Goal: Task Accomplishment & Management: Manage account settings

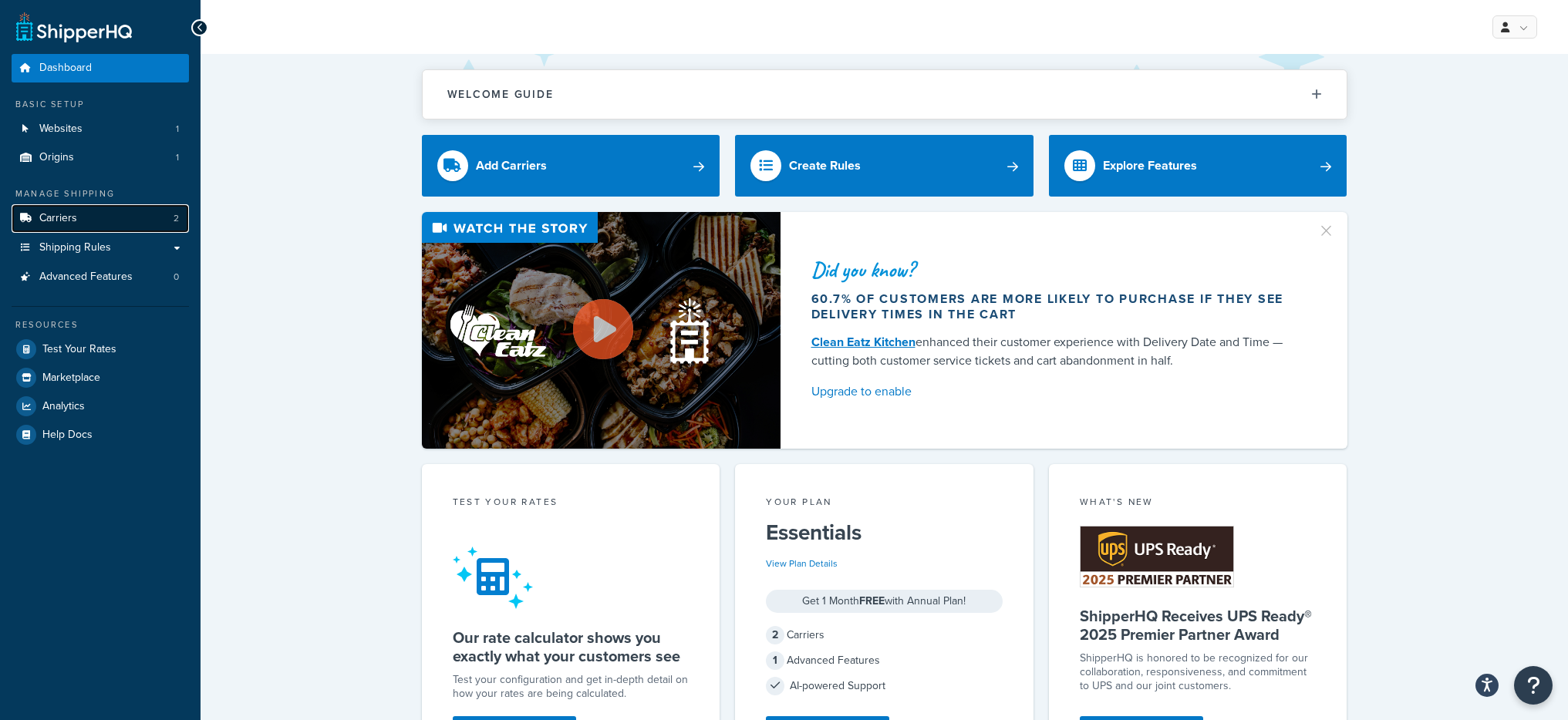
click at [71, 207] on link "Carriers 2" at bounding box center [100, 218] width 177 height 28
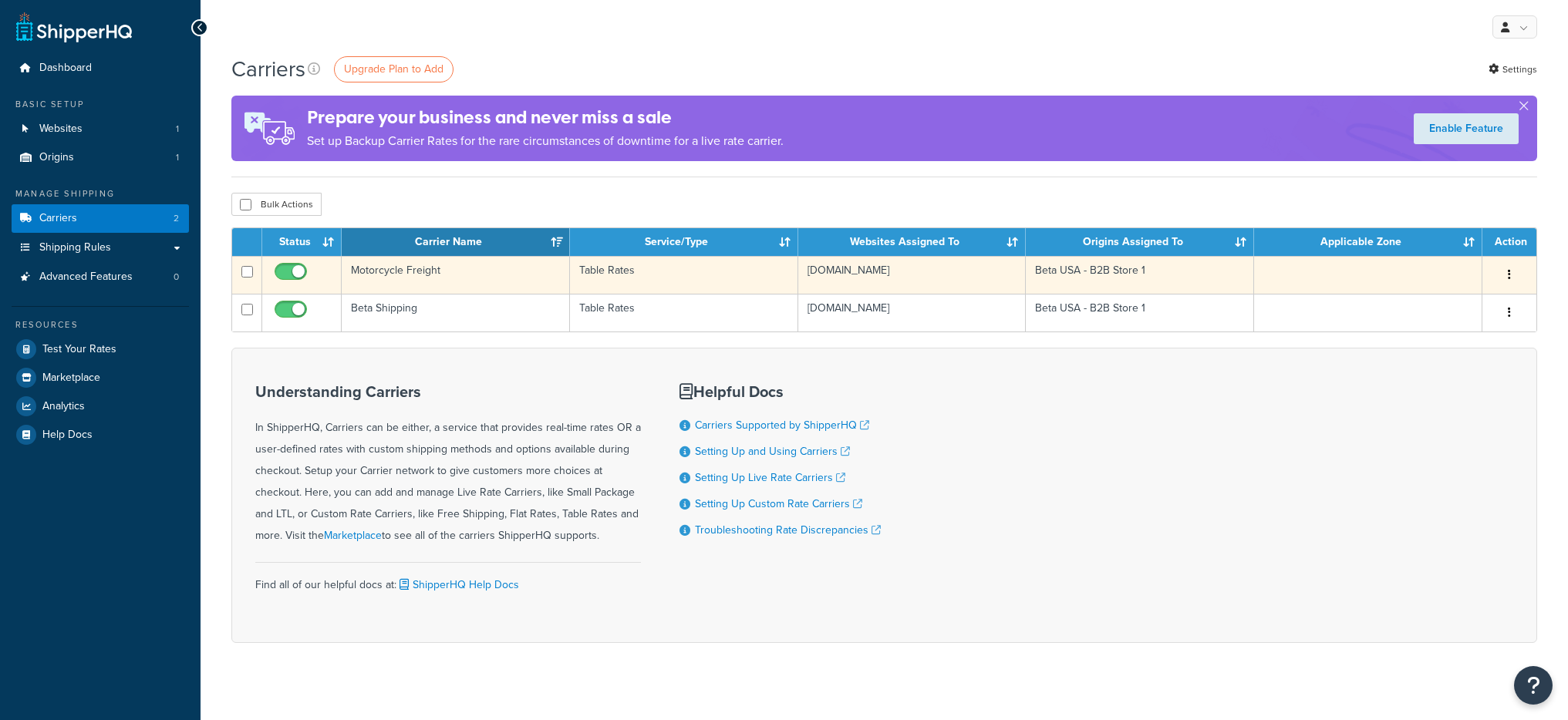
click at [477, 282] on td "Motorcycle Freight" at bounding box center [456, 275] width 228 height 38
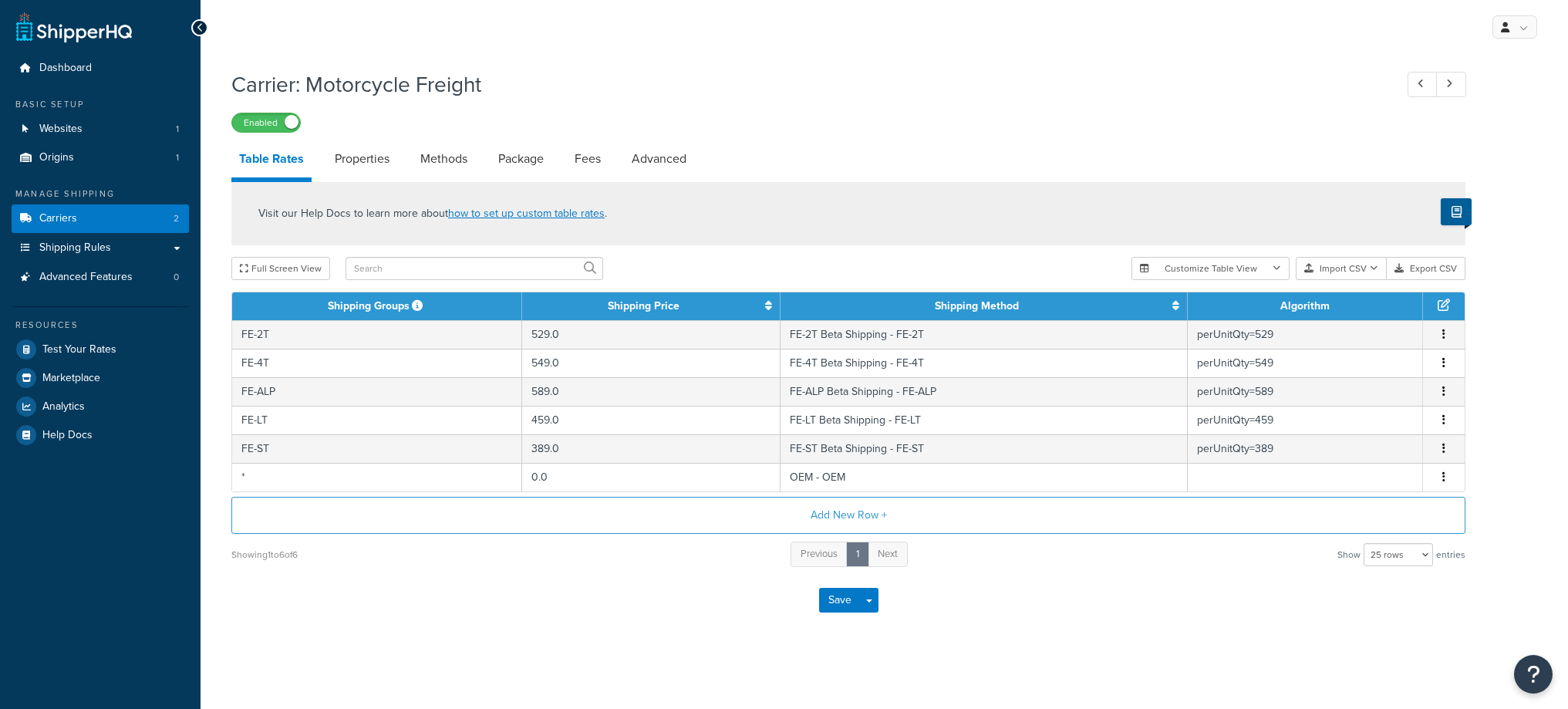
select select "25"
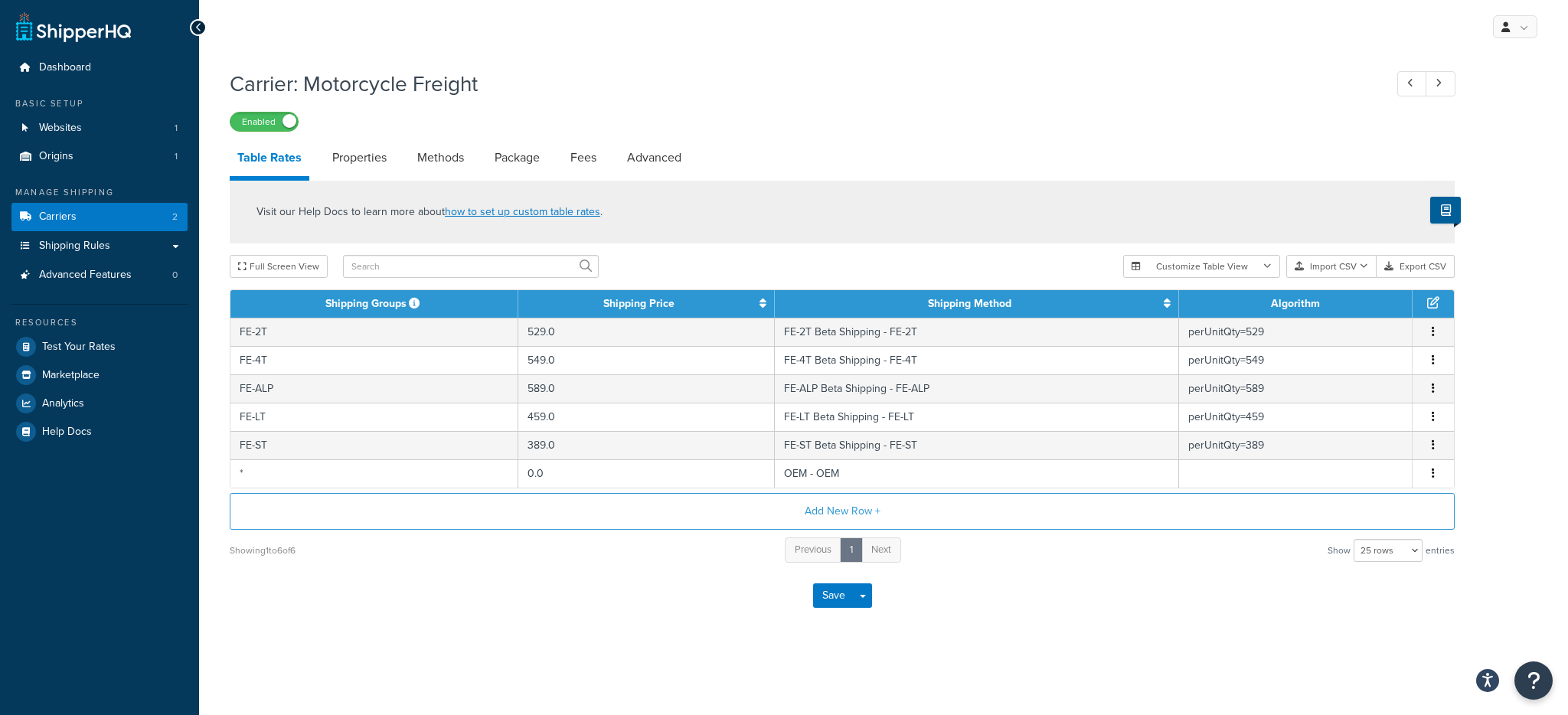
click at [318, 148] on li "Table Rates" at bounding box center [277, 159] width 95 height 41
click at [351, 157] on link "Properties" at bounding box center [359, 158] width 70 height 37
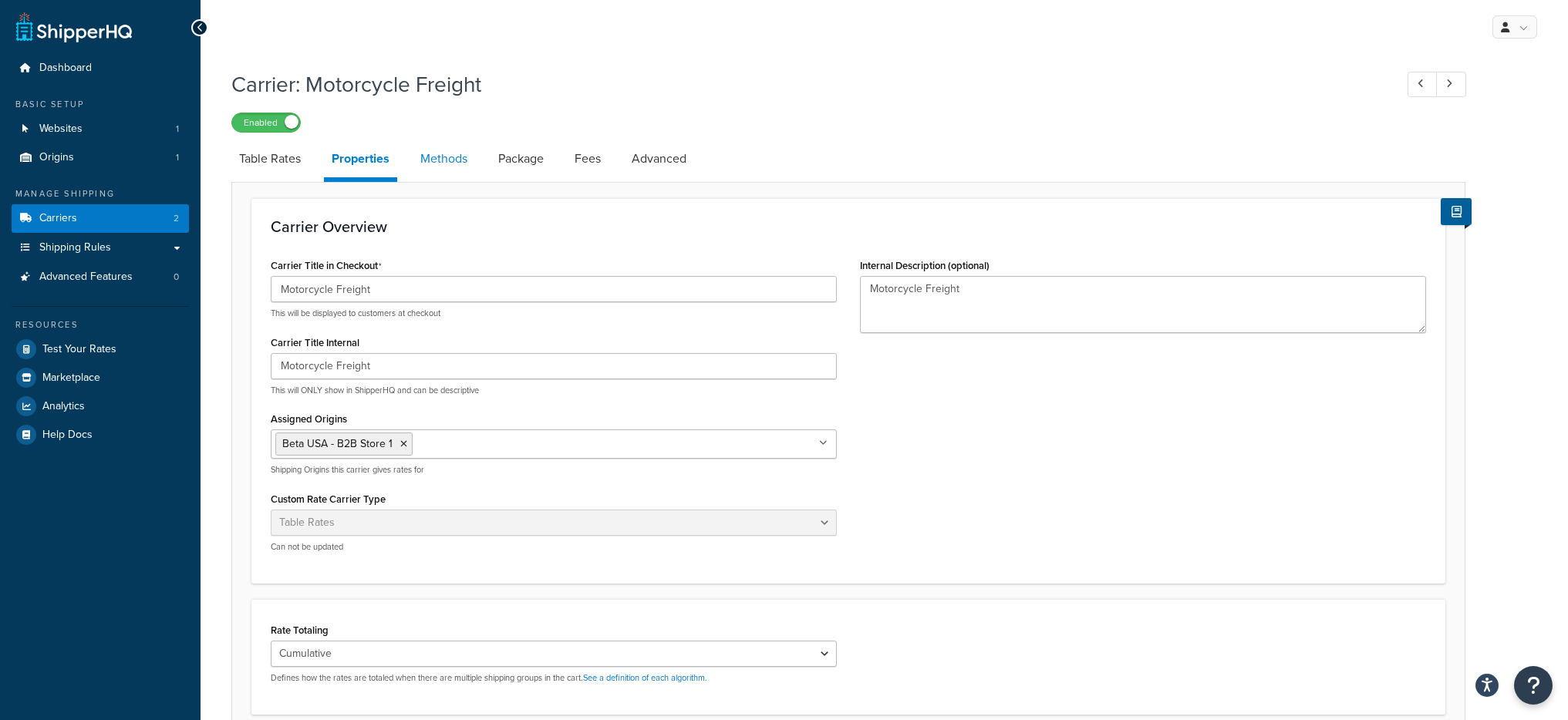
click at [460, 164] on link "Methods" at bounding box center [443, 159] width 62 height 37
select select "25"
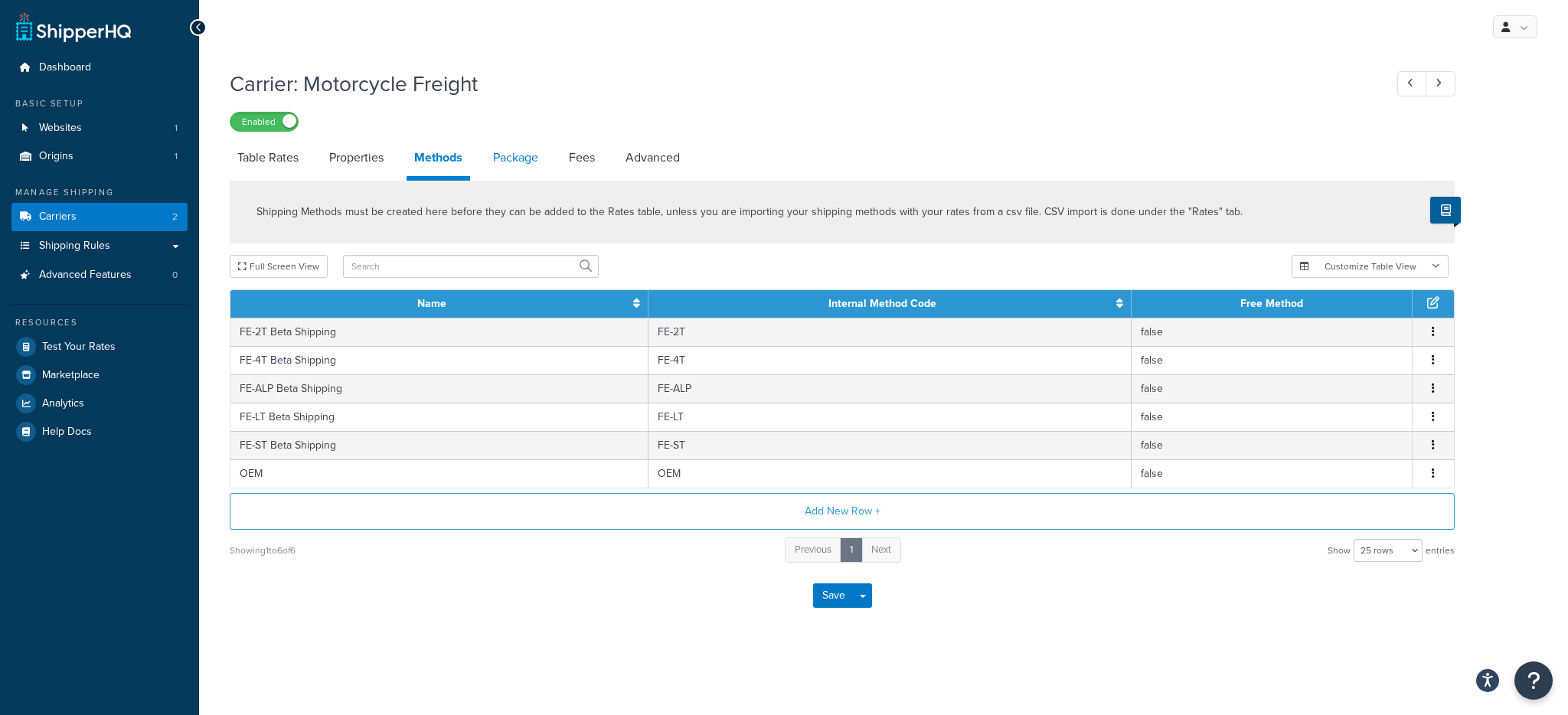
click at [512, 162] on link "Package" at bounding box center [515, 158] width 60 height 37
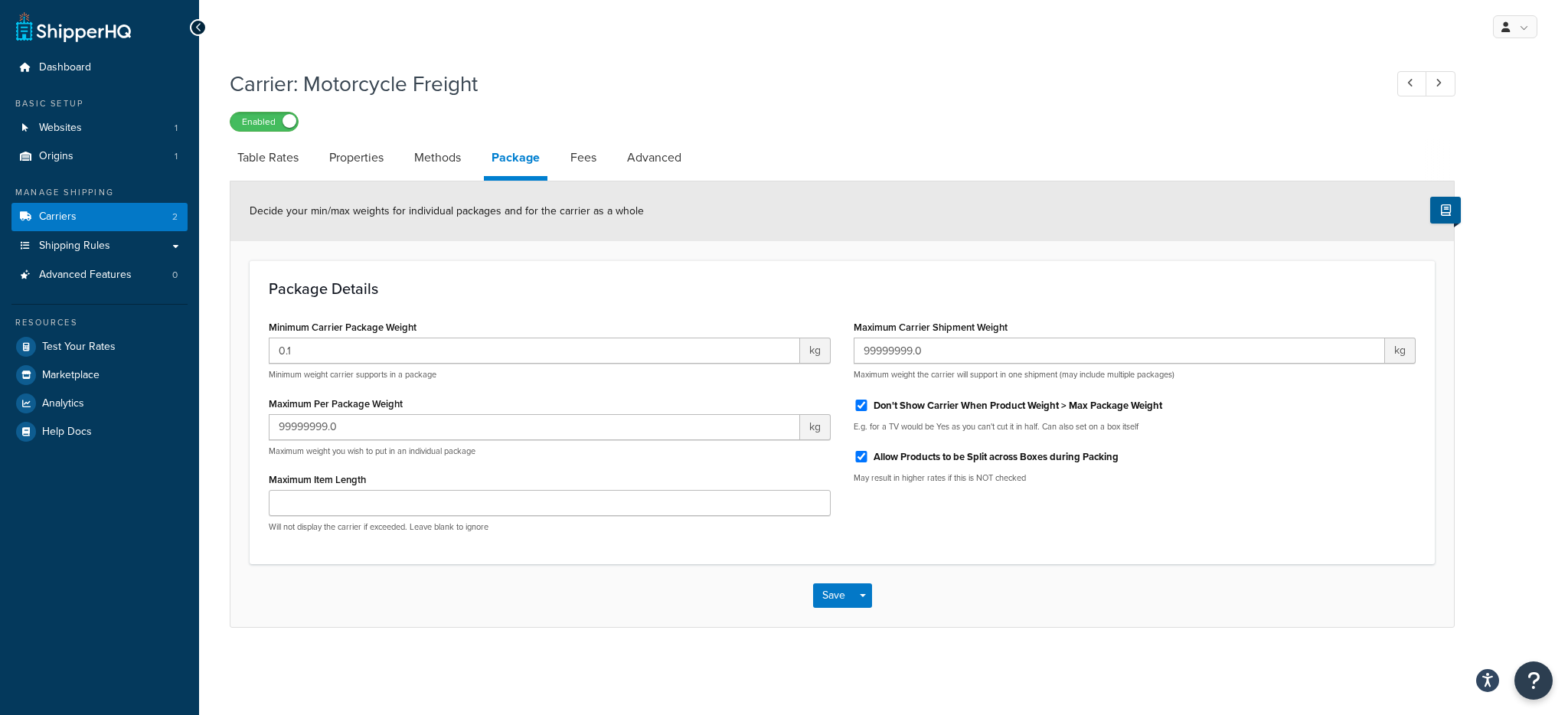
click at [560, 162] on li "Package" at bounding box center [523, 159] width 79 height 41
click at [571, 161] on link "Fees" at bounding box center [583, 158] width 41 height 37
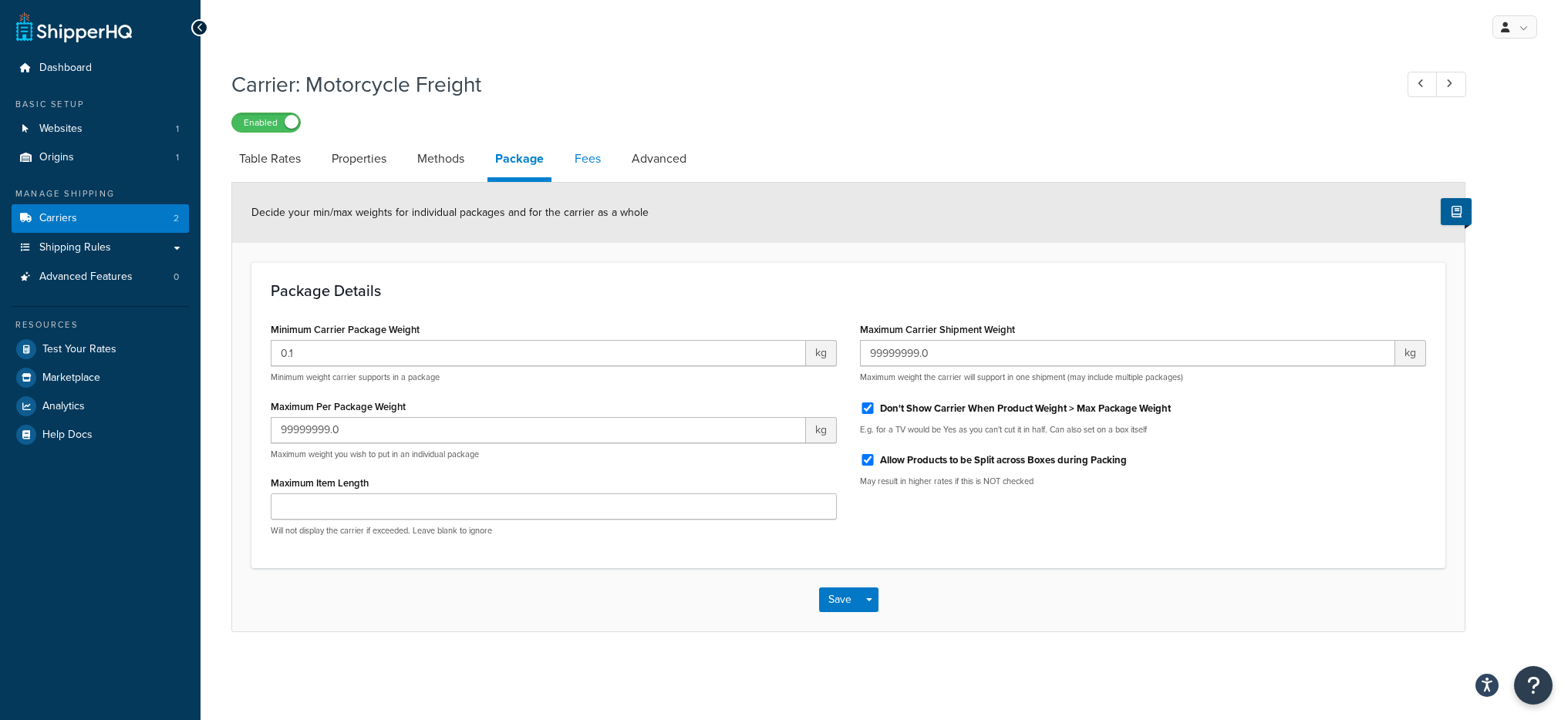
select select "AFTER"
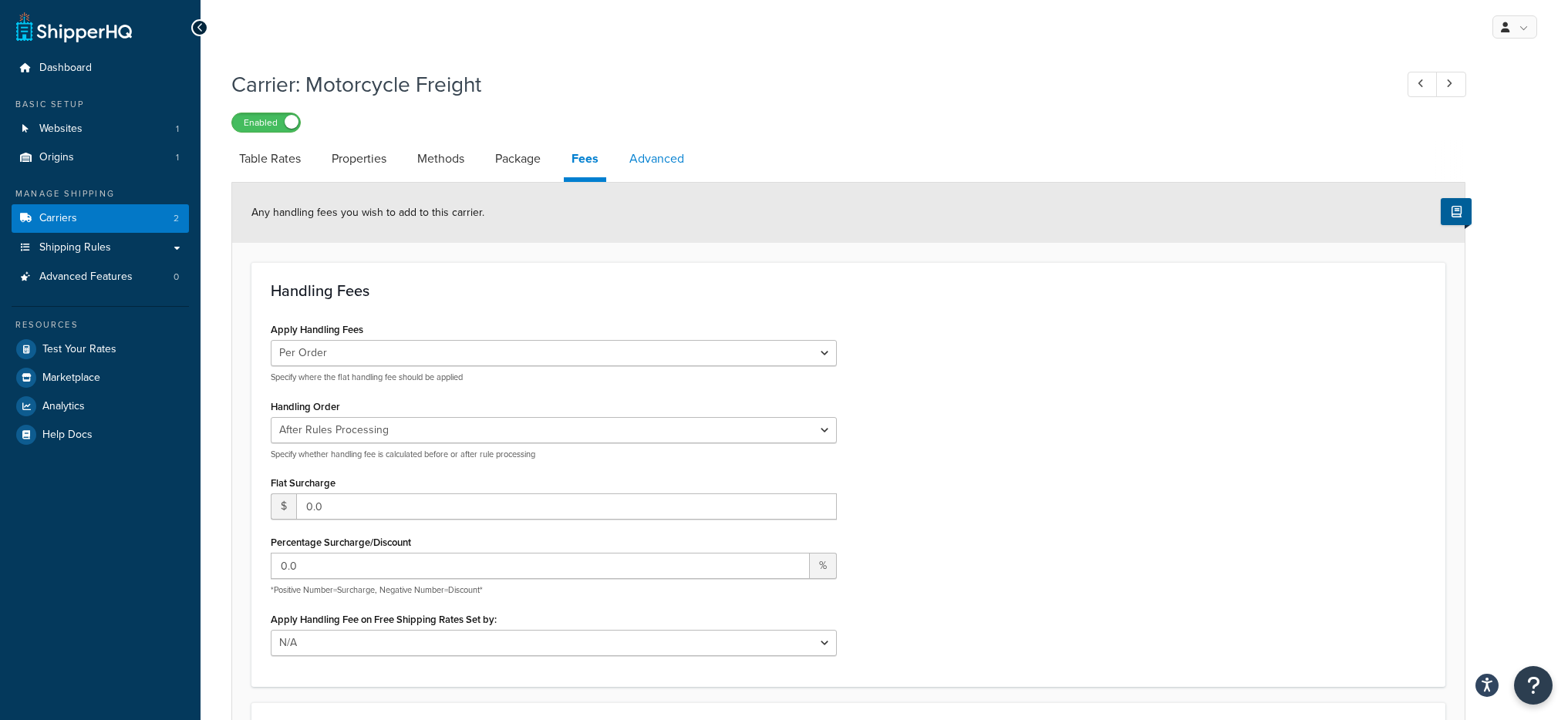
click at [646, 157] on link "Advanced" at bounding box center [656, 159] width 70 height 37
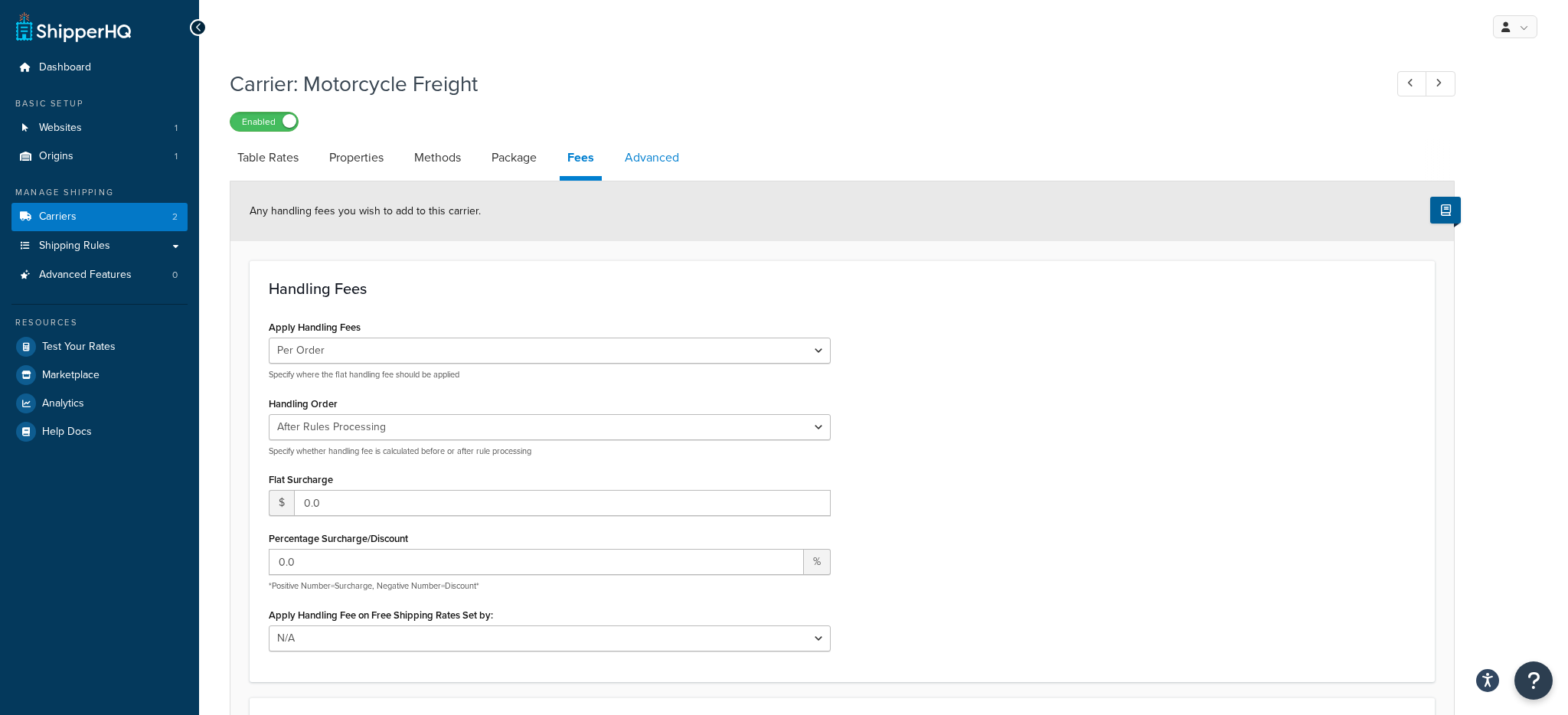
select select "false"
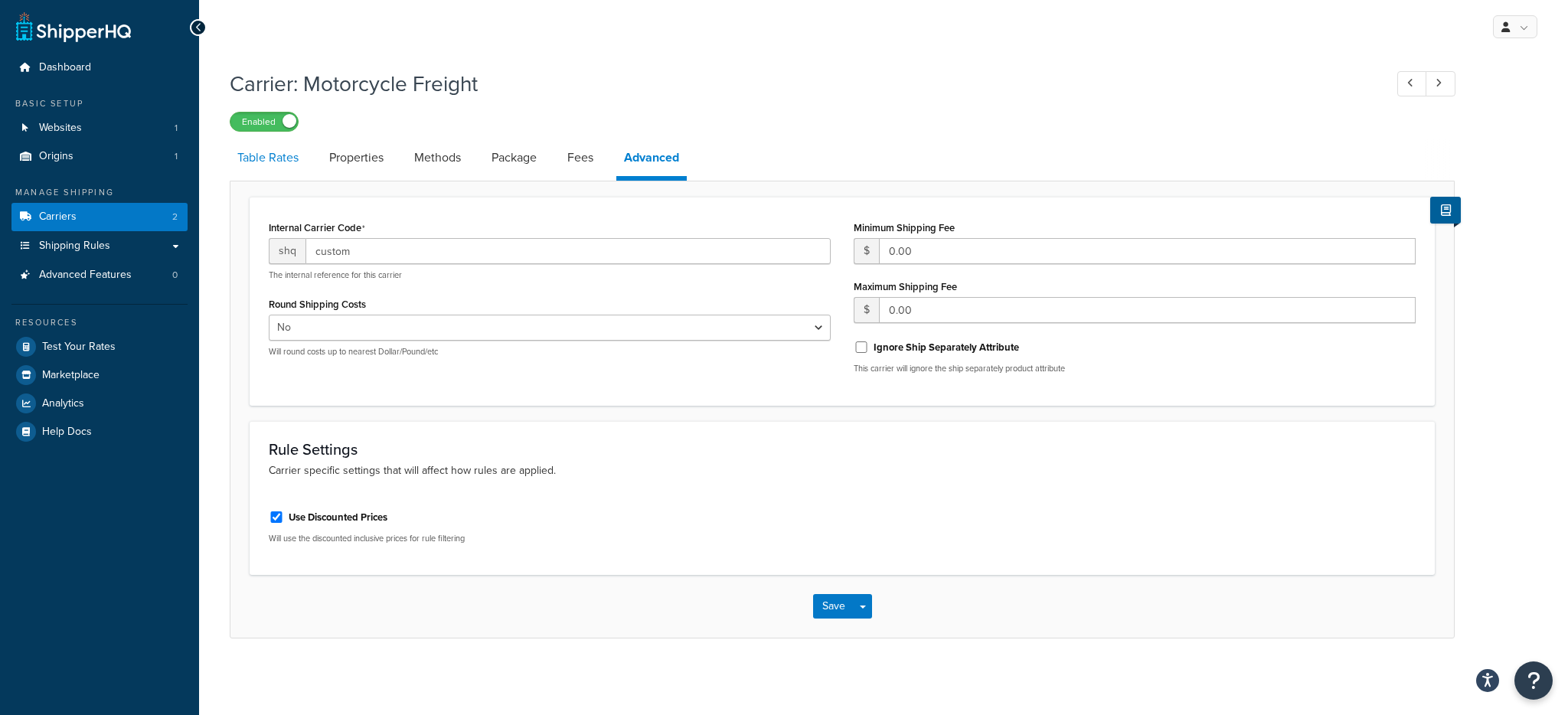
click at [245, 158] on link "Table Rates" at bounding box center [268, 158] width 76 height 37
select select "25"
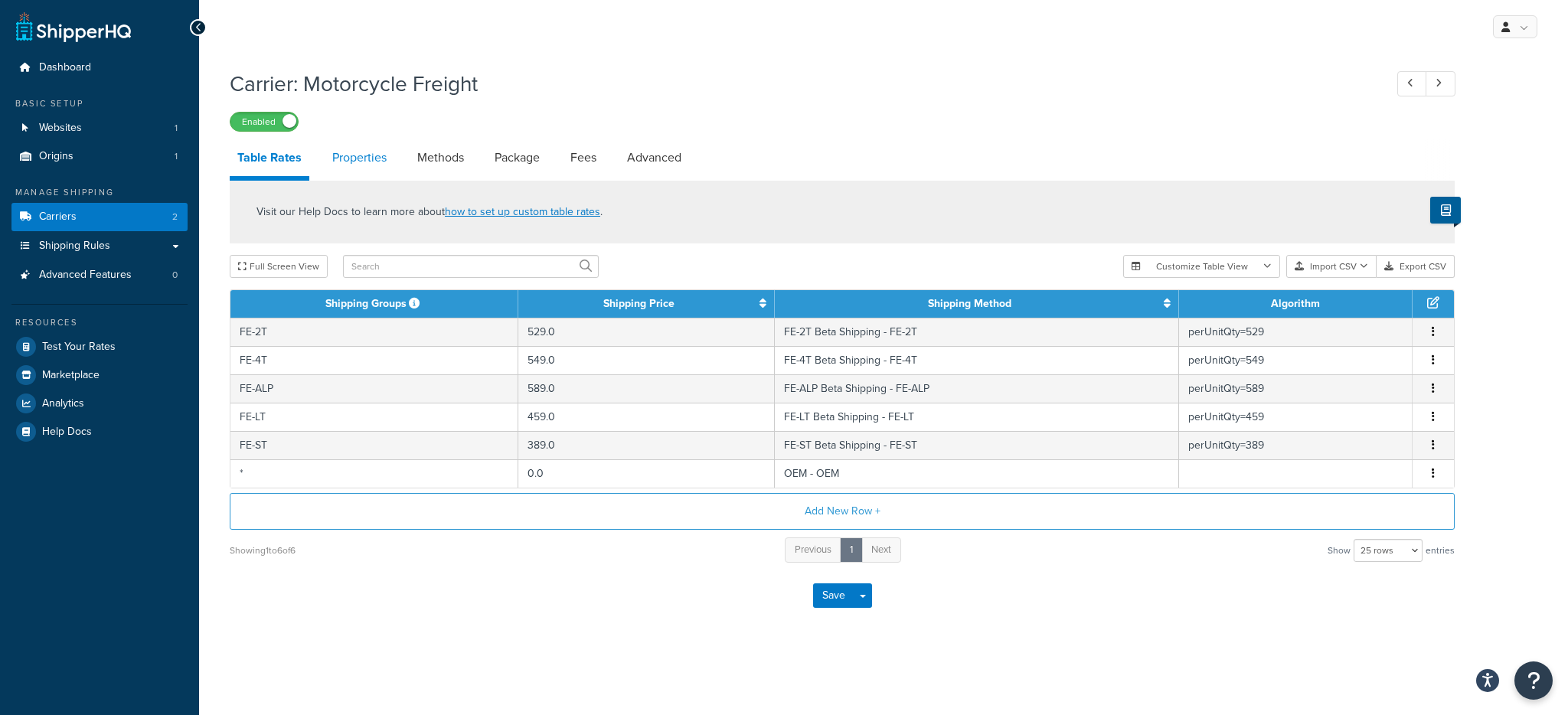
click at [339, 170] on link "Properties" at bounding box center [359, 158] width 70 height 37
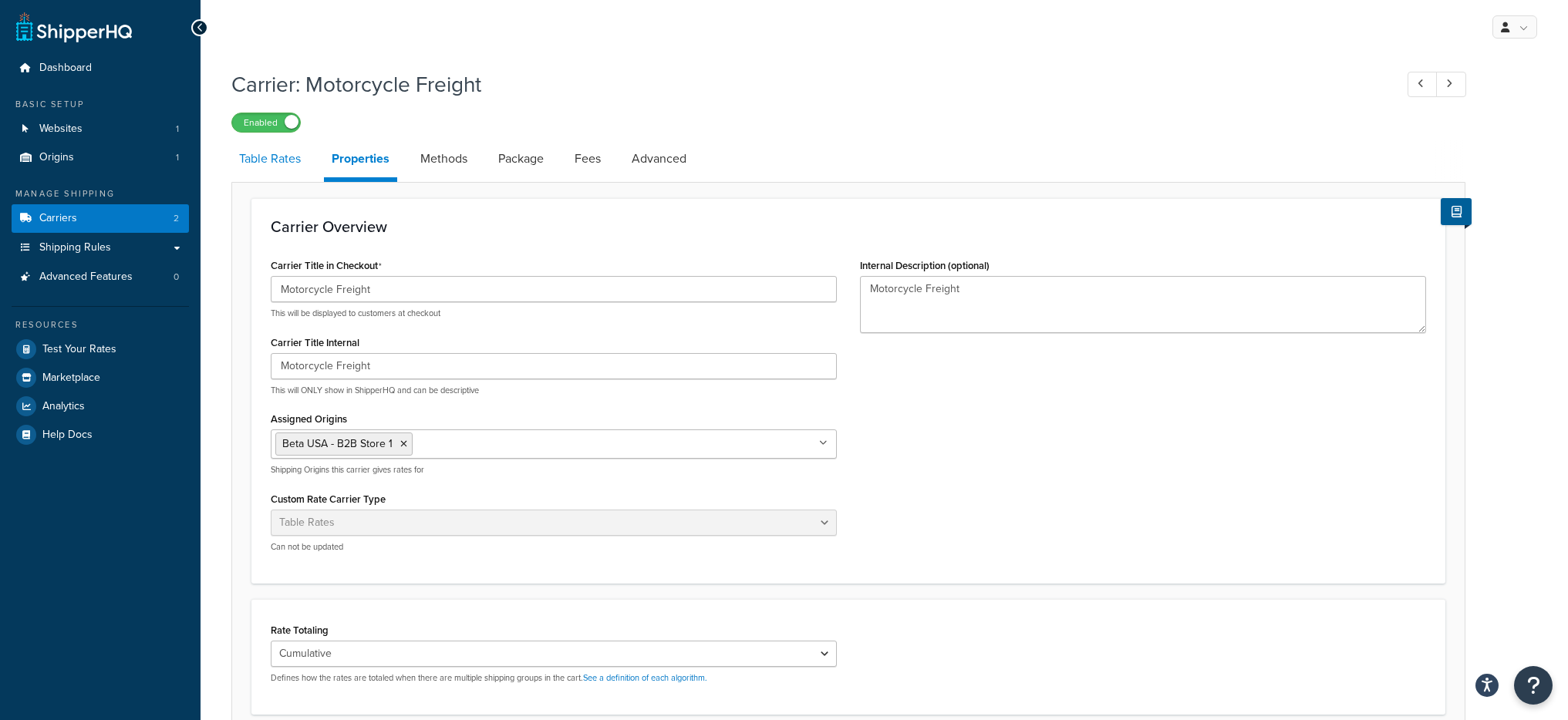
click at [280, 163] on link "Table Rates" at bounding box center [270, 159] width 77 height 37
select select "25"
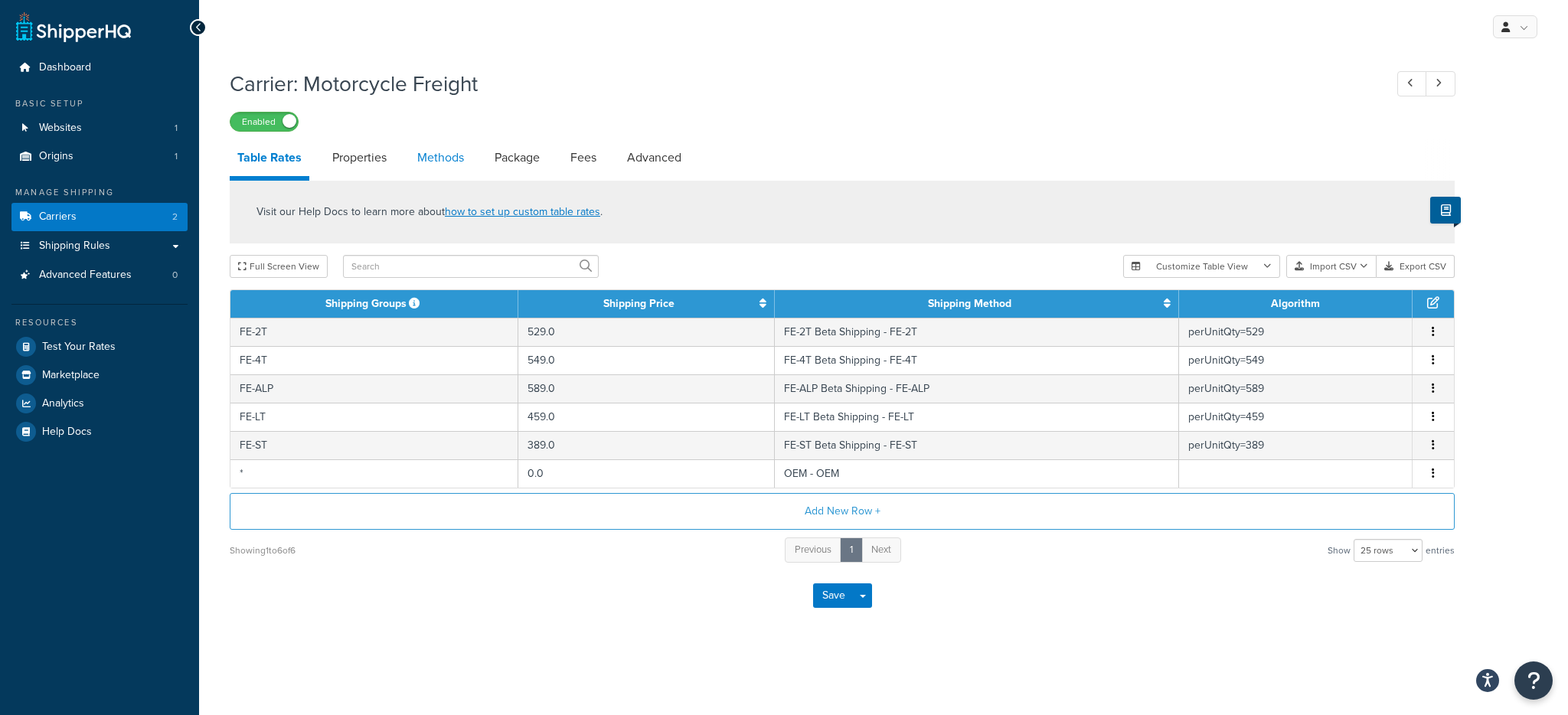
click at [457, 163] on link "Methods" at bounding box center [440, 158] width 62 height 37
select select "25"
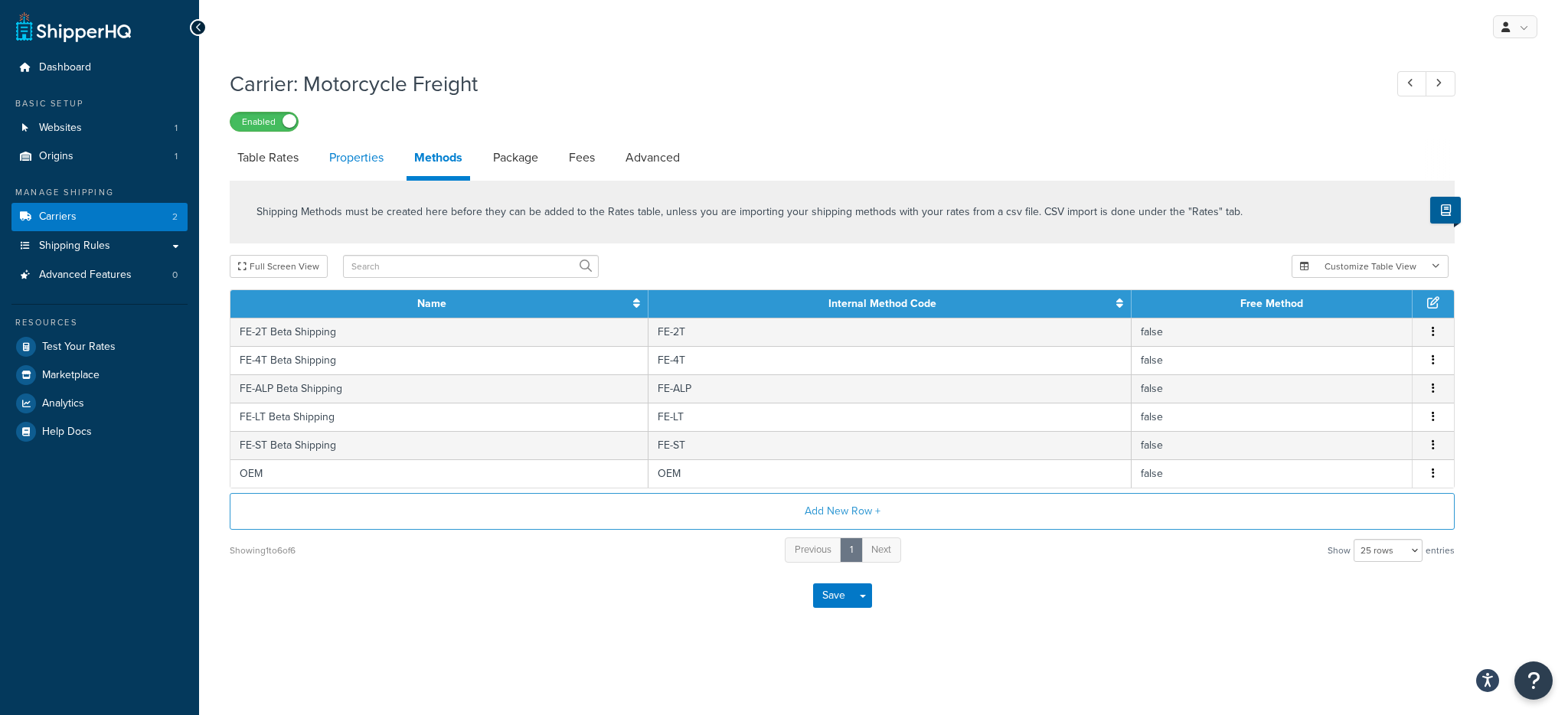
click at [355, 163] on link "Properties" at bounding box center [356, 158] width 70 height 37
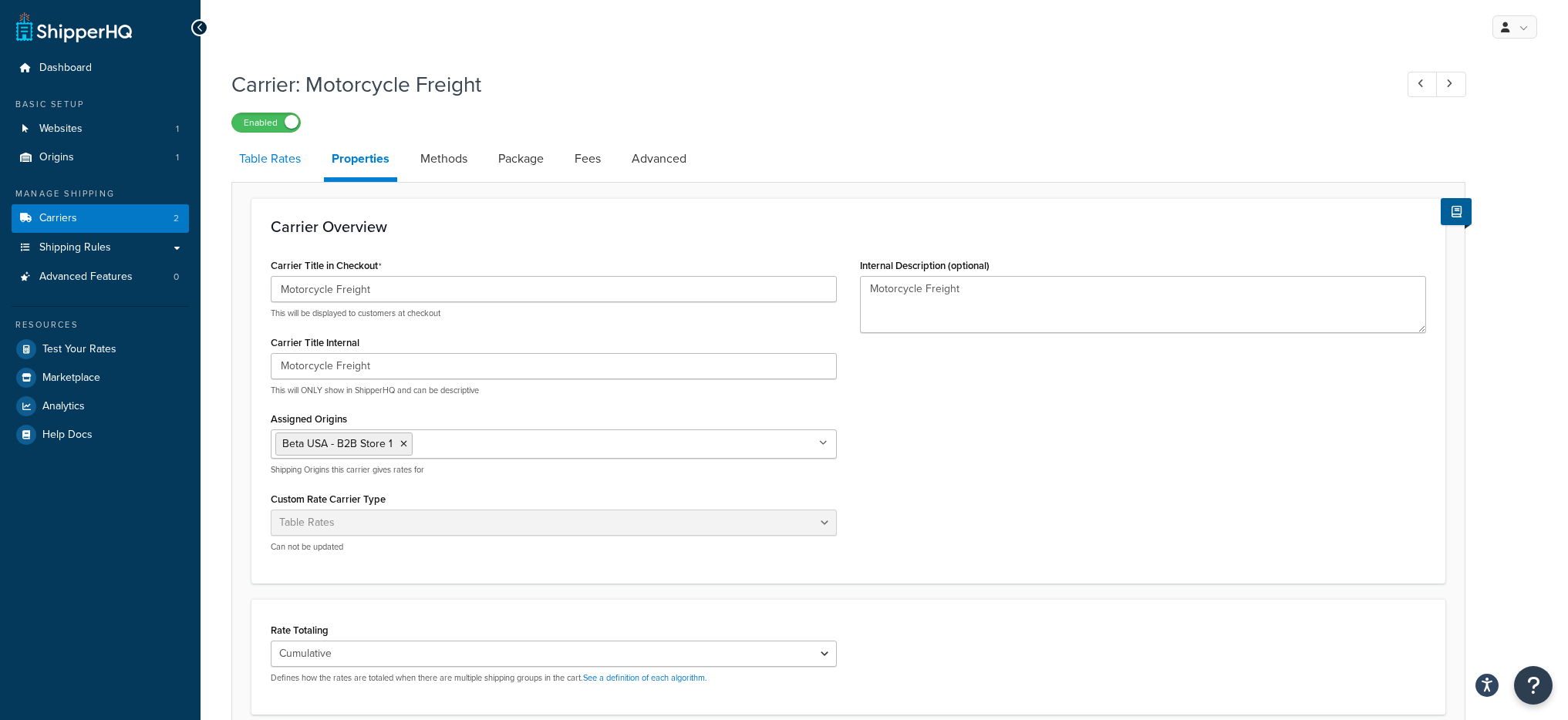
click at [305, 168] on link "Table Rates" at bounding box center [270, 159] width 77 height 37
select select "25"
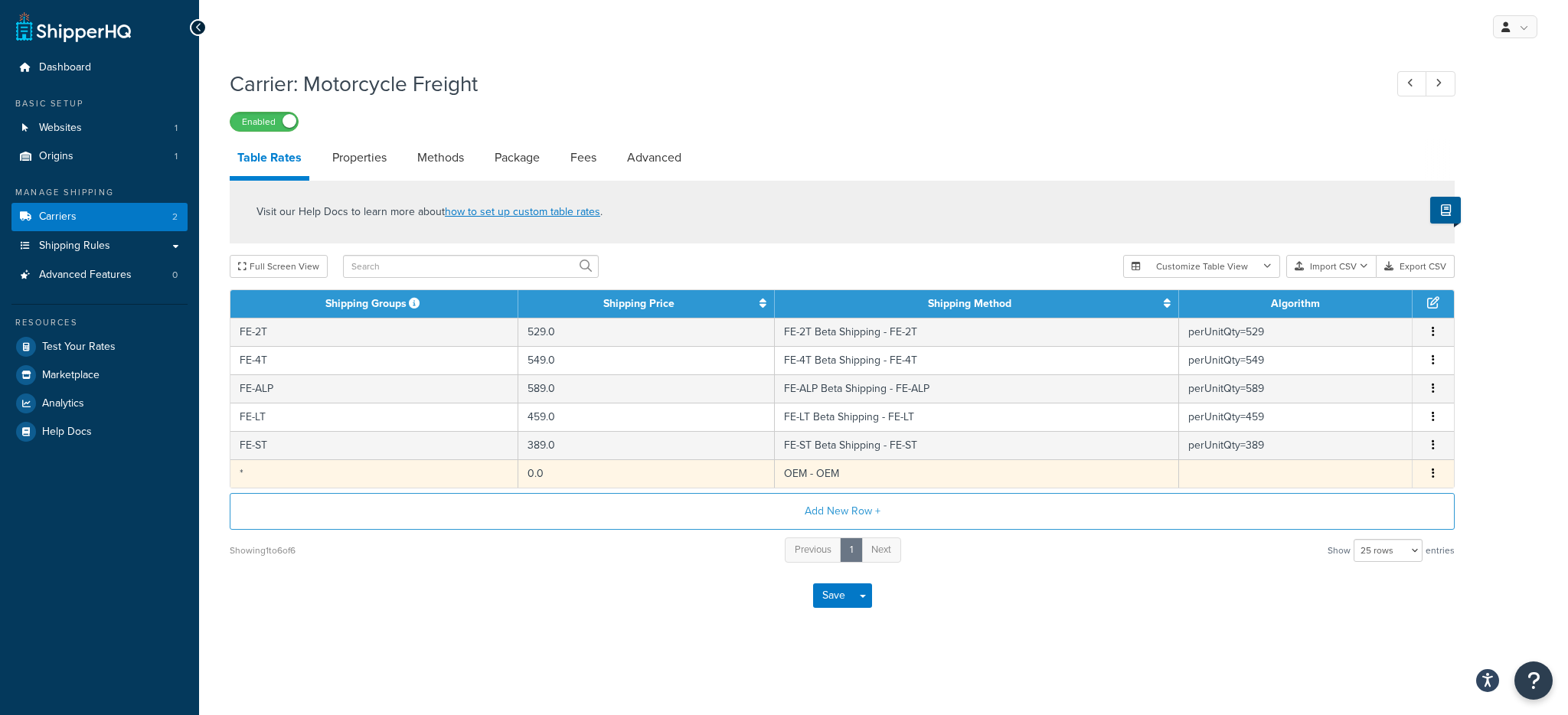
click at [481, 481] on td "*" at bounding box center [375, 473] width 288 height 28
select select "175609"
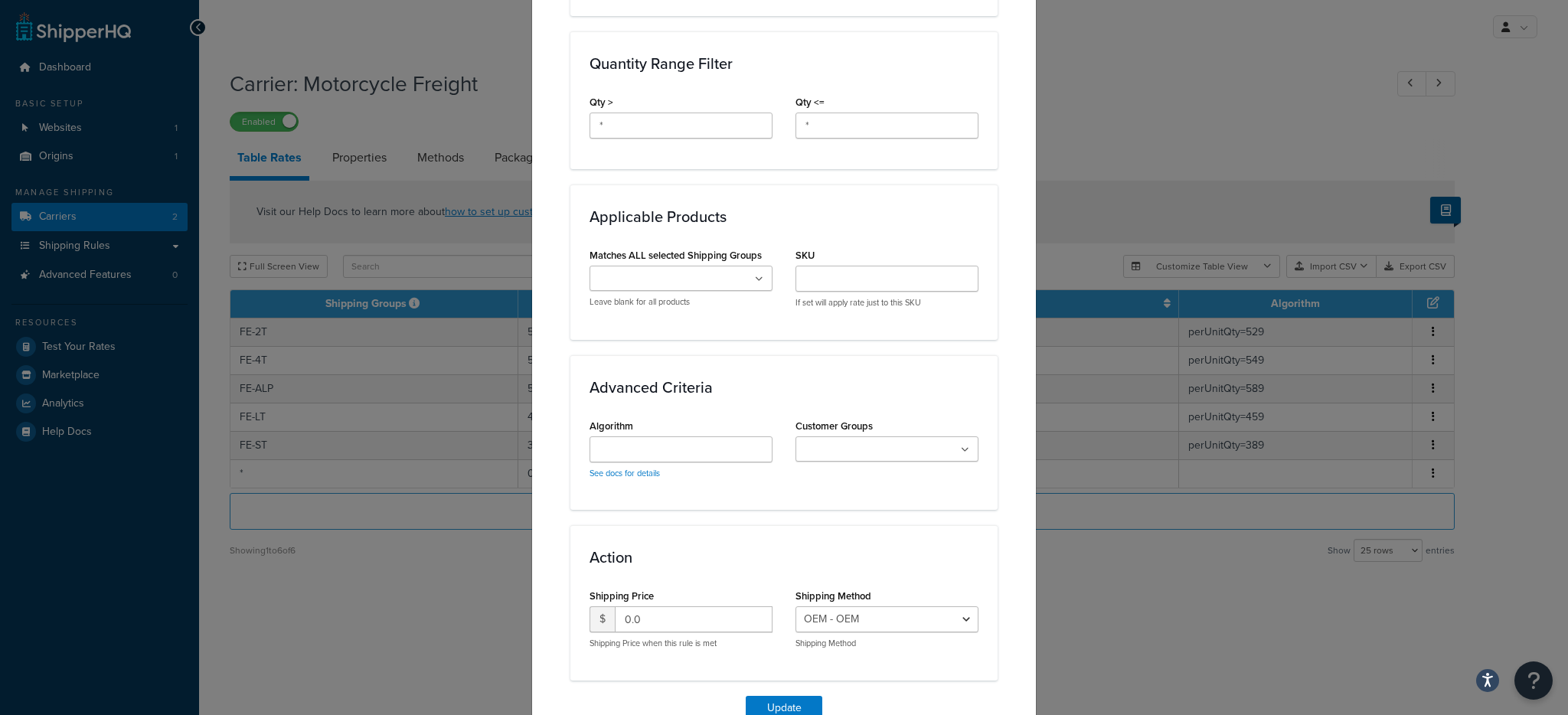
scroll to position [729, 0]
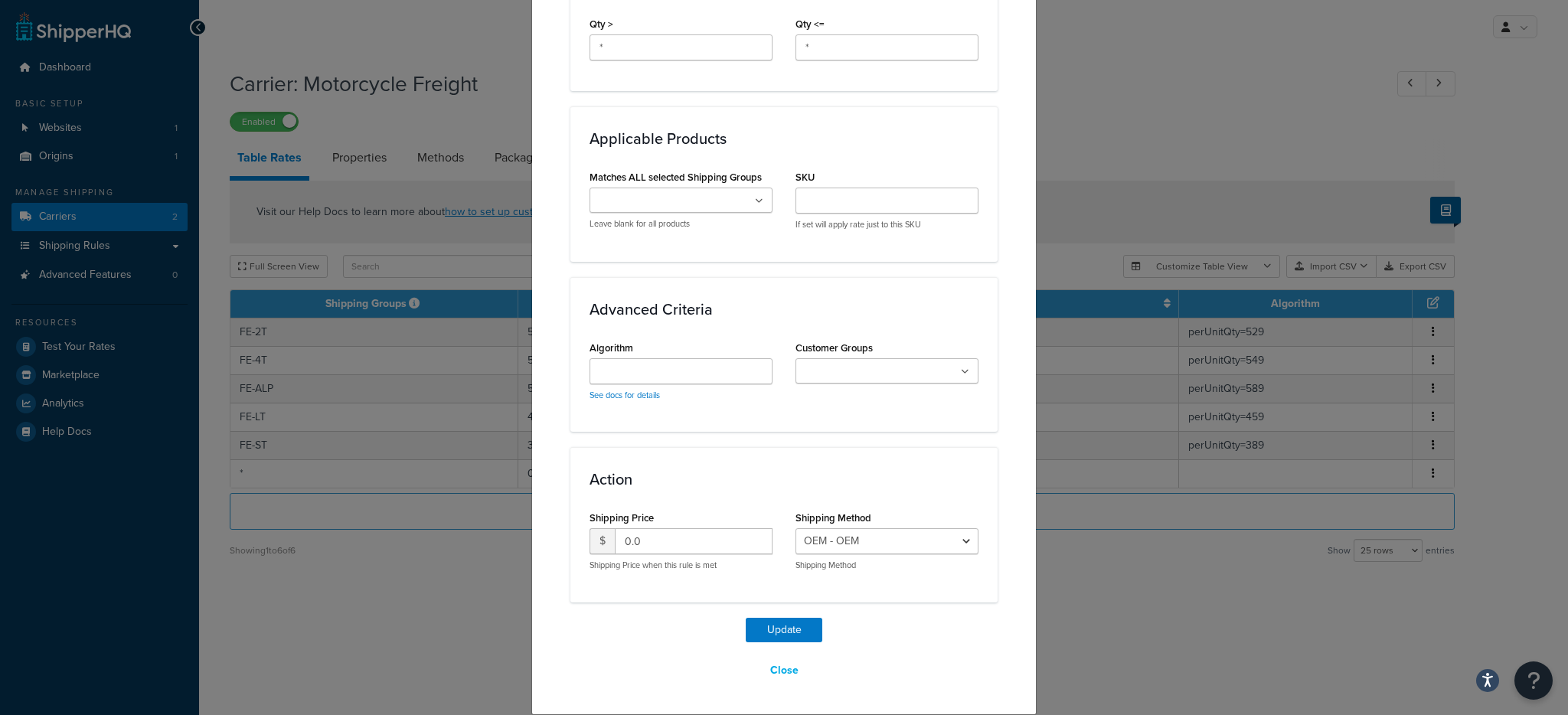
click at [710, 212] on ul at bounding box center [681, 199] width 183 height 25
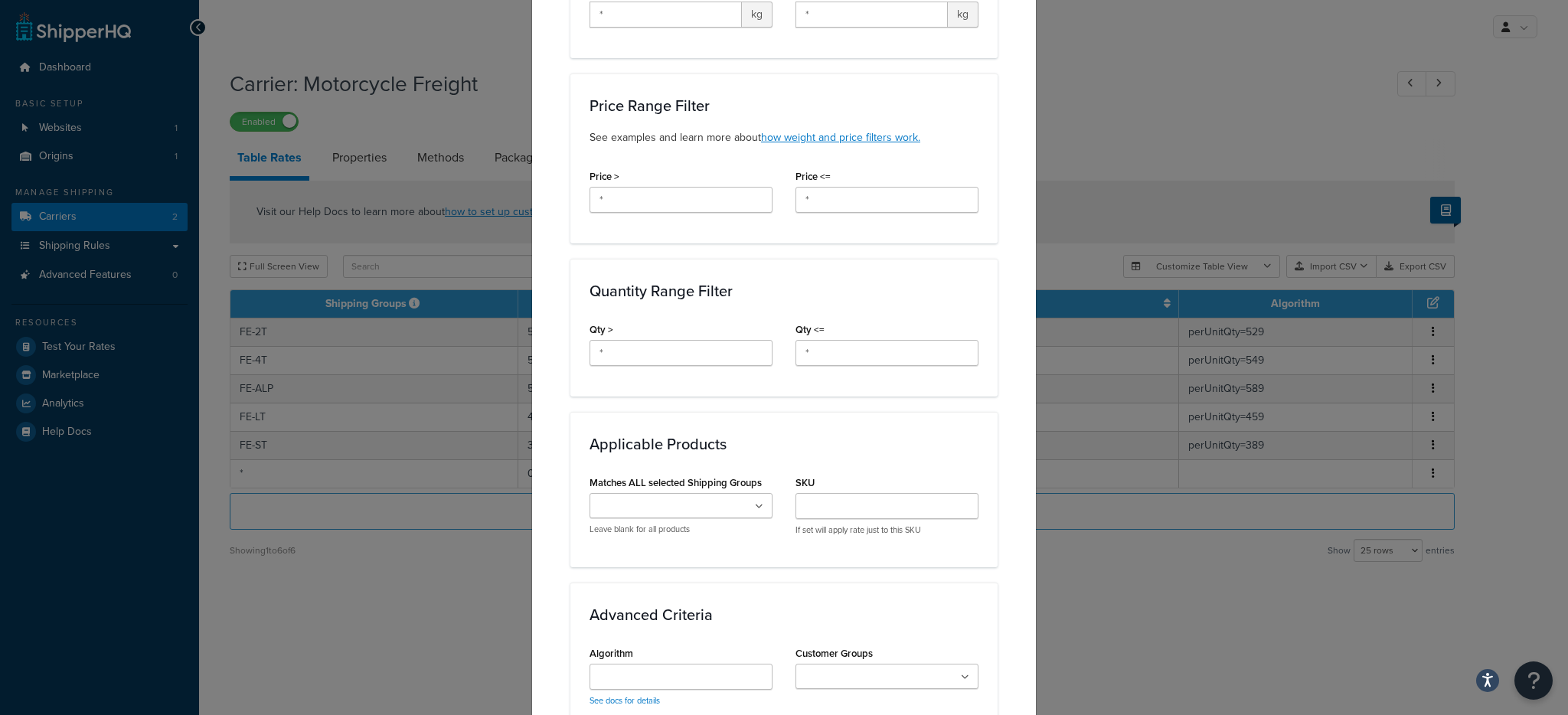
scroll to position [0, 0]
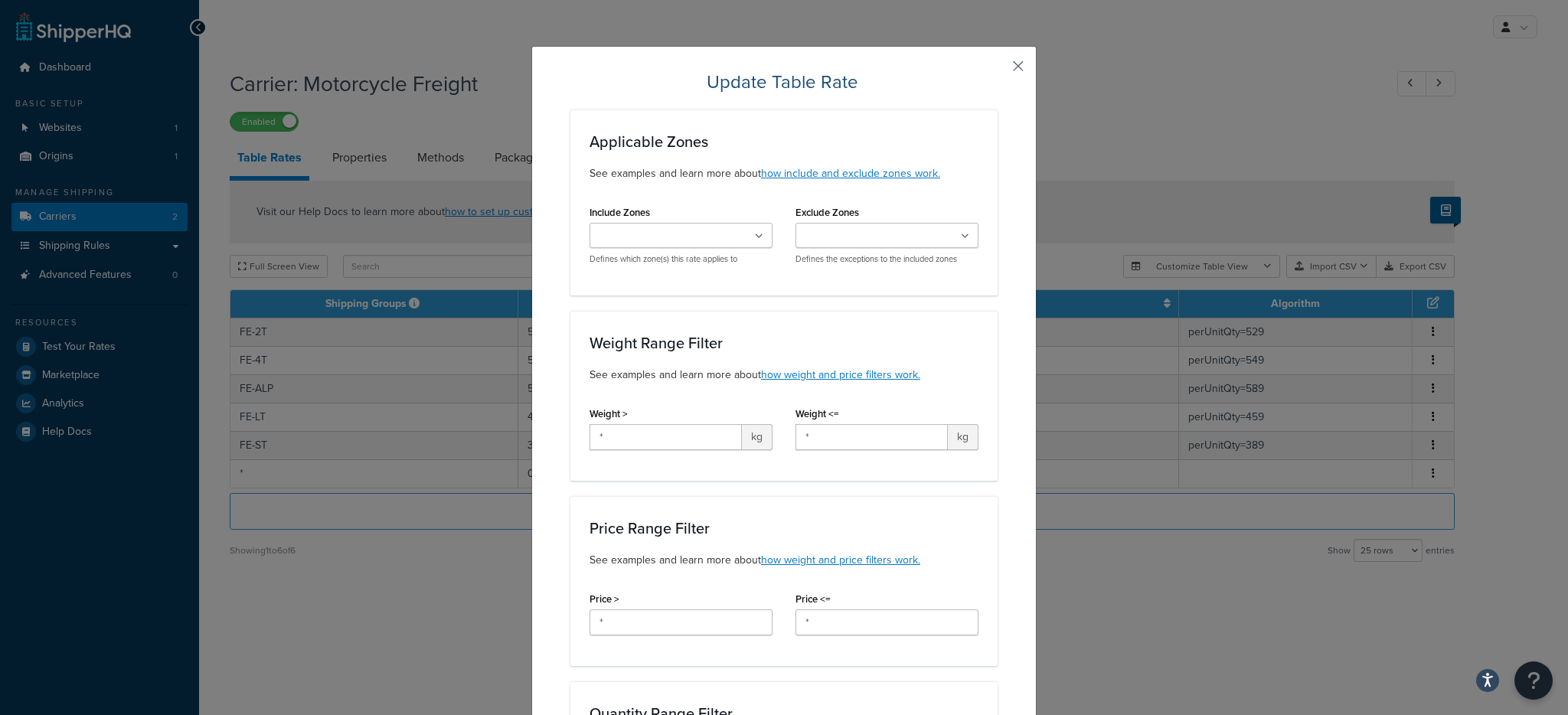
click at [998, 70] on button "button" at bounding box center [995, 72] width 4 height 4
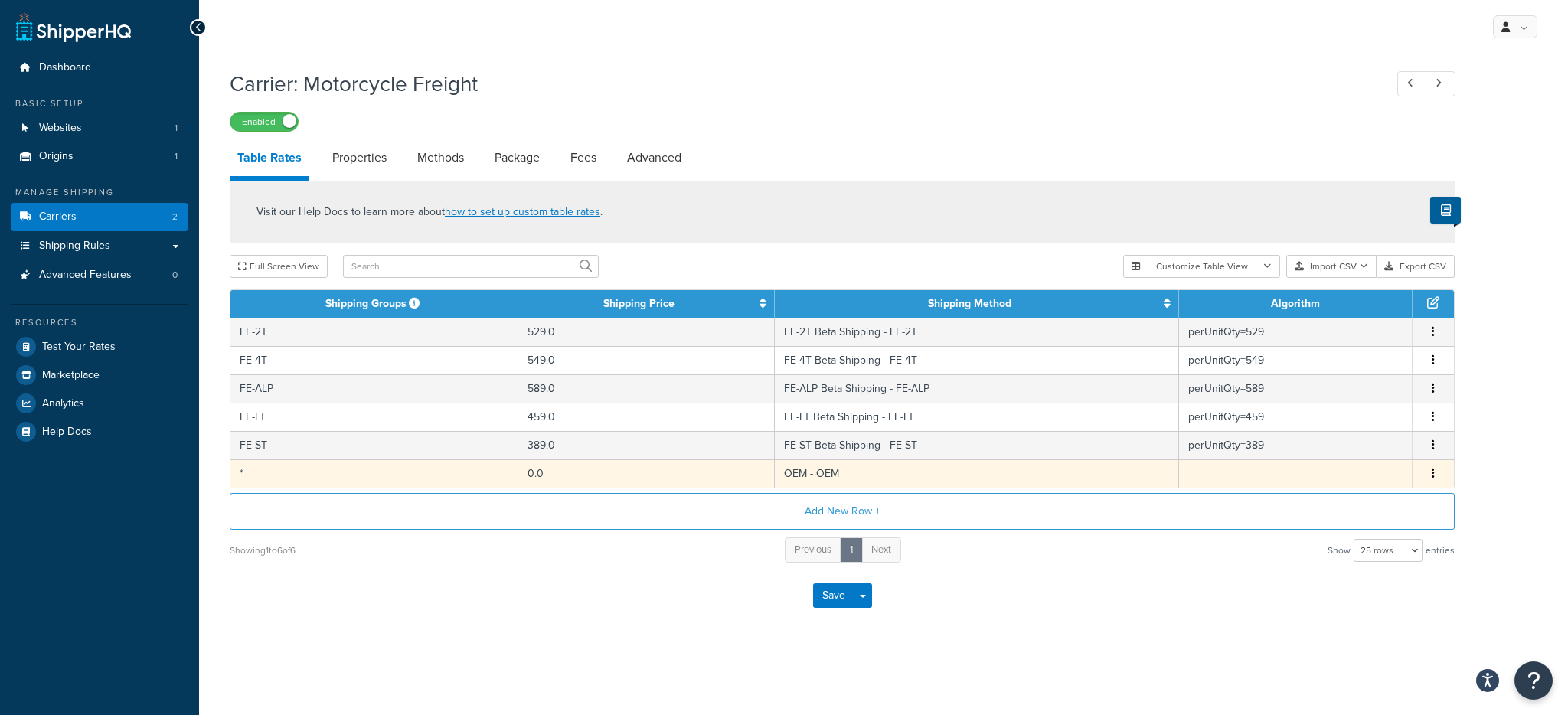
click at [480, 473] on td "*" at bounding box center [375, 473] width 288 height 28
select select "175609"
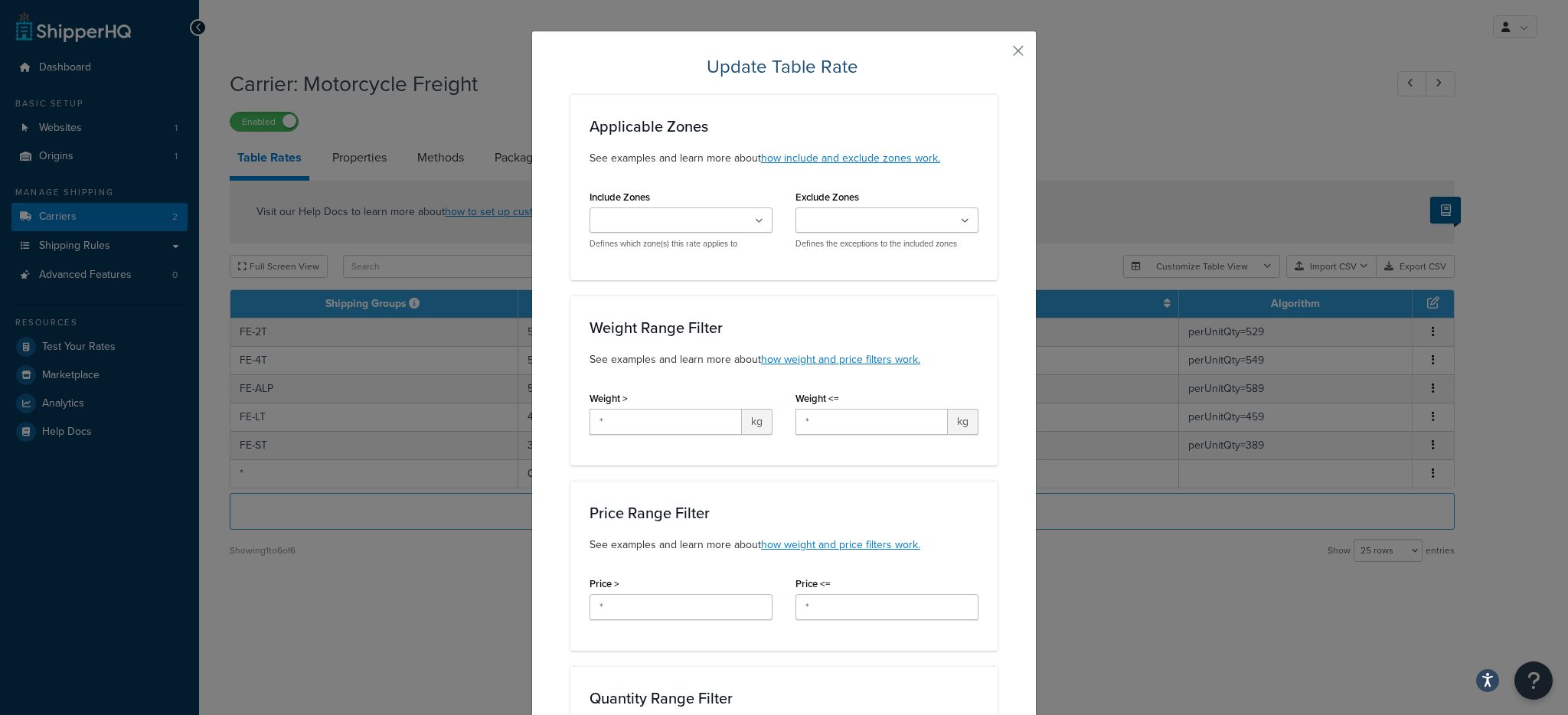
scroll to position [16, 0]
click at [998, 54] on button "button" at bounding box center [995, 55] width 4 height 4
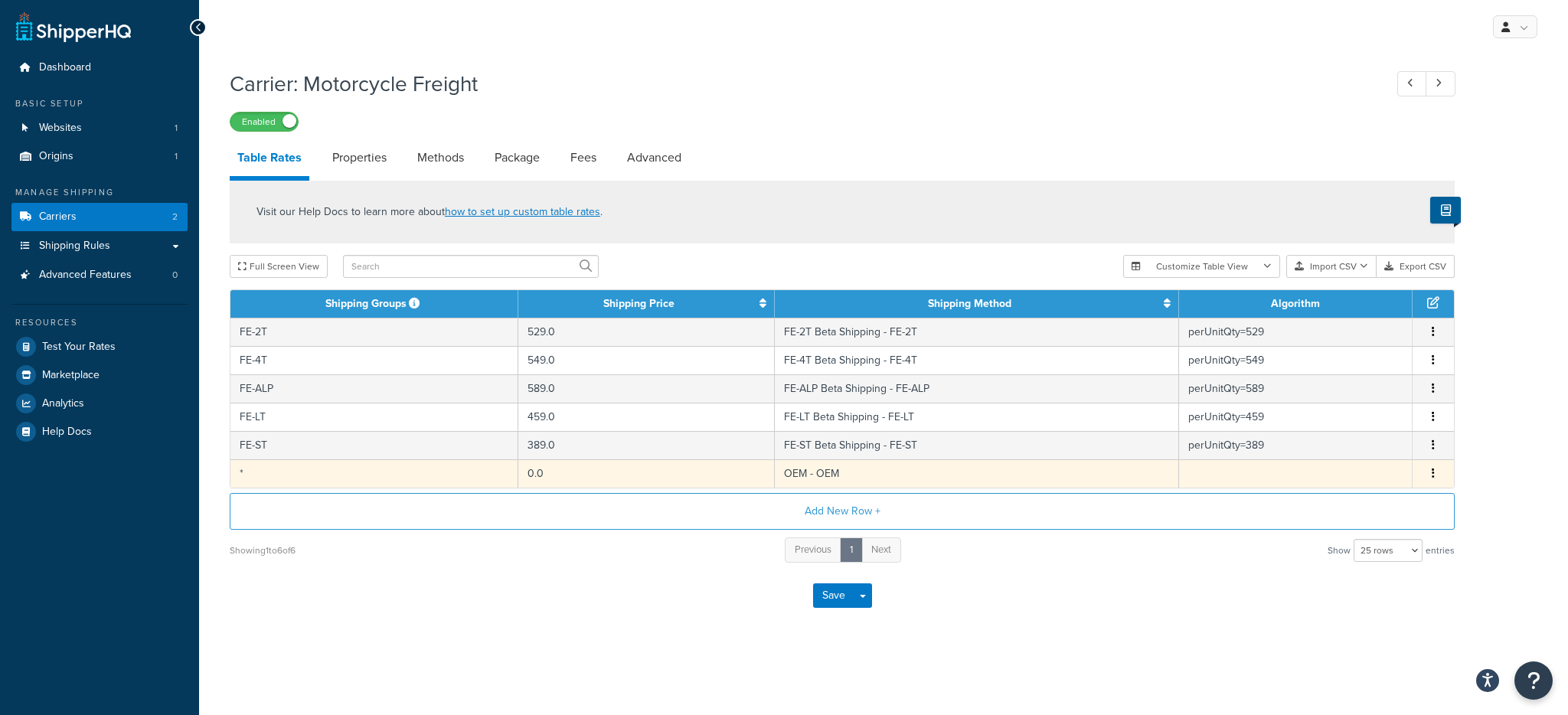
click at [751, 479] on td "0.0" at bounding box center [646, 473] width 256 height 28
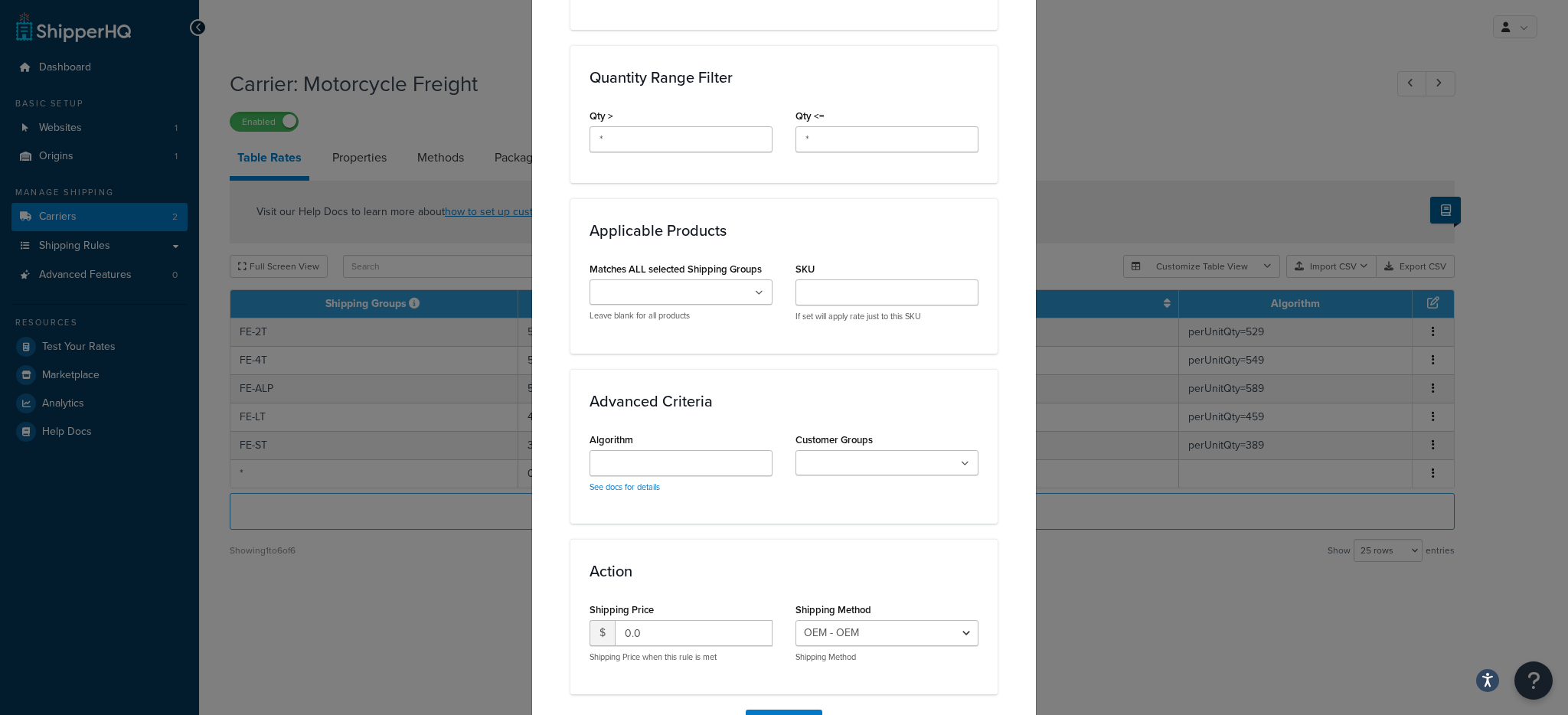
scroll to position [559, 0]
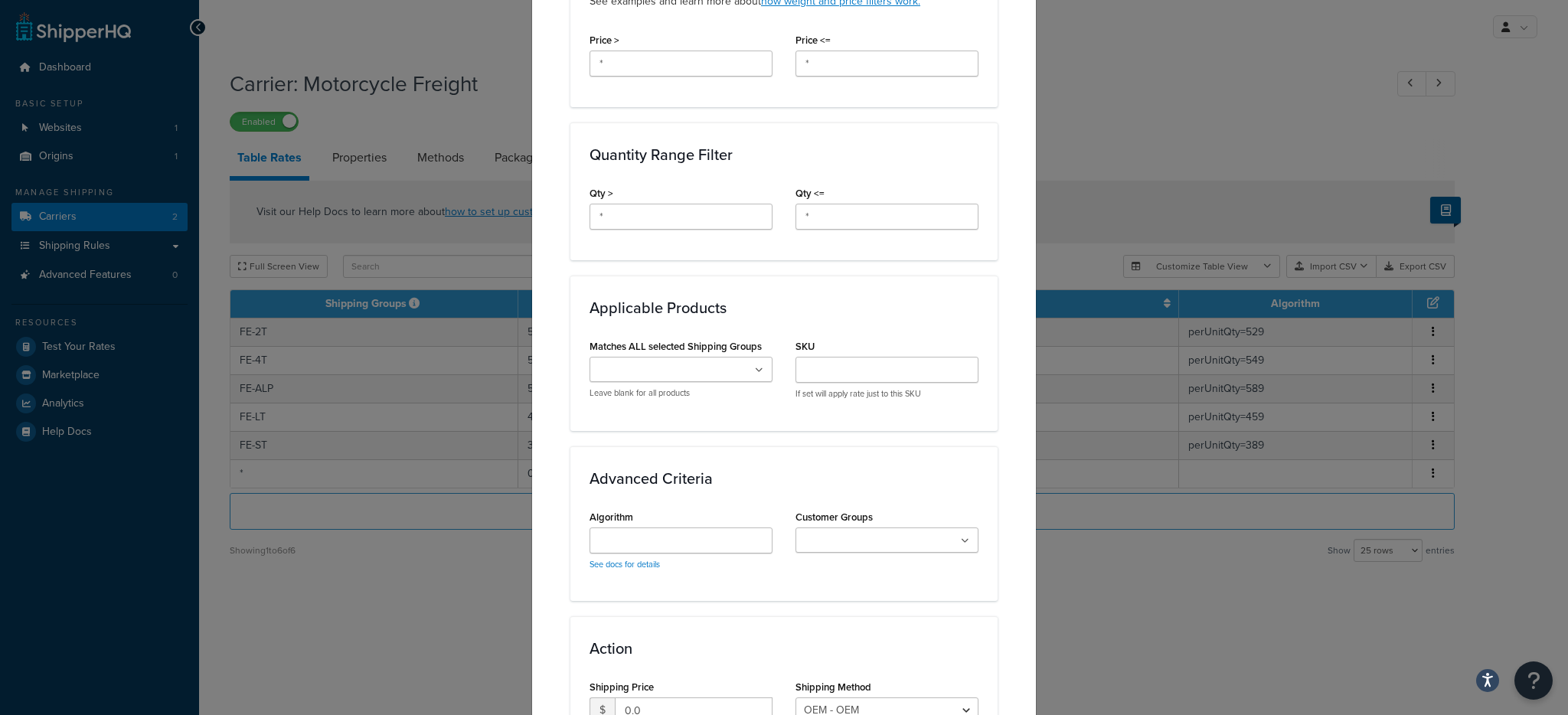
click at [756, 372] on icon at bounding box center [759, 370] width 8 height 9
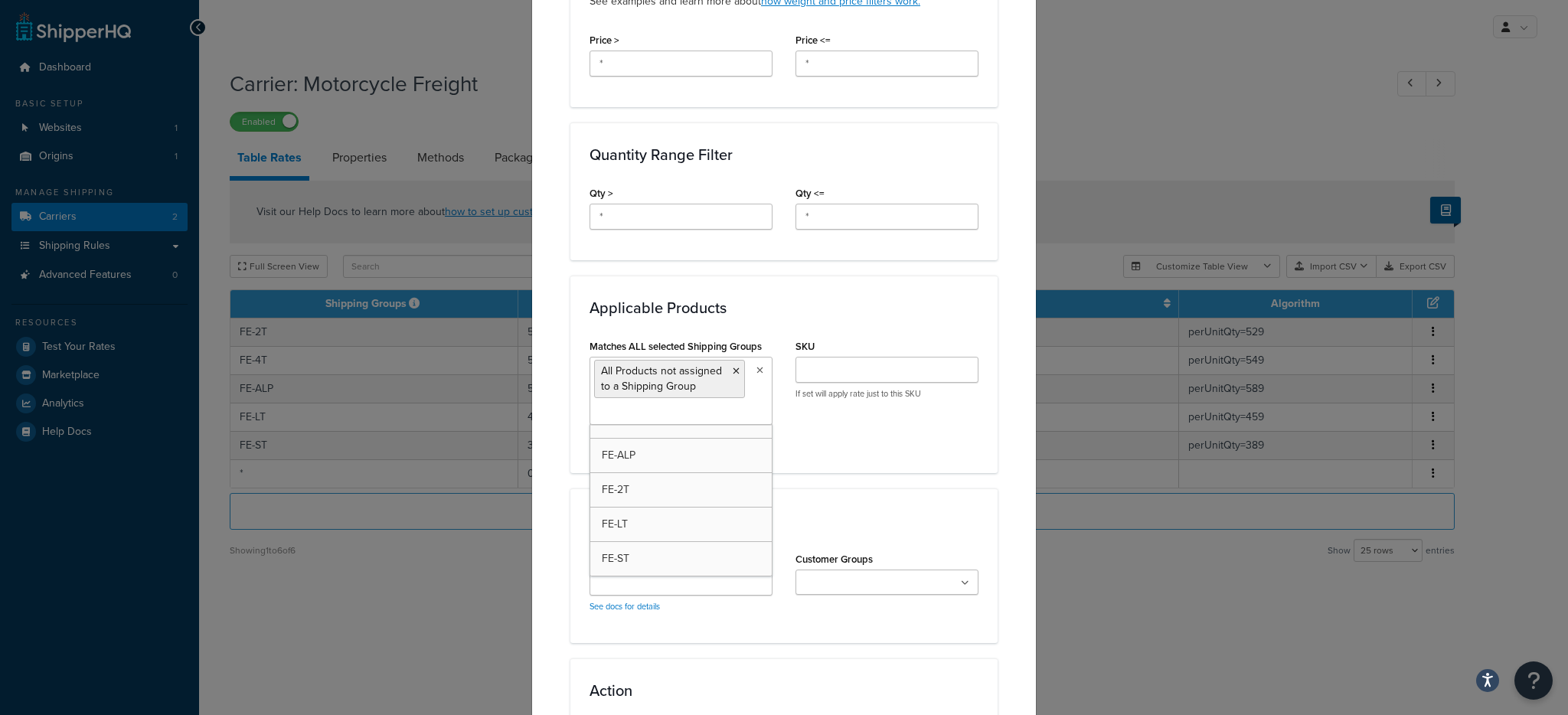
scroll to position [20, 0]
click at [796, 480] on div "Applicable Zones See examples and learn more about how include and exclude zone…" at bounding box center [783, 182] width 427 height 1264
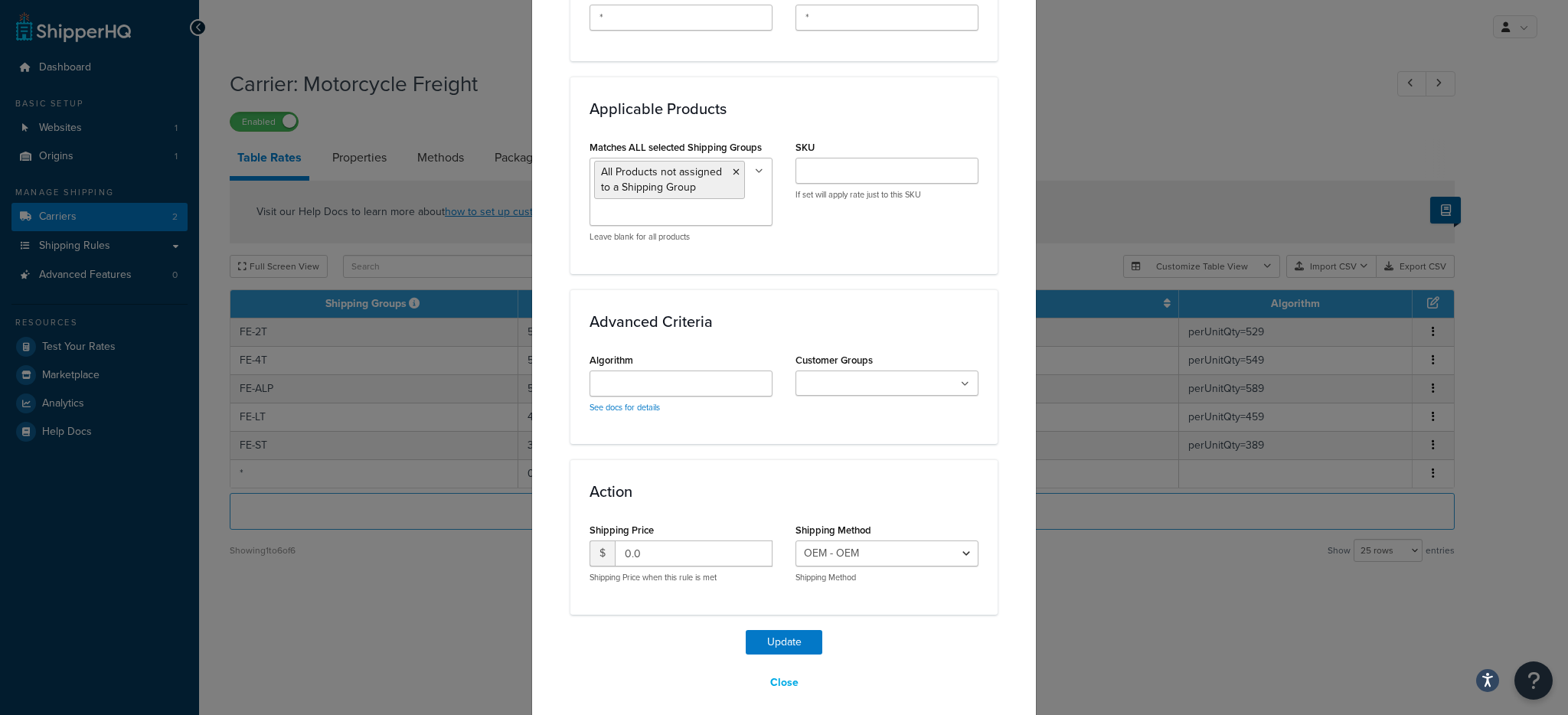
scroll to position [770, 0]
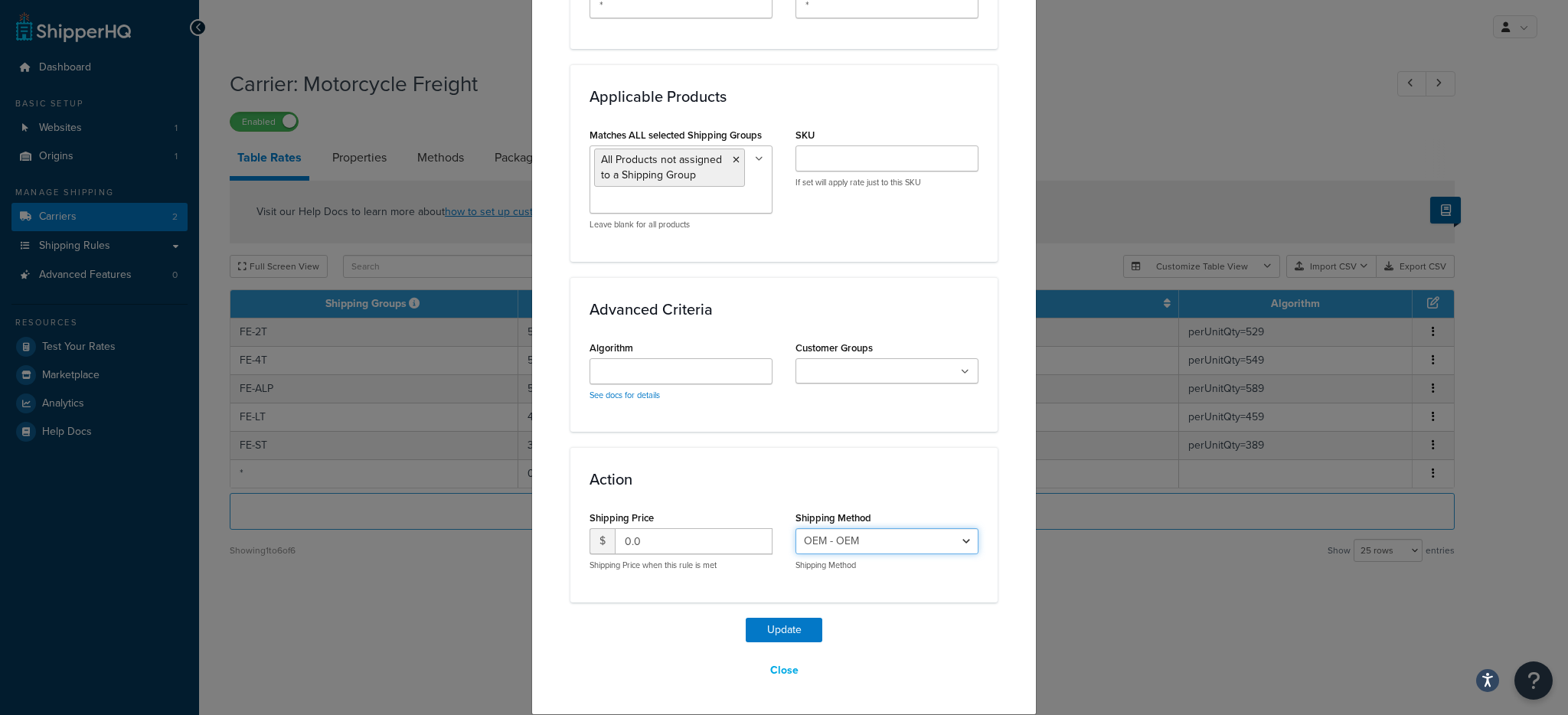
click at [860, 548] on select "FE-2T Beta Shipping - FE-2T FE-4T Beta Shipping - FE-4T FE-ALP Beta Shipping - …" at bounding box center [887, 541] width 183 height 26
select select "175472"
click at [868, 509] on div "Shipping Method FE-2T Beta Shipping - FE-2T FE-4T Beta Shipping - FE-4T FE-ALP …" at bounding box center [887, 539] width 183 height 64
click at [786, 633] on button "Update" at bounding box center [783, 630] width 76 height 24
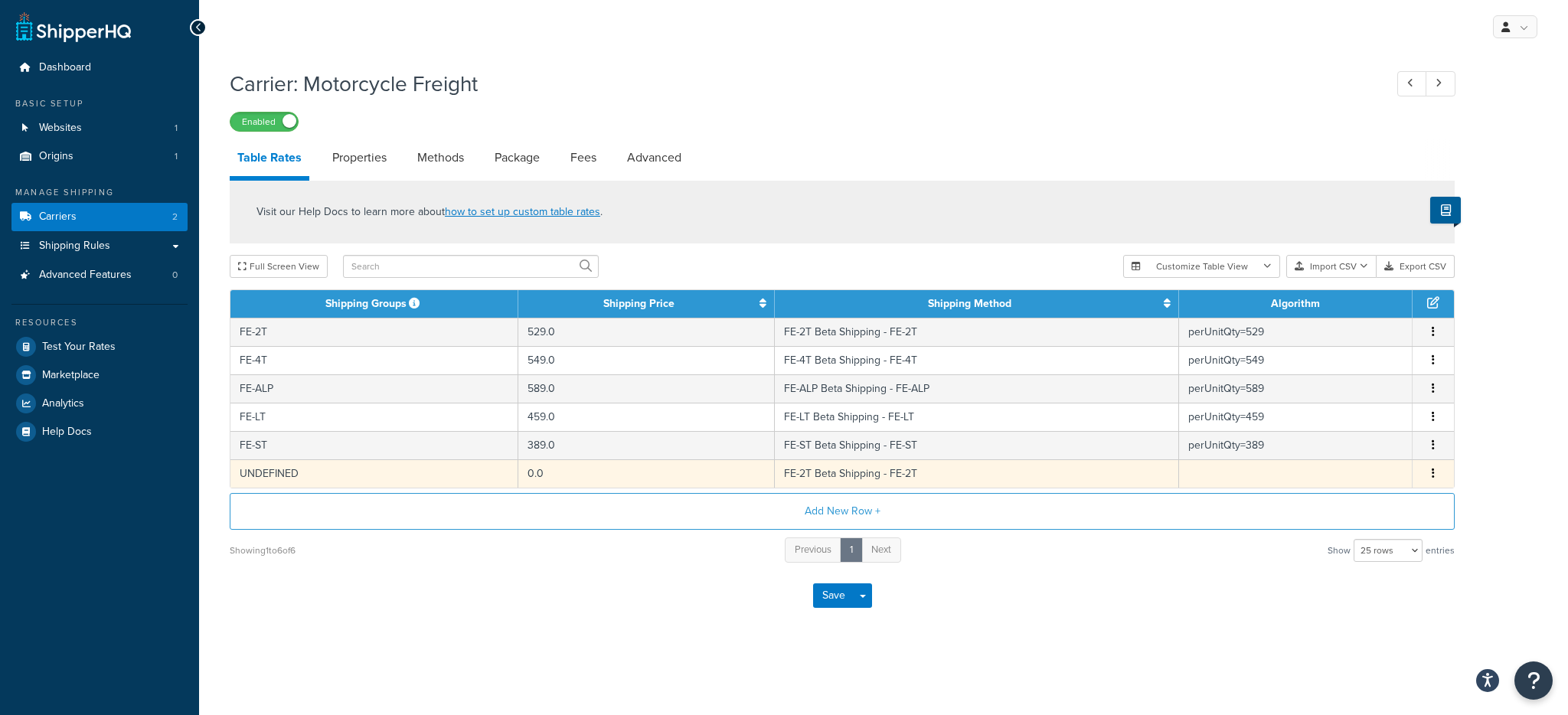
click at [491, 475] on td "UNDEFINED" at bounding box center [375, 473] width 288 height 28
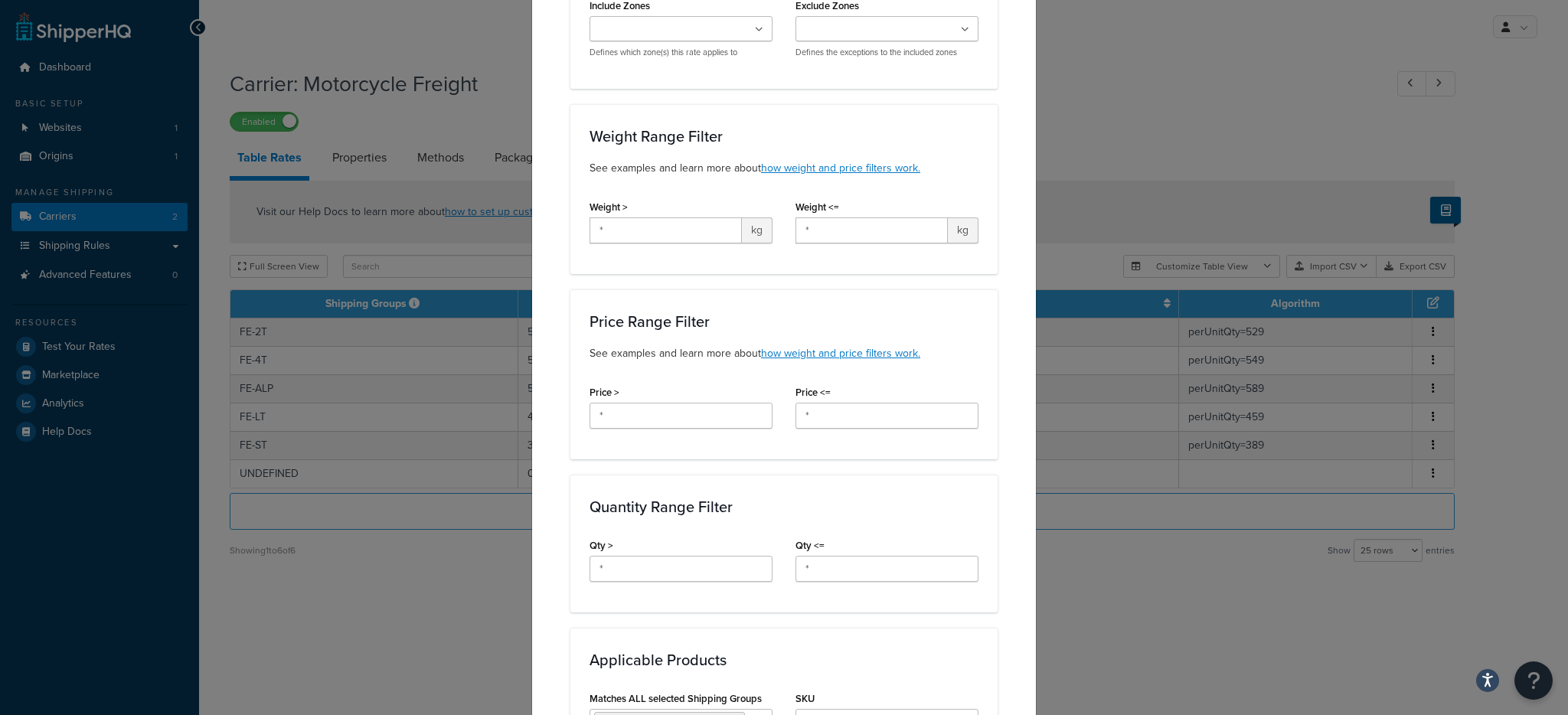
scroll to position [0, 0]
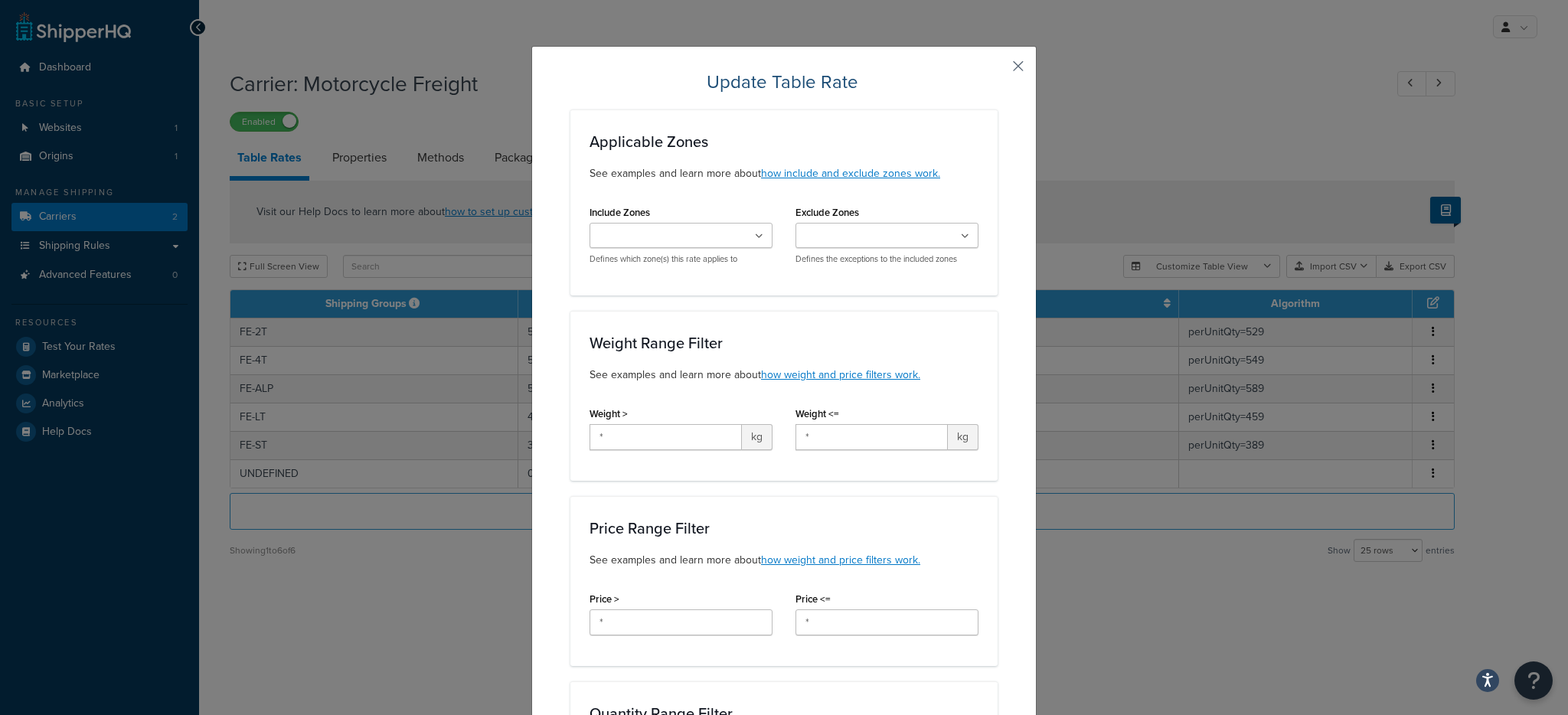
click at [998, 70] on button "button" at bounding box center [995, 72] width 4 height 4
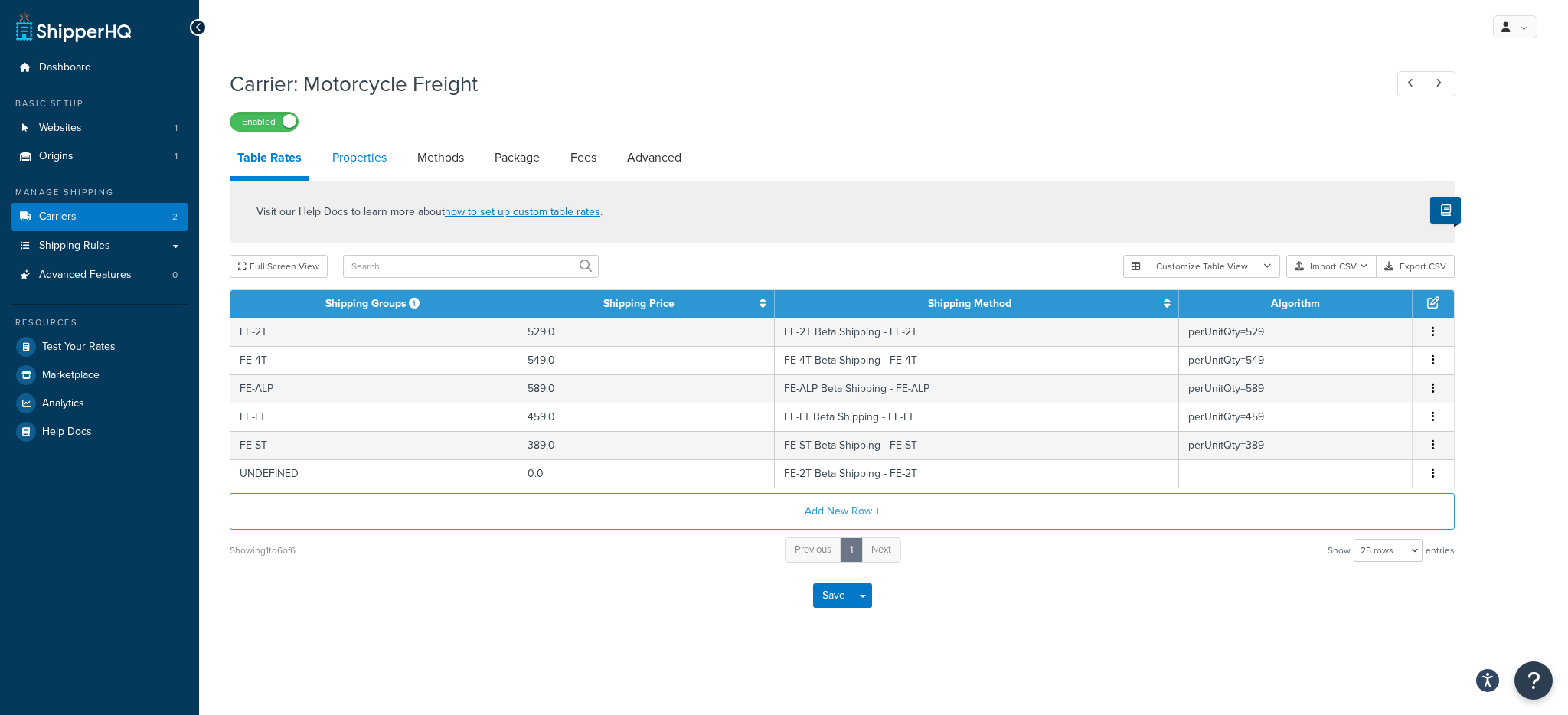
click at [366, 155] on link "Properties" at bounding box center [359, 158] width 70 height 37
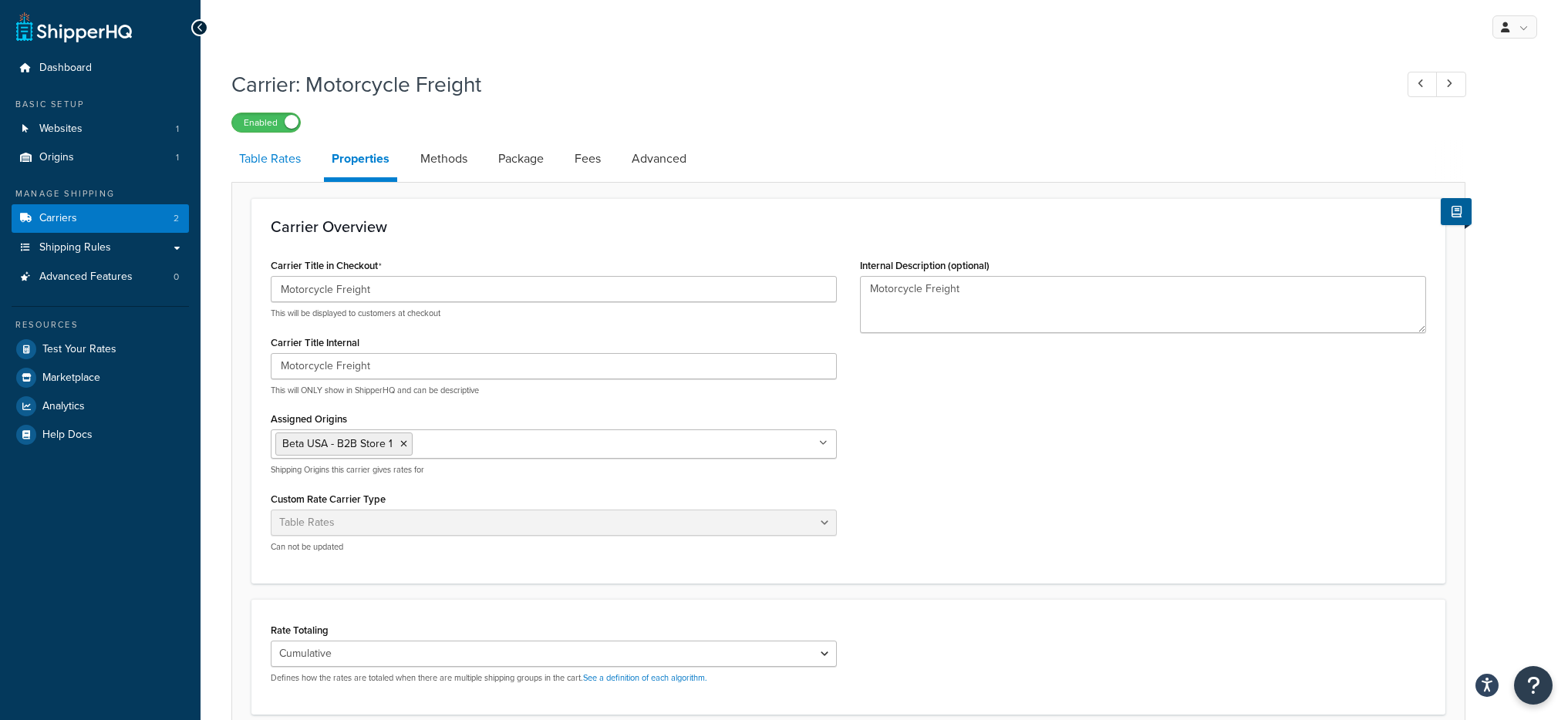
click at [302, 168] on link "Table Rates" at bounding box center [270, 159] width 77 height 37
select select "25"
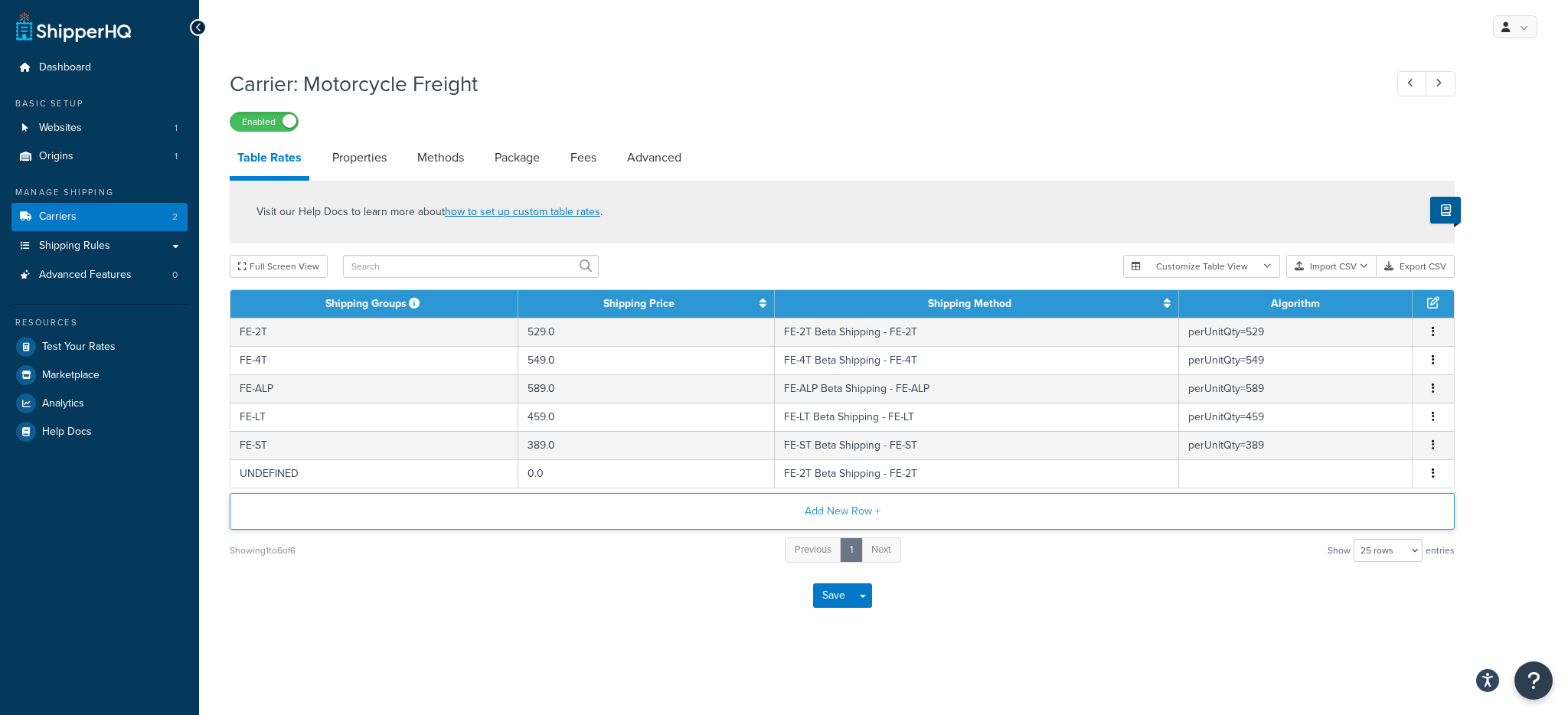
click at [770, 512] on button "Add New Row +" at bounding box center [843, 512] width 1225 height 37
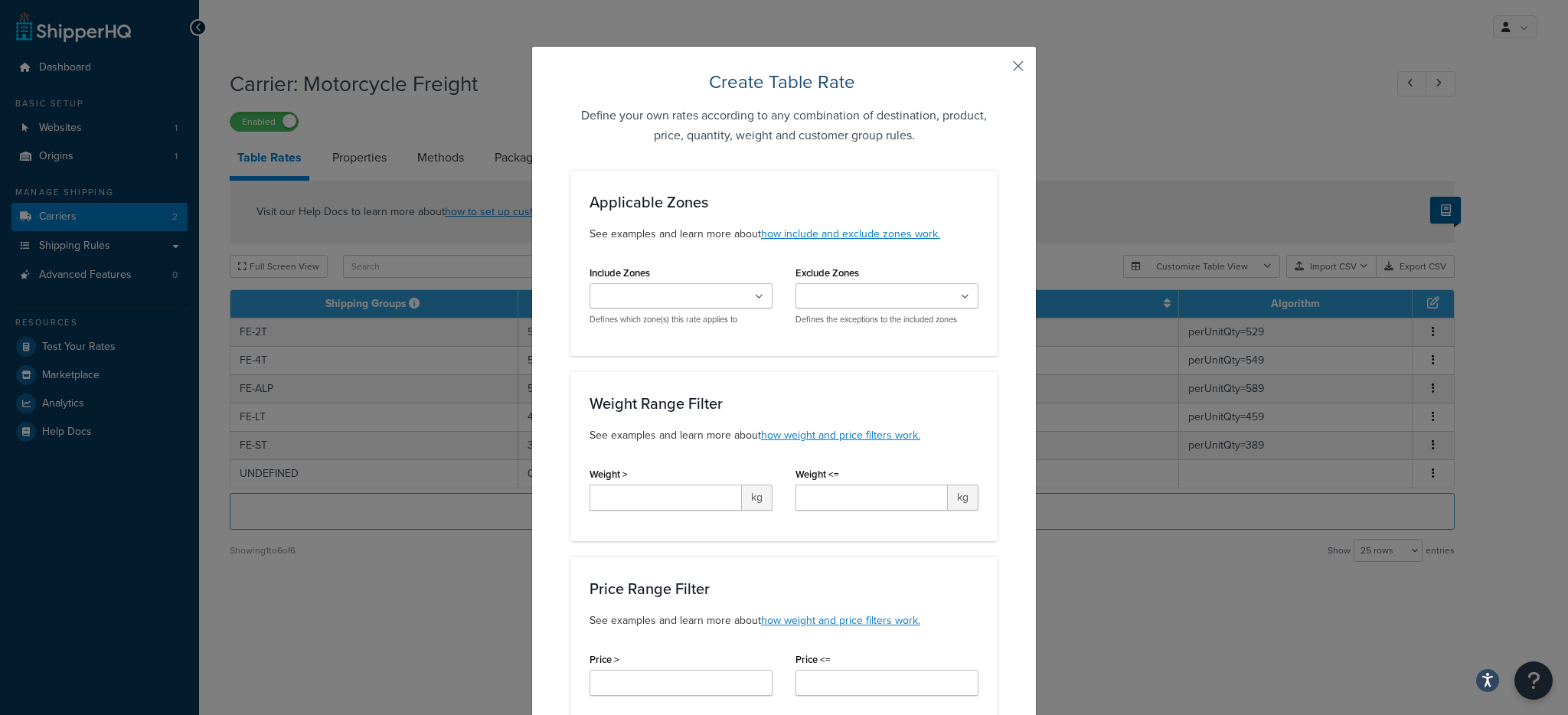
click at [998, 70] on button "button" at bounding box center [995, 72] width 4 height 4
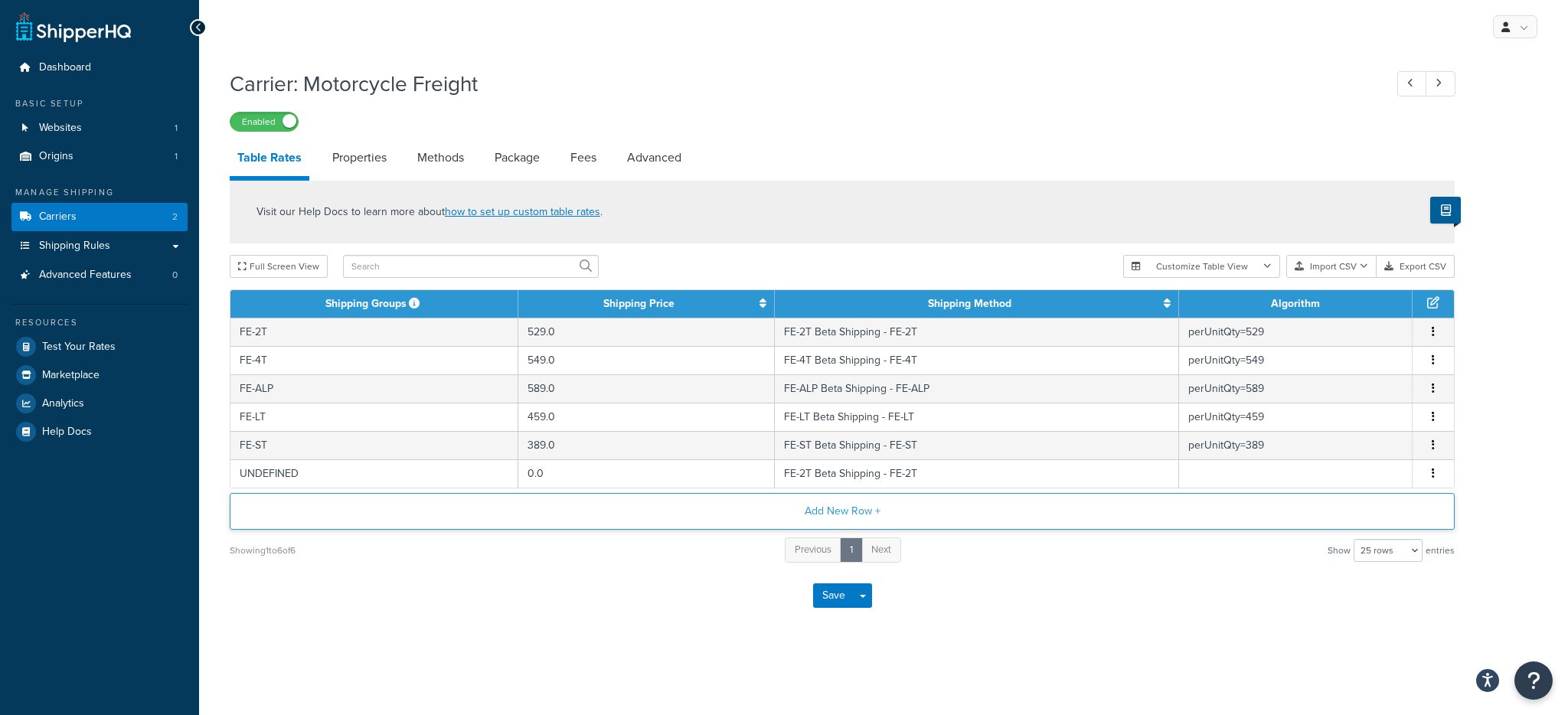
click at [741, 512] on button "Add New Row +" at bounding box center [843, 512] width 1225 height 37
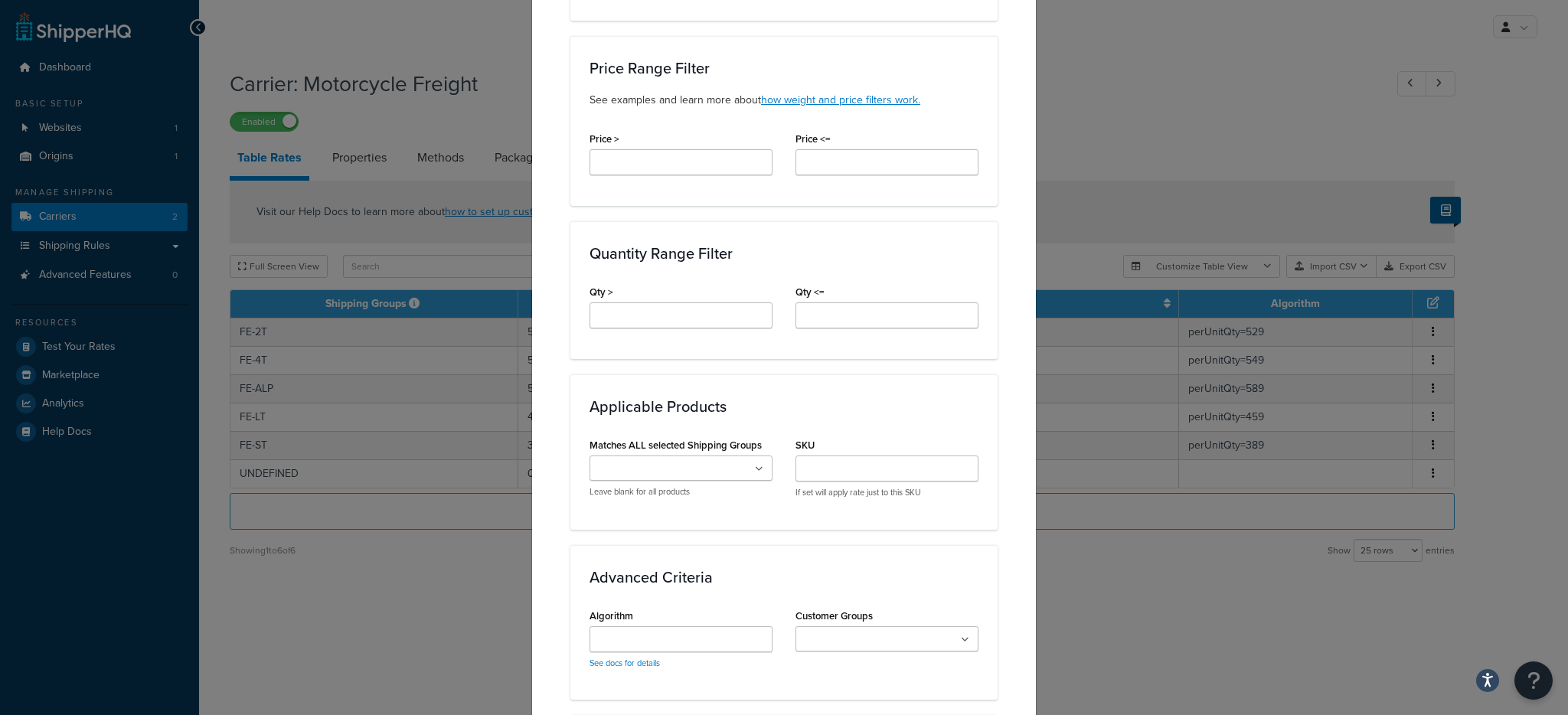
scroll to position [536, 0]
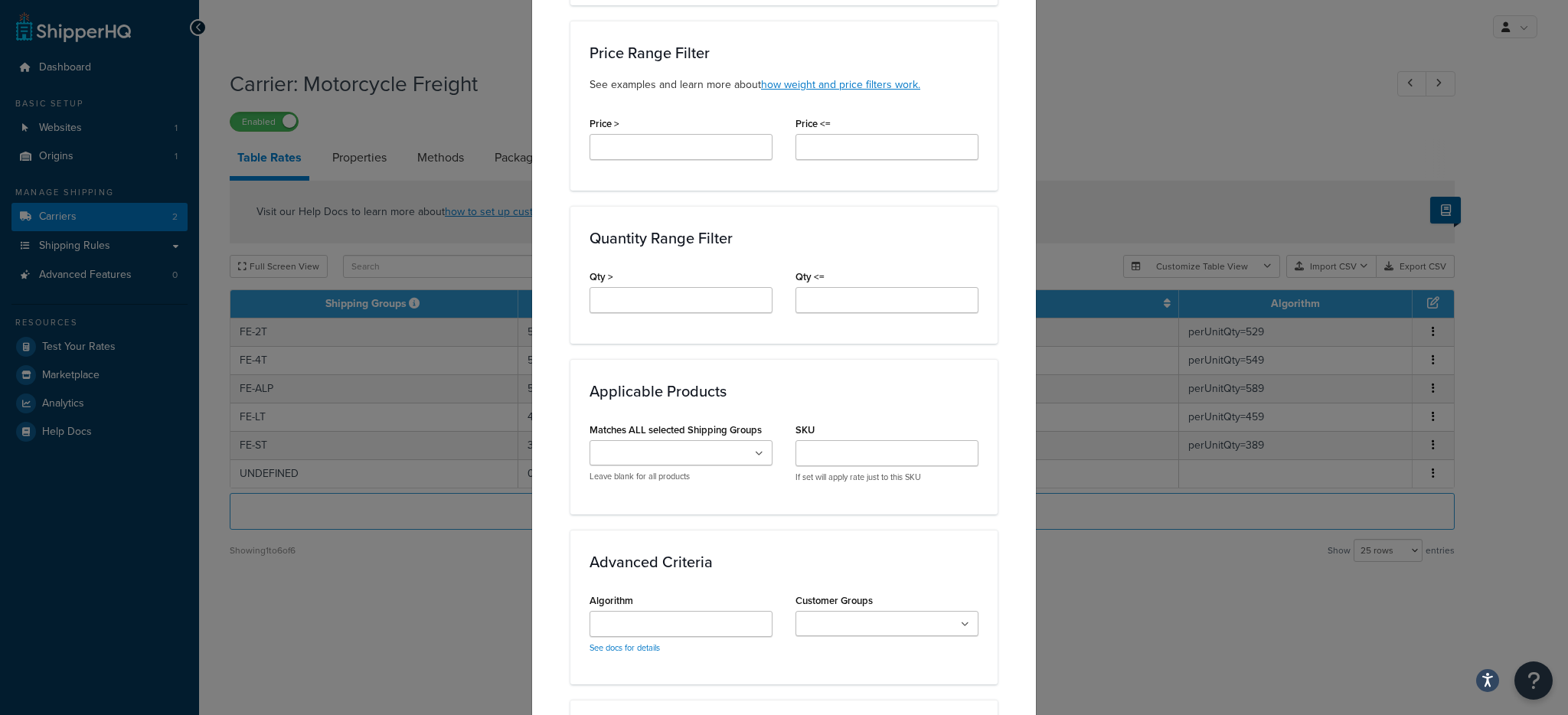
click at [703, 457] on input "Matches ALL selected Shipping Groups" at bounding box center [662, 454] width 136 height 17
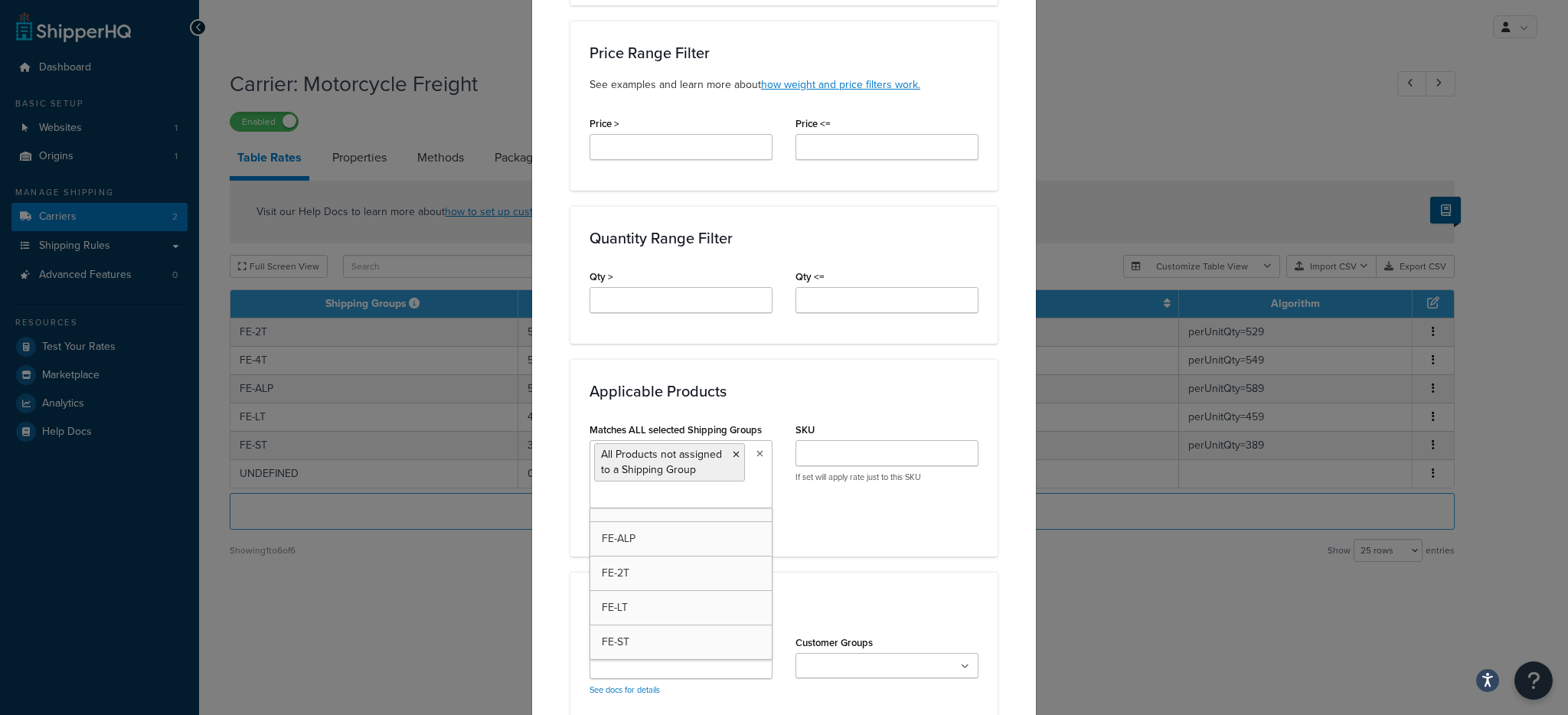
click at [820, 538] on div "Applicable Products Matches ALL selected Shipping Groups All Products not assig…" at bounding box center [783, 458] width 427 height 197
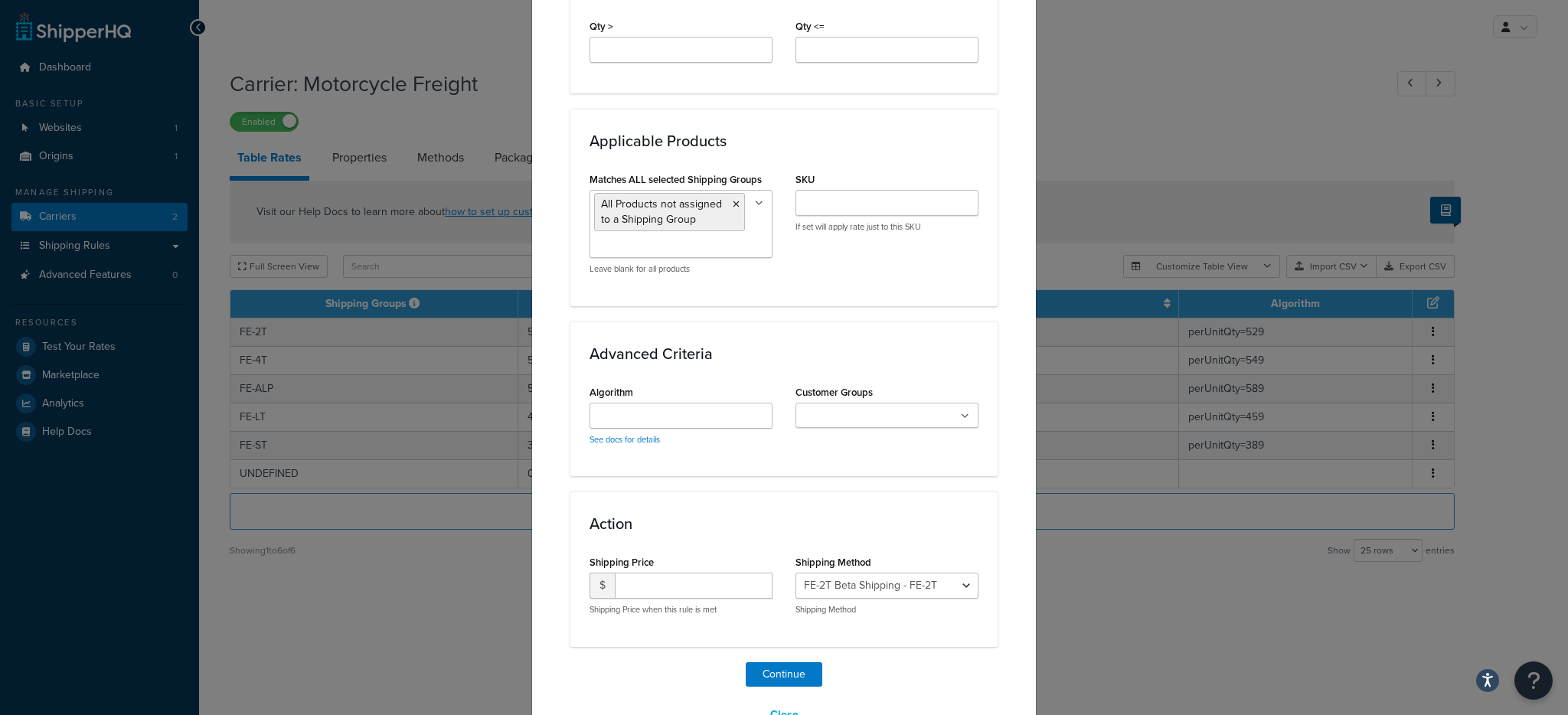
scroll to position [831, 0]
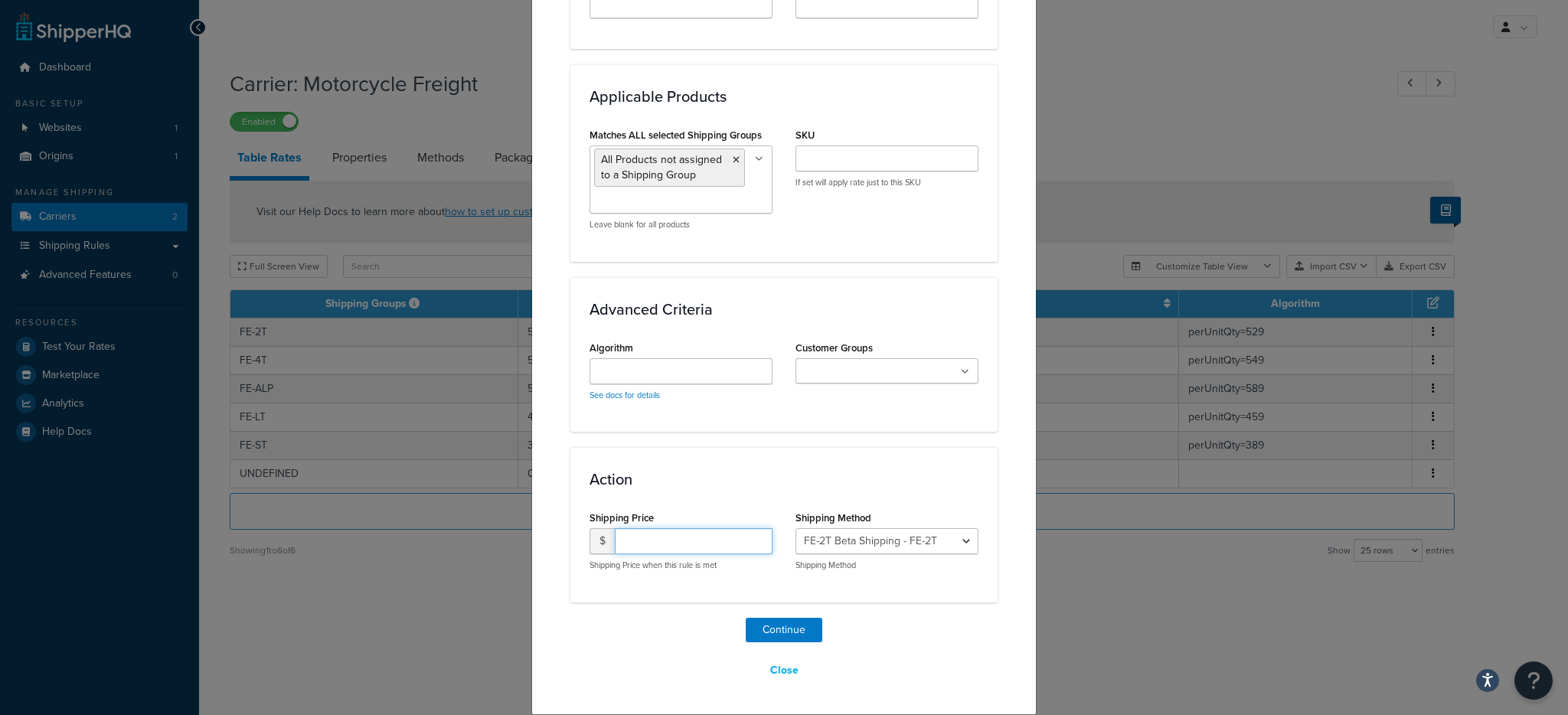
click at [656, 549] on input "number" at bounding box center [694, 541] width 158 height 26
type input "0.0"
click at [905, 539] on select "FE-2T Beta Shipping - FE-2T FE-4T Beta Shipping - FE-4T FE-ALP Beta Shipping - …" at bounding box center [887, 541] width 183 height 26
select select "175480"
click at [866, 548] on select "FE-2T Beta Shipping - FE-2T FE-4T Beta Shipping - FE-4T FE-ALP Beta Shipping - …" at bounding box center [887, 541] width 183 height 26
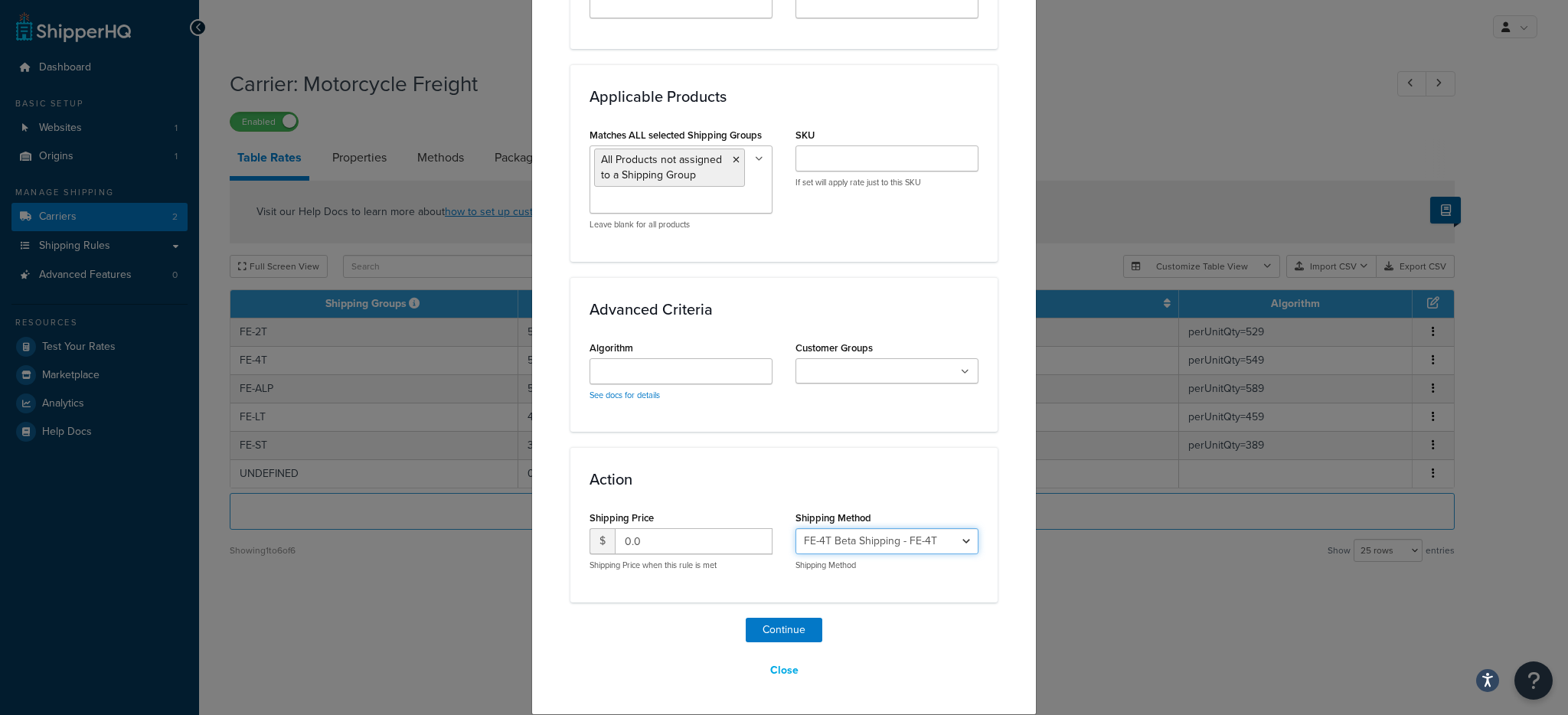
click at [868, 550] on select "FE-2T Beta Shipping - FE-2T FE-4T Beta Shipping - FE-4T FE-ALP Beta Shipping - …" at bounding box center [887, 541] width 183 height 26
click at [772, 674] on button "Close" at bounding box center [785, 671] width 48 height 26
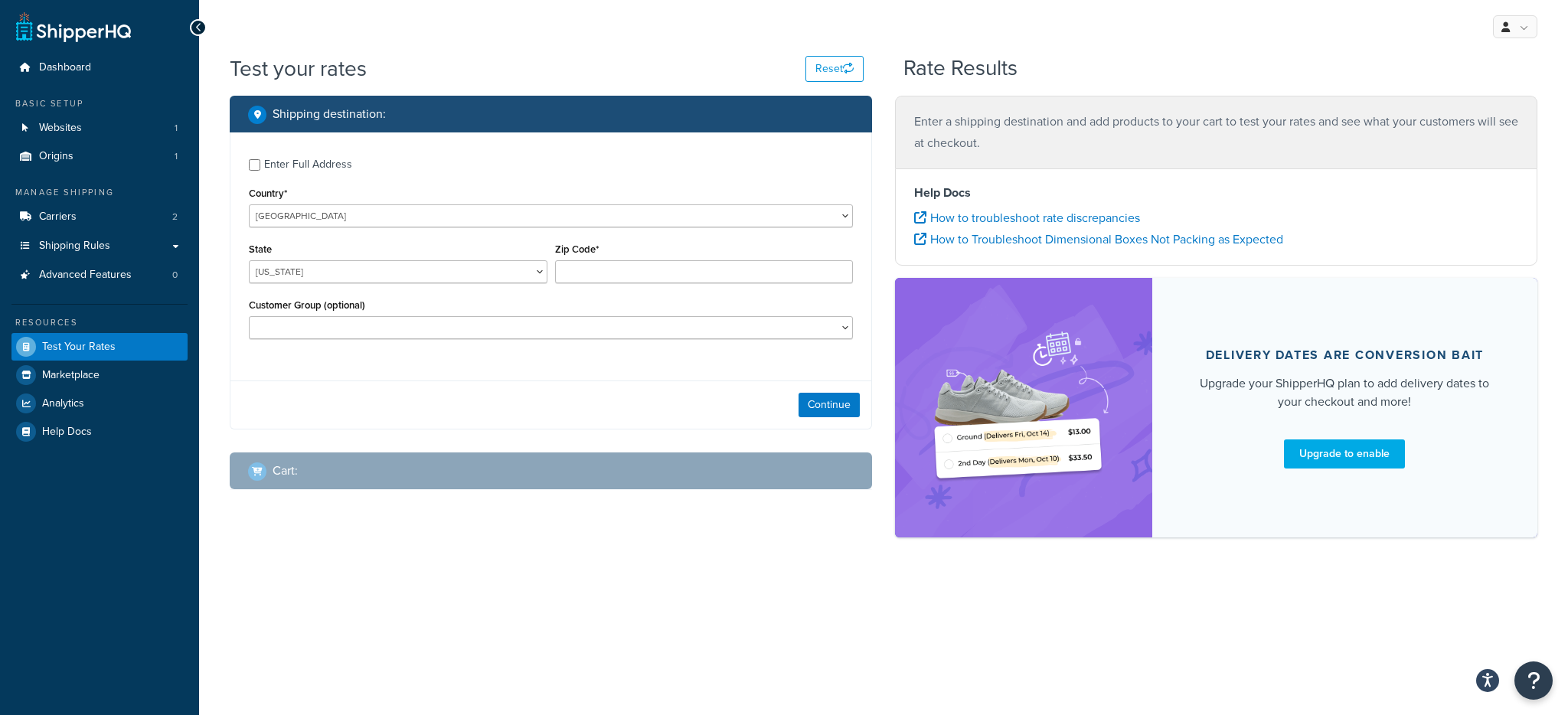
click at [622, 284] on div "Zip Code*" at bounding box center [704, 267] width 306 height 56
click at [637, 266] on input "Zip Code*" at bounding box center [704, 272] width 298 height 23
type input "78759"
select select "TX"
click at [856, 425] on div "Continue" at bounding box center [551, 405] width 641 height 48
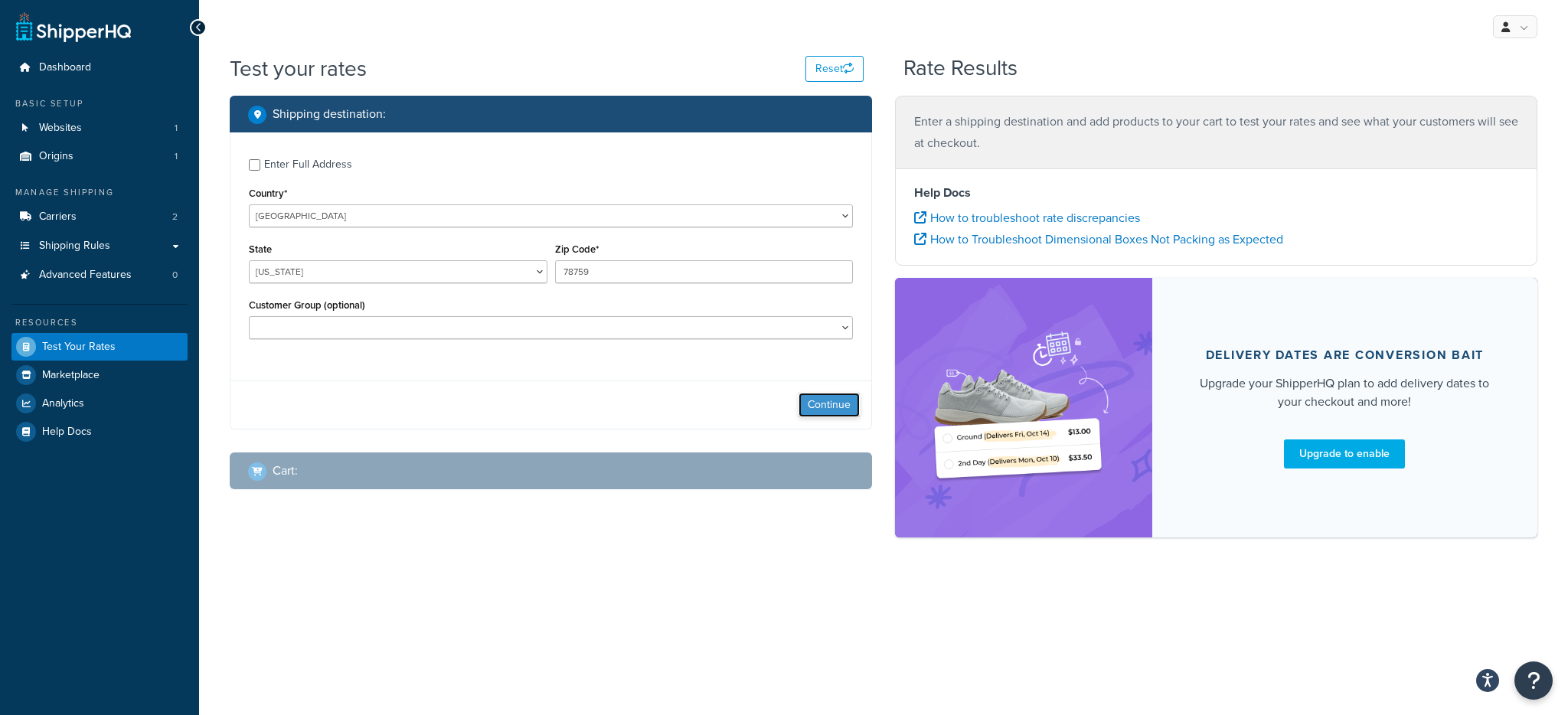
click at [852, 414] on button "Continue" at bounding box center [829, 405] width 61 height 24
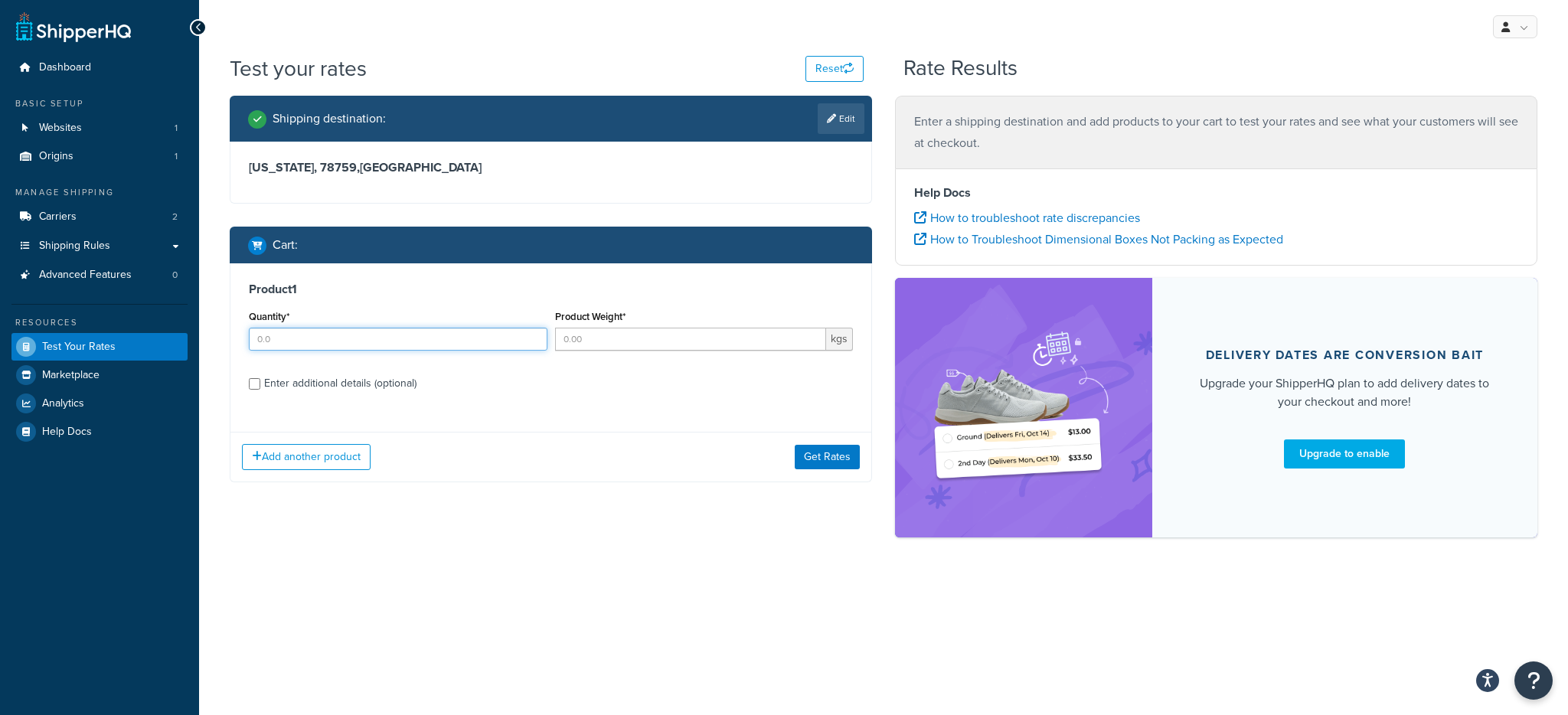
click at [457, 354] on div "Quantity*" at bounding box center [398, 335] width 306 height 56
click at [444, 334] on input "Quantity*" at bounding box center [397, 339] width 298 height 23
type input "1"
click at [663, 336] on input "Product Weight*" at bounding box center [691, 339] width 272 height 23
type input "1"
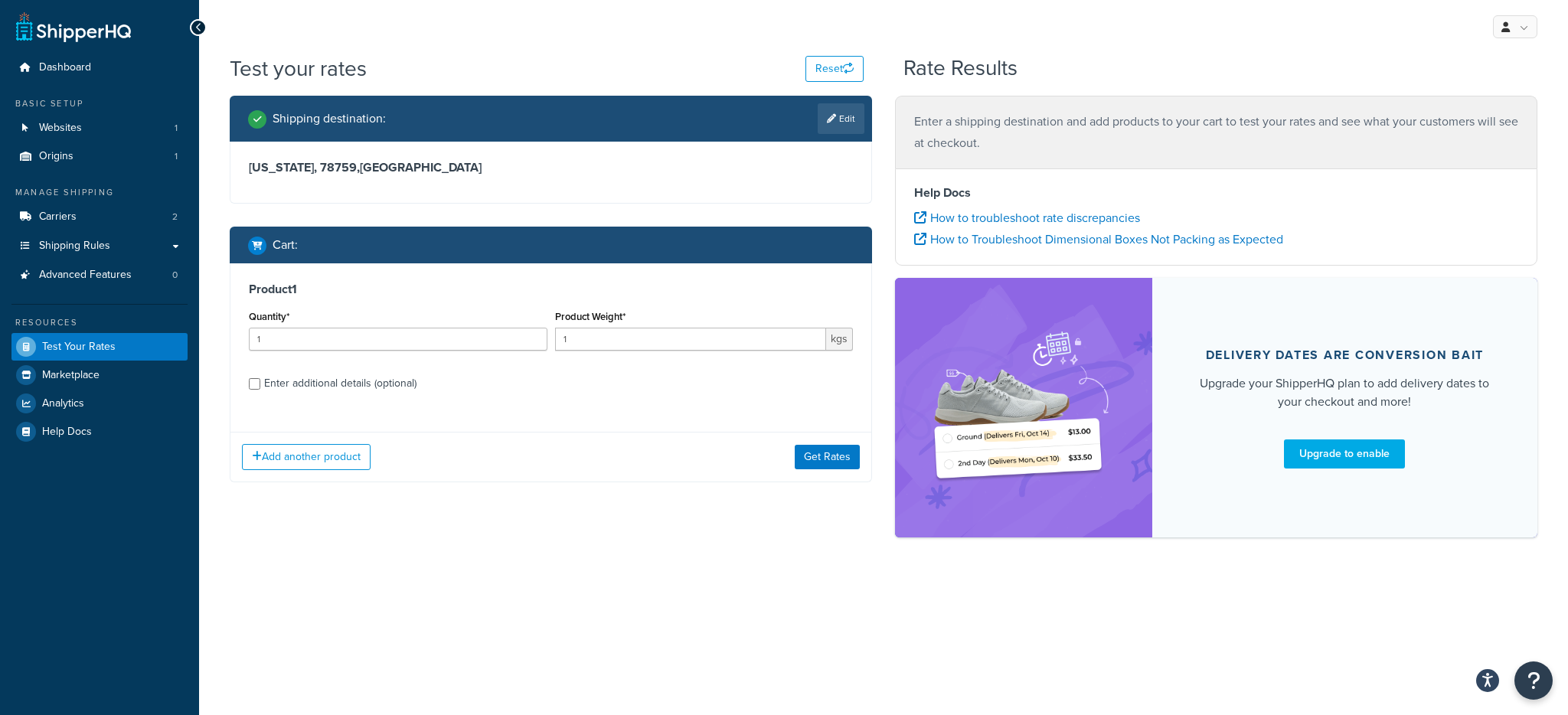
click at [289, 440] on div "Add another product Get Rates" at bounding box center [551, 457] width 641 height 50
drag, startPoint x: 277, startPoint y: 385, endPoint x: 284, endPoint y: 391, distance: 9.2
click at [277, 385] on div "Enter additional details (optional)" at bounding box center [340, 384] width 152 height 22
click at [261, 385] on input "Enter additional details (optional)" at bounding box center [254, 384] width 11 height 11
checkbox input "true"
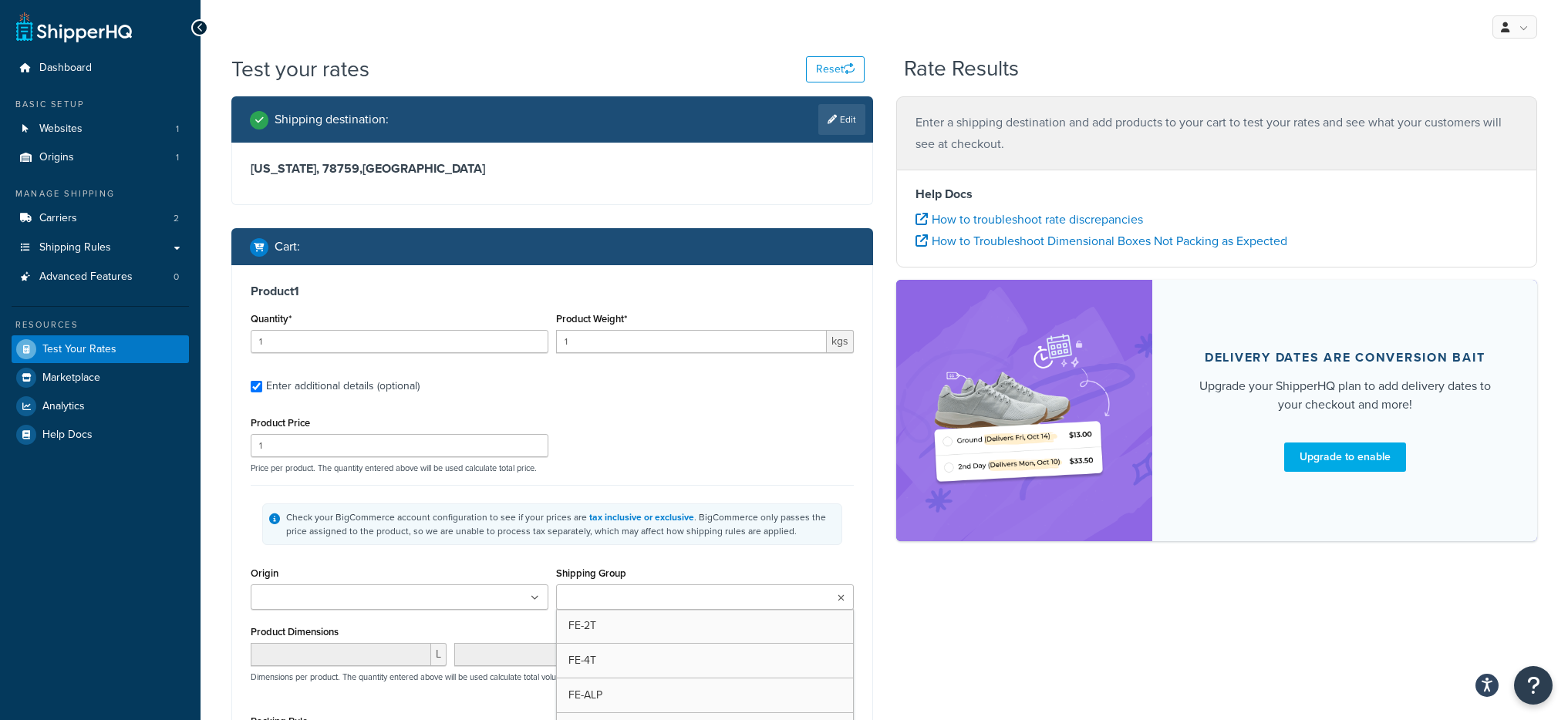
click at [611, 603] on input "Shipping Group" at bounding box center [628, 598] width 137 height 17
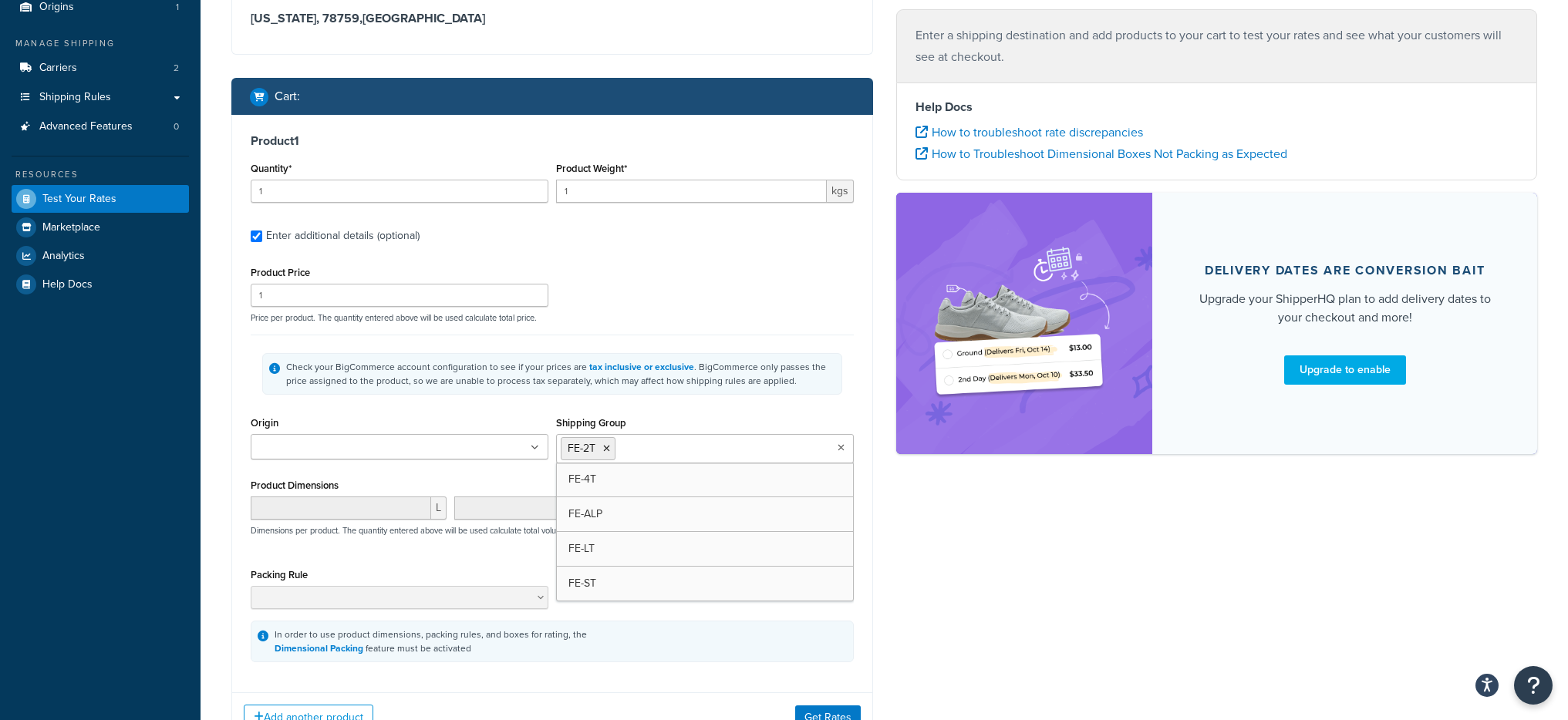
click at [616, 310] on div "Product Price 1 Price per product. The quantity entered above will be used calc…" at bounding box center [552, 292] width 611 height 61
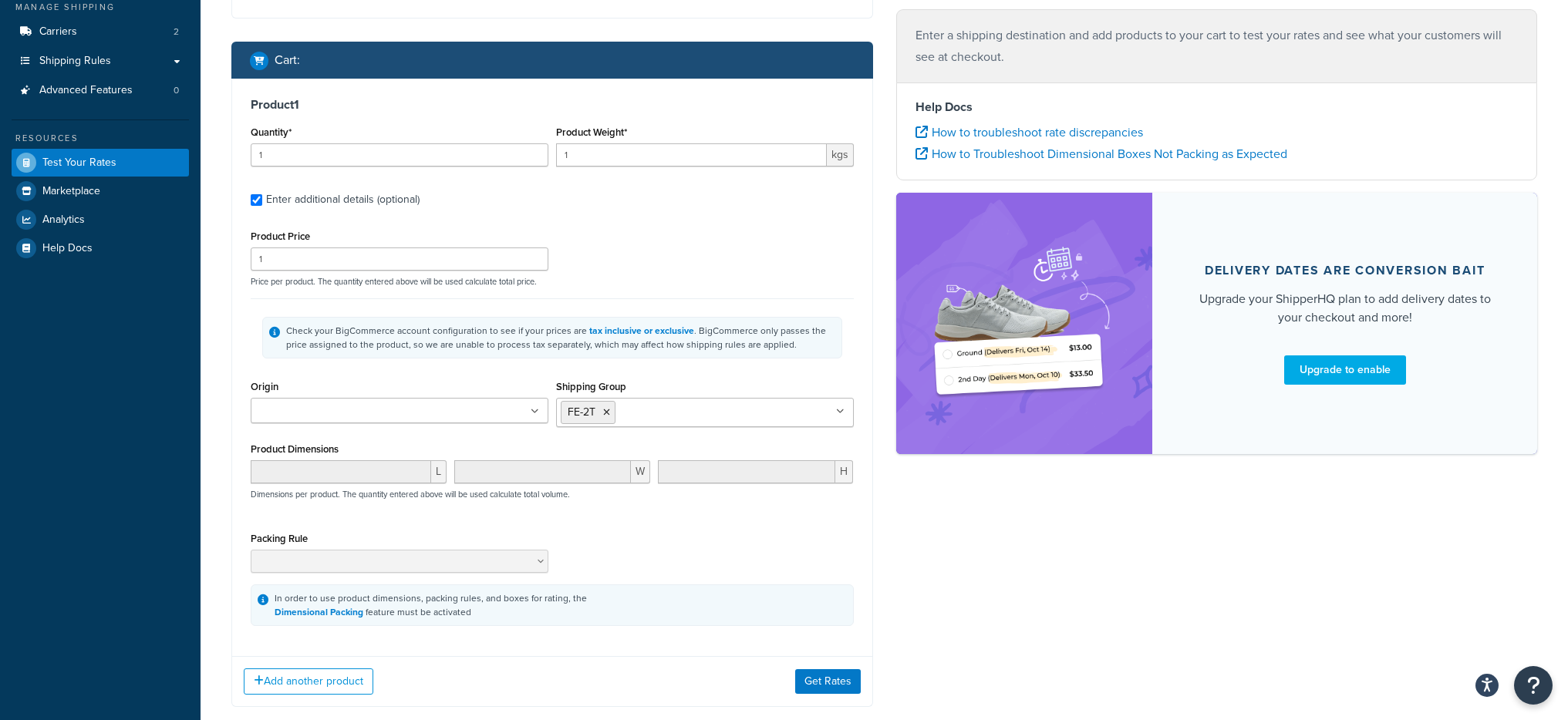
scroll to position [274, 0]
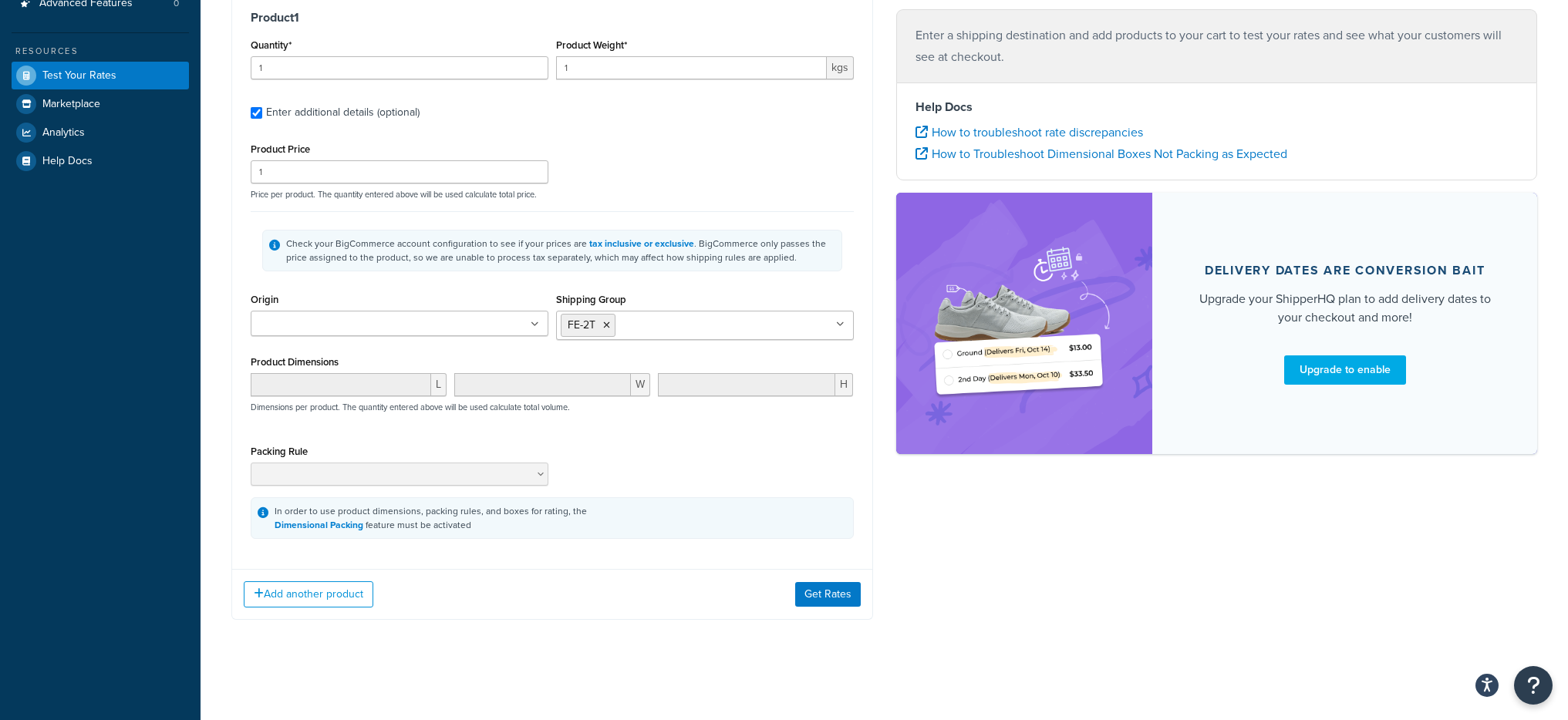
click at [391, 599] on div "Add another product Get Rates" at bounding box center [552, 594] width 640 height 50
click at [360, 603] on button "Add another product" at bounding box center [309, 594] width 130 height 26
click at [360, 621] on div "Quantity*" at bounding box center [399, 624] width 298 height 45
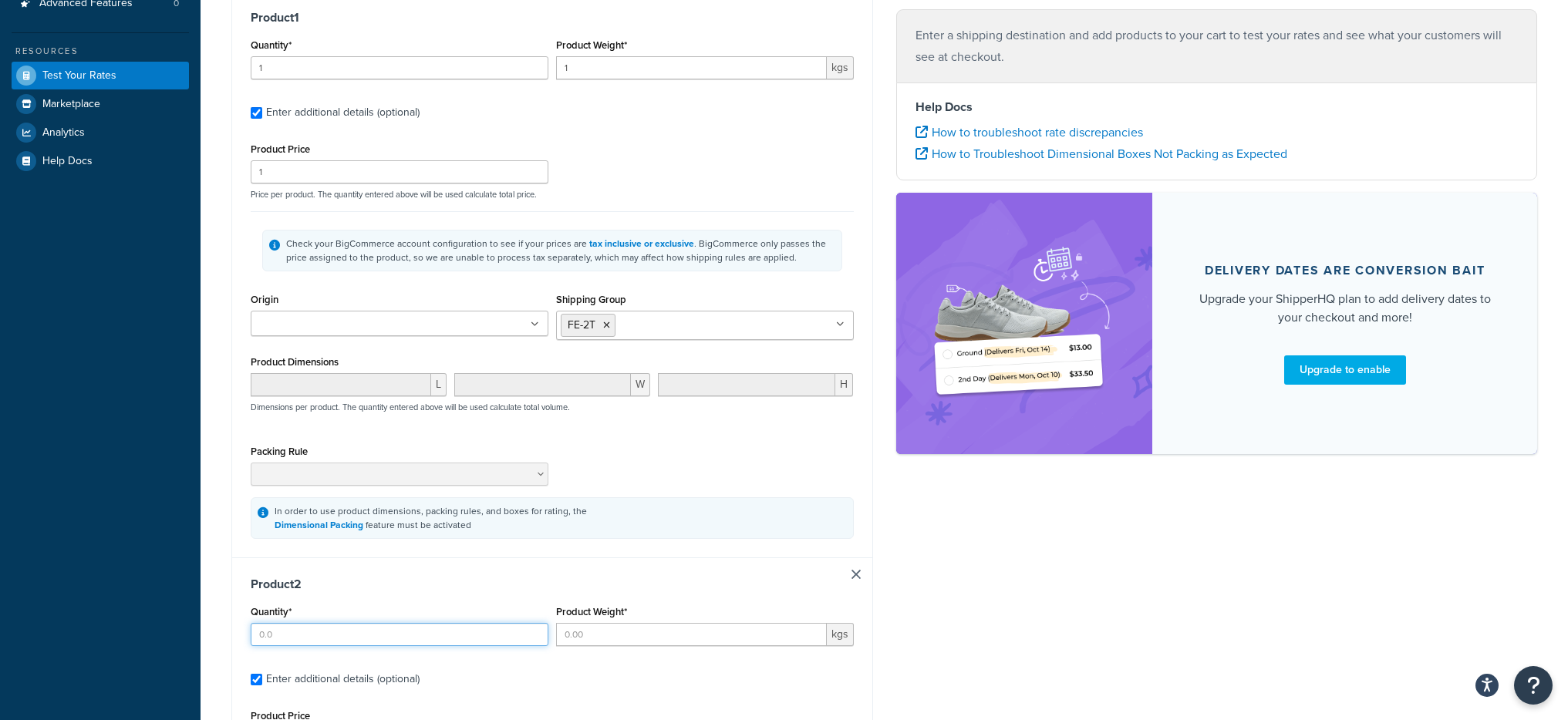
click at [371, 628] on input "Quantity*" at bounding box center [399, 634] width 298 height 23
type input "1"
click at [657, 626] on input "Product Weight*" at bounding box center [692, 634] width 271 height 23
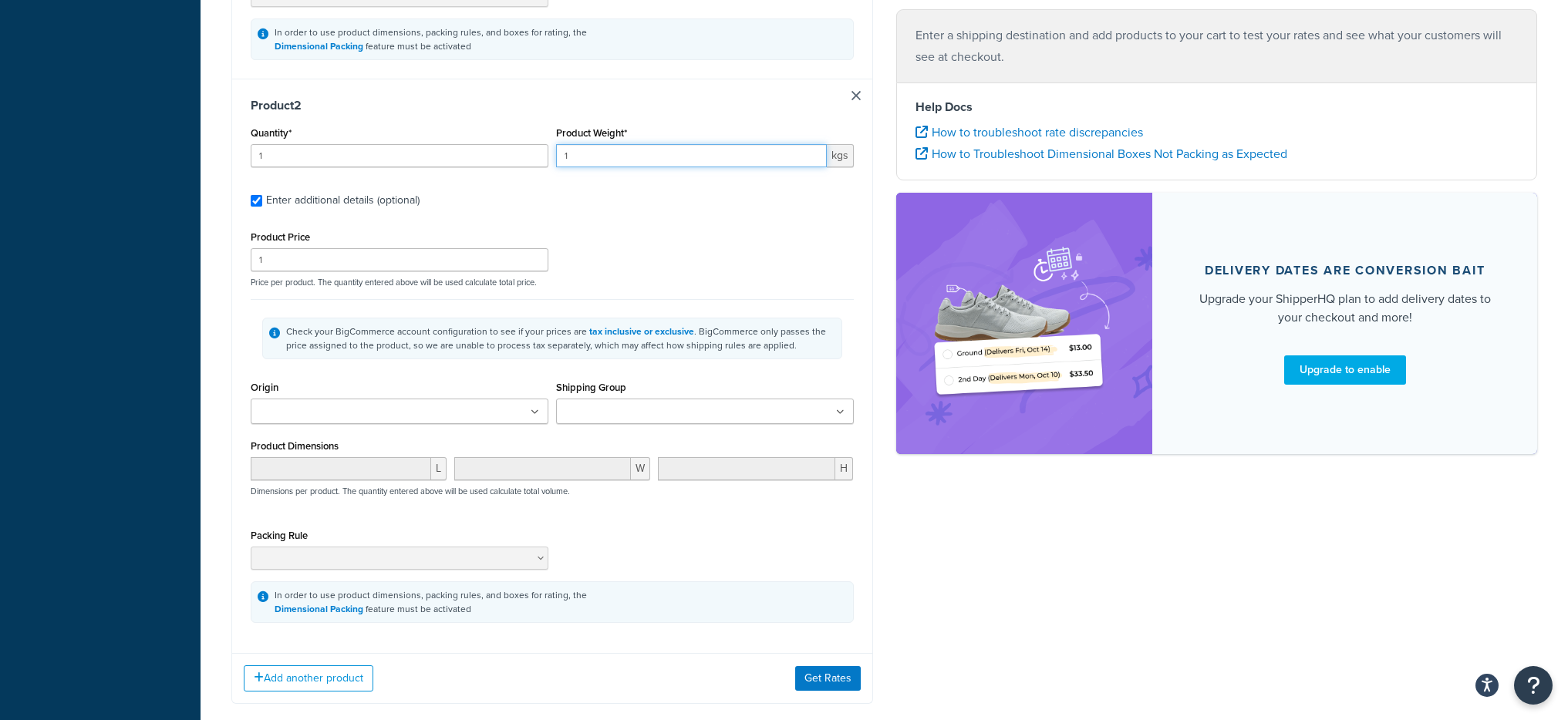
scroll to position [837, 0]
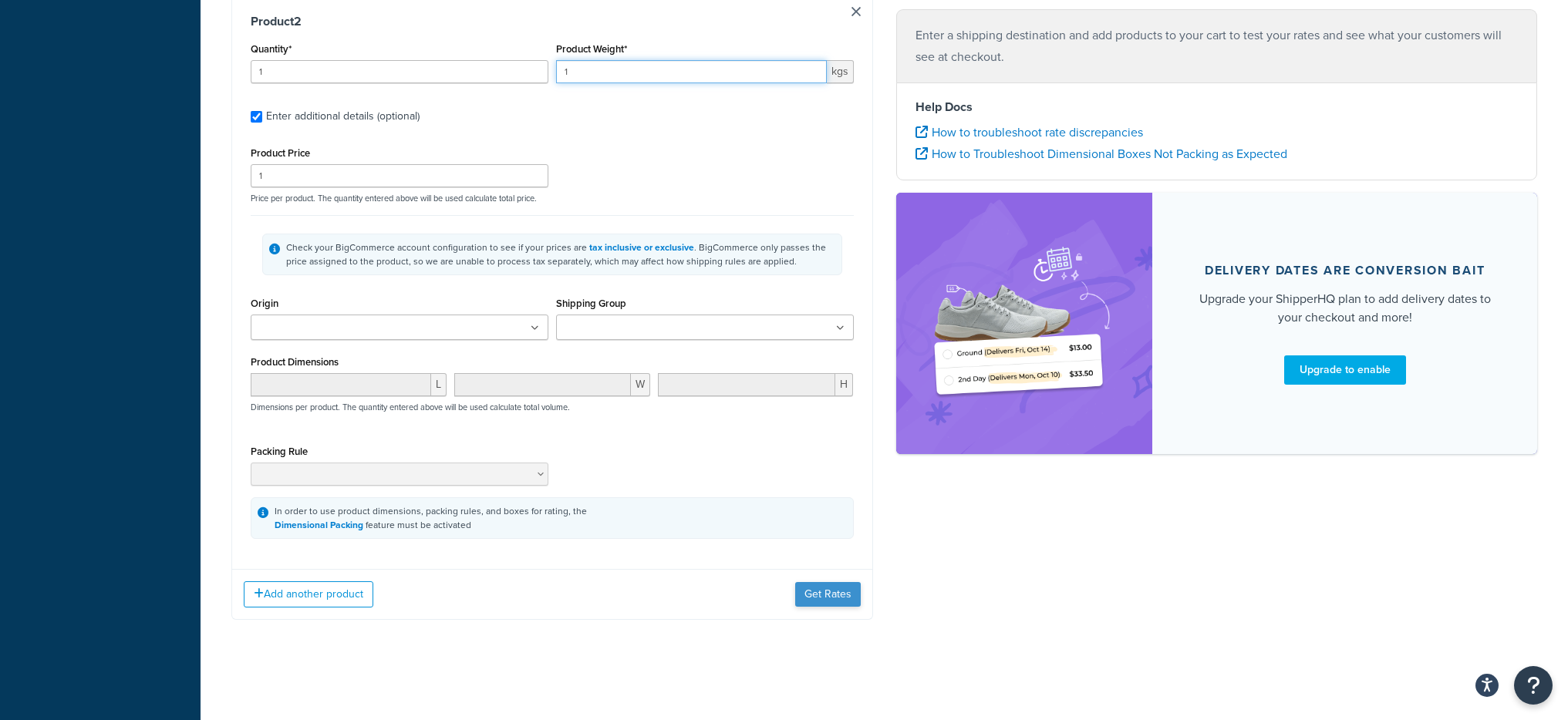
type input "1"
click at [846, 605] on button "Get Rates" at bounding box center [828, 594] width 66 height 24
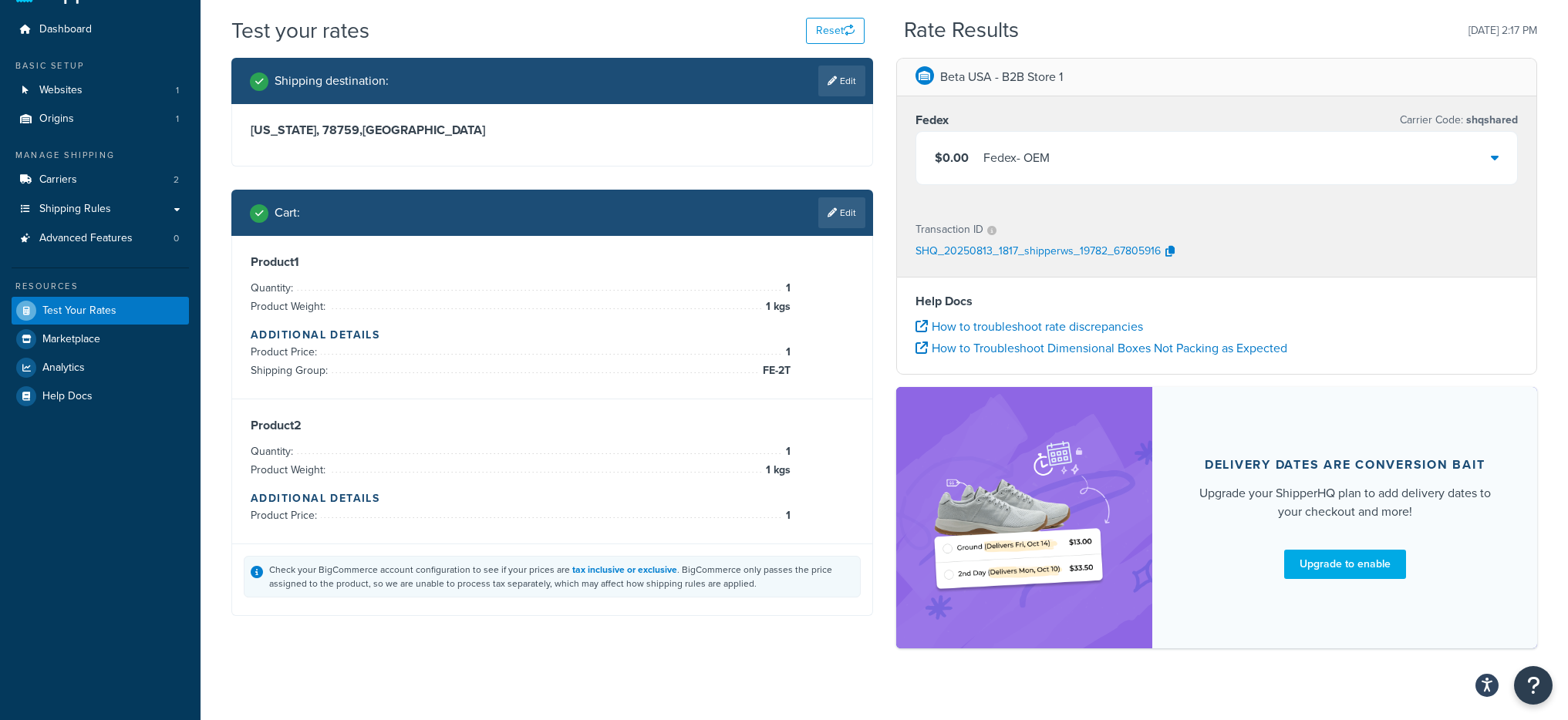
scroll to position [0, 0]
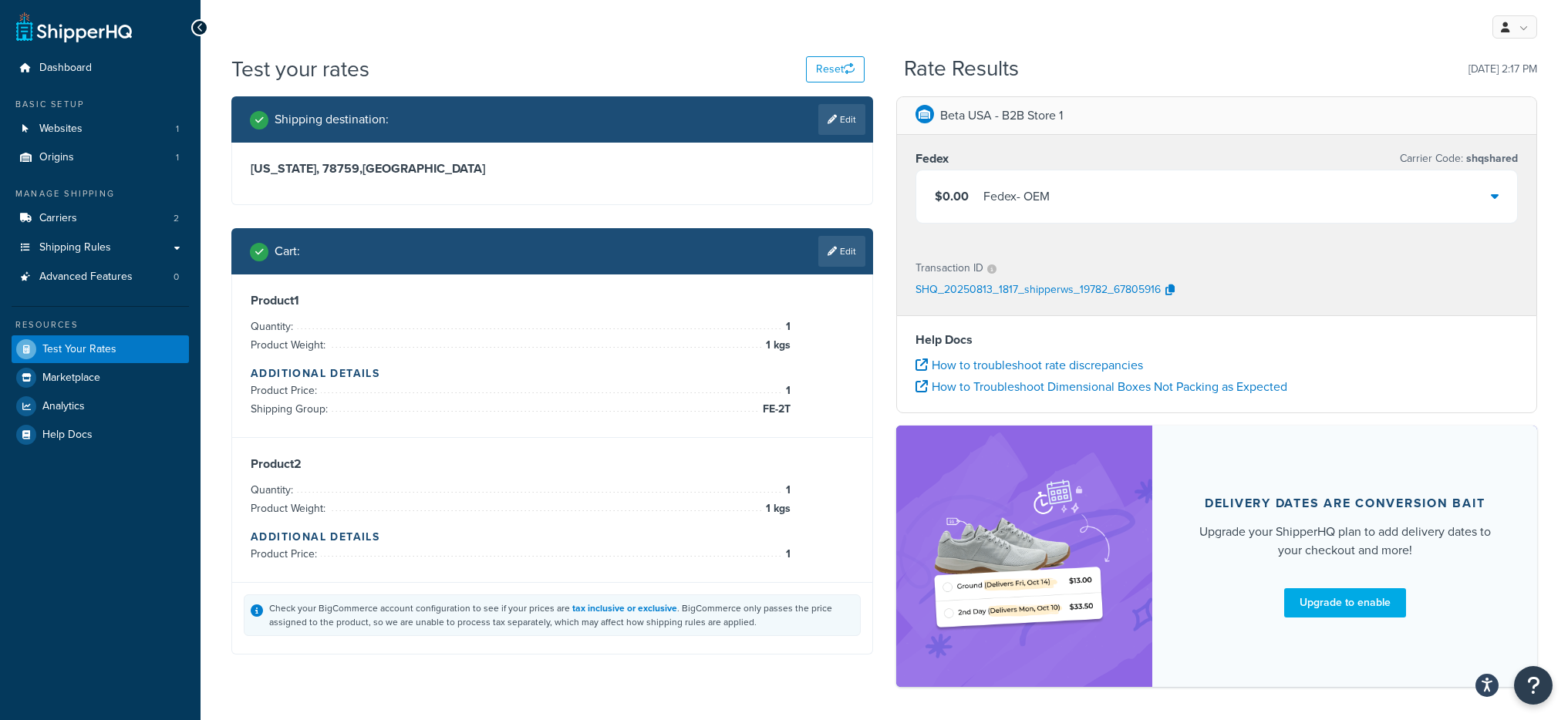
click at [1083, 192] on div "$0.00 Fedex - OEM" at bounding box center [1216, 196] width 602 height 53
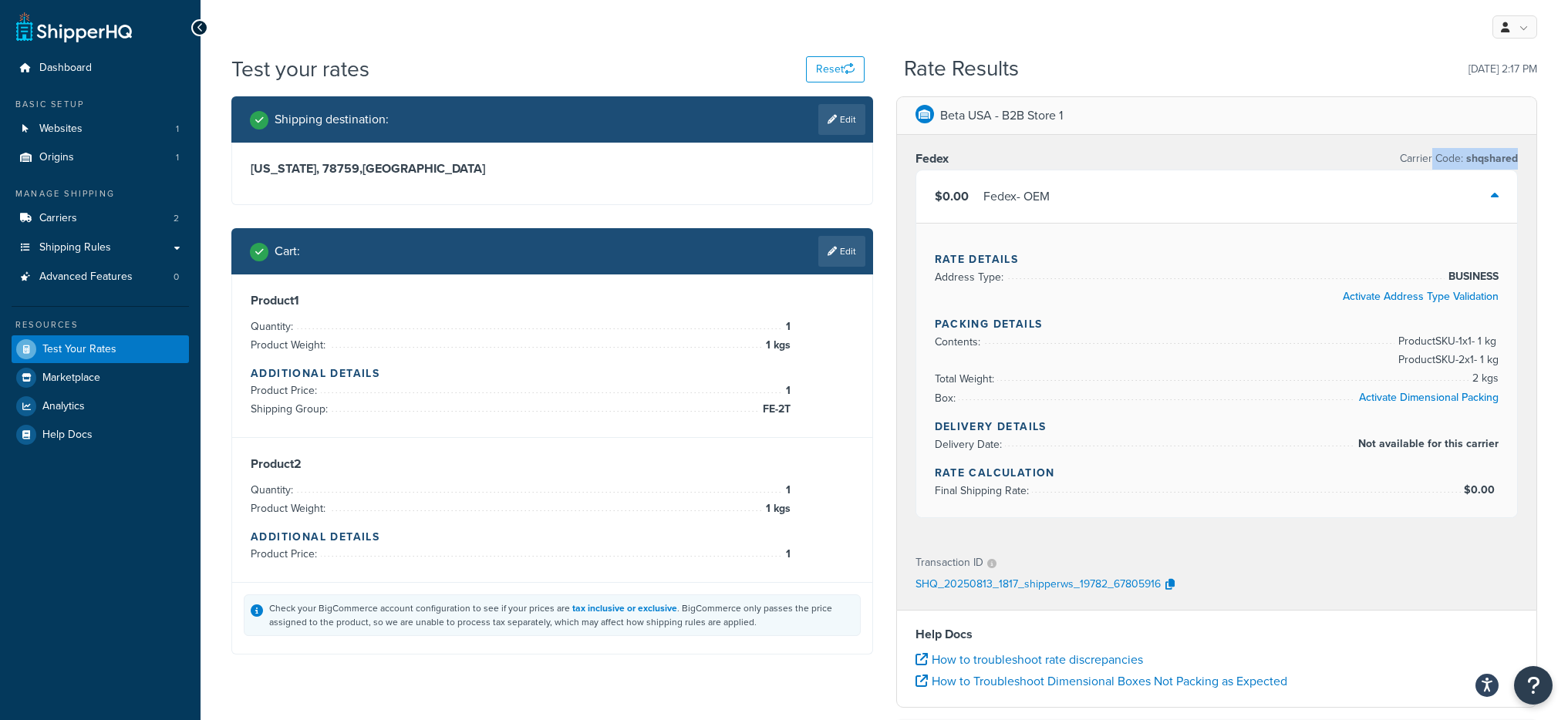
drag, startPoint x: 1434, startPoint y: 156, endPoint x: 1579, endPoint y: 160, distance: 145.1
click at [1568, 160] on html "Accessibility Screen-Reader Guide, Feedback, and Issue Reporting | New window S…" at bounding box center [784, 537] width 1568 height 1074
click at [1174, 57] on div "Rate Results 08/13/2025, 2:17 PM" at bounding box center [1221, 69] width 633 height 24
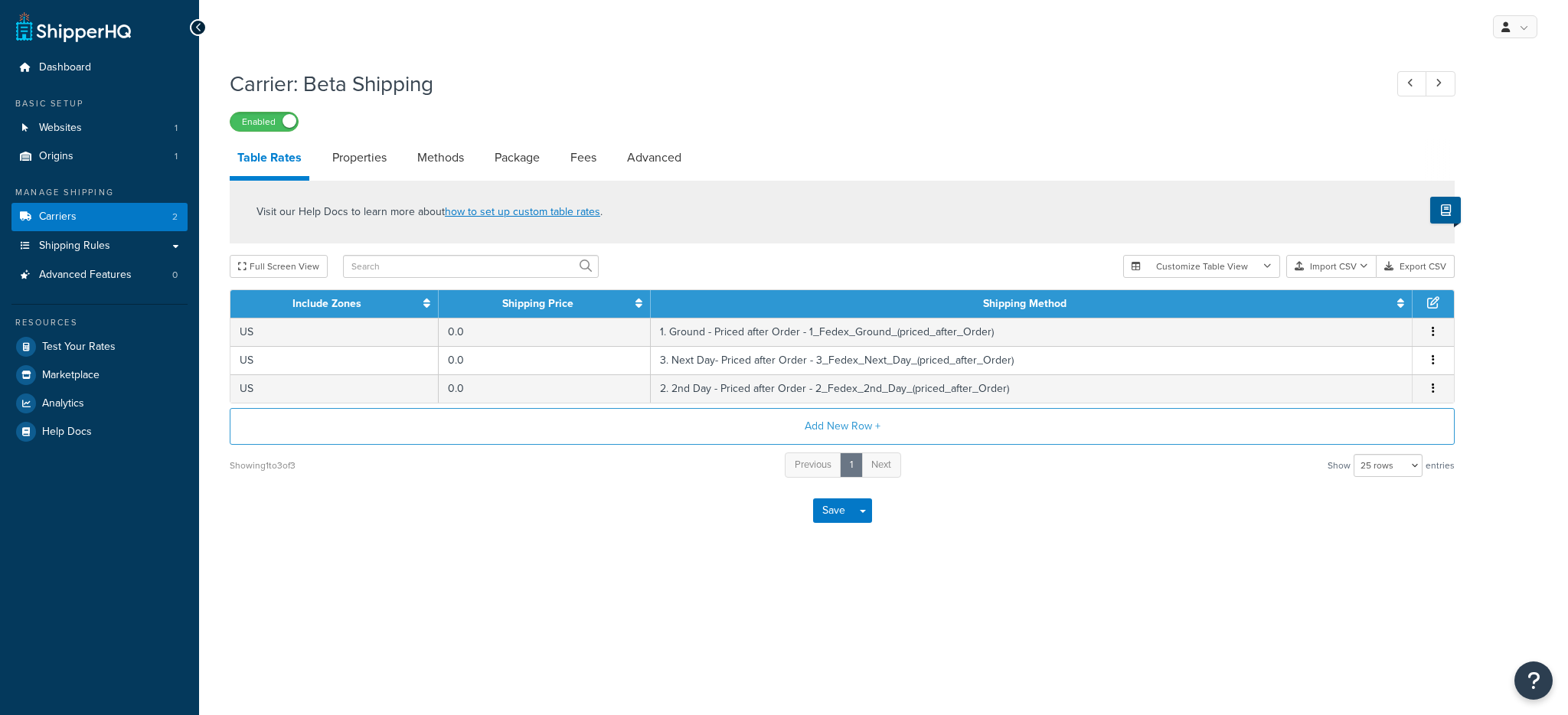
select select "25"
click at [354, 157] on link "Properties" at bounding box center [359, 158] width 70 height 37
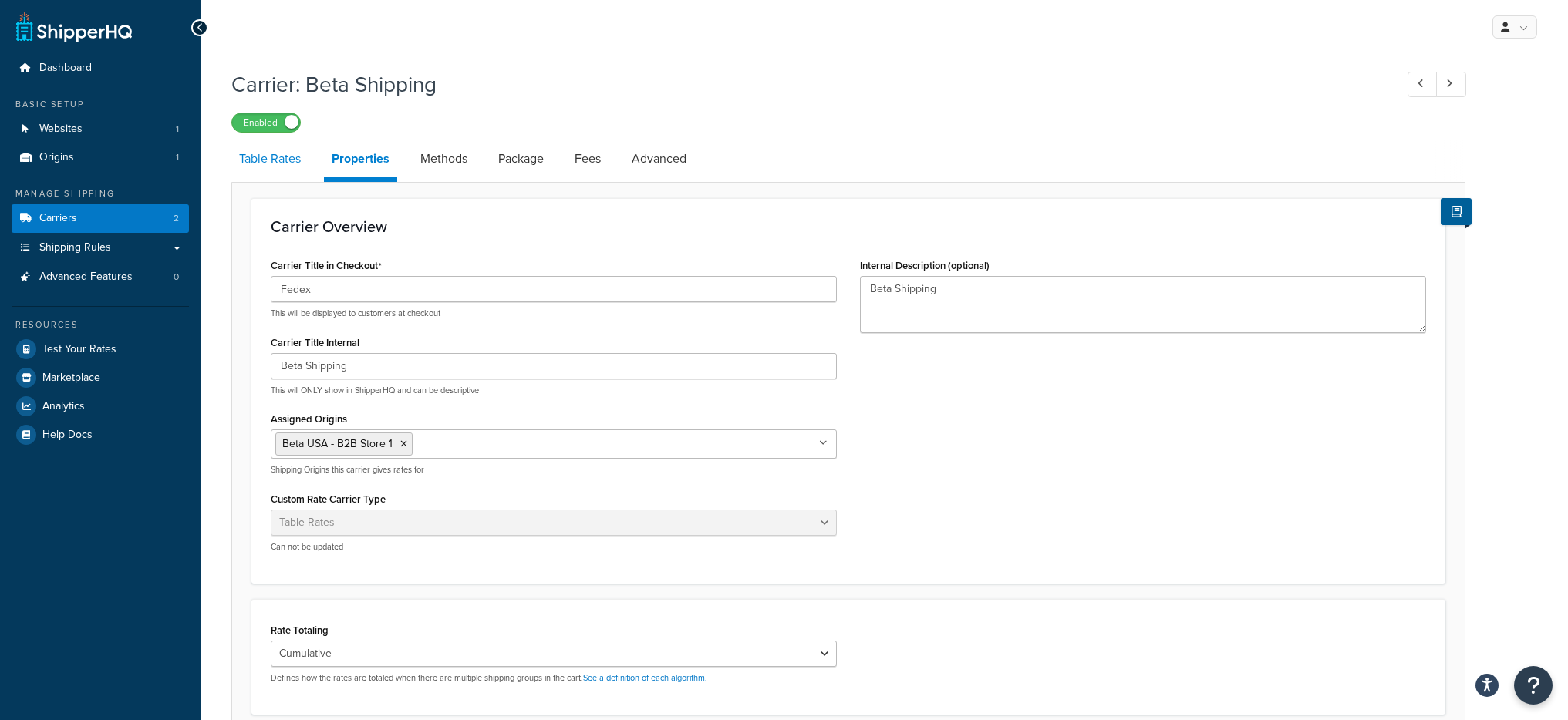
click at [284, 163] on link "Table Rates" at bounding box center [270, 159] width 77 height 37
select select "25"
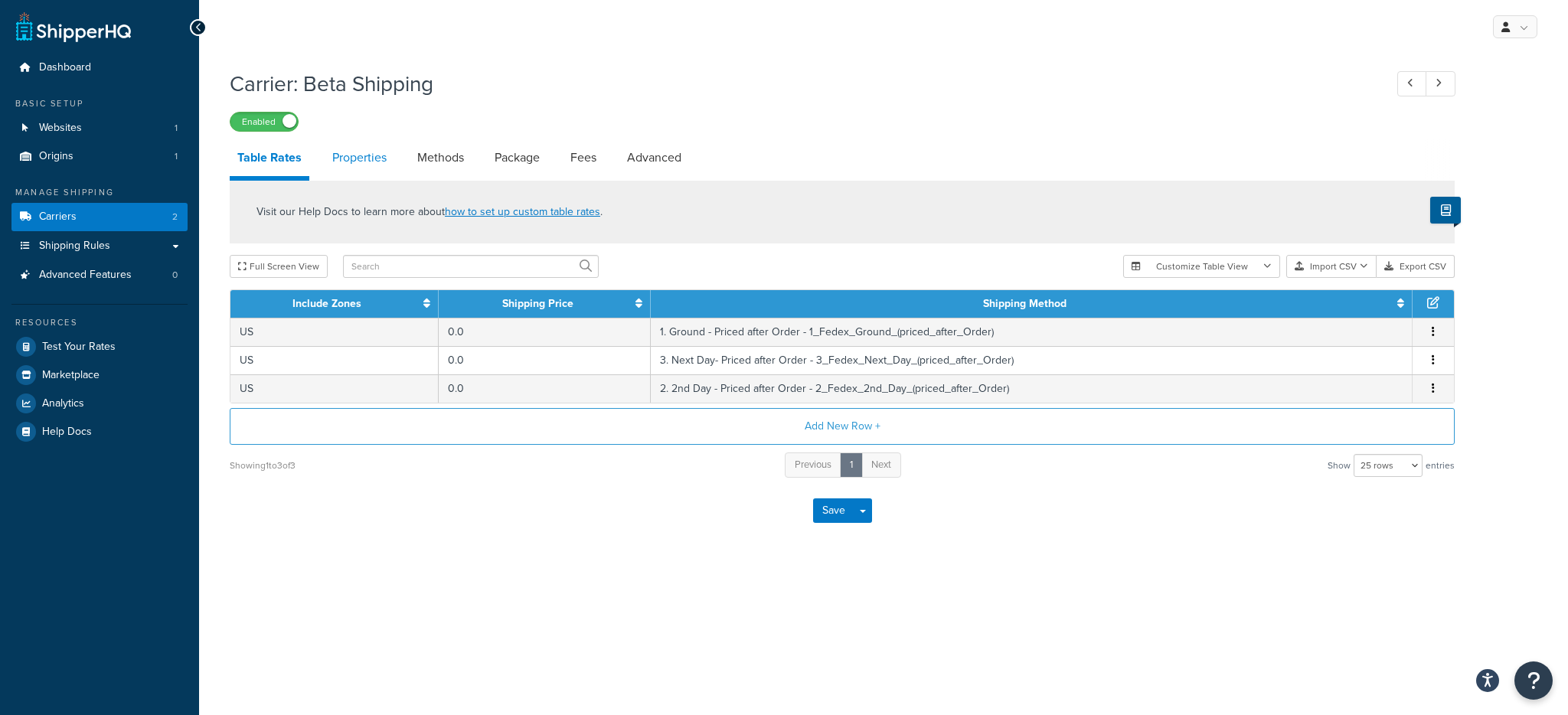
click at [314, 166] on li "Table Rates" at bounding box center [277, 159] width 95 height 41
click at [337, 158] on link "Properties" at bounding box center [359, 158] width 70 height 37
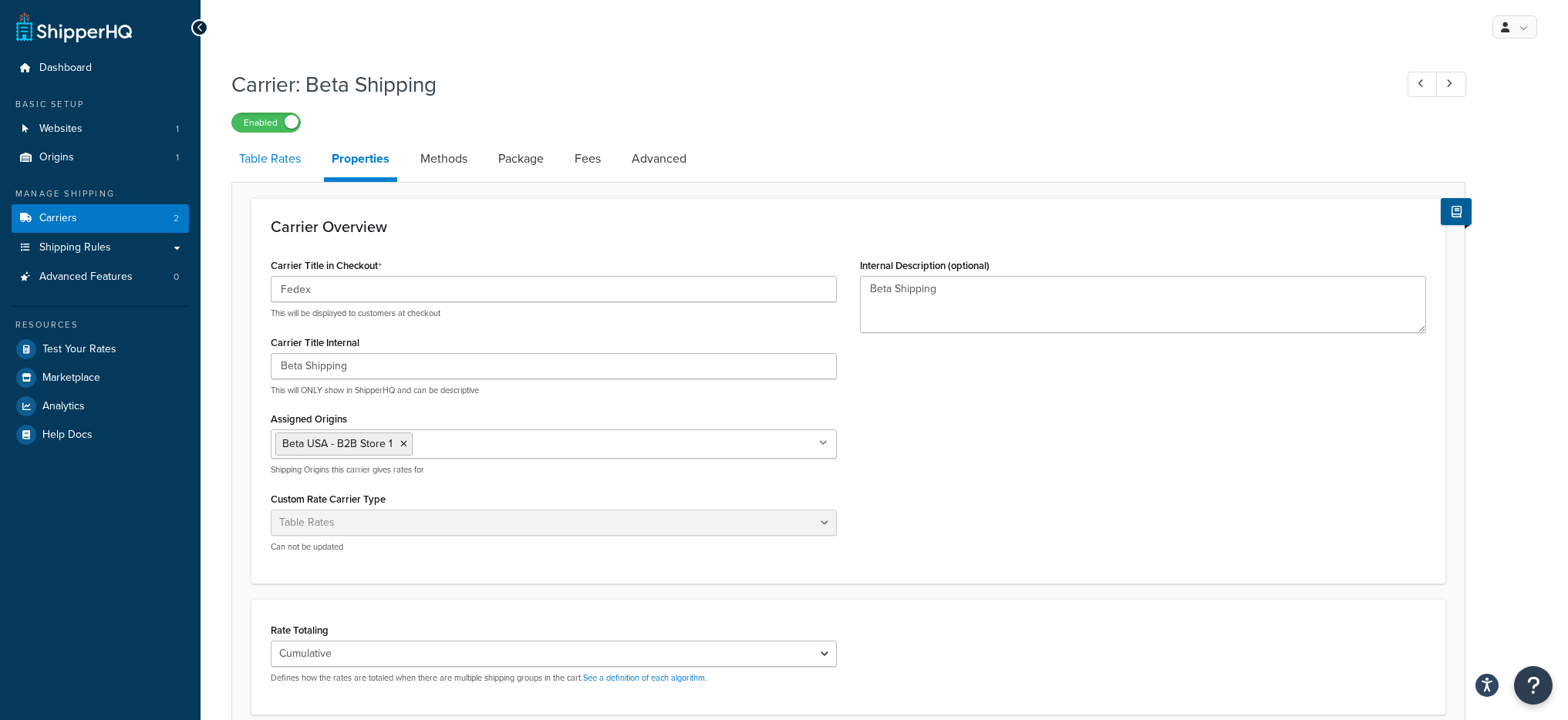
click at [283, 157] on link "Table Rates" at bounding box center [270, 159] width 77 height 37
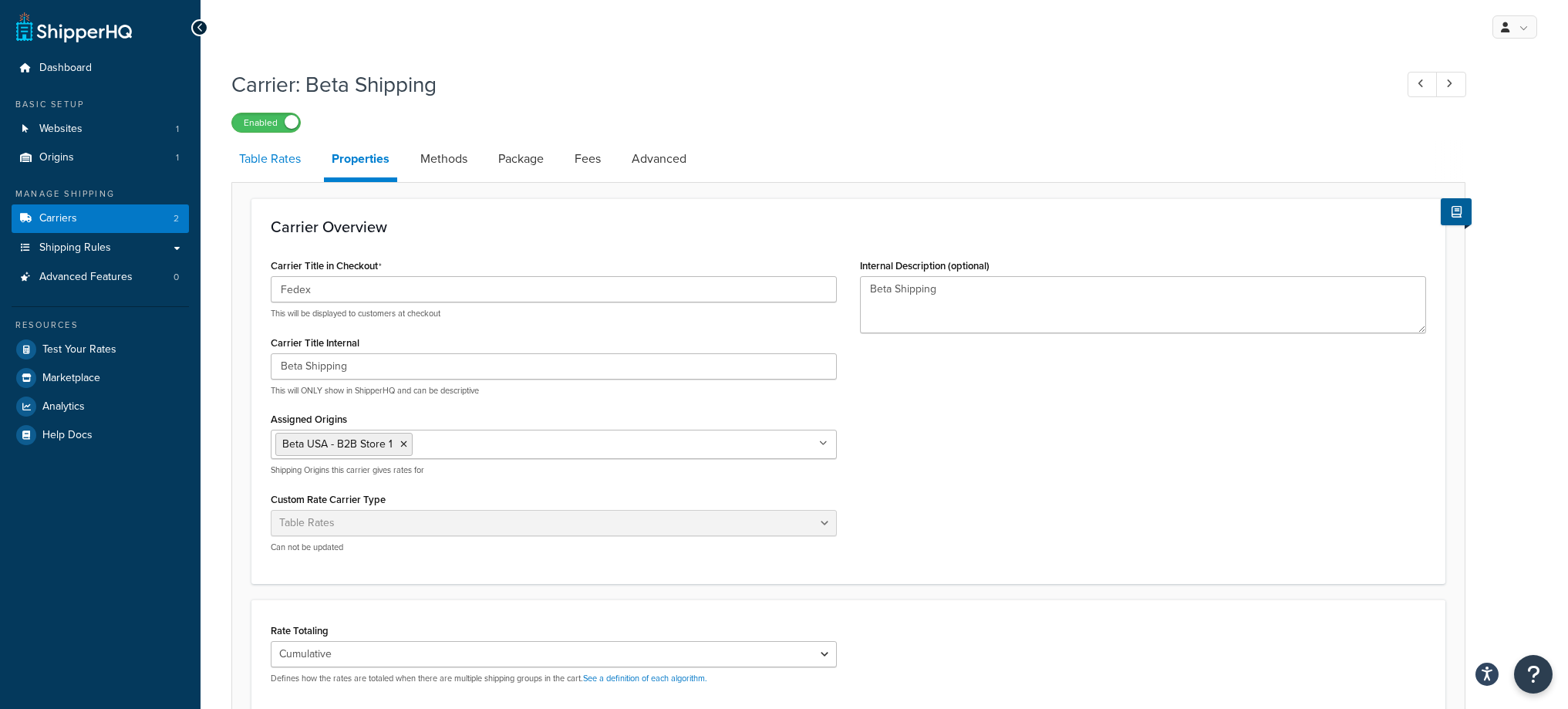
select select "25"
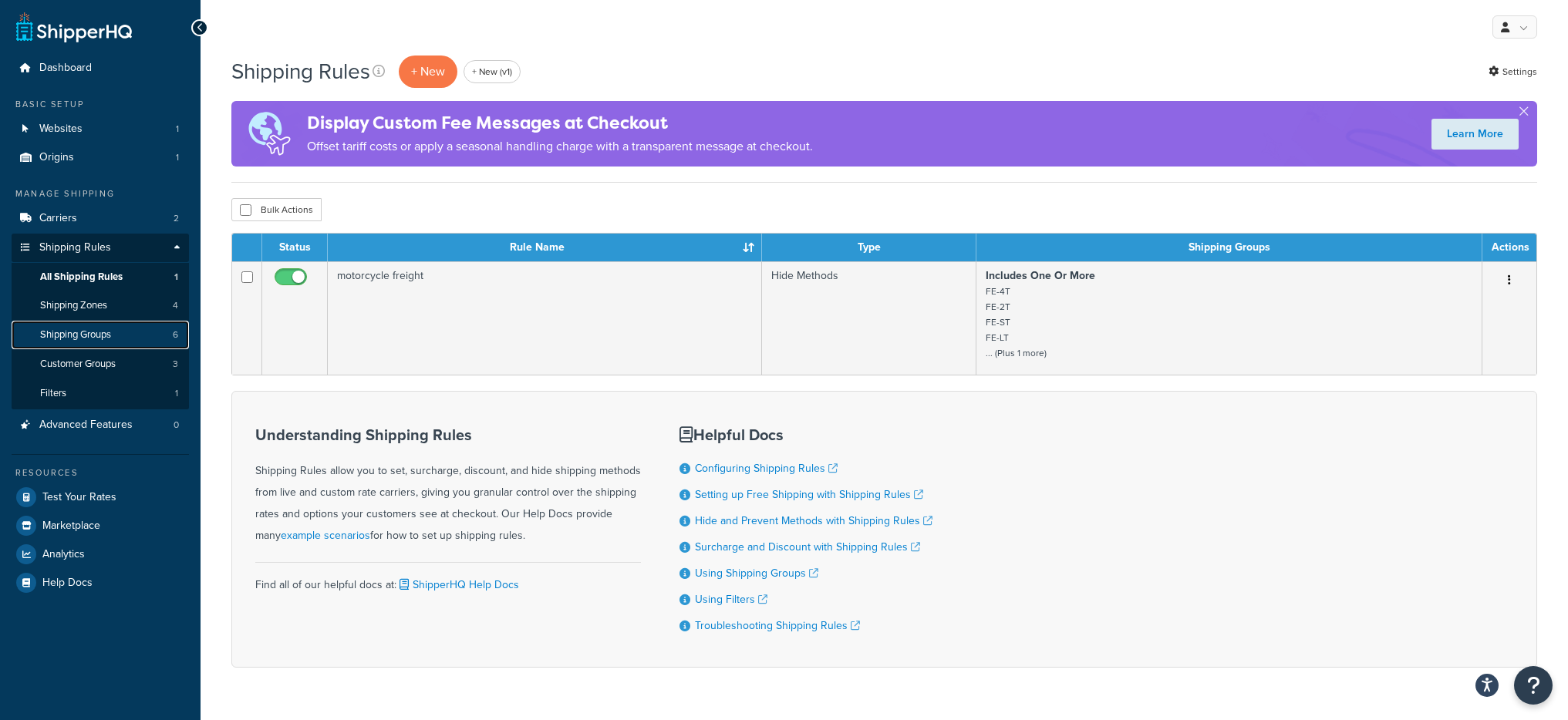
click at [134, 339] on link "Shipping Groups 6" at bounding box center [100, 334] width 177 height 28
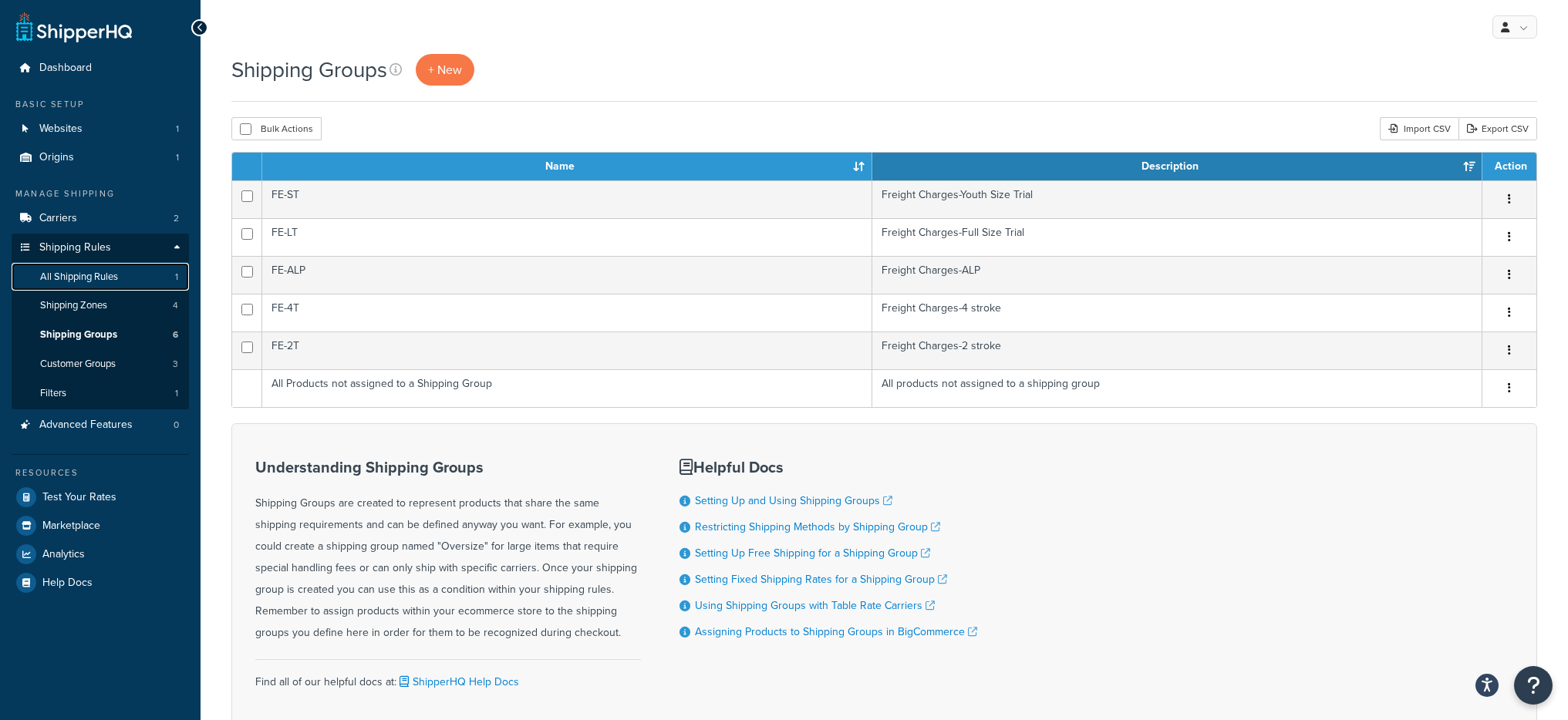
click at [119, 283] on link "All Shipping Rules 1" at bounding box center [100, 277] width 177 height 28
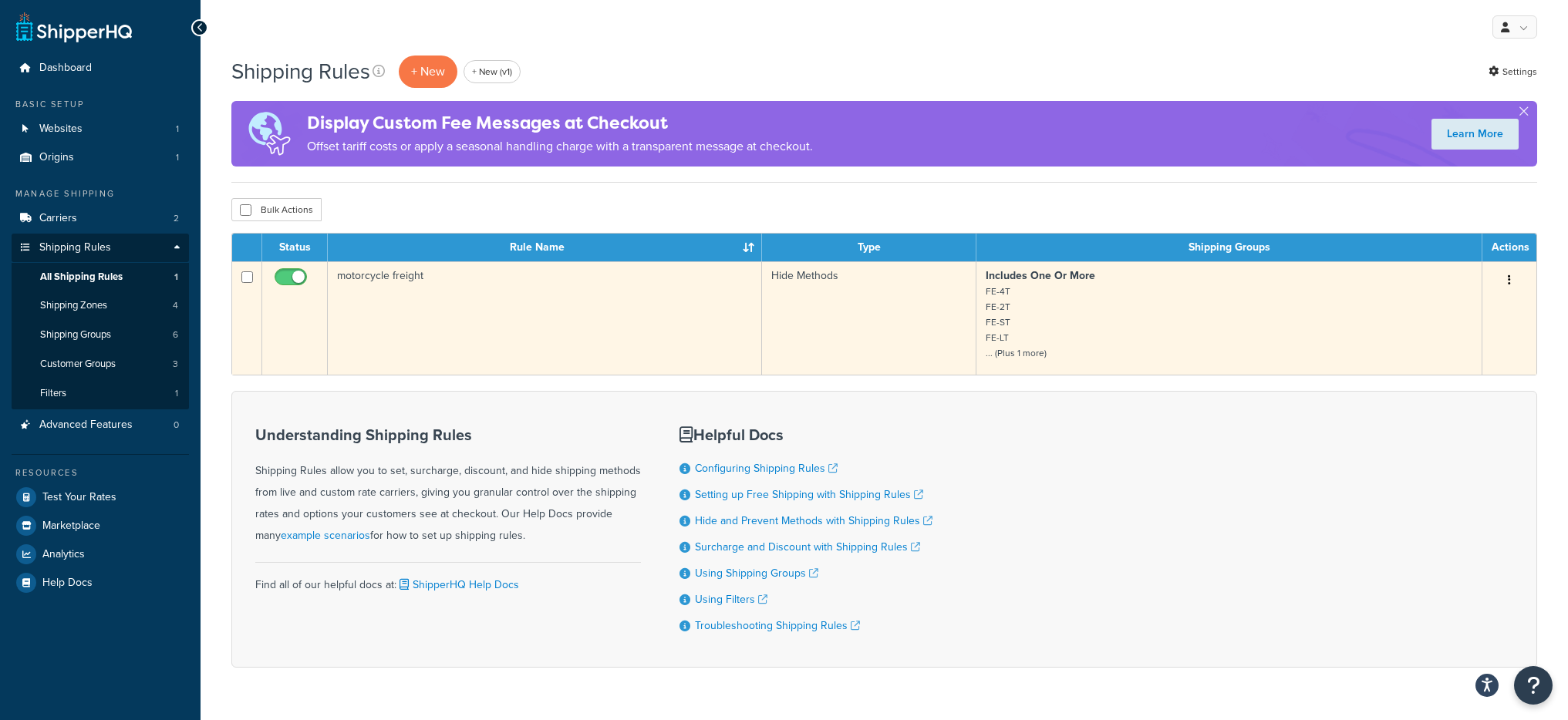
click at [712, 340] on td "motorcycle freight" at bounding box center [545, 318] width 434 height 113
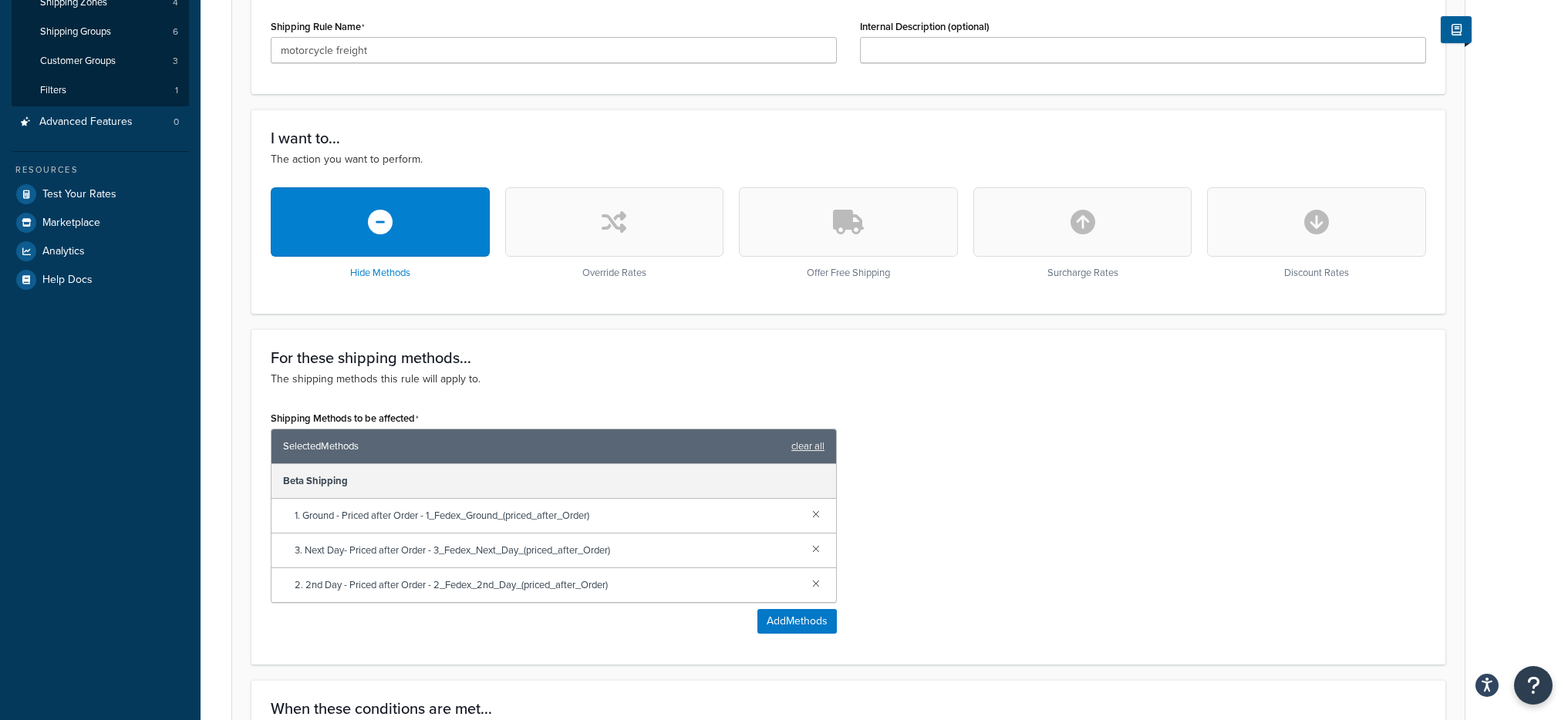
scroll to position [205, 0]
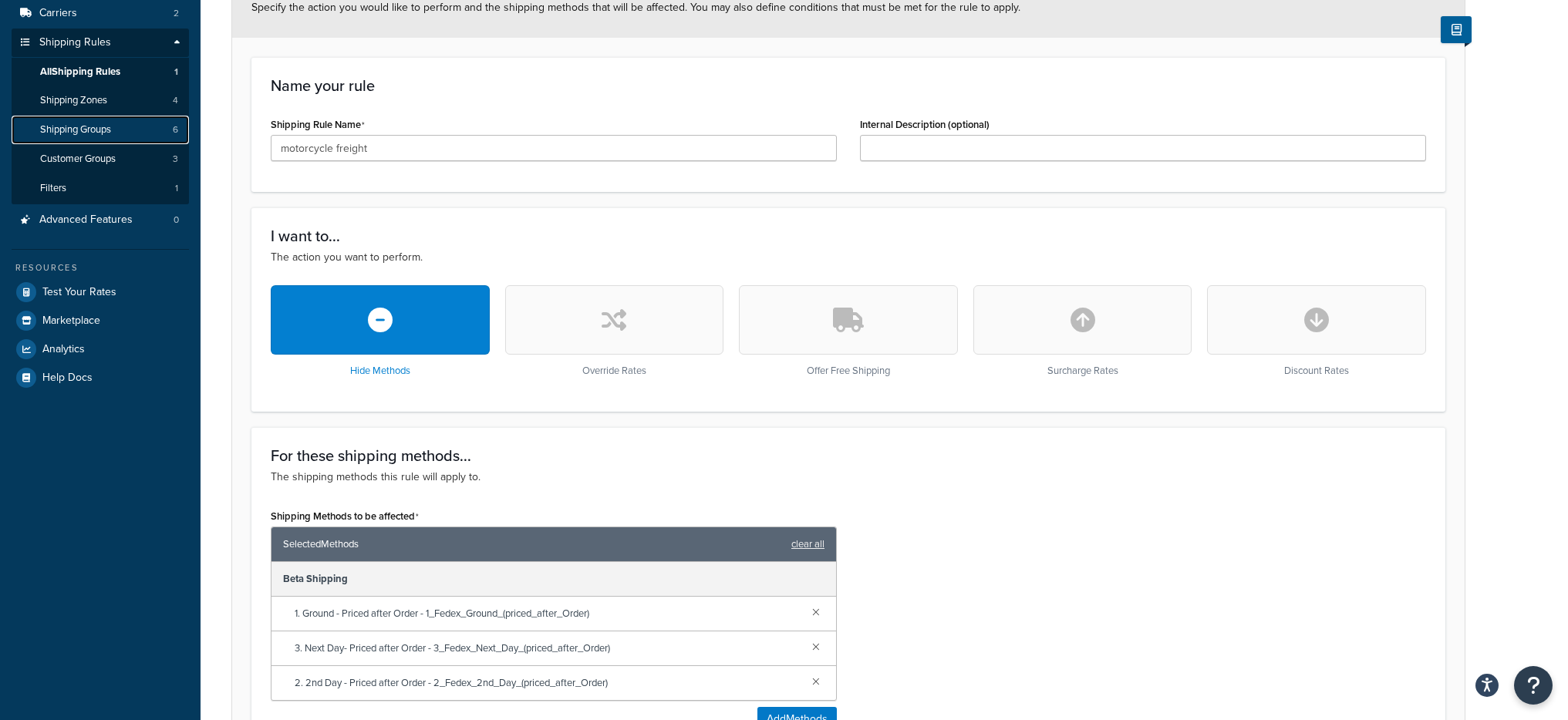
click at [121, 135] on link "Shipping Groups 6" at bounding box center [100, 130] width 177 height 28
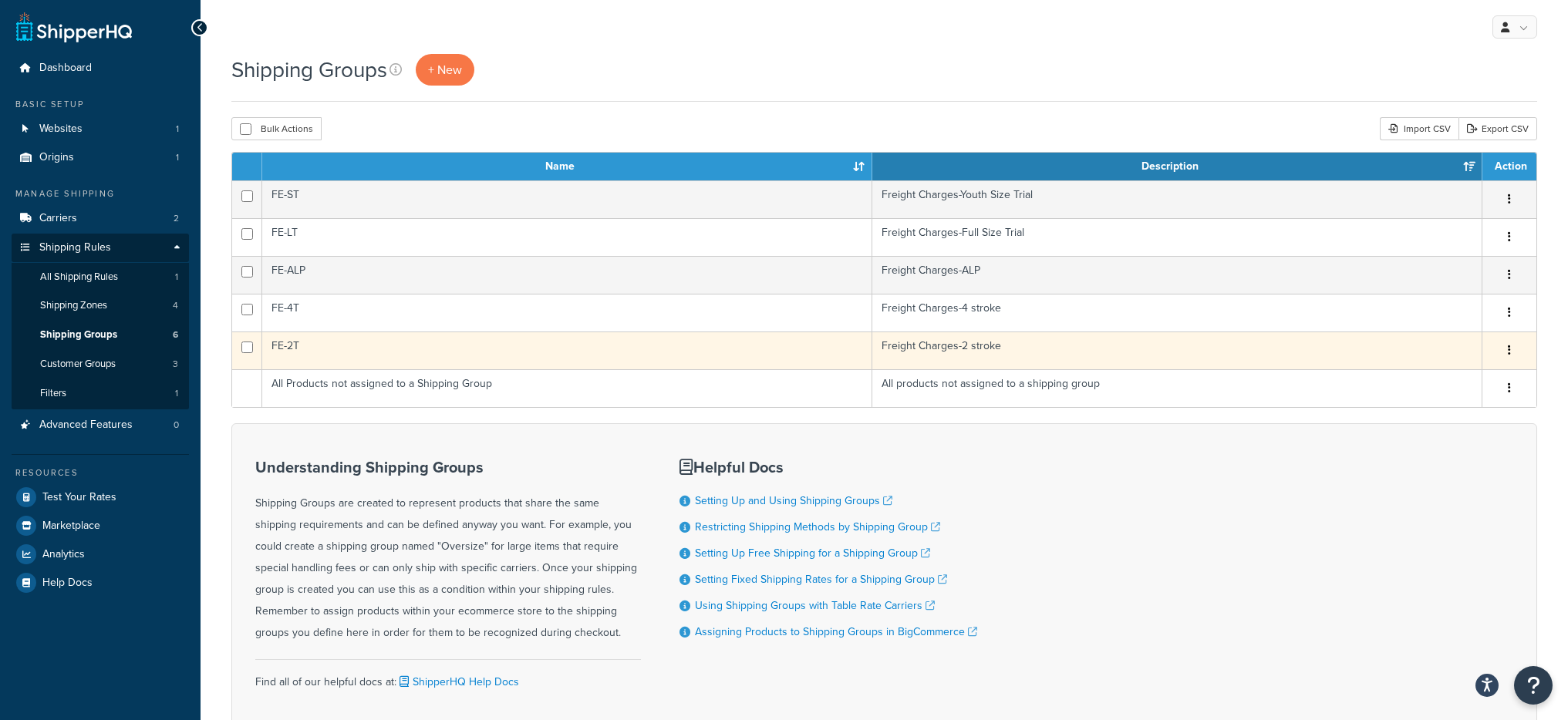
click at [953, 360] on td "Freight Charges-2 stroke" at bounding box center [1177, 350] width 610 height 38
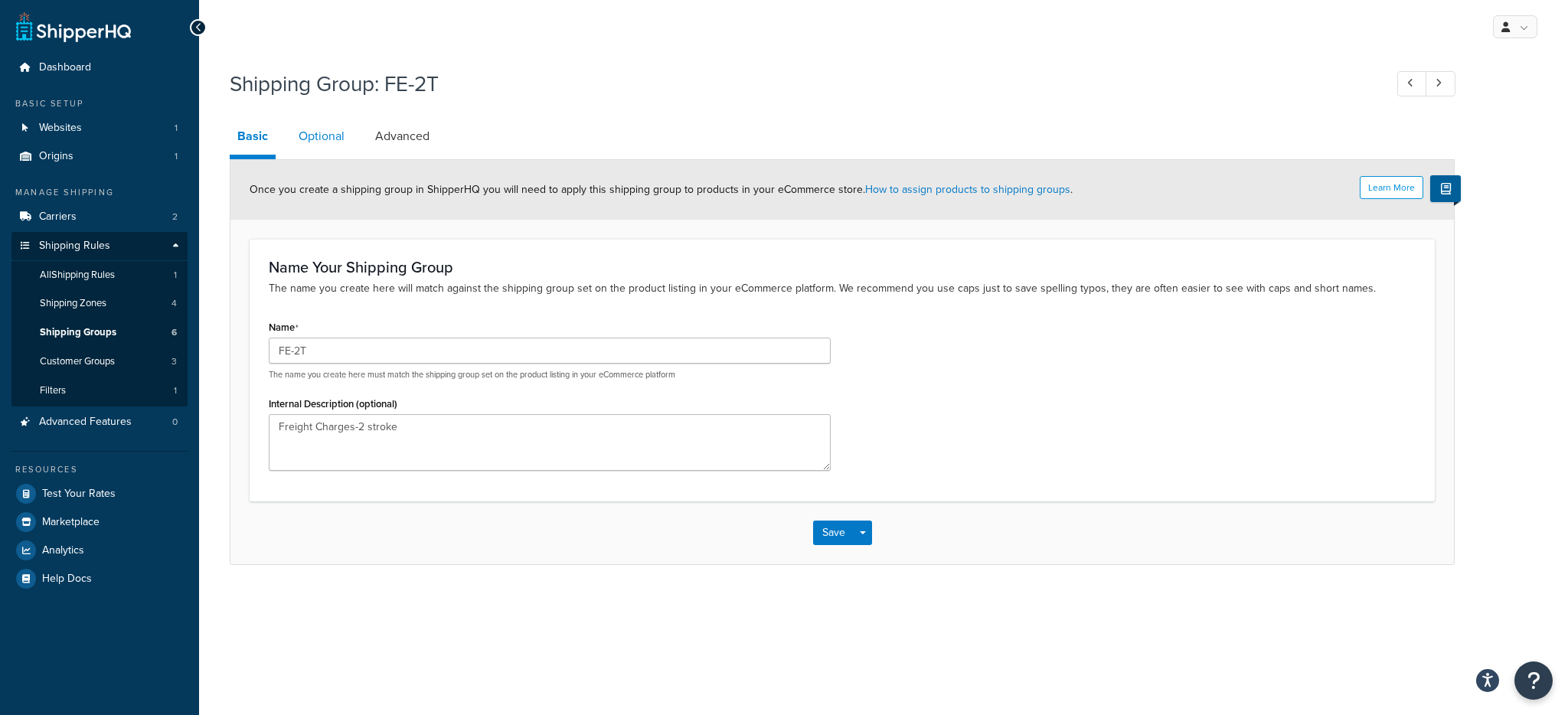
click at [335, 141] on link "Optional" at bounding box center [322, 137] width 61 height 37
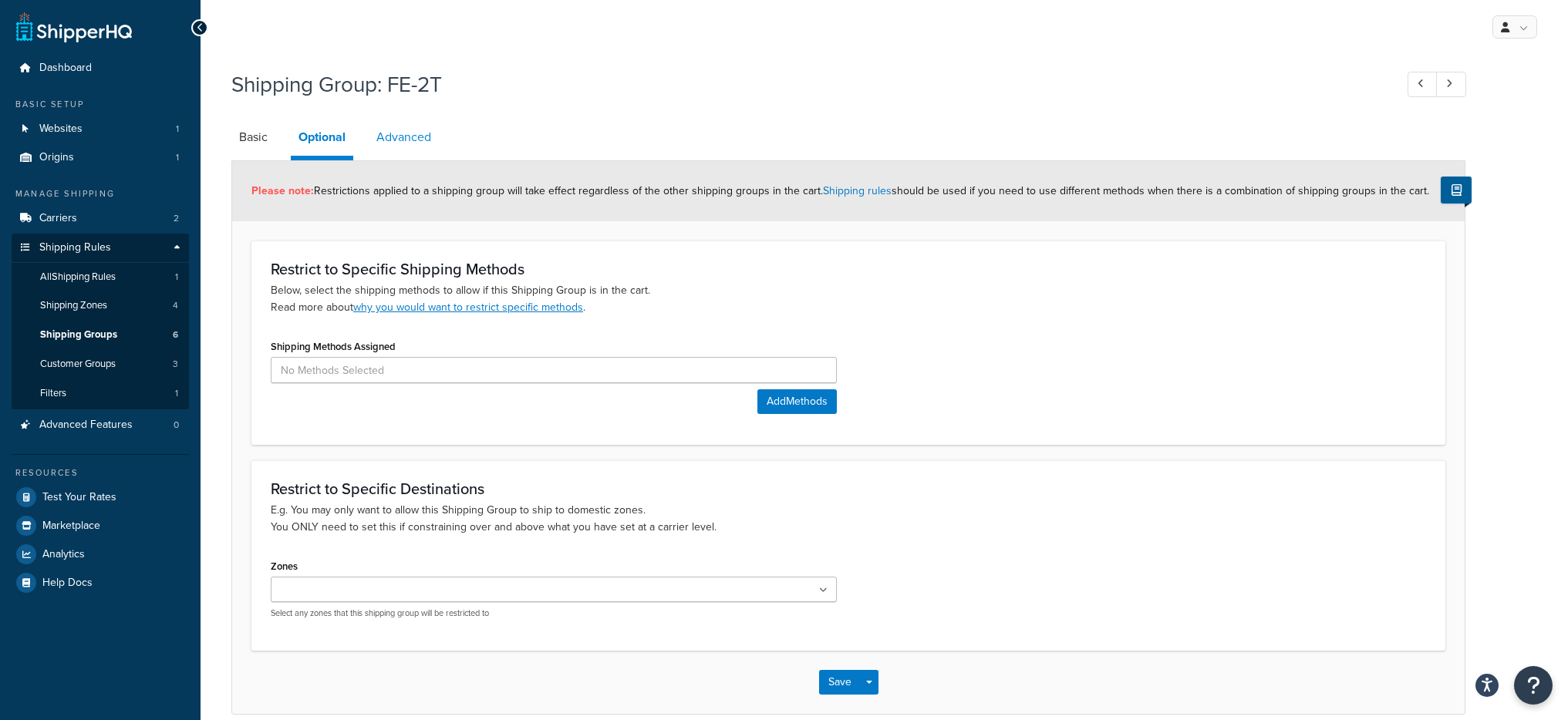
click at [393, 138] on link "Advanced" at bounding box center [403, 138] width 70 height 37
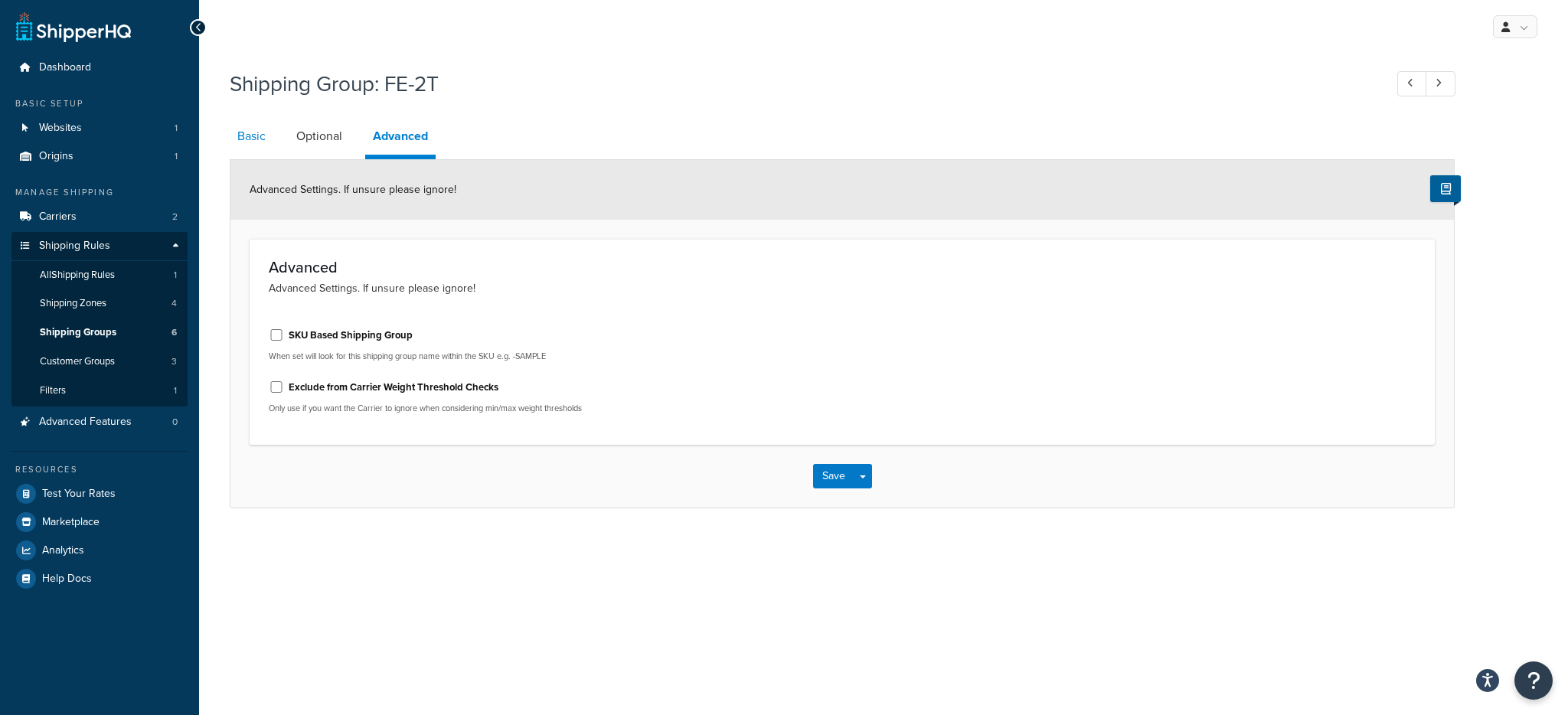
click at [265, 134] on link "Basic" at bounding box center [252, 137] width 43 height 37
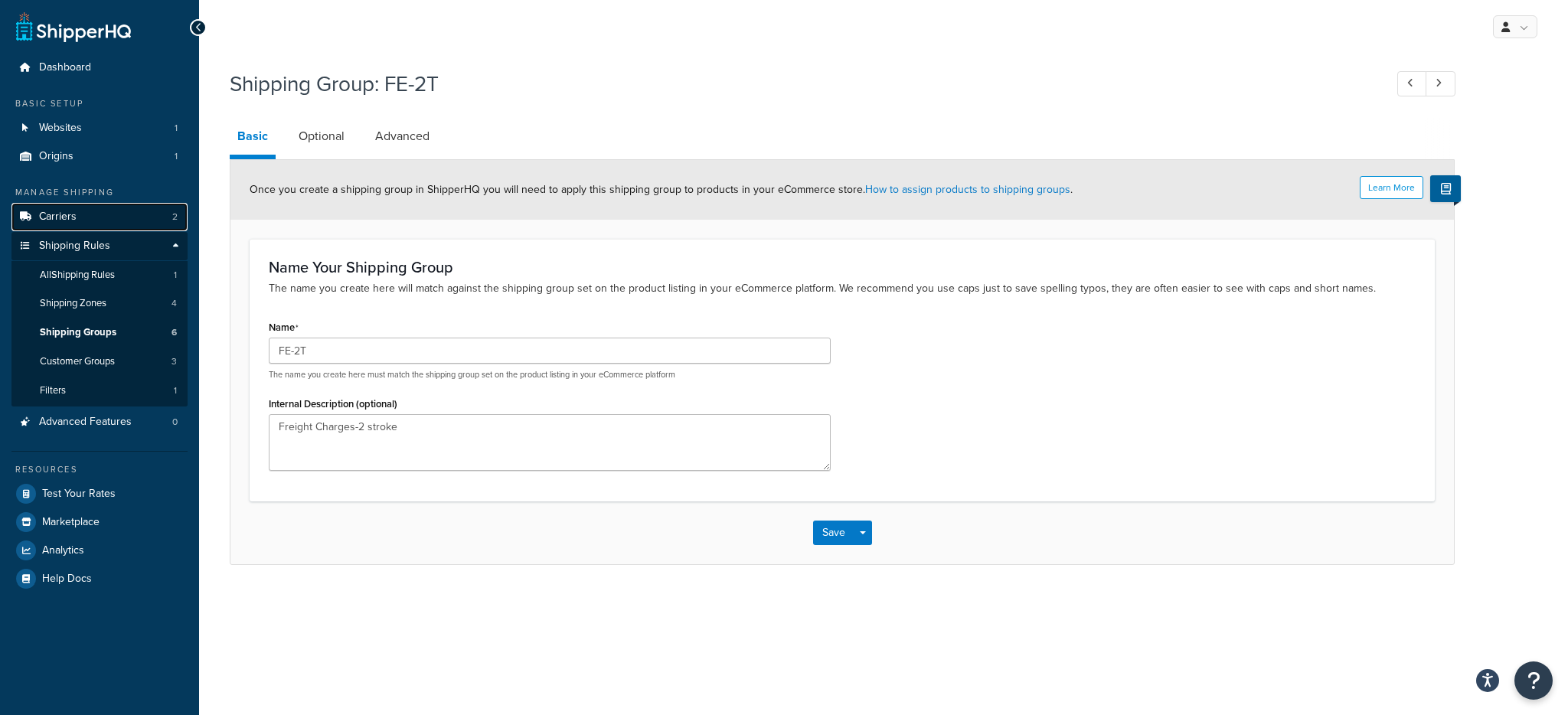
click at [81, 217] on link "Carriers 2" at bounding box center [99, 216] width 176 height 28
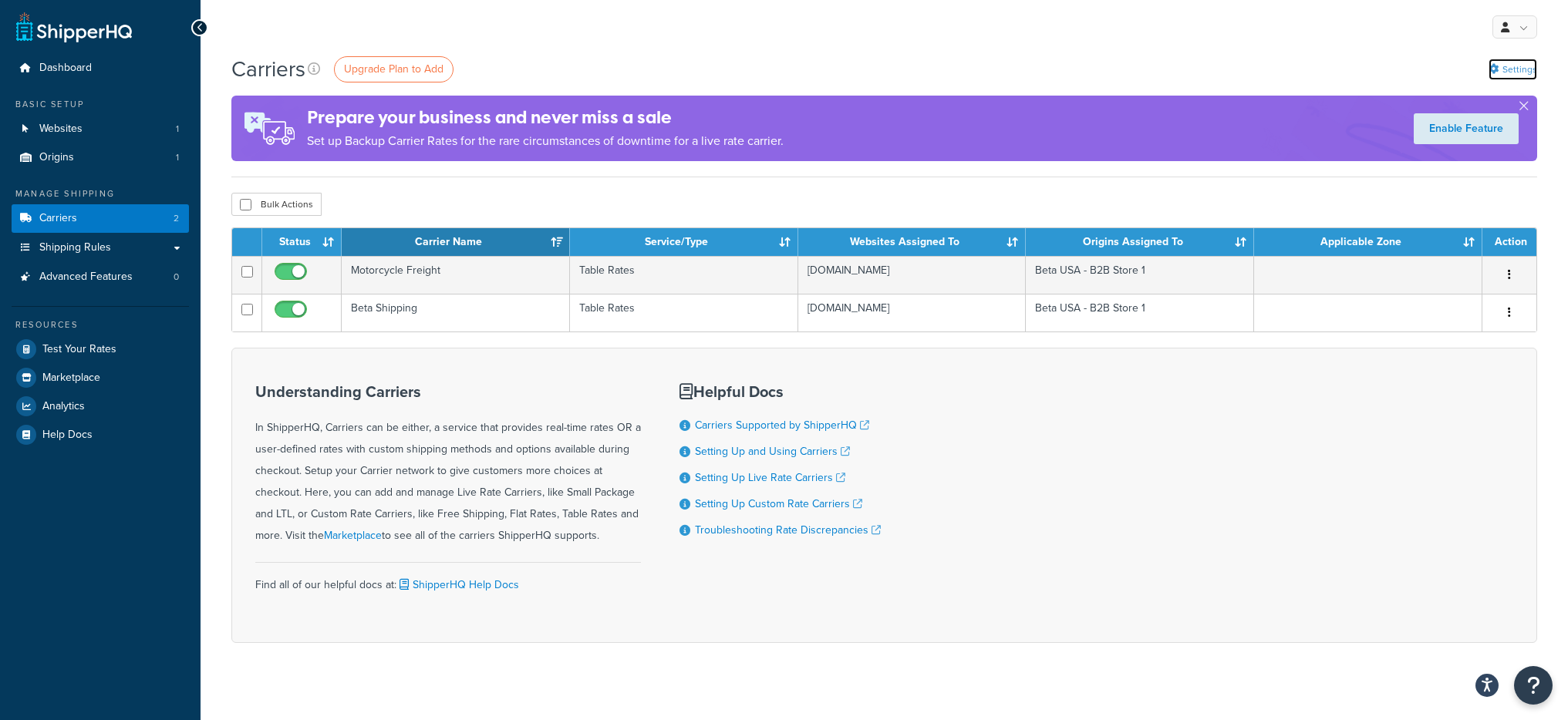
click at [1526, 76] on link "Settings" at bounding box center [1513, 69] width 49 height 22
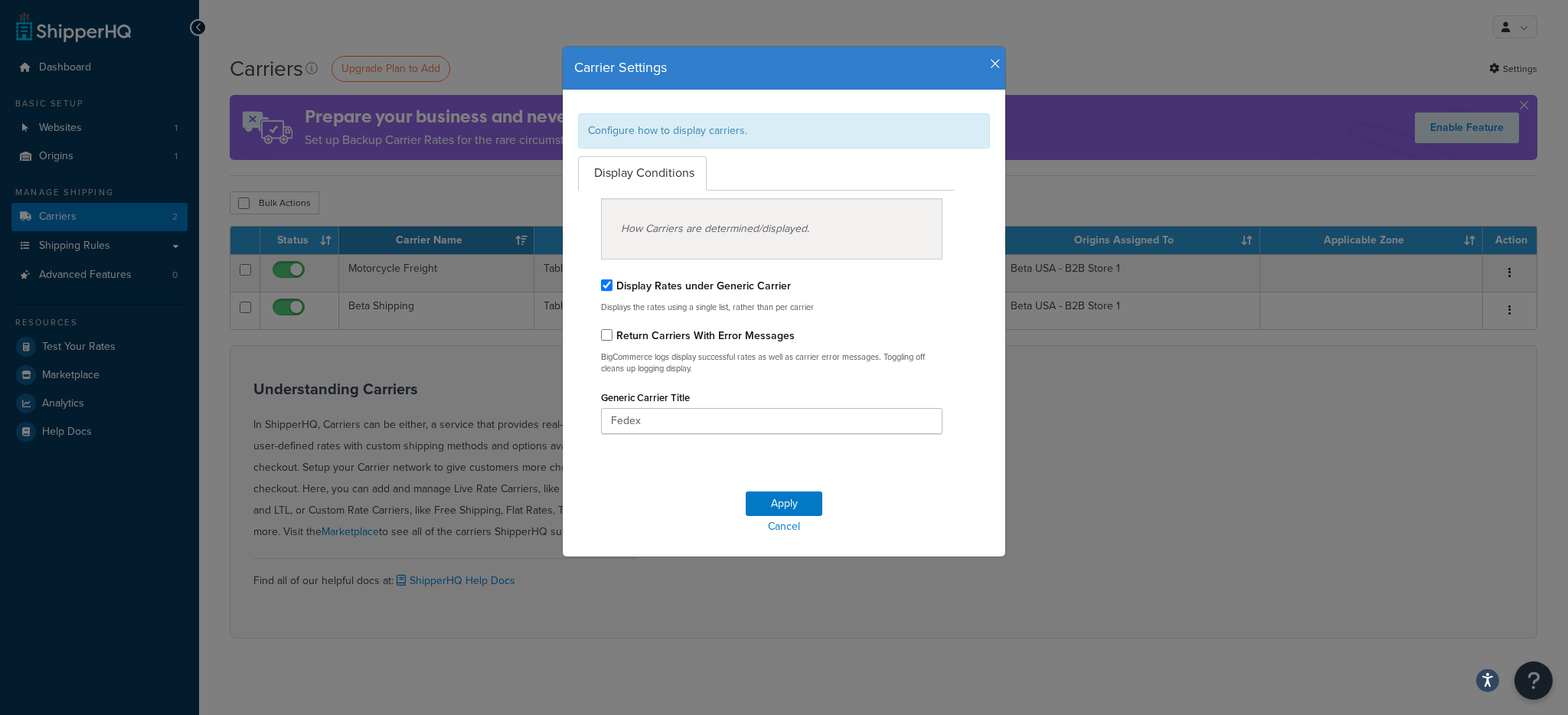
click at [990, 68] on icon "button" at bounding box center [995, 64] width 10 height 14
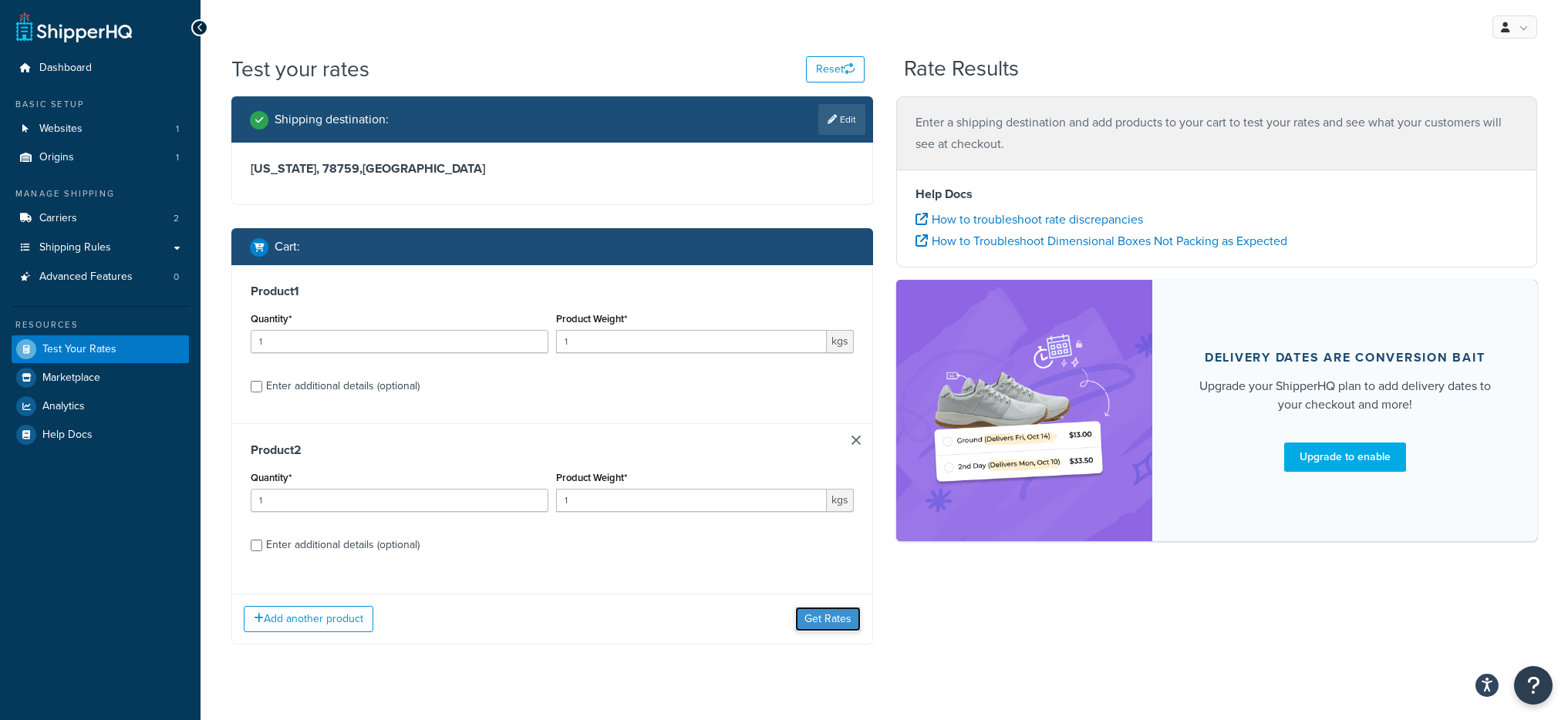
click at [833, 616] on button "Get Rates" at bounding box center [828, 619] width 66 height 24
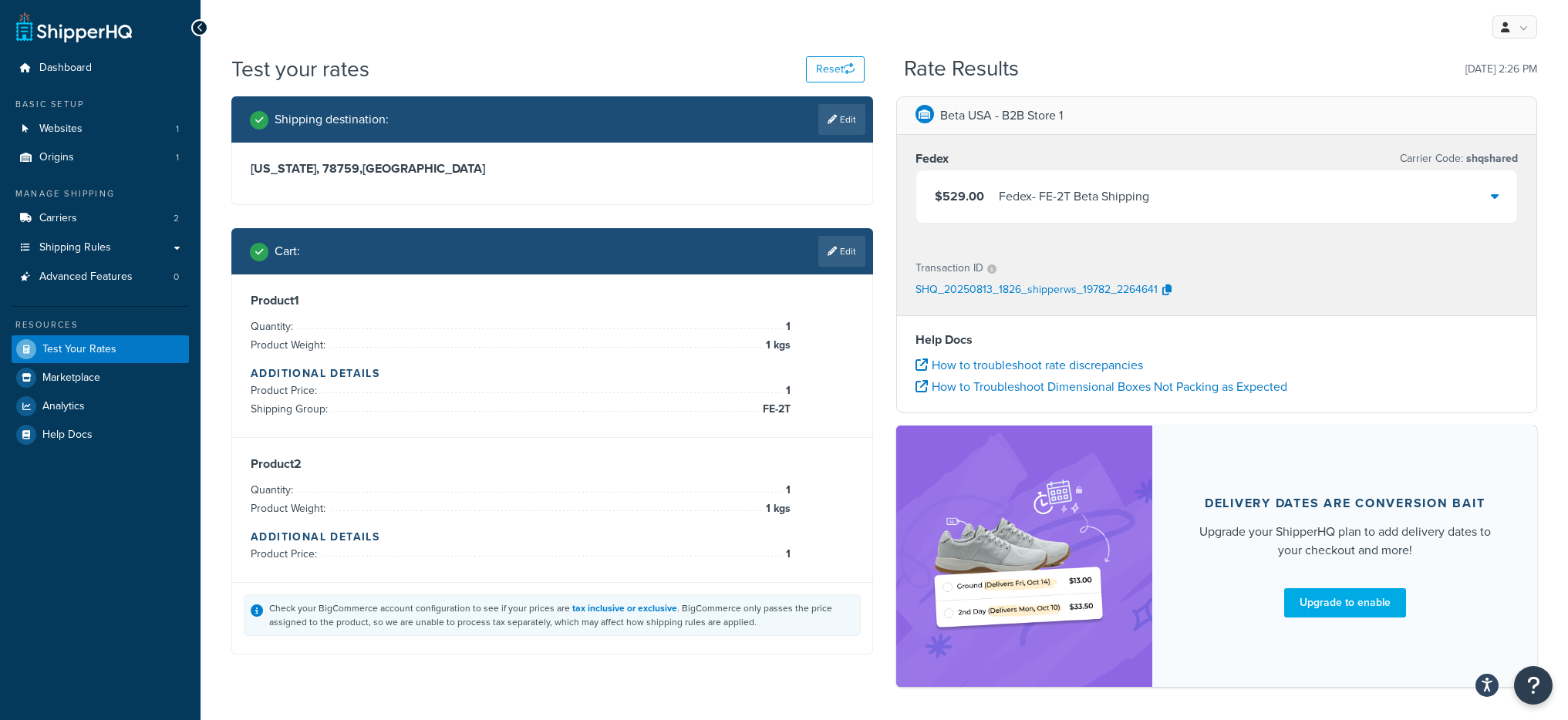
click at [1074, 178] on div "$529.00 Fedex - FE-2T Beta Shipping" at bounding box center [1216, 196] width 602 height 53
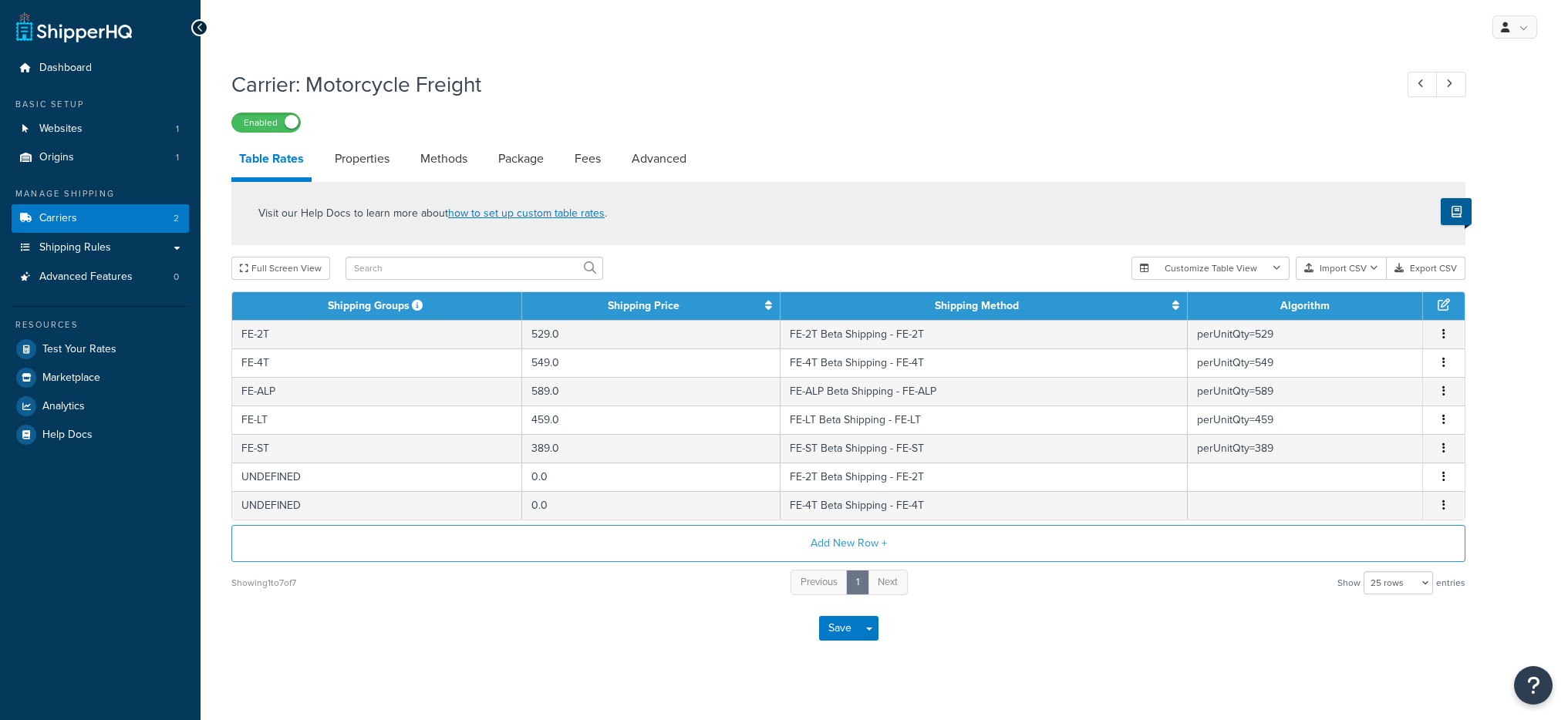
select select "25"
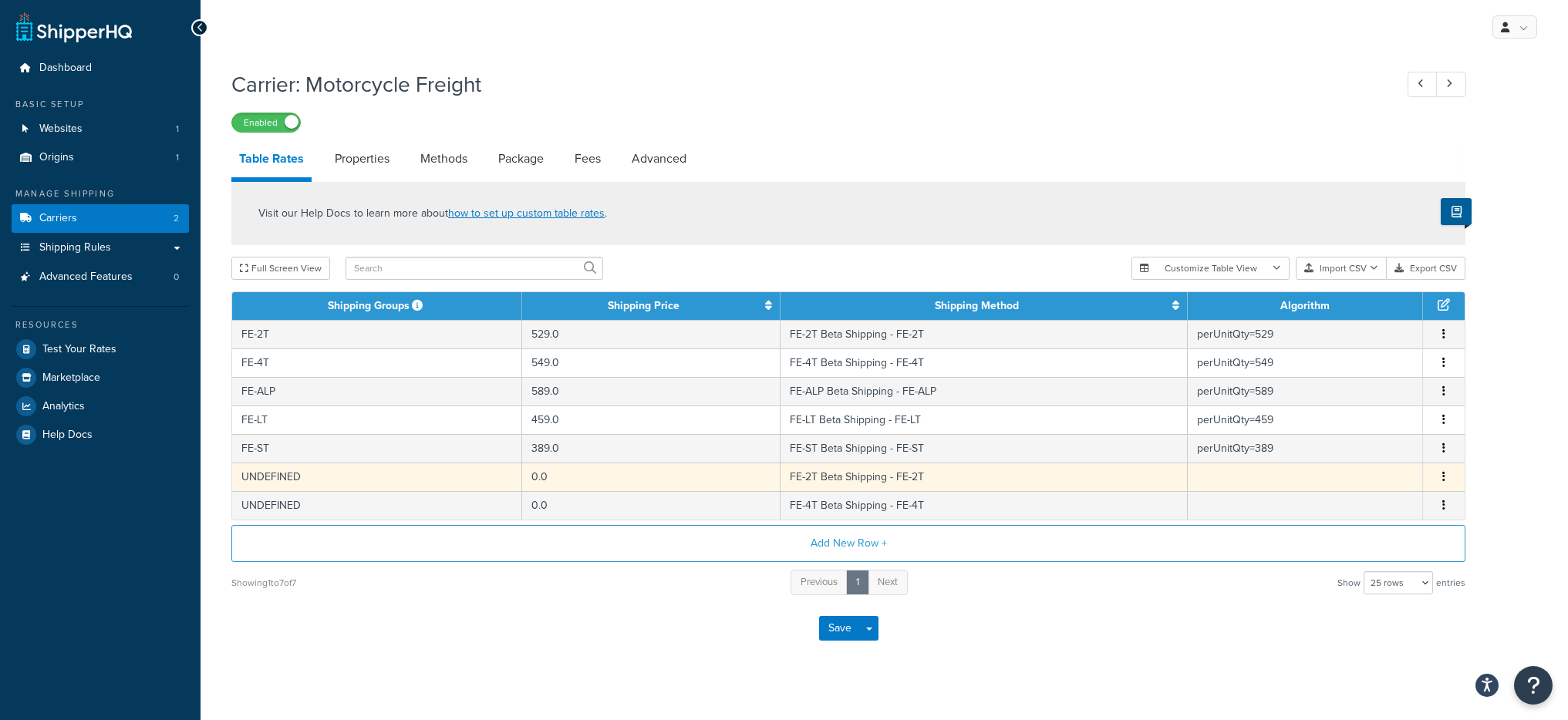
click at [1445, 476] on button "button" at bounding box center [1443, 477] width 12 height 17
click at [1364, 511] on div "Delete" at bounding box center [1365, 509] width 109 height 32
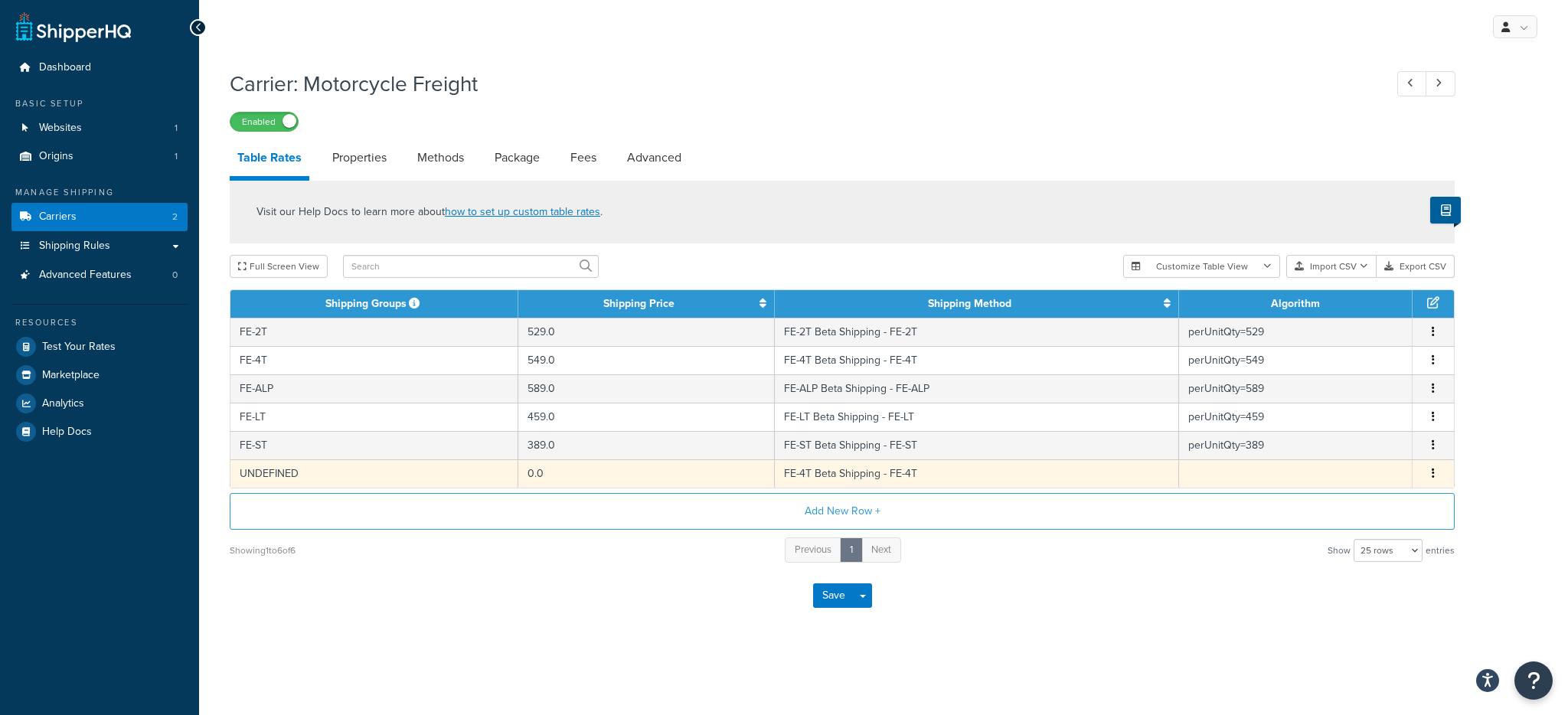
click at [1434, 472] on icon "button" at bounding box center [1434, 473] width 3 height 10
click at [1359, 506] on div "Delete" at bounding box center [1355, 505] width 109 height 31
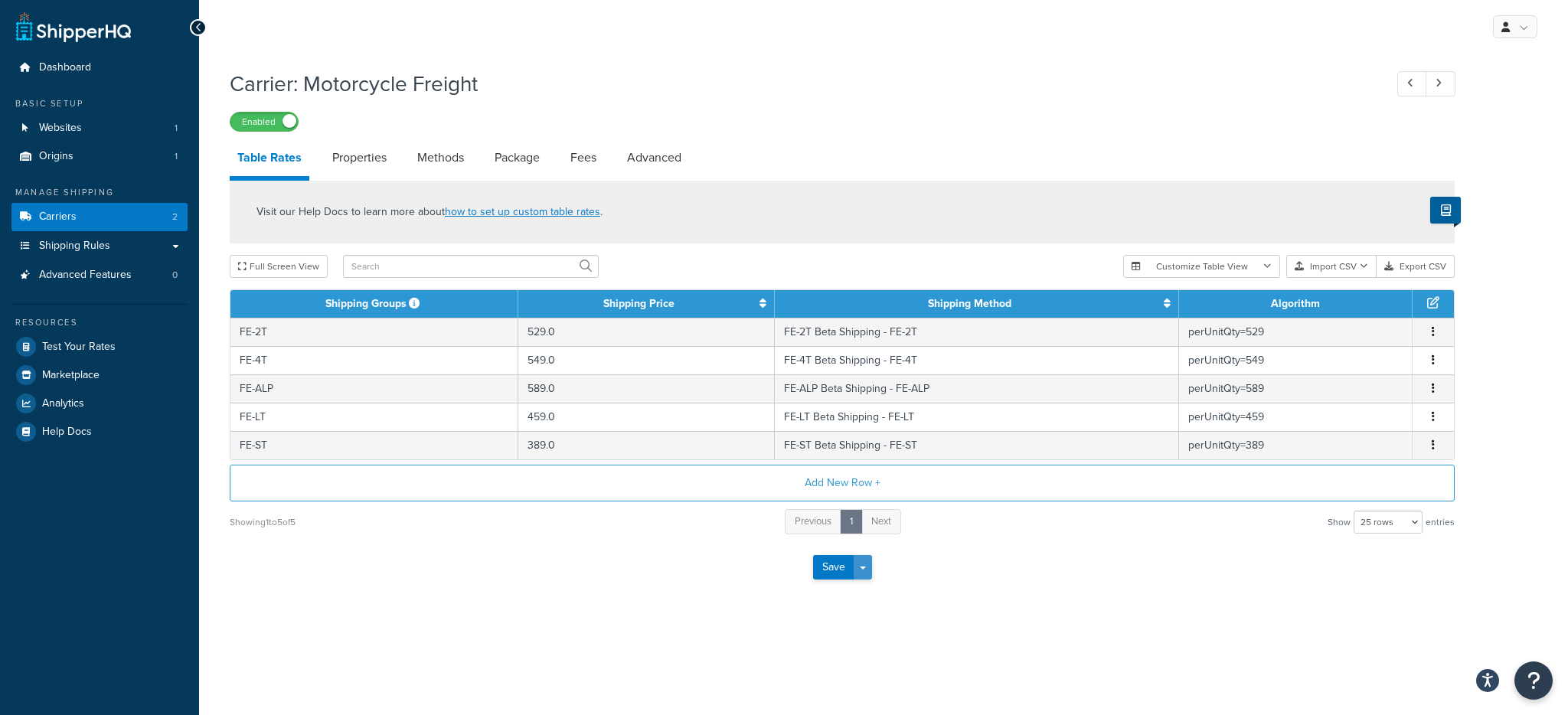
click at [867, 573] on button "Save Dropdown" at bounding box center [863, 567] width 18 height 24
click at [873, 594] on button "Save and Edit" at bounding box center [868, 596] width 112 height 32
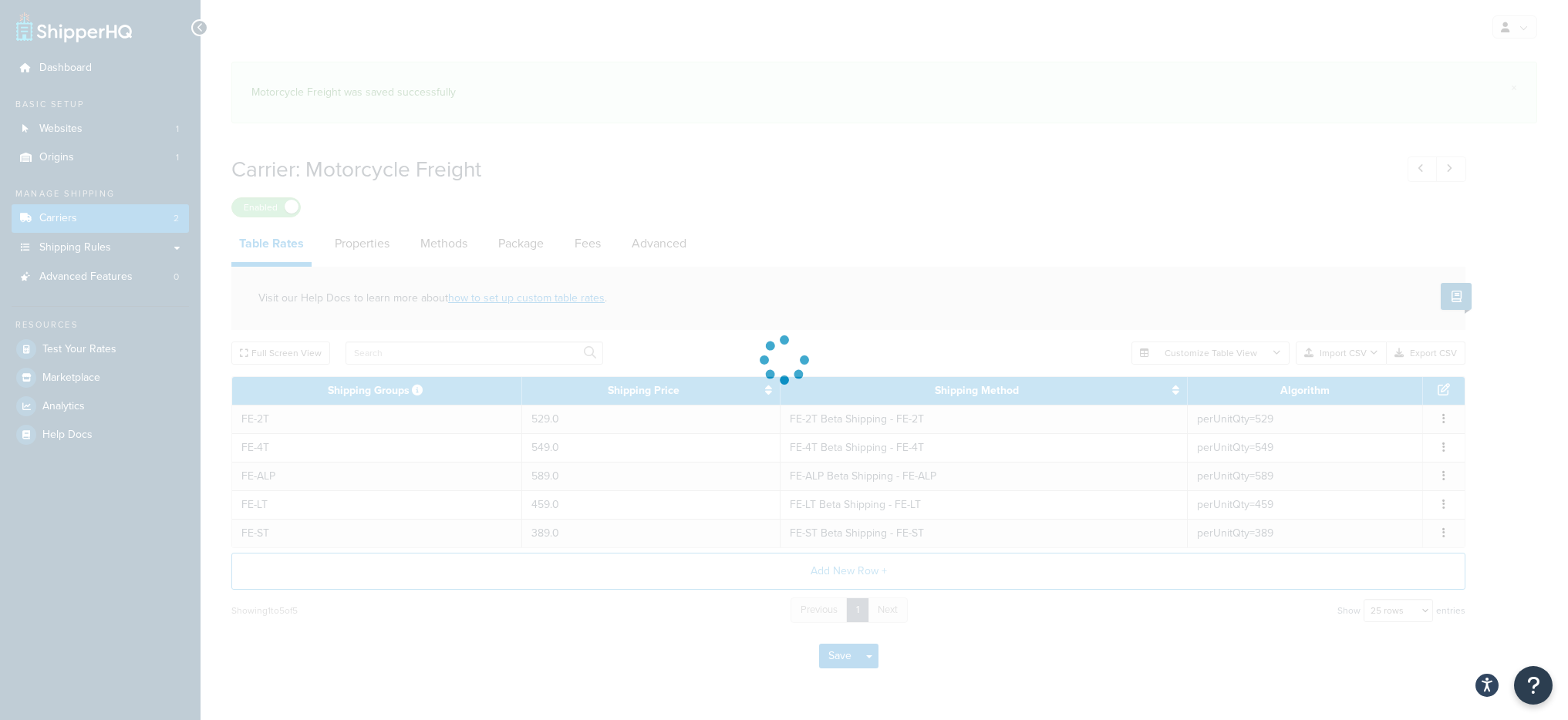
select select "25"
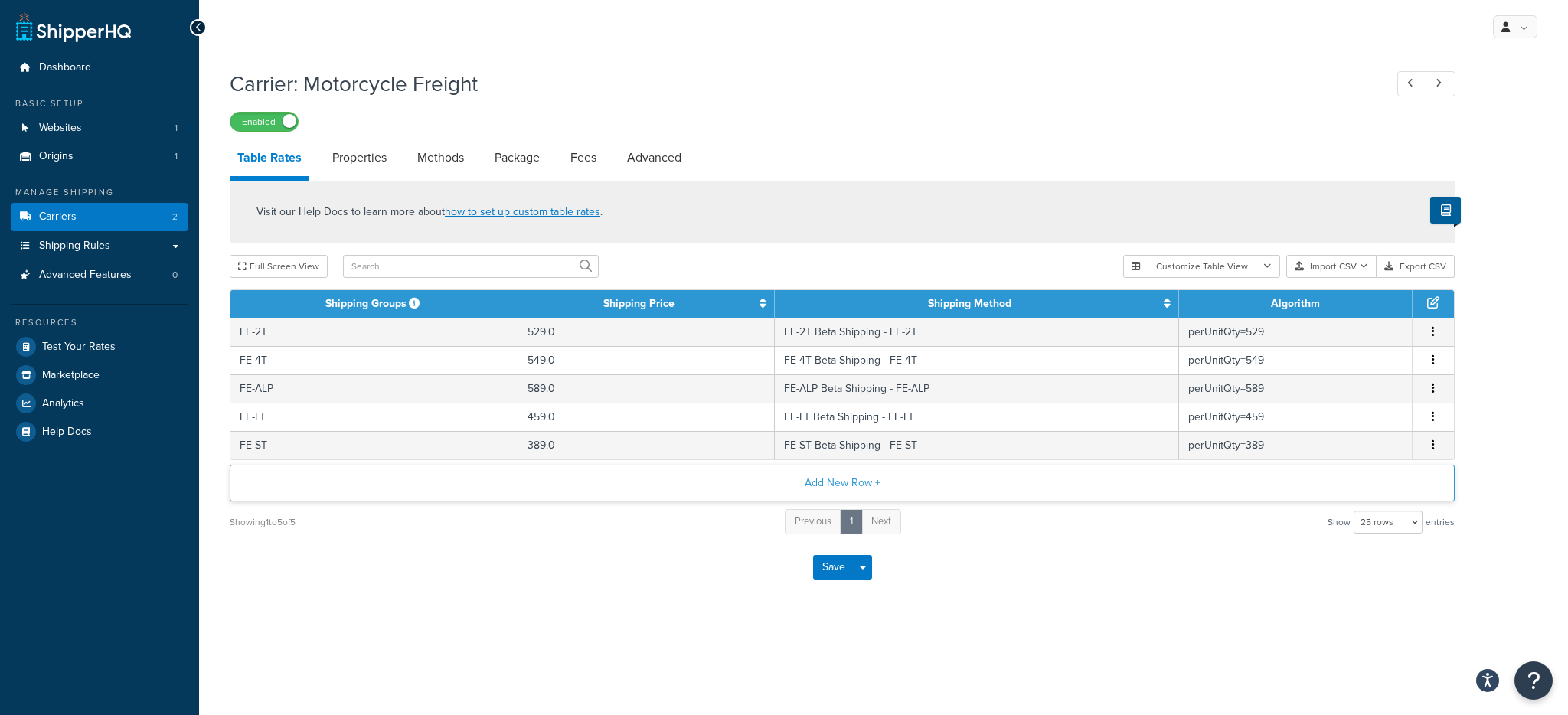
click at [798, 492] on button "Add New Row +" at bounding box center [843, 483] width 1225 height 37
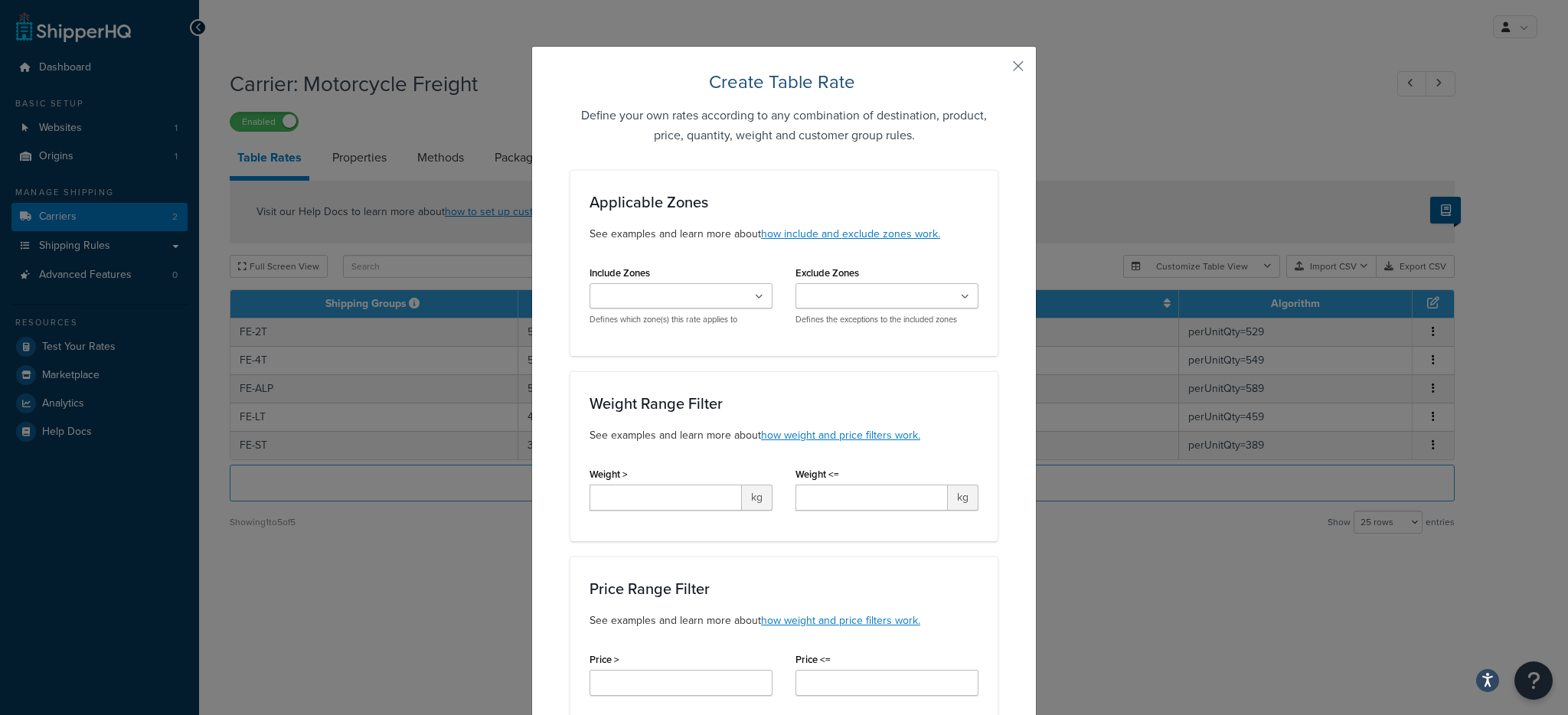
click at [998, 70] on button "button" at bounding box center [995, 72] width 4 height 4
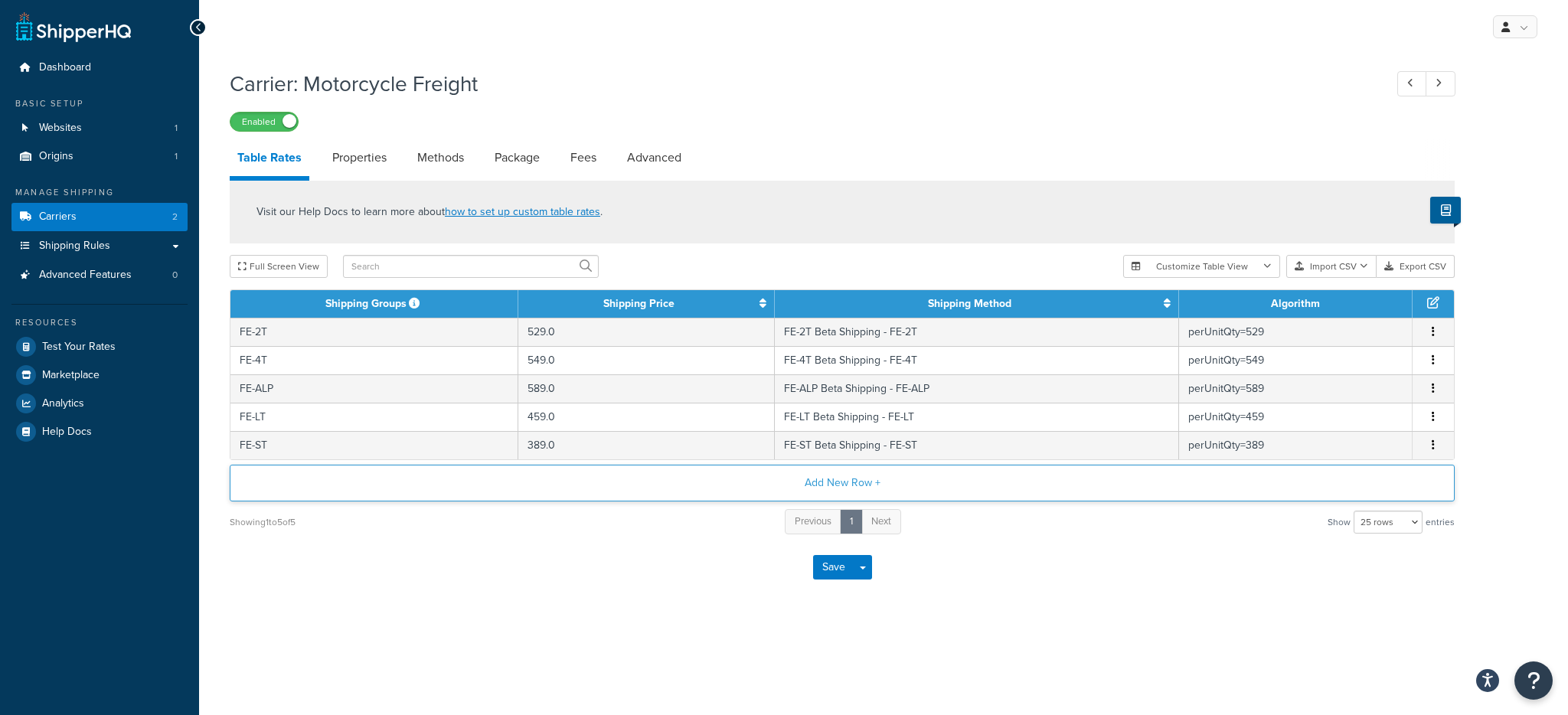
click at [753, 489] on button "Add New Row +" at bounding box center [843, 483] width 1225 height 37
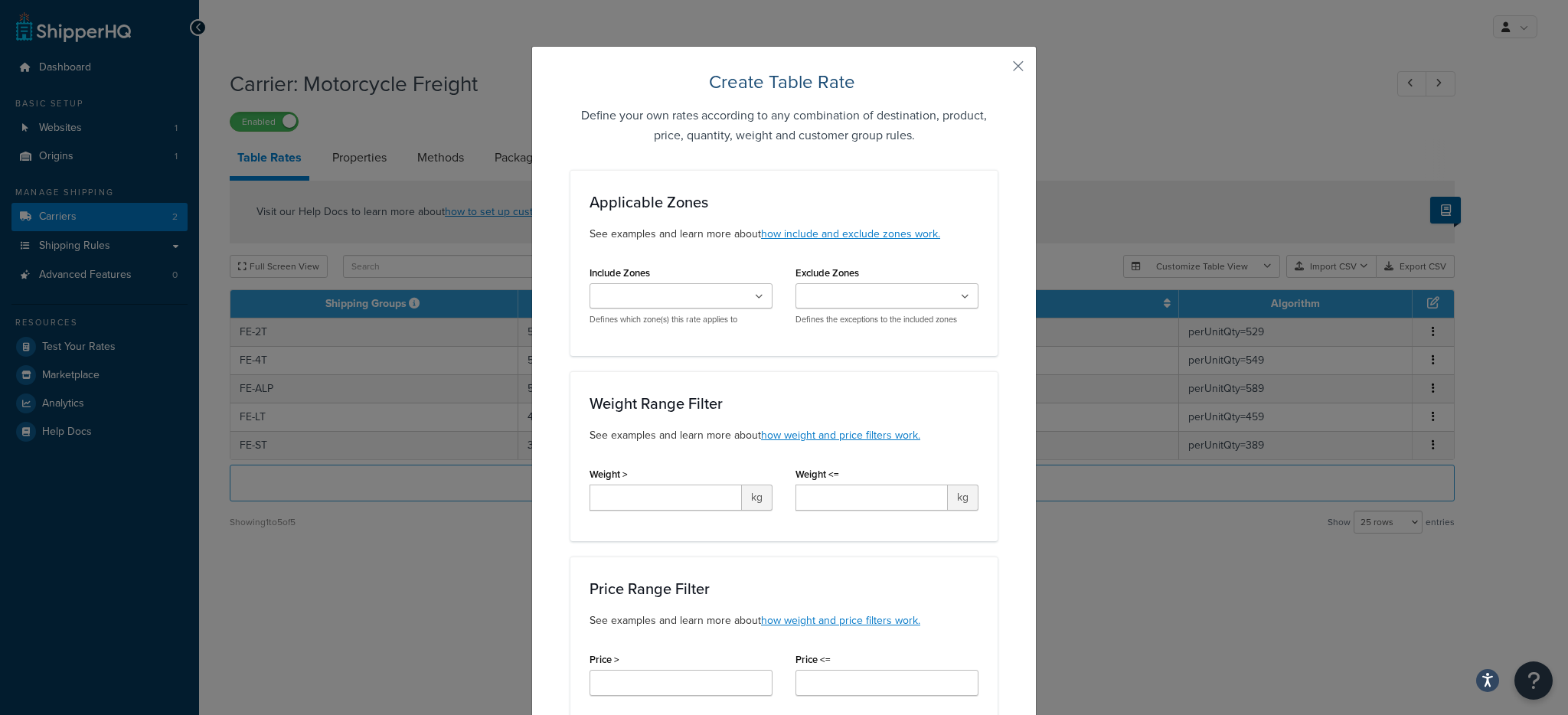
click at [998, 70] on button "button" at bounding box center [995, 72] width 4 height 4
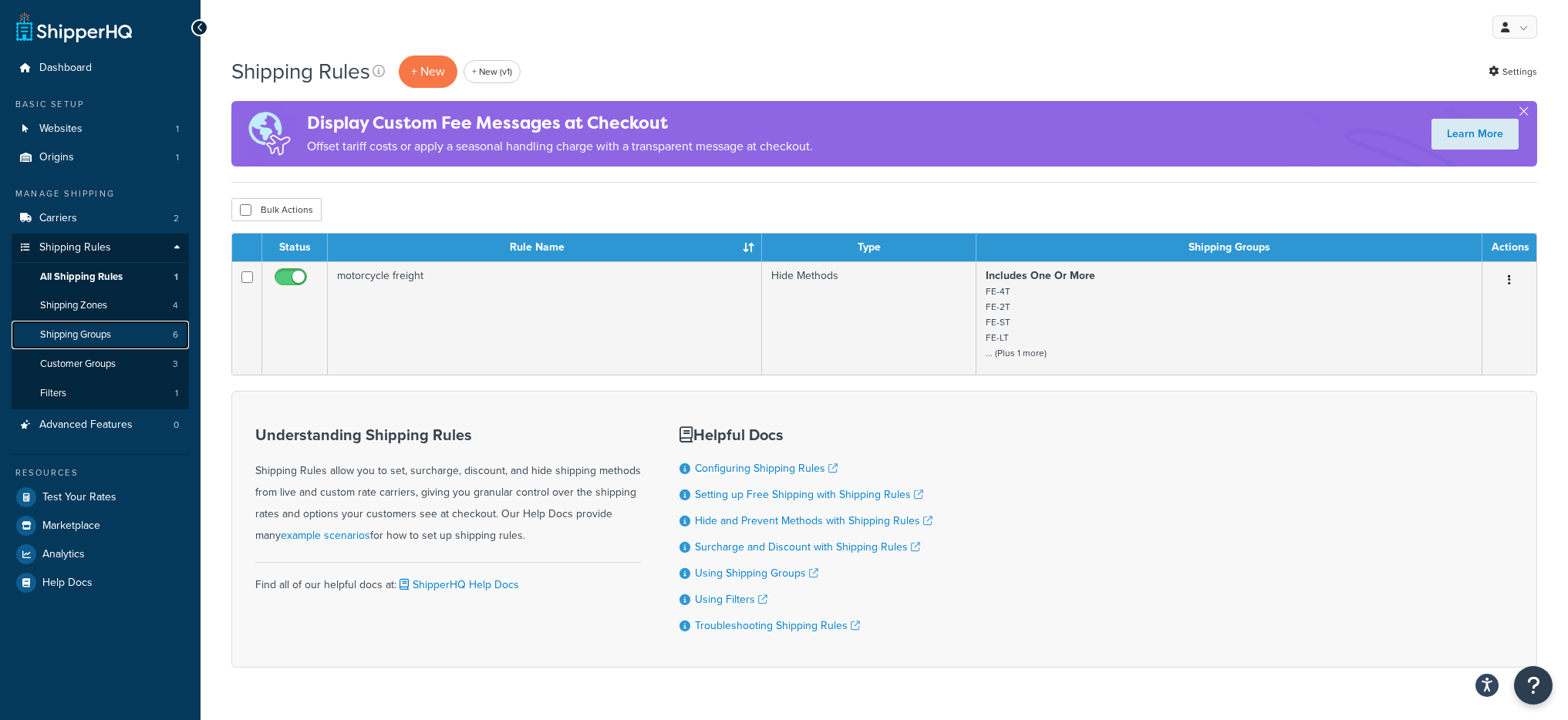
click at [122, 336] on link "Shipping Groups 6" at bounding box center [100, 334] width 177 height 28
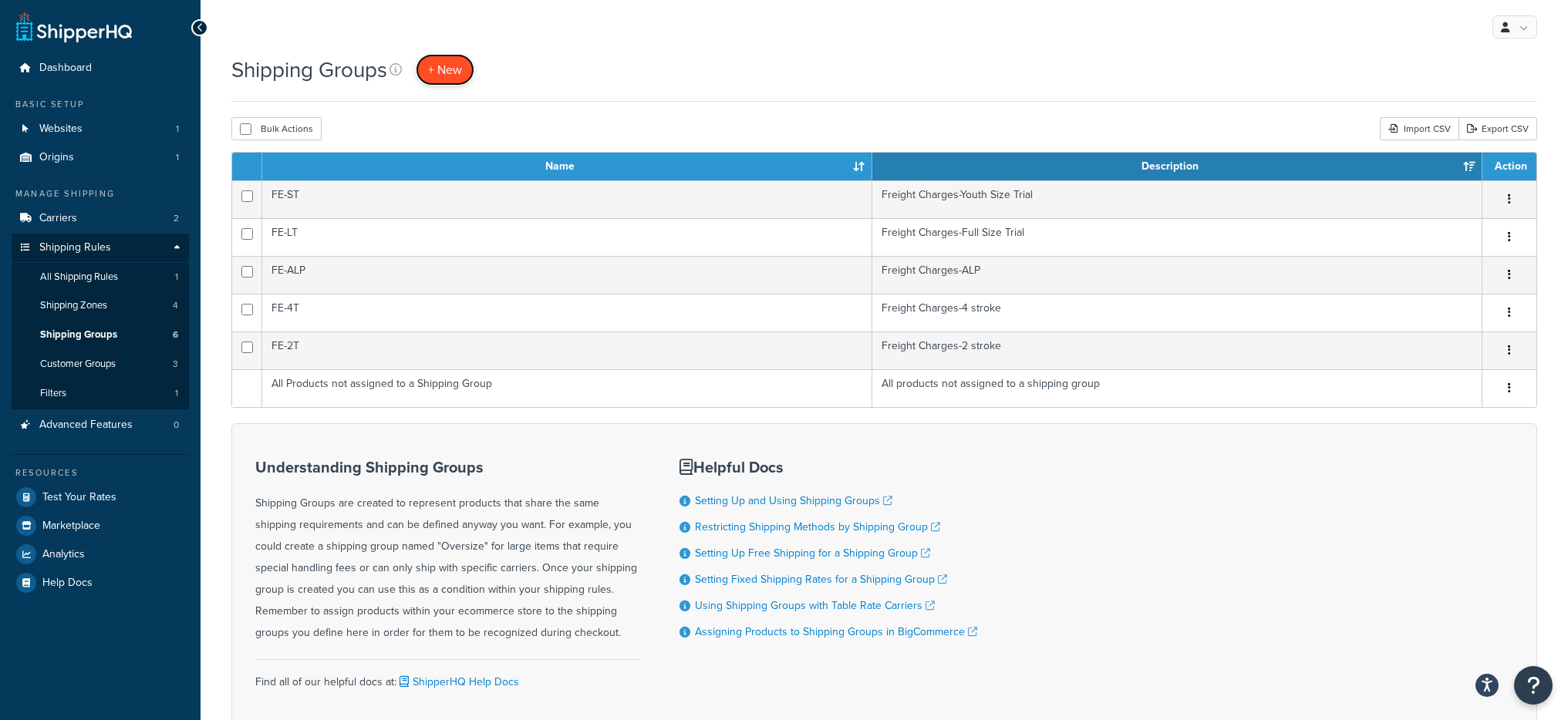
click at [434, 73] on span "+ New" at bounding box center [445, 70] width 34 height 18
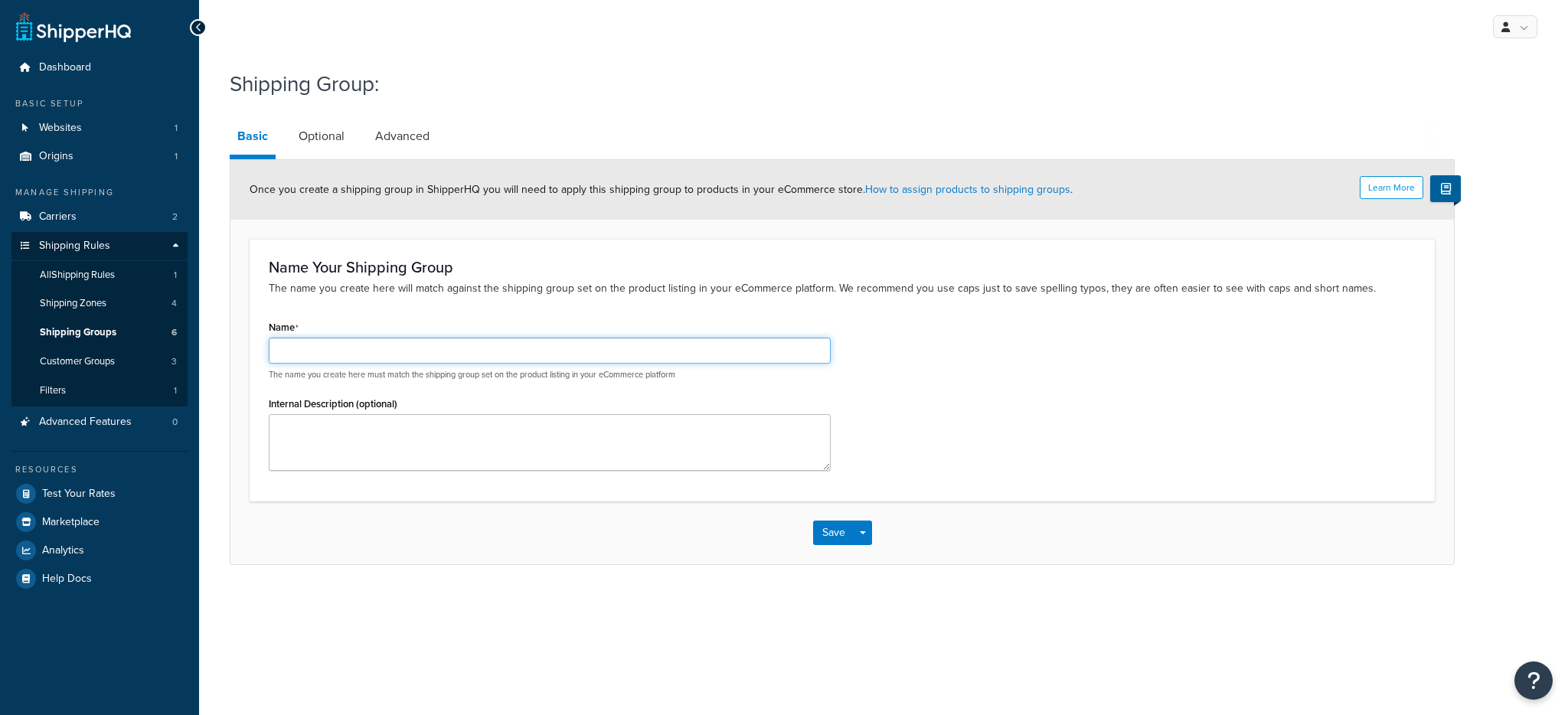
click at [351, 352] on input "Name" at bounding box center [549, 351] width 562 height 26
type input "FE-2T"
click at [135, 332] on link "Shipping Groups 6" at bounding box center [99, 332] width 176 height 28
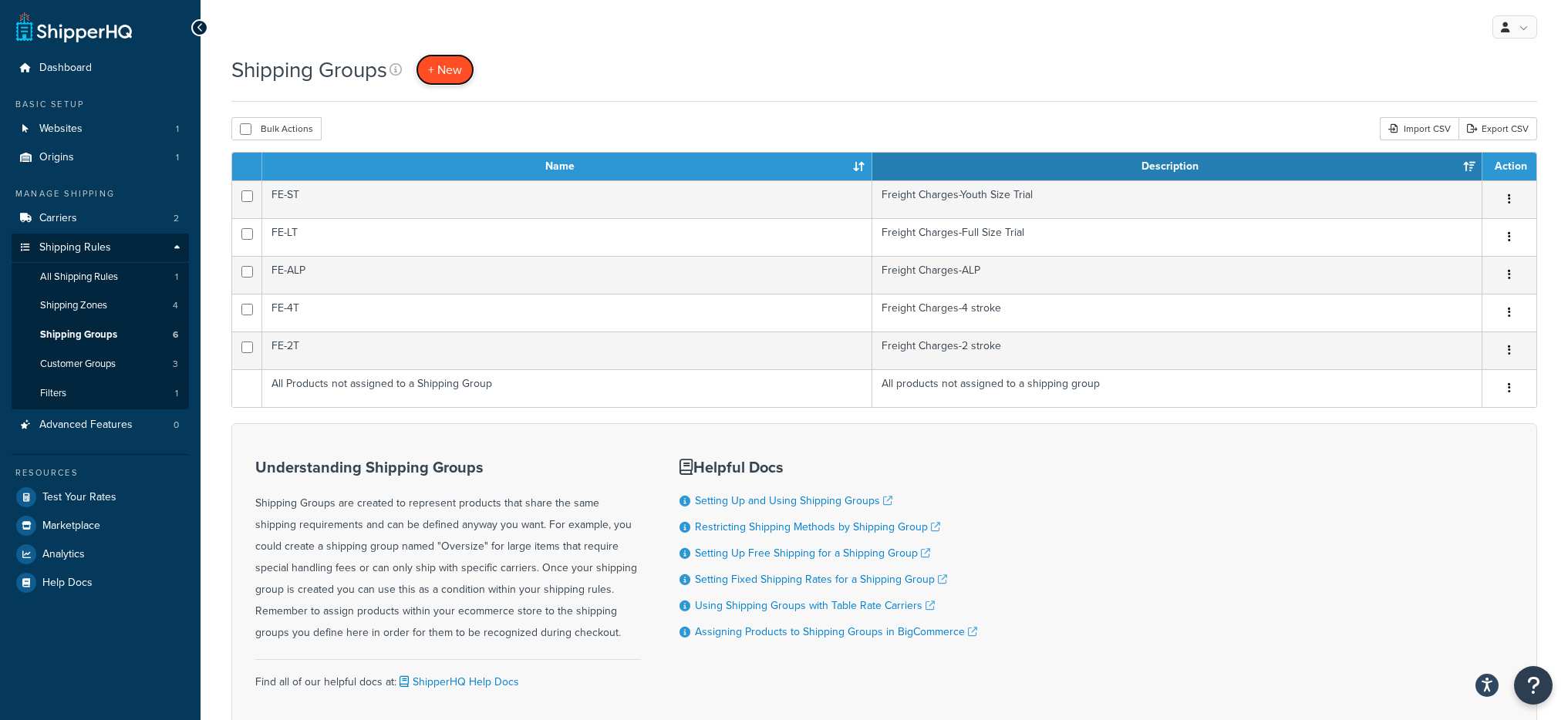
click at [466, 70] on link "+ New" at bounding box center [445, 70] width 58 height 32
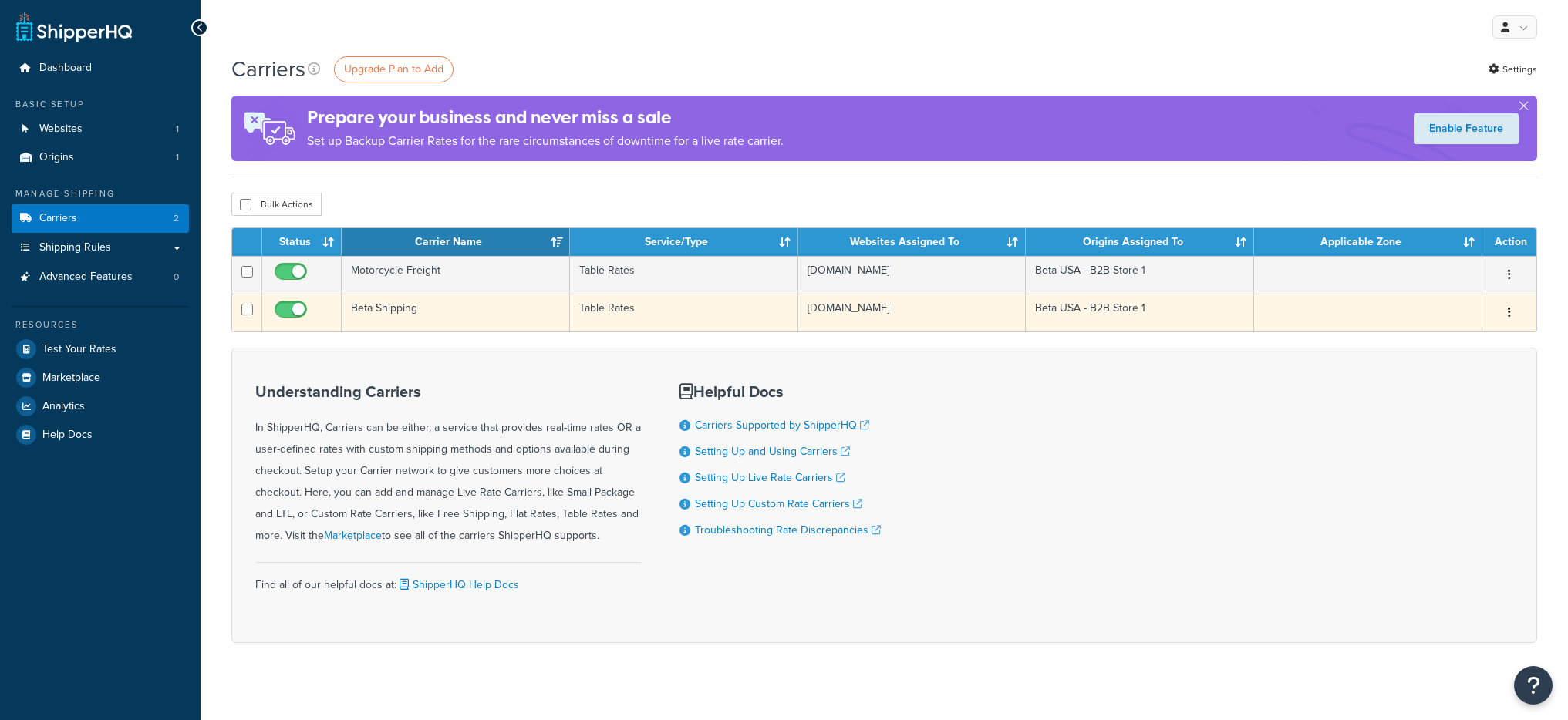
drag, startPoint x: 0, startPoint y: 0, endPoint x: 627, endPoint y: 330, distance: 708.5
click at [627, 330] on td "Table Rates" at bounding box center [684, 313] width 228 height 38
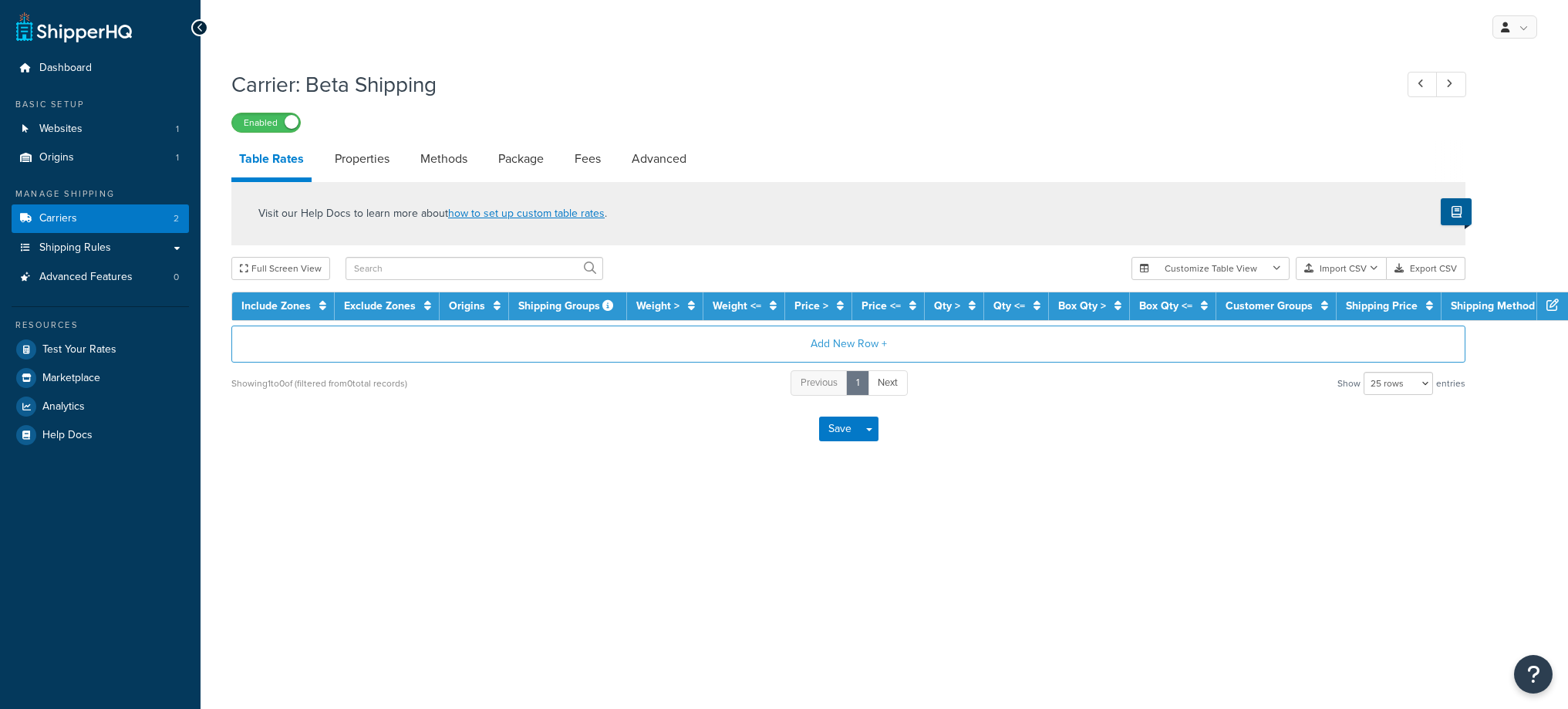
select select "25"
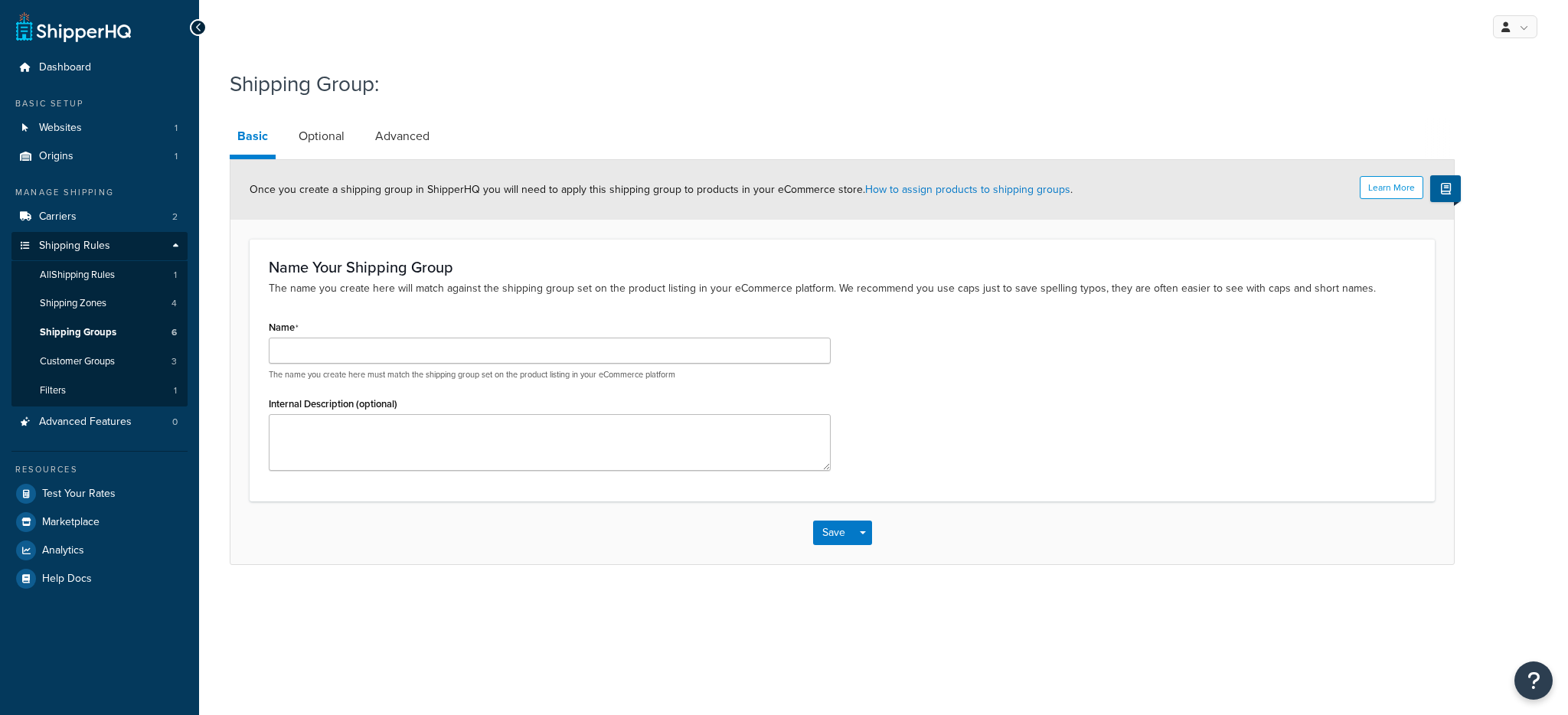
click at [380, 369] on p "The name you create here must match the shipping group set on the product listi…" at bounding box center [549, 375] width 562 height 11
click at [384, 360] on input "Name" at bounding box center [549, 351] width 562 height 26
click at [548, 290] on p "The name you create here will match against the shipping group set on the produ…" at bounding box center [842, 289] width 1147 height 17
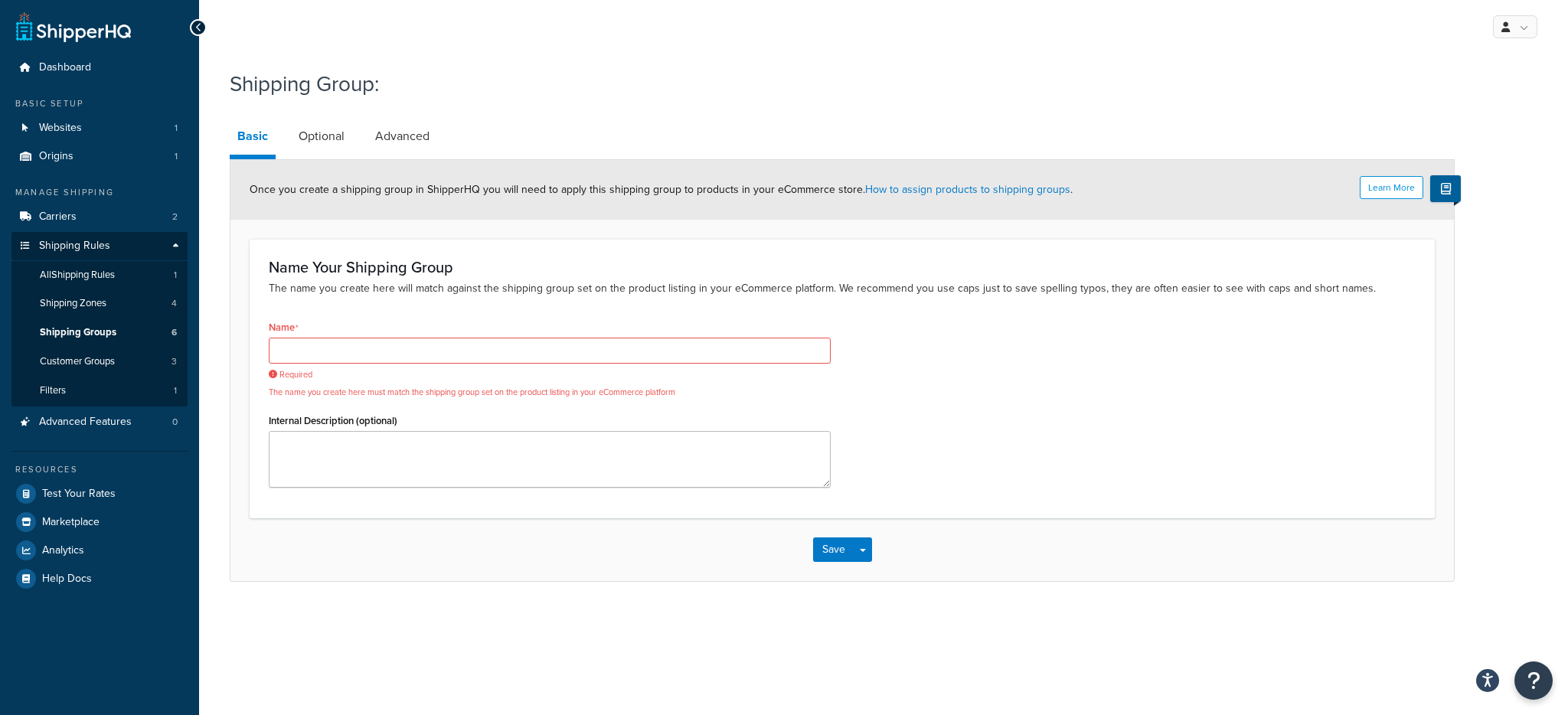
click at [521, 302] on div "Name Your Shipping Group The name you create here will match against the shippi…" at bounding box center [842, 379] width 1185 height 280
click at [522, 551] on div "Save Save Dropdown Save and Edit Save and Duplicate Save and Create New" at bounding box center [843, 550] width 1224 height 63
click at [146, 329] on link "Shipping Groups 6" at bounding box center [99, 332] width 176 height 28
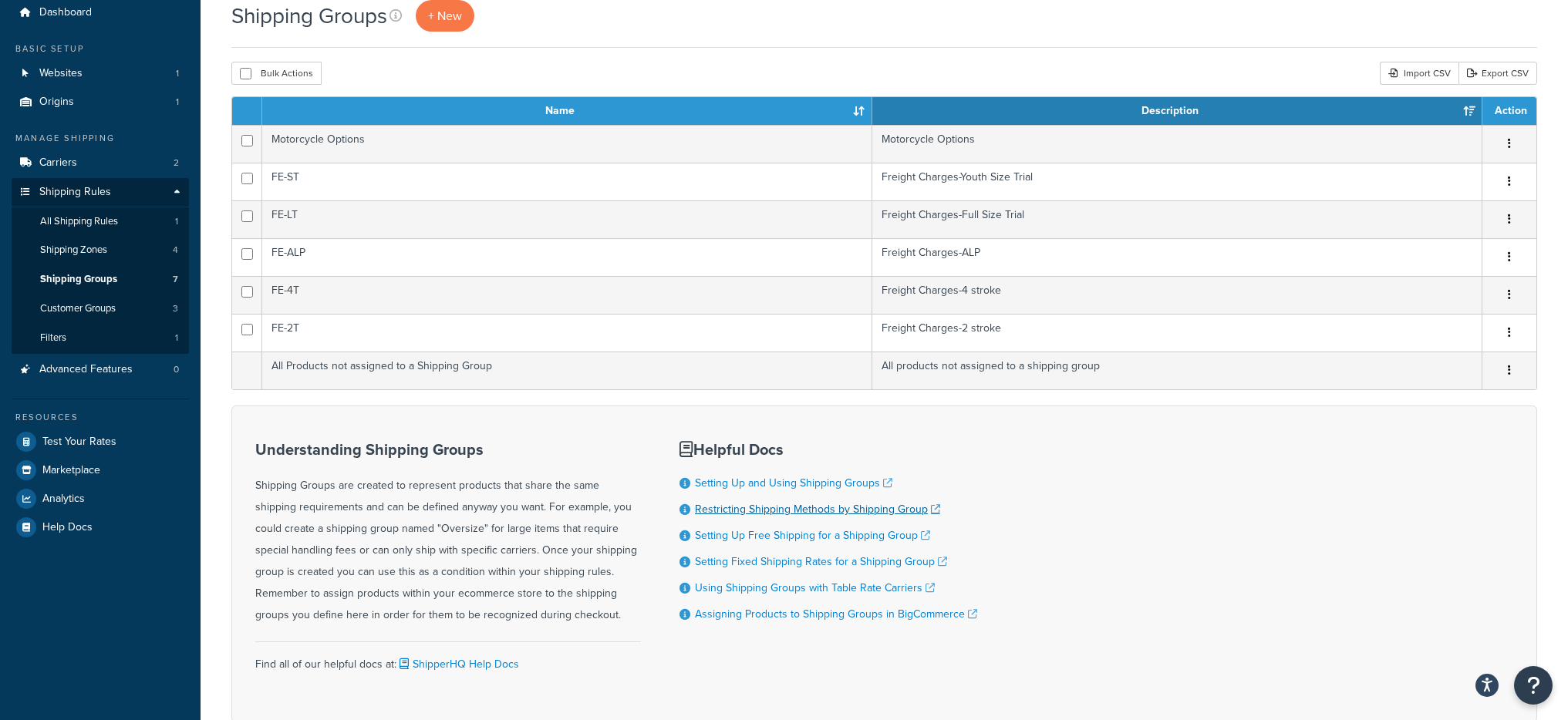
scroll to position [132, 0]
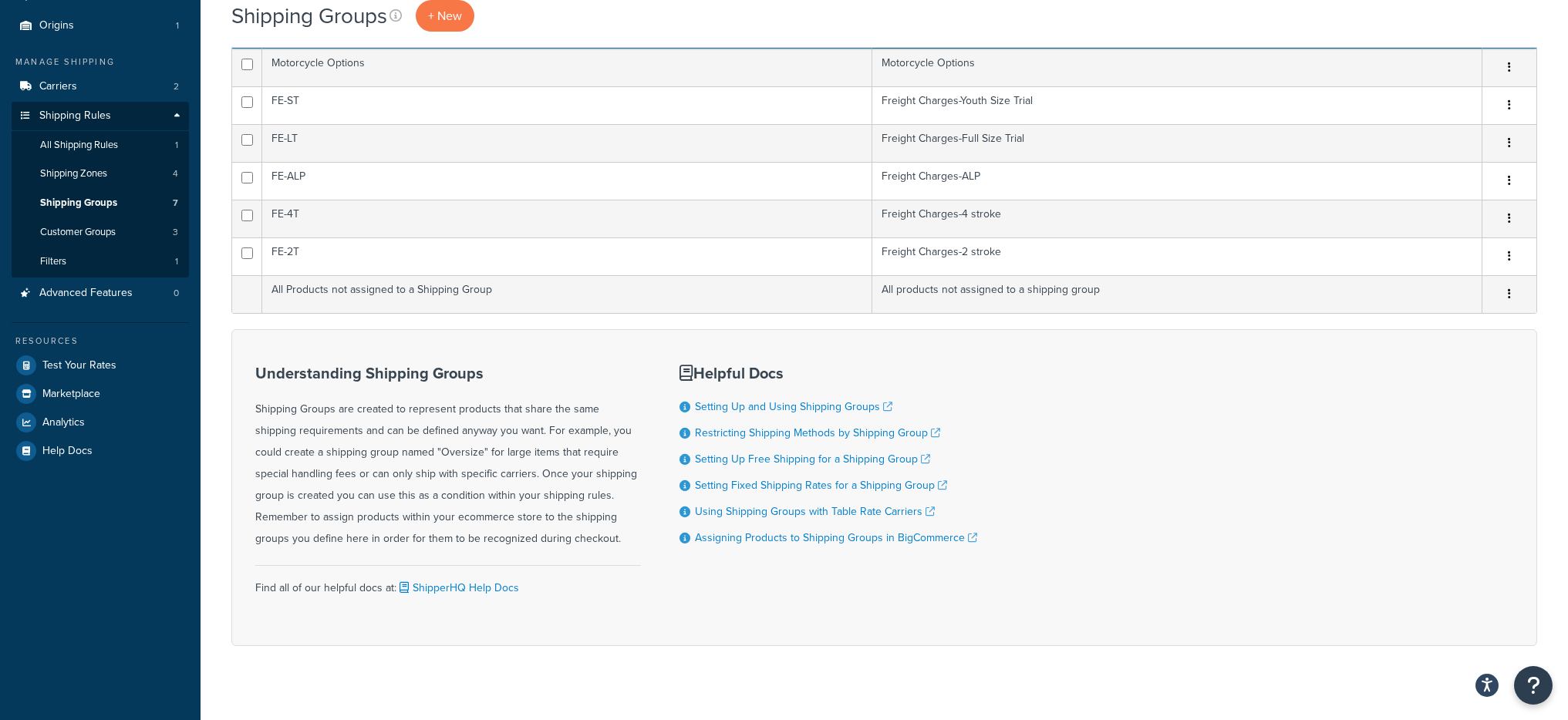
drag, startPoint x: 696, startPoint y: 373, endPoint x: 804, endPoint y: 373, distance: 108.0
click at [804, 373] on h3 "Helpful Docs" at bounding box center [829, 373] width 298 height 17
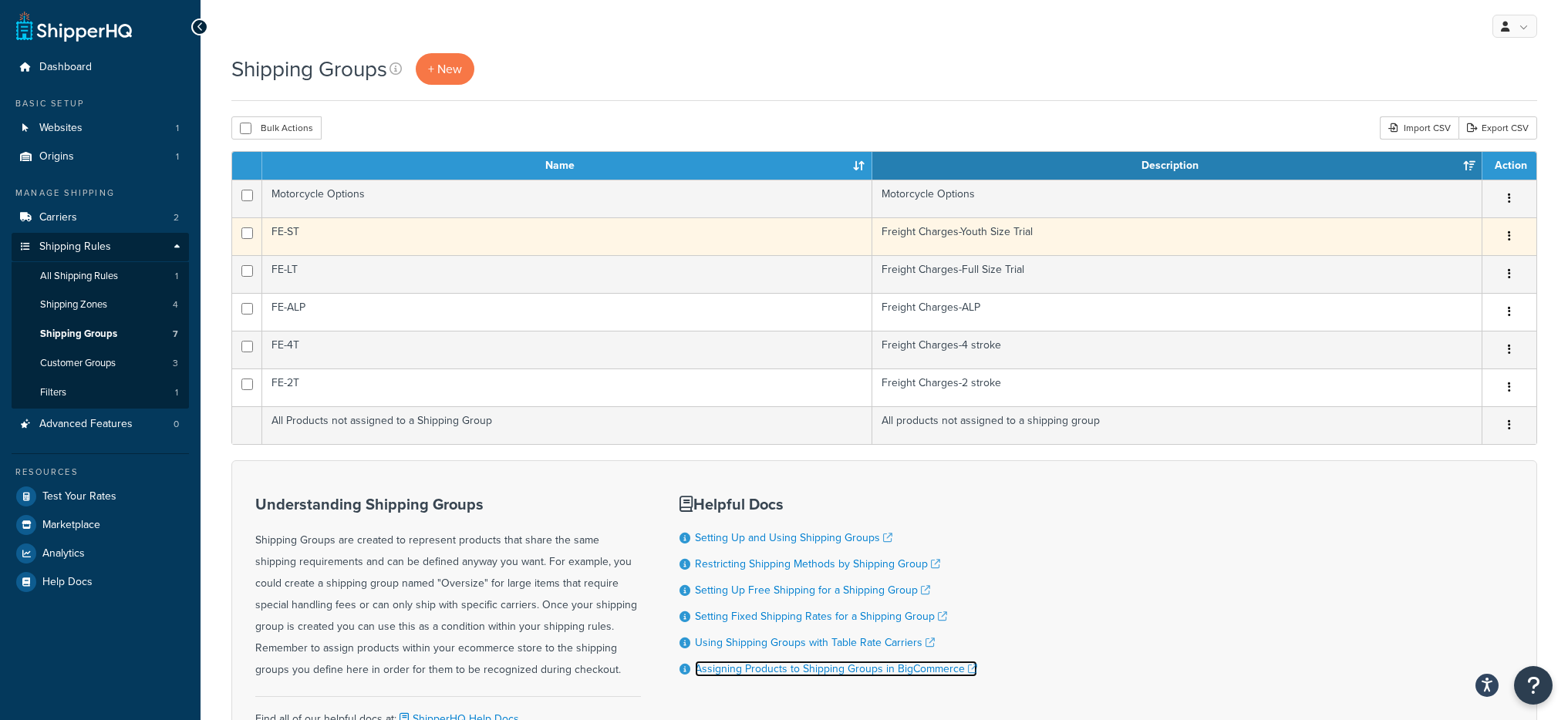
scroll to position [0, 0]
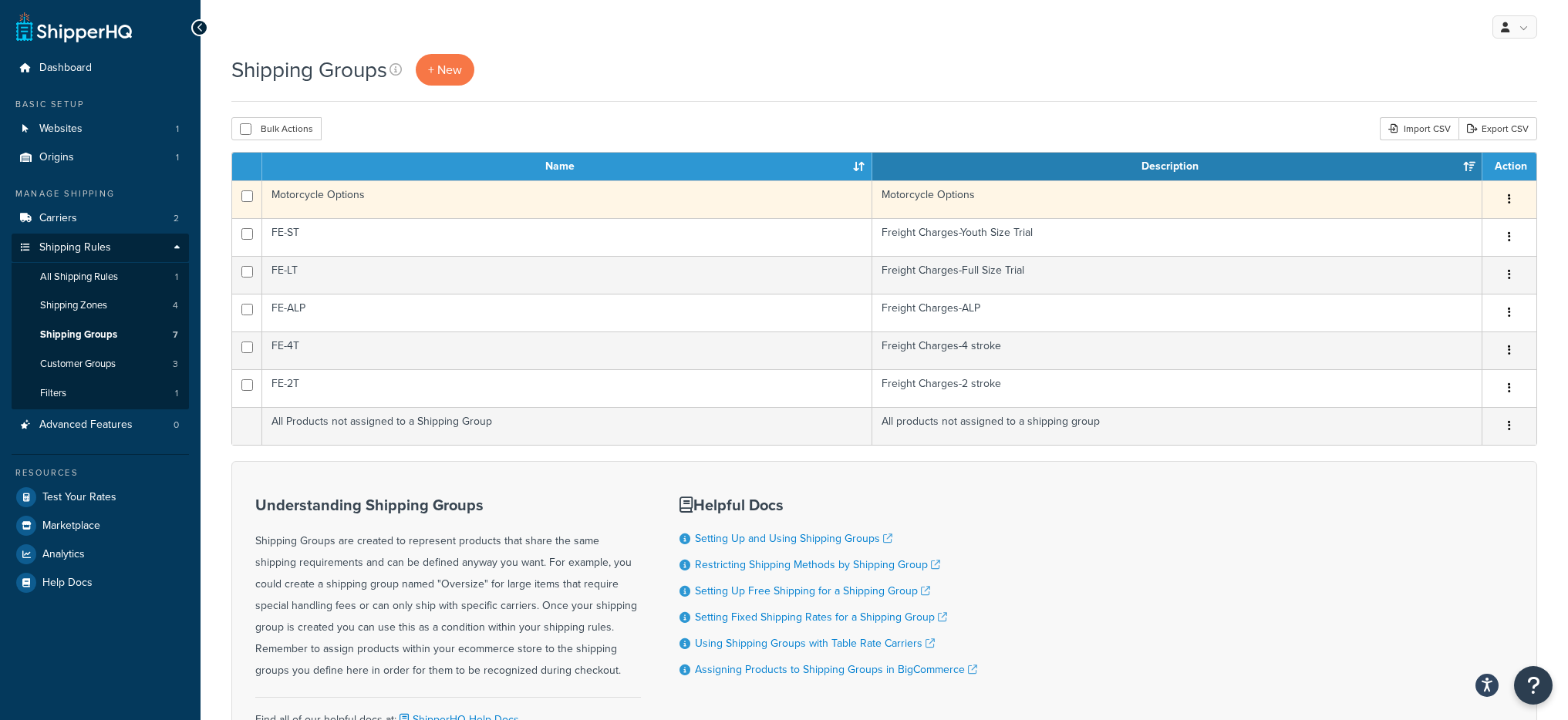
click at [493, 194] on td "Motorcycle Options" at bounding box center [567, 199] width 610 height 38
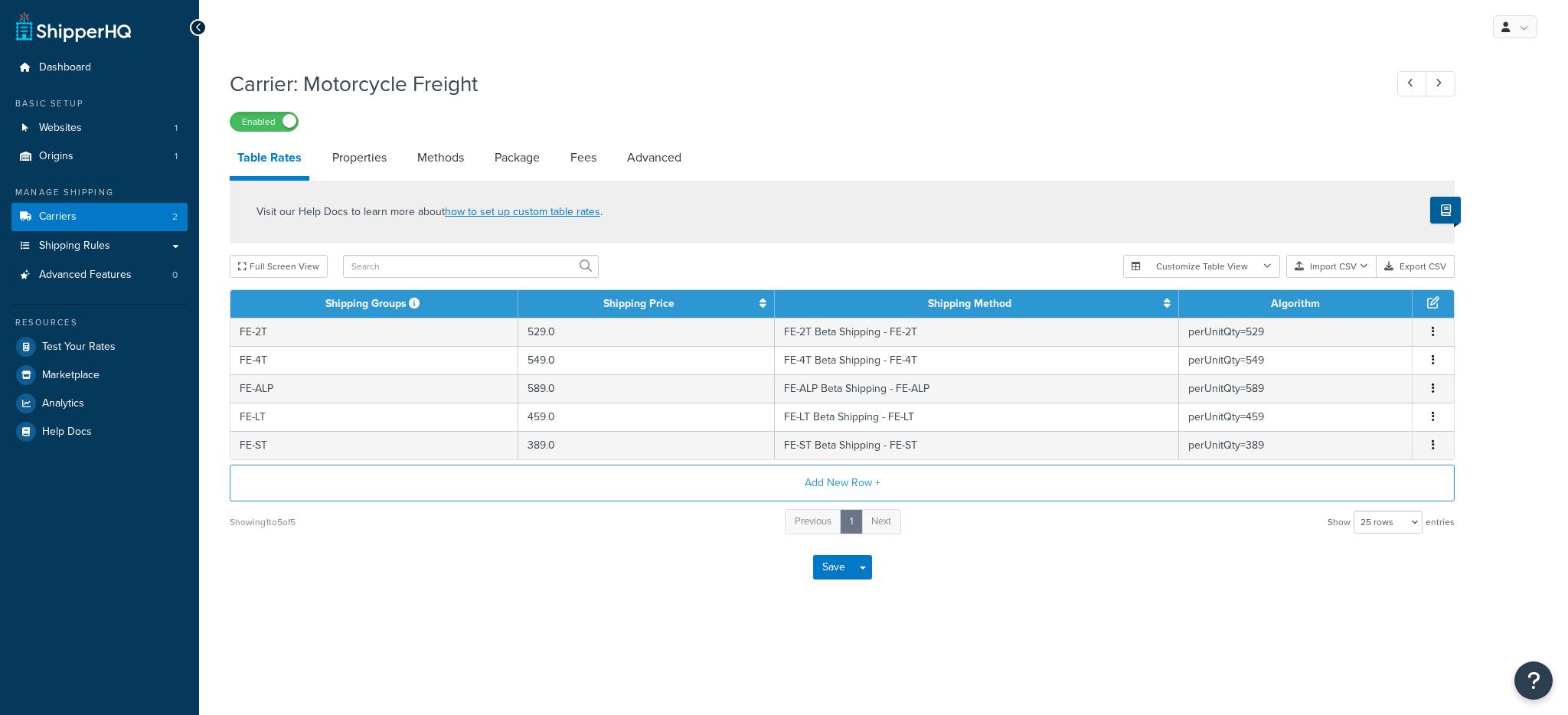
select select "25"
click at [759, 485] on button "Add New Row +" at bounding box center [843, 483] width 1225 height 37
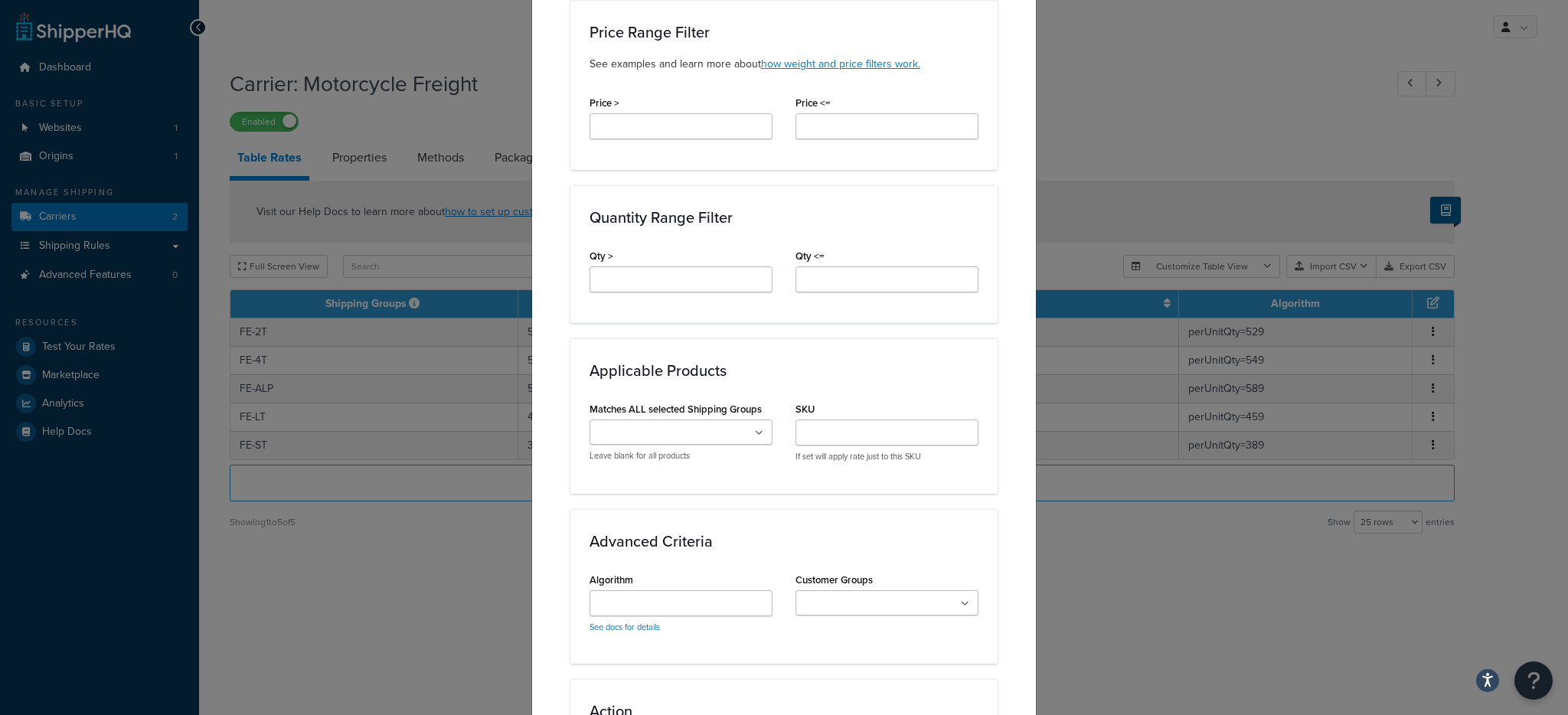
scroll to position [587, 0]
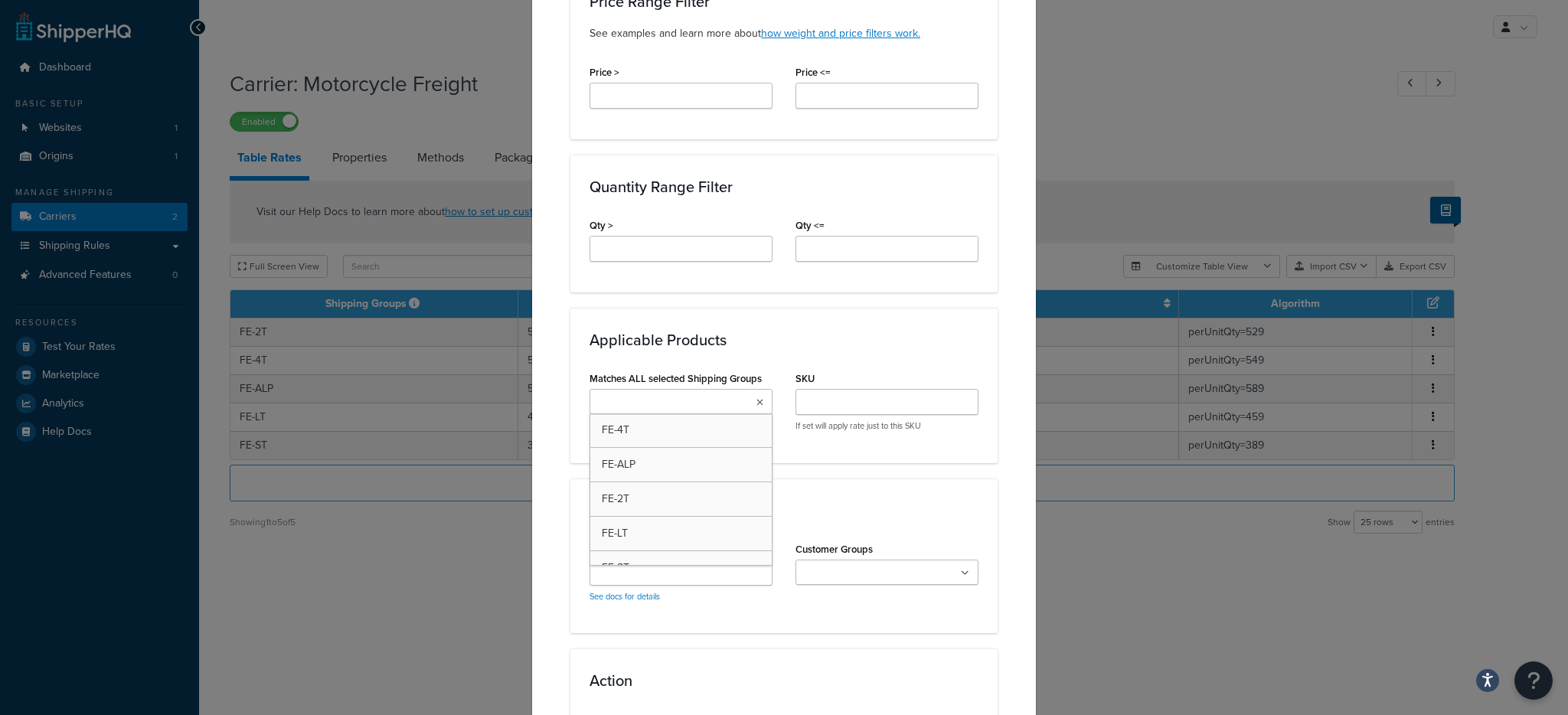
click at [675, 394] on input "Matches ALL selected Shipping Groups" at bounding box center [662, 402] width 136 height 17
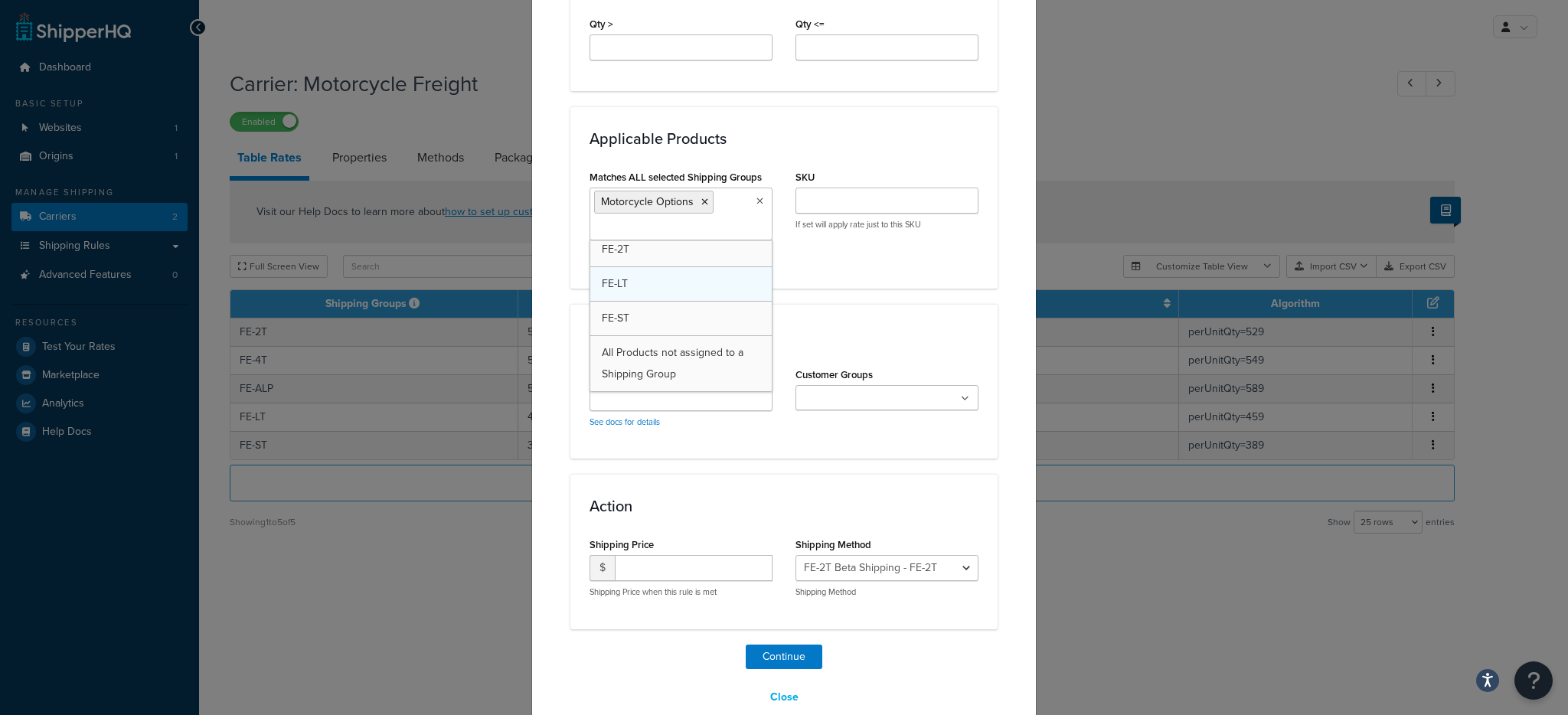
scroll to position [76, 0]
click at [867, 328] on h3 "Advanced Criteria" at bounding box center [784, 336] width 389 height 17
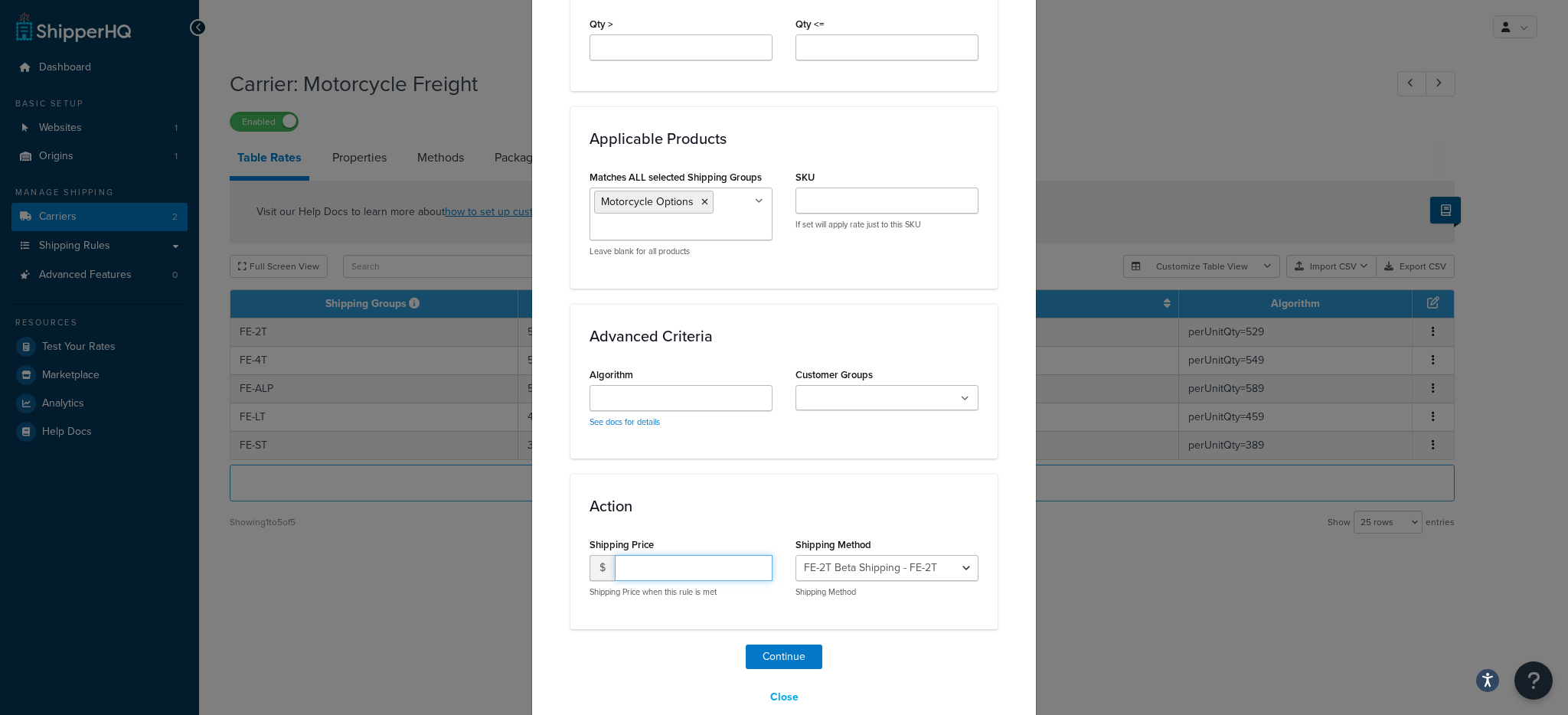
click at [732, 564] on input "number" at bounding box center [694, 568] width 158 height 26
type input "0.0"
click at [895, 573] on select "FE-2T Beta Shipping - FE-2T FE-4T Beta Shipping - FE-4T FE-ALP Beta Shipping - …" at bounding box center [887, 568] width 183 height 26
drag, startPoint x: 780, startPoint y: 650, endPoint x: 803, endPoint y: 631, distance: 29.8
click at [780, 650] on button "Continue" at bounding box center [783, 657] width 76 height 24
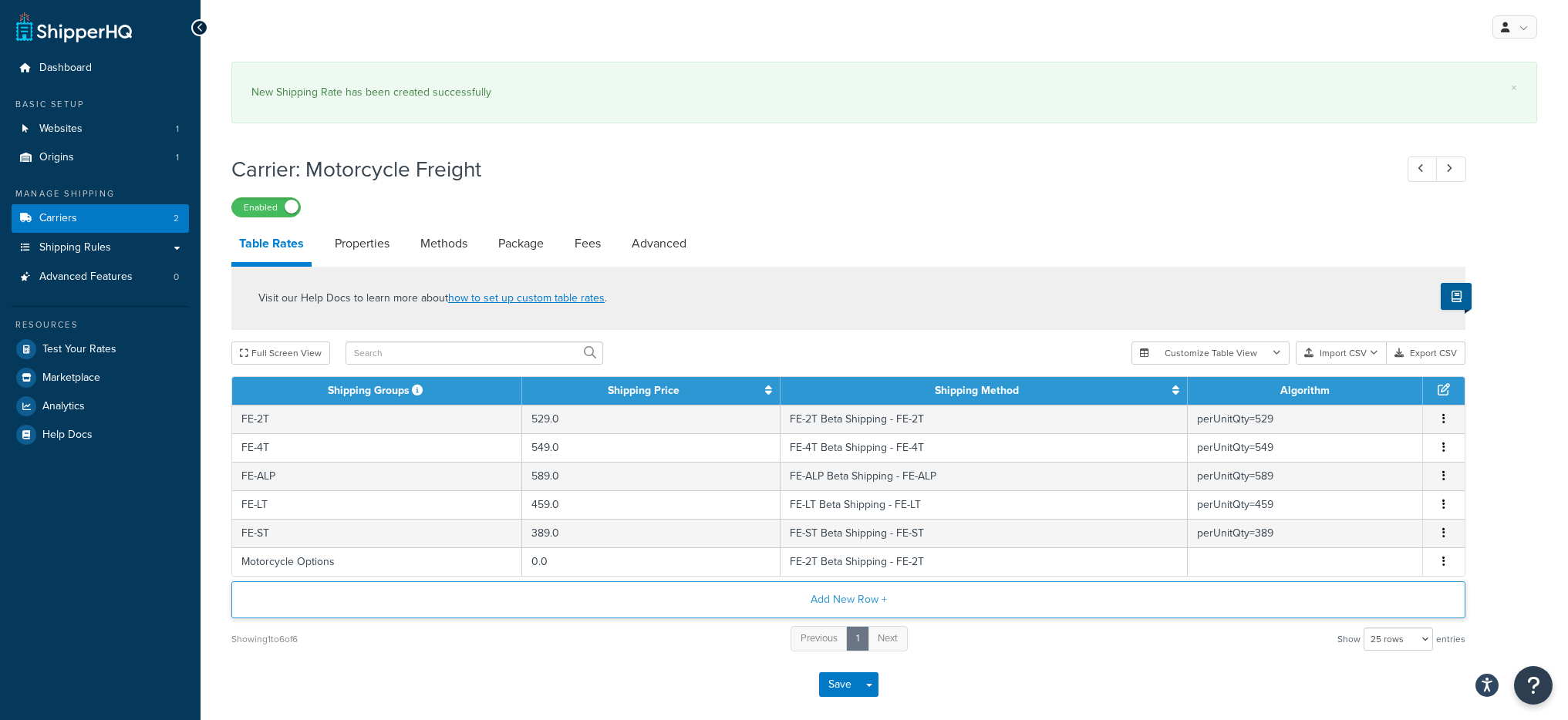
click at [763, 603] on button "Add New Row +" at bounding box center [849, 600] width 1234 height 37
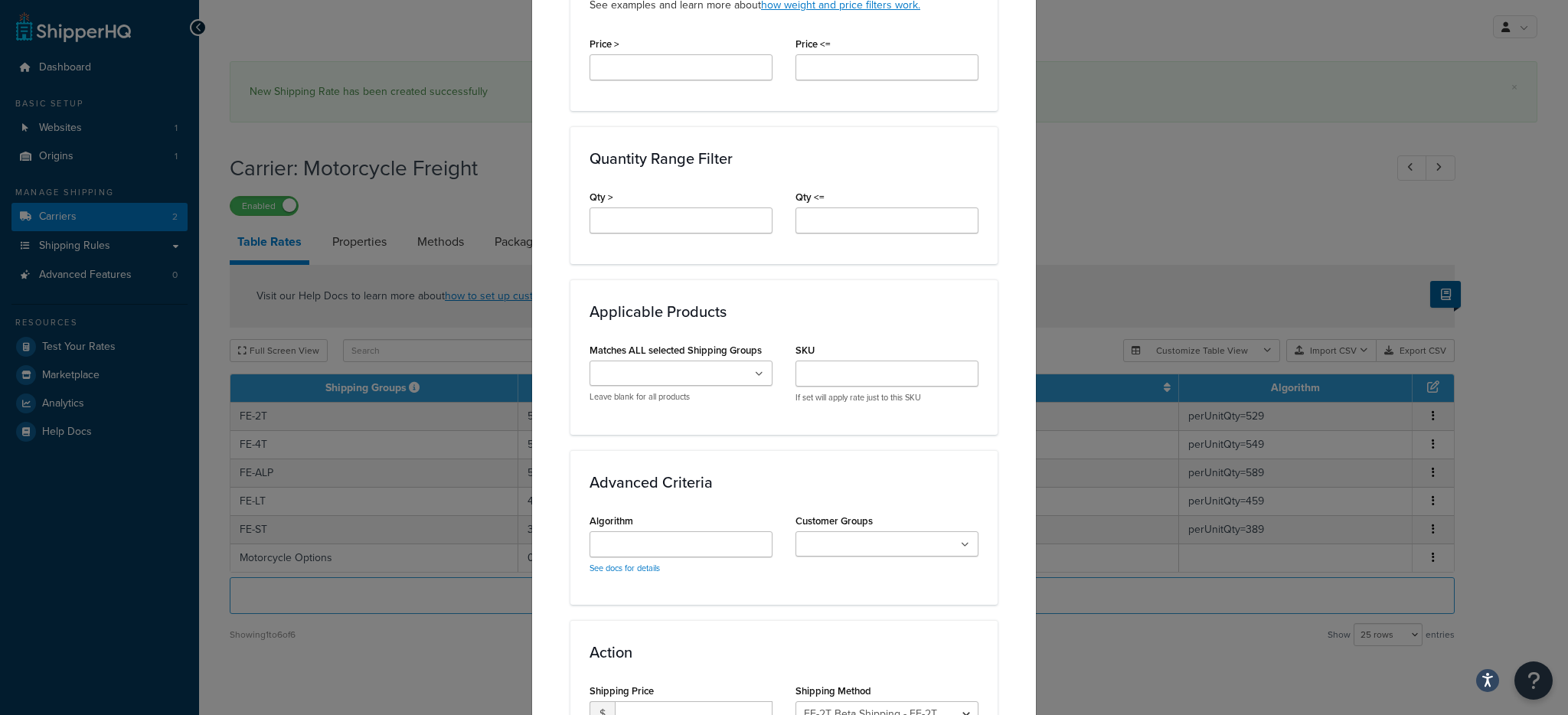
scroll to position [789, 0]
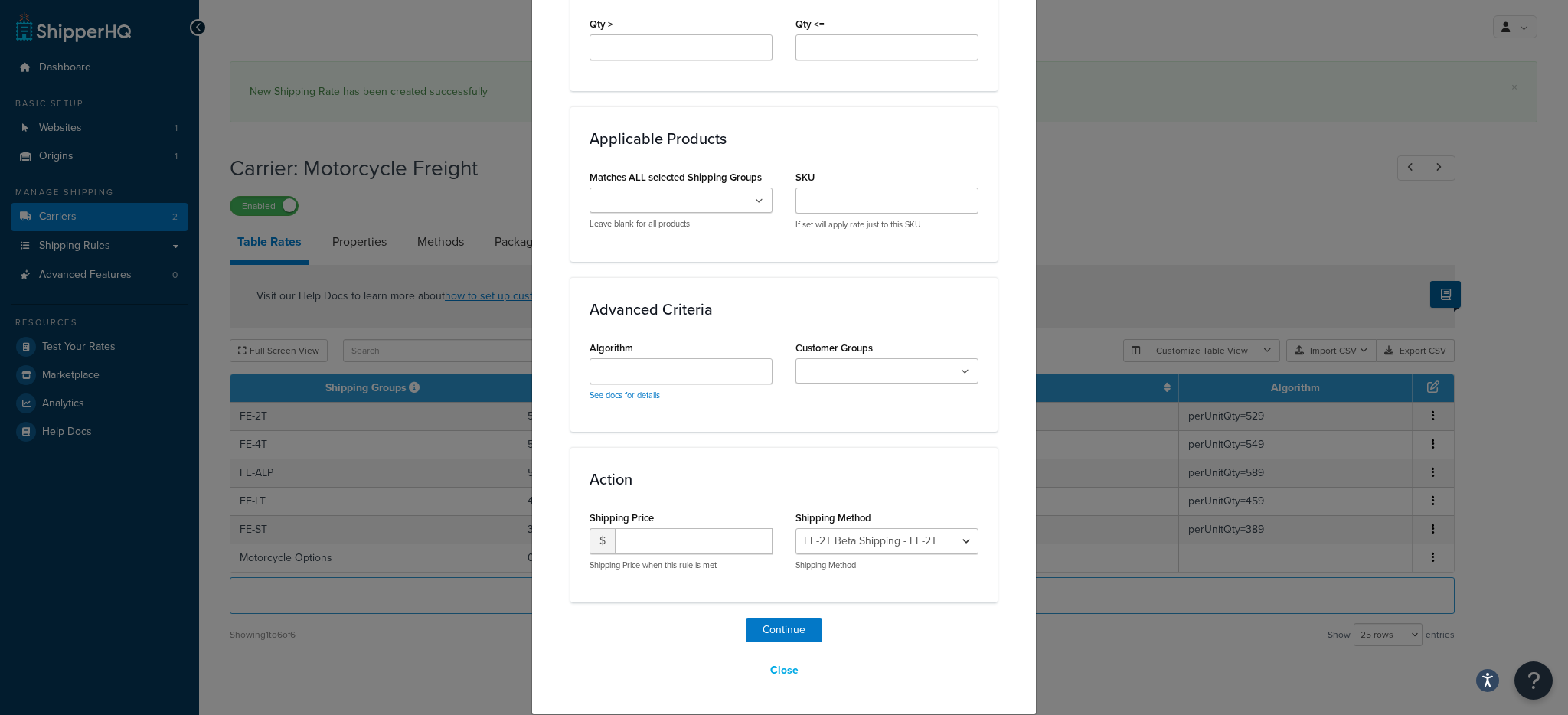
click at [688, 210] on ul at bounding box center [681, 199] width 183 height 25
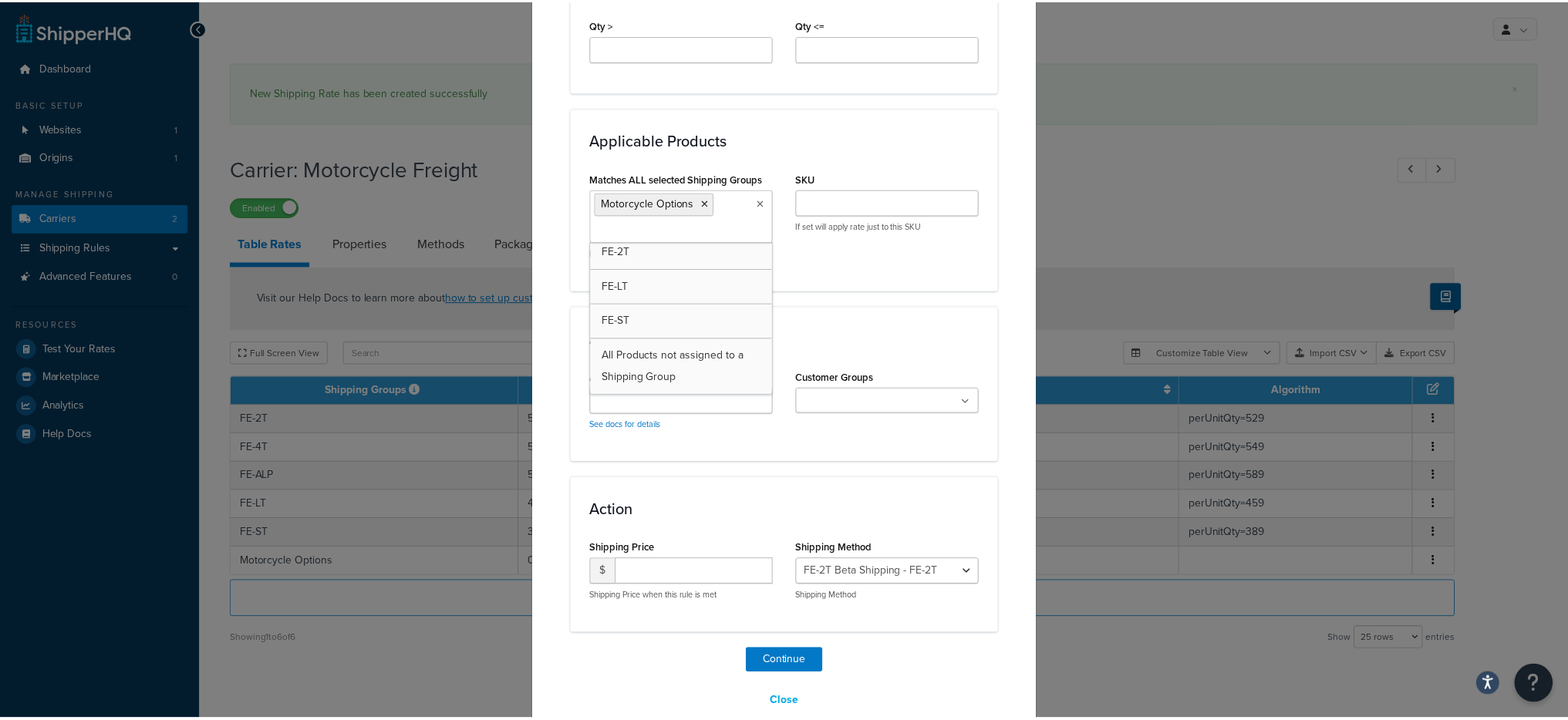
scroll to position [76, 0]
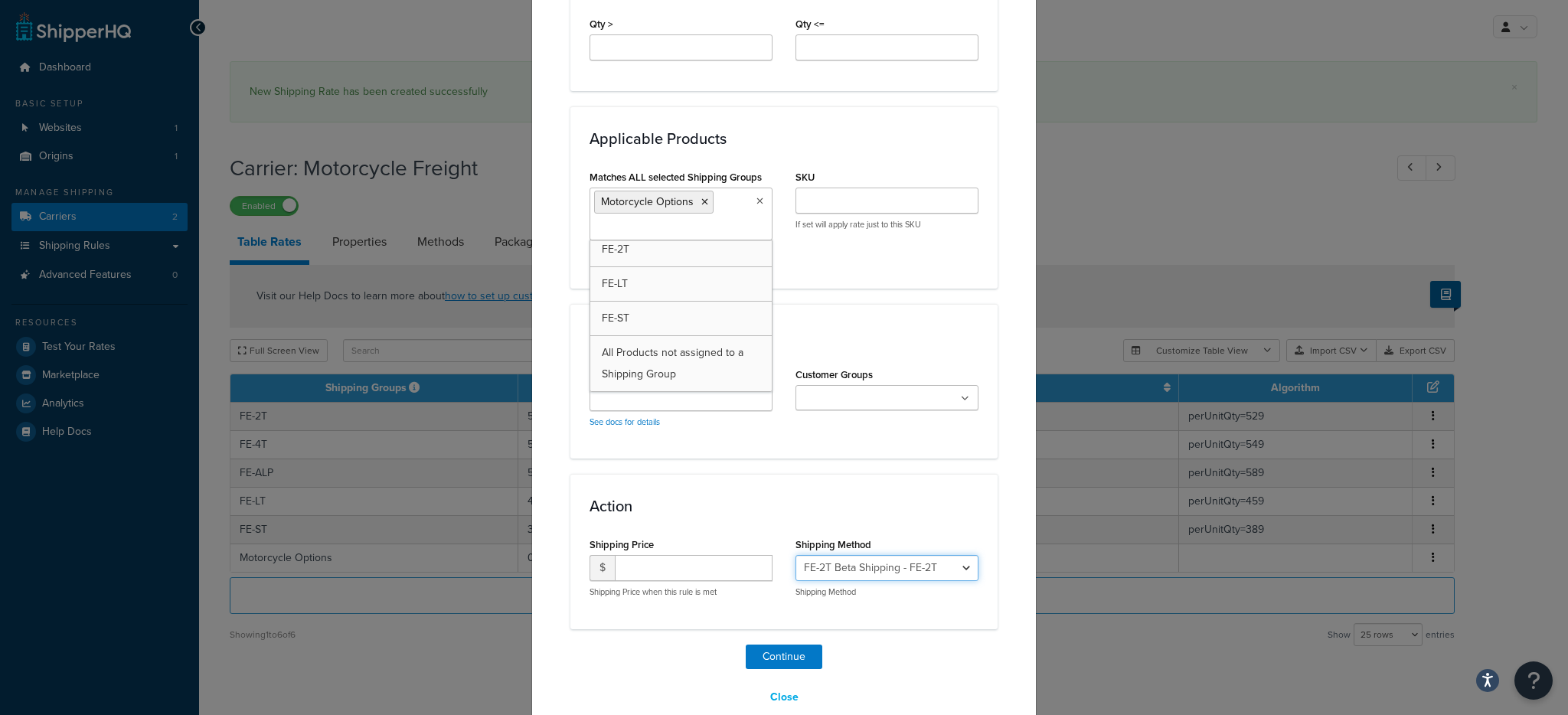
click at [866, 577] on select "FE-2T Beta Shipping - FE-2T FE-4T Beta Shipping - FE-4T FE-ALP Beta Shipping - …" at bounding box center [887, 568] width 183 height 26
select select "175480"
click at [659, 561] on input "number" at bounding box center [694, 568] width 158 height 26
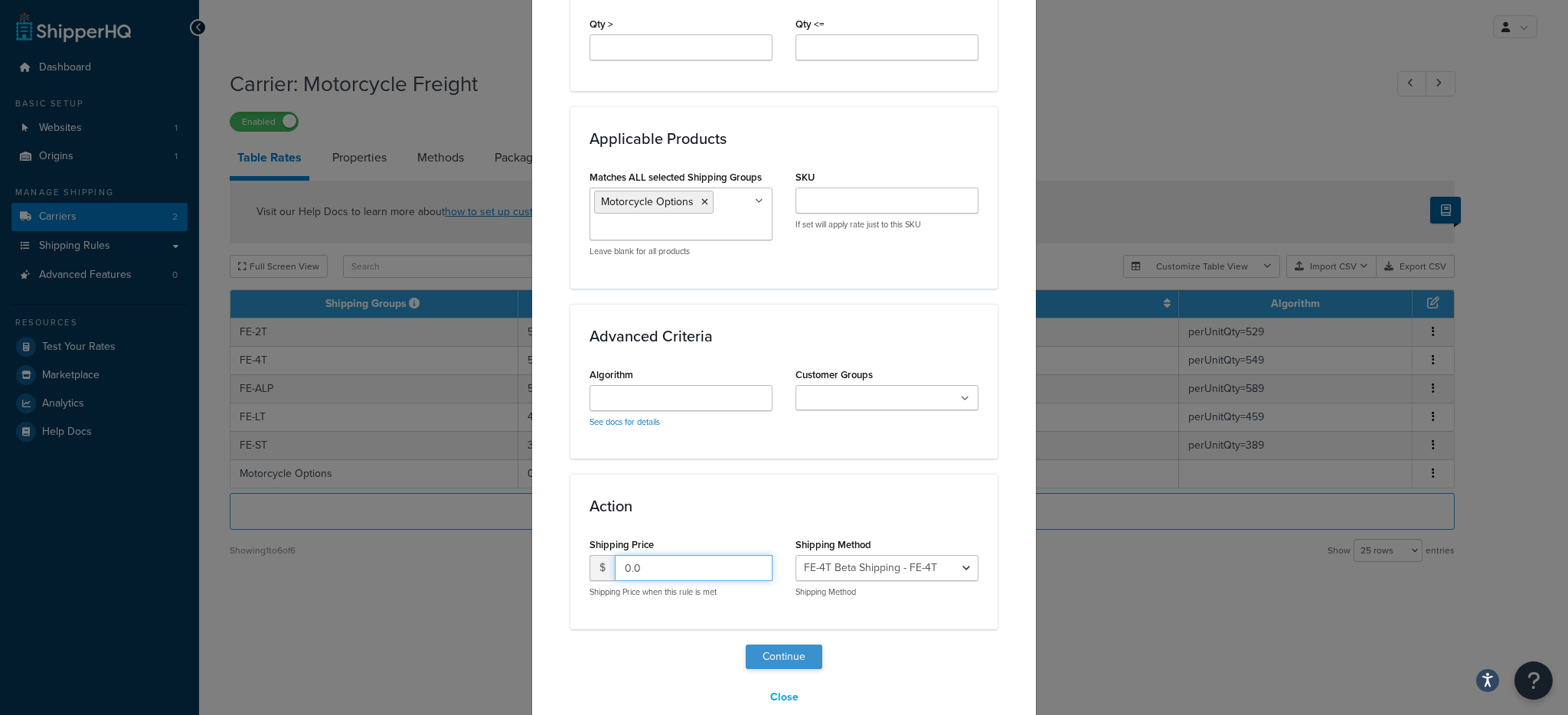
type input "0.0"
click at [785, 655] on button "Continue" at bounding box center [783, 657] width 76 height 24
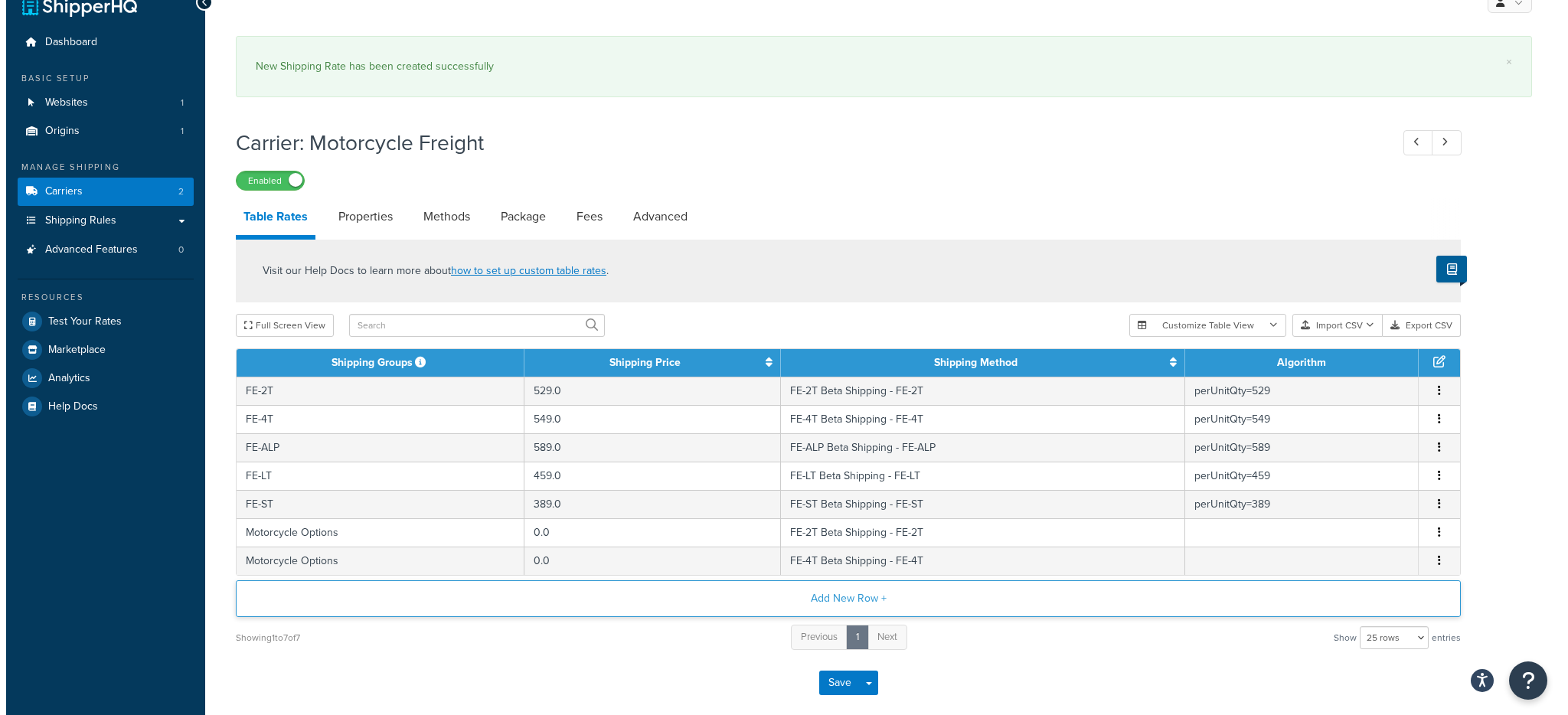
scroll to position [45, 0]
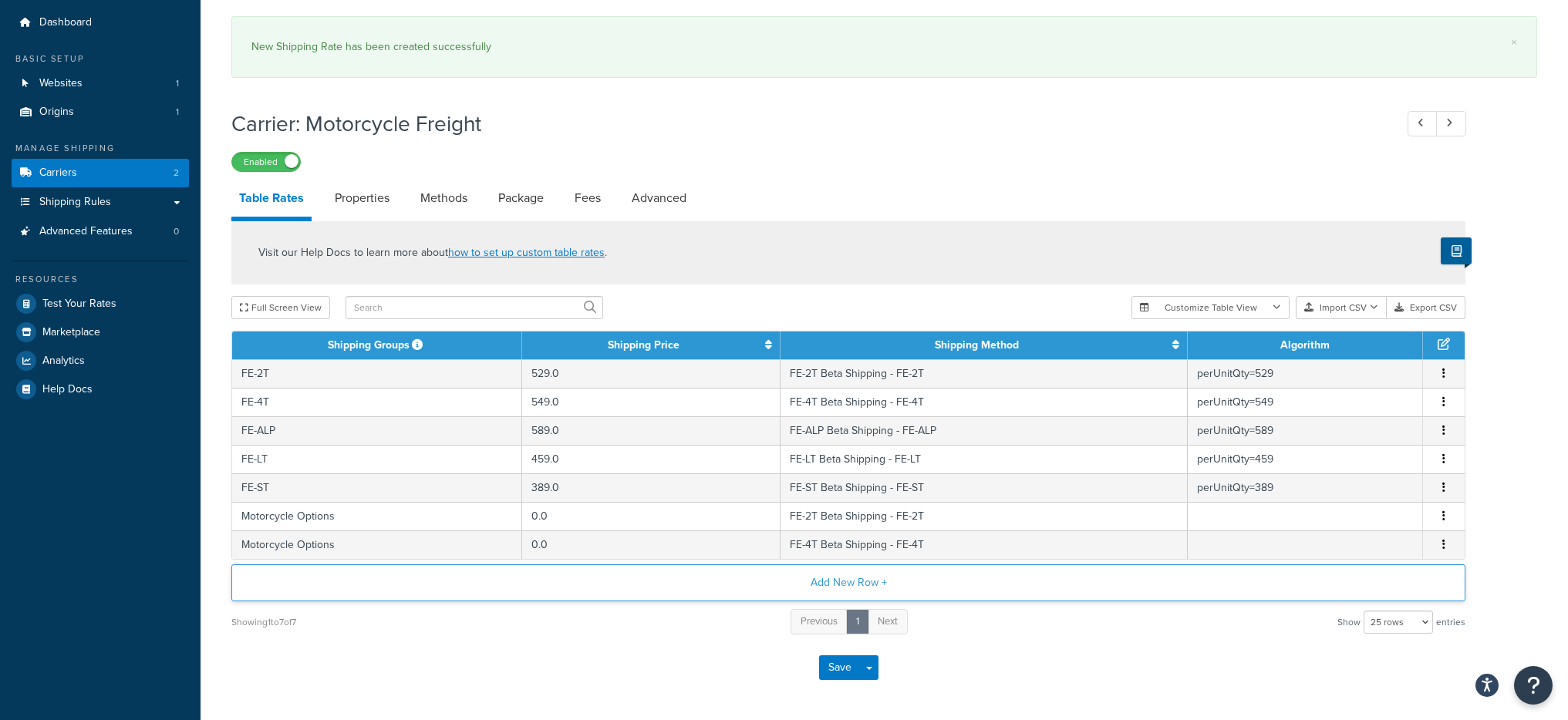
click at [679, 588] on button "Add New Row +" at bounding box center [849, 583] width 1234 height 37
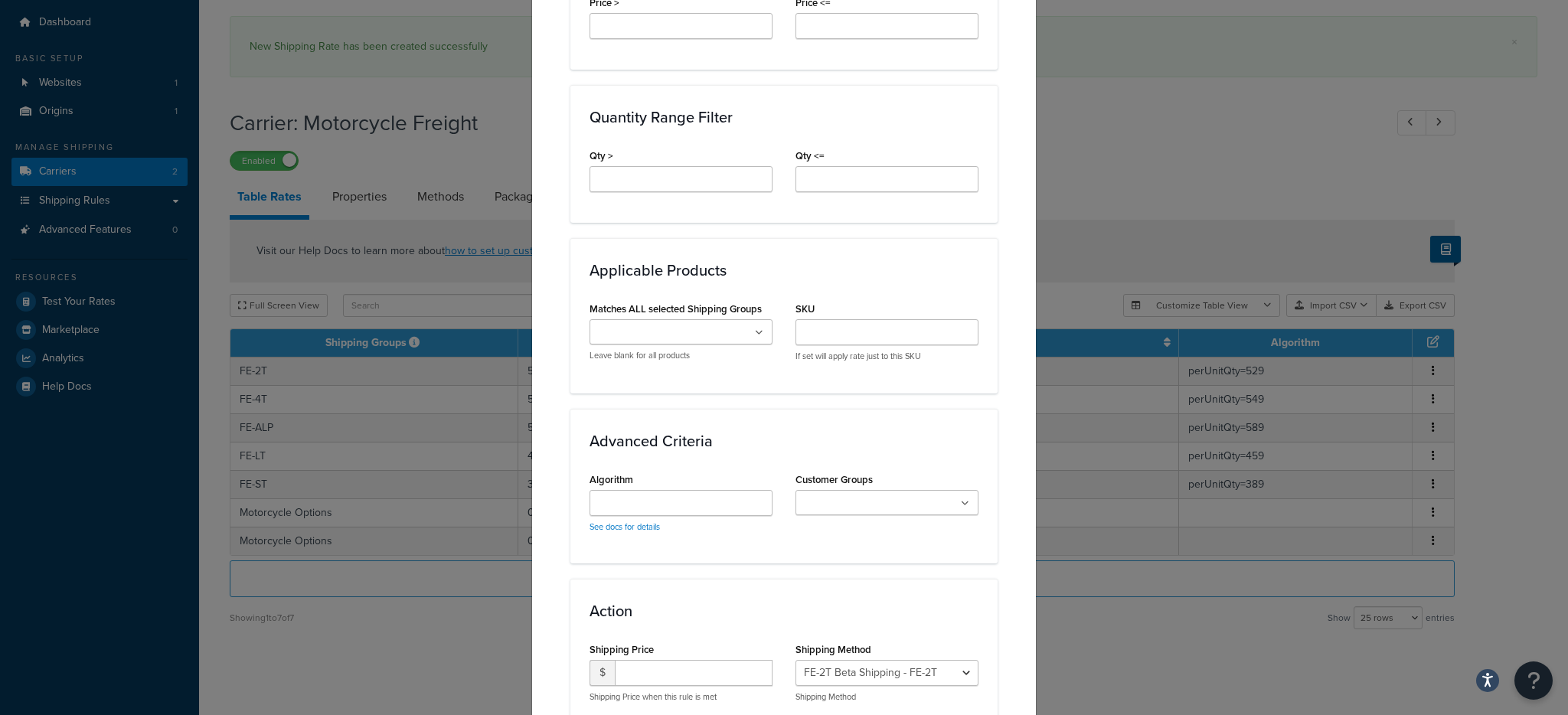
scroll to position [658, 0]
click at [669, 301] on div "Matches ALL selected Shipping Groups FE-4T FE-ALP FE-2T FE-LT FE-ST Motorcycle …" at bounding box center [681, 328] width 183 height 64
click at [679, 334] on input "Matches ALL selected Shipping Groups" at bounding box center [662, 332] width 136 height 17
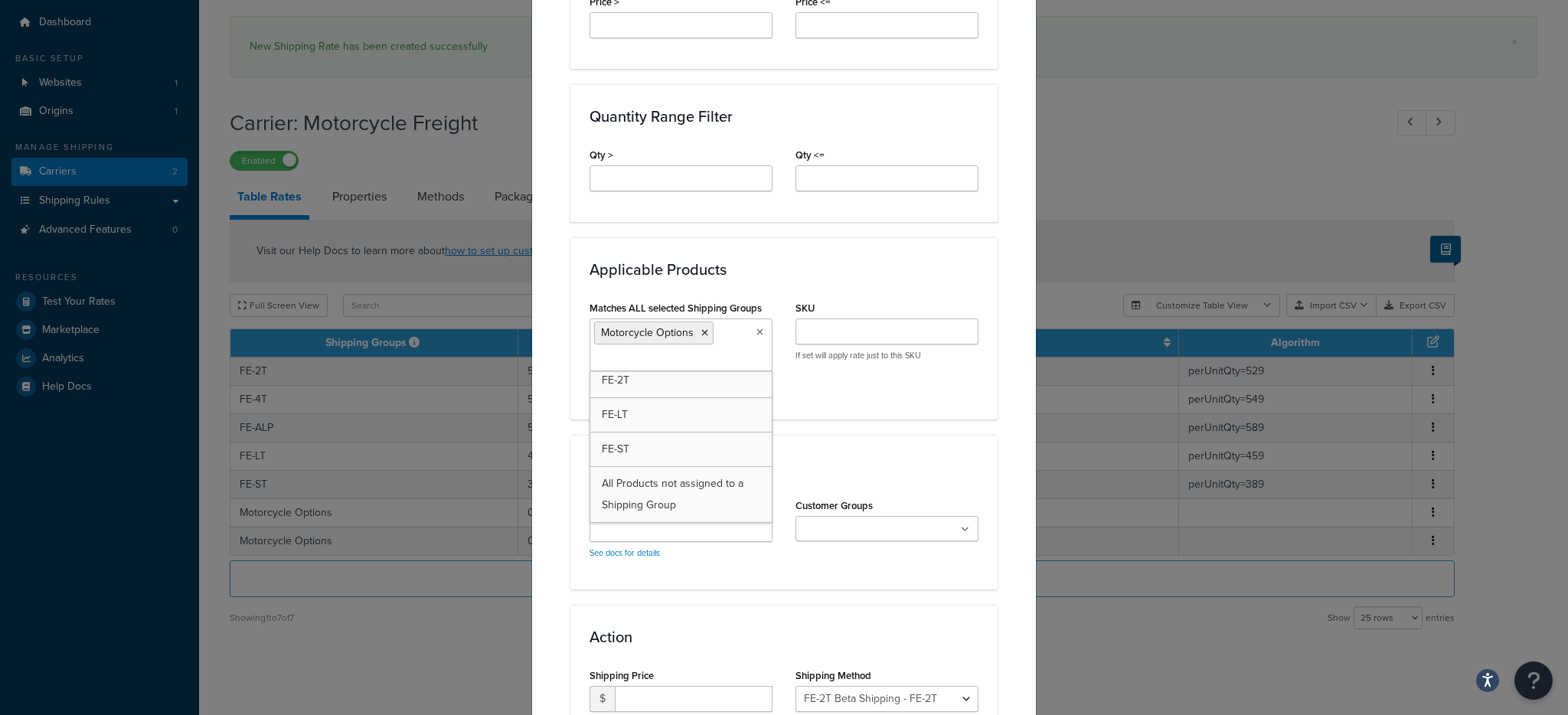
click at [922, 421] on div "Applicable Zones See examples and learn more about how include and exclude zone…" at bounding box center [783, 136] width 427 height 1248
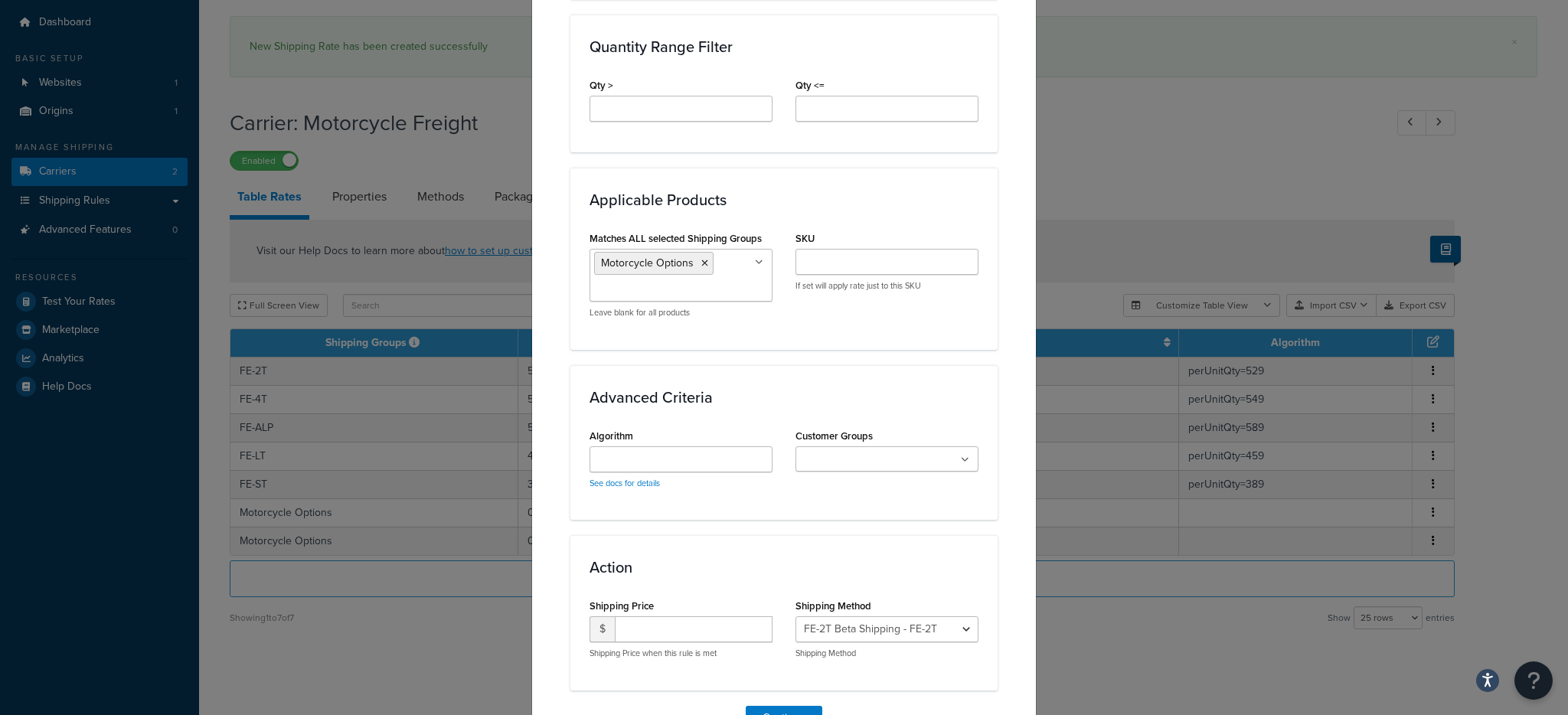
scroll to position [816, 0]
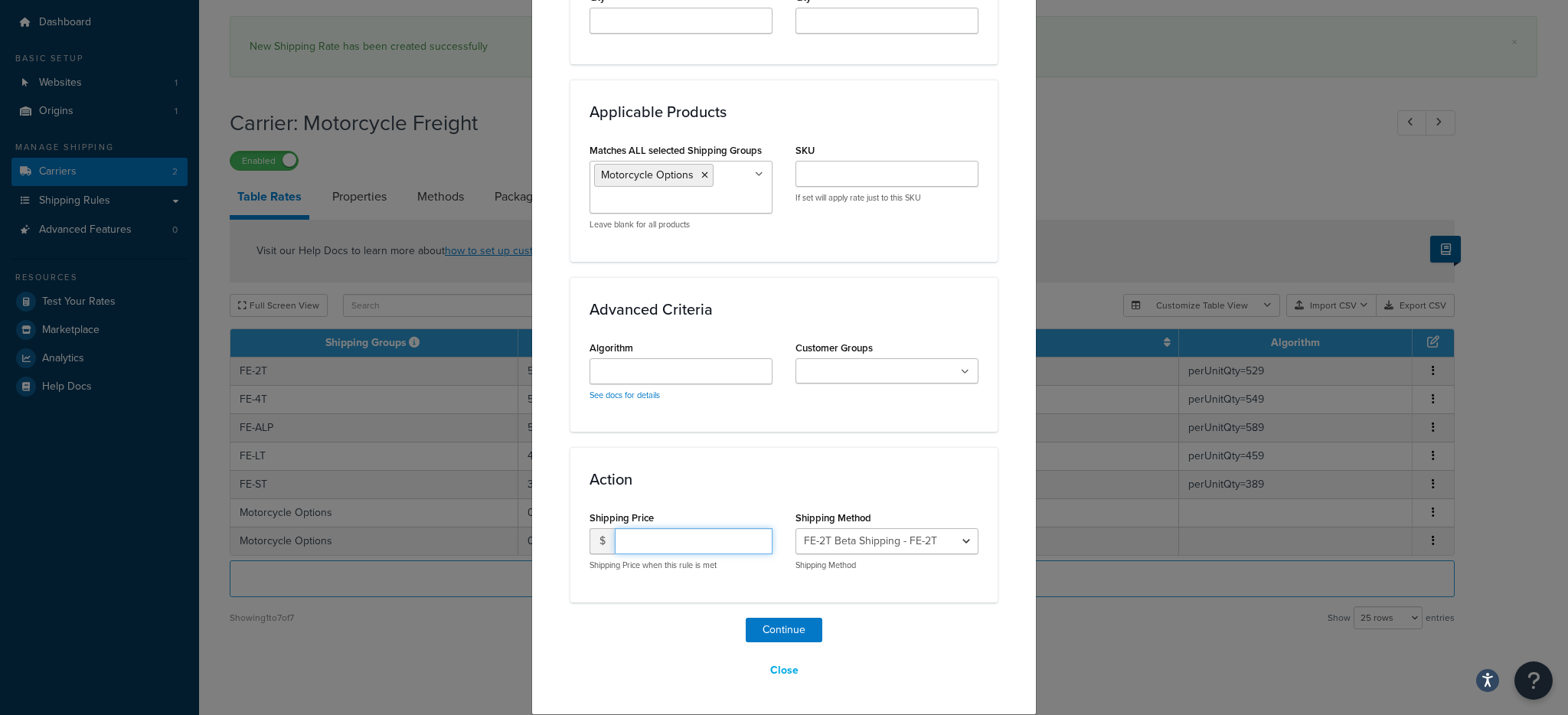
click at [707, 540] on input "number" at bounding box center [694, 541] width 158 height 26
type input "0.0"
click at [803, 544] on select "FE-2T Beta Shipping - FE-2T FE-4T Beta Shipping - FE-4T FE-ALP Beta Shipping - …" at bounding box center [887, 541] width 183 height 26
select select "175481"
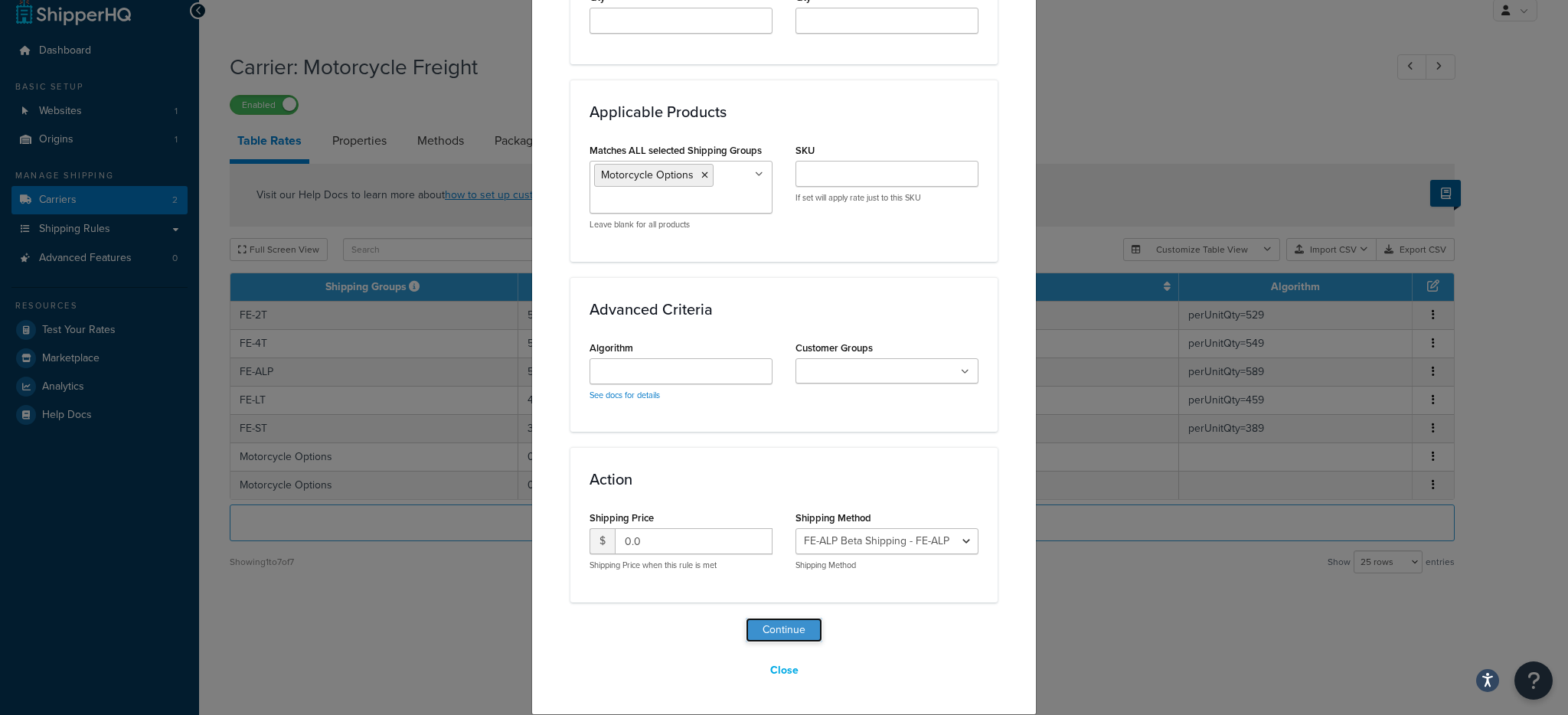
click at [777, 632] on button "Continue" at bounding box center [783, 630] width 76 height 24
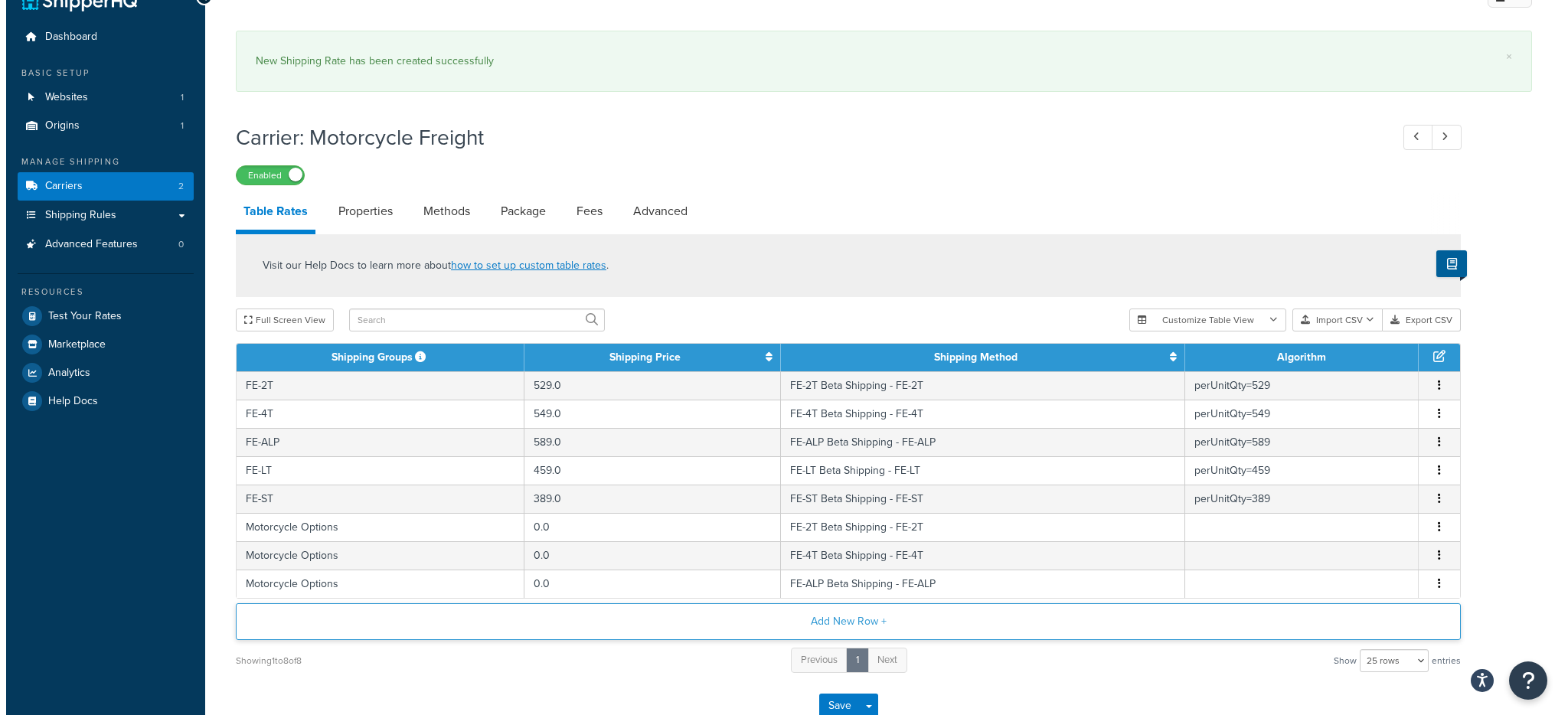
scroll to position [65, 0]
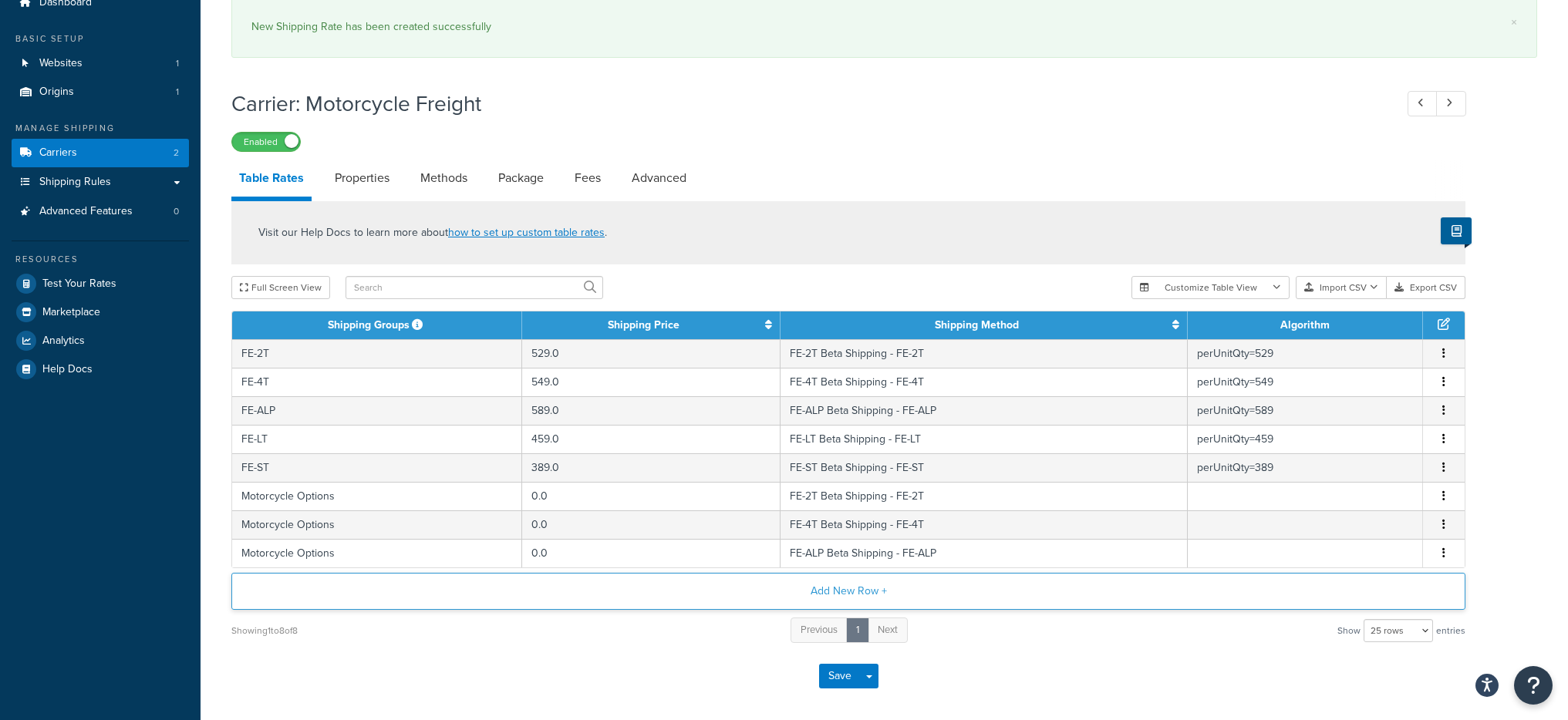
click at [629, 573] on div "Add New Row + Showing 1 to 8 of 8 Previous 1 Next Show 10 rows 15 rows 25 rows …" at bounding box center [849, 608] width 1234 height 72
click at [648, 607] on button "Add New Row +" at bounding box center [849, 591] width 1234 height 37
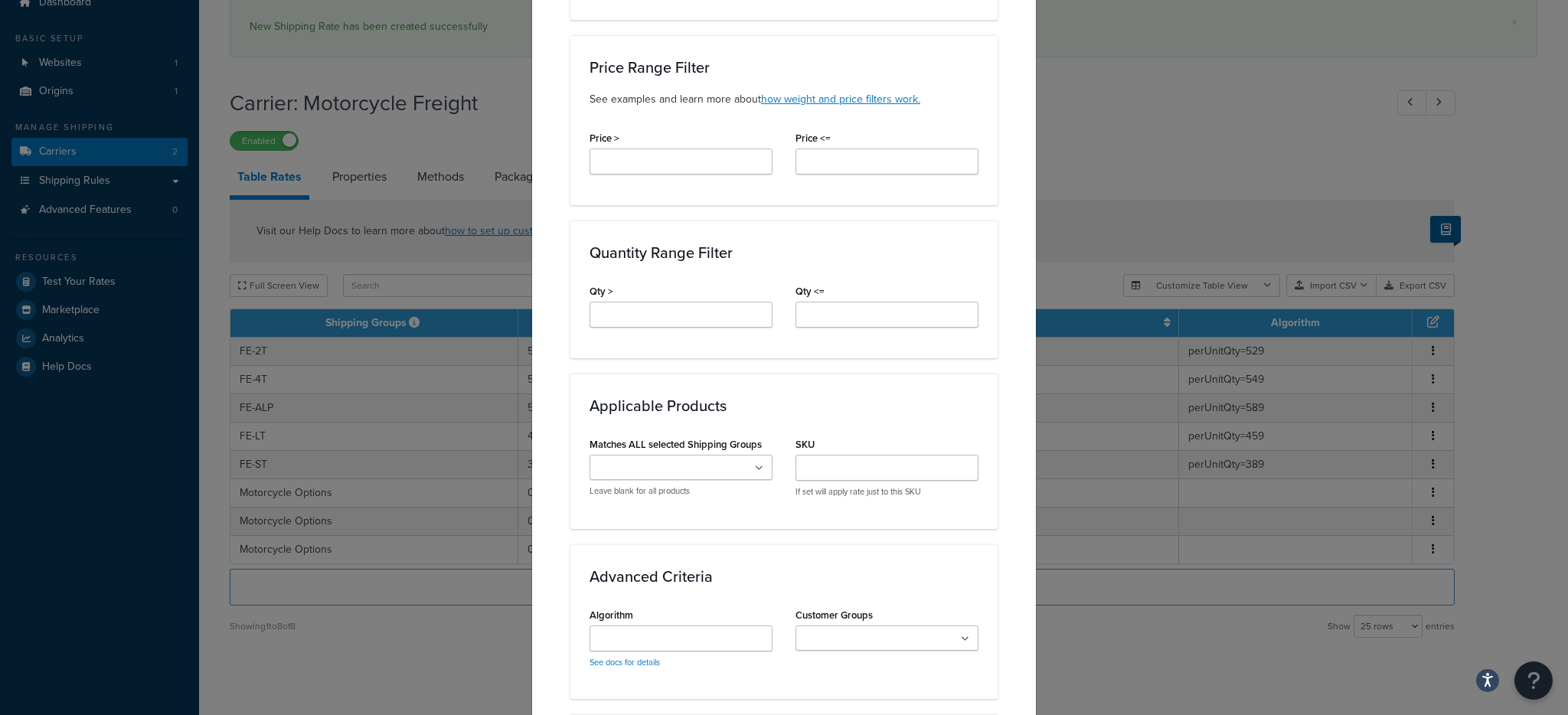
scroll to position [789, 0]
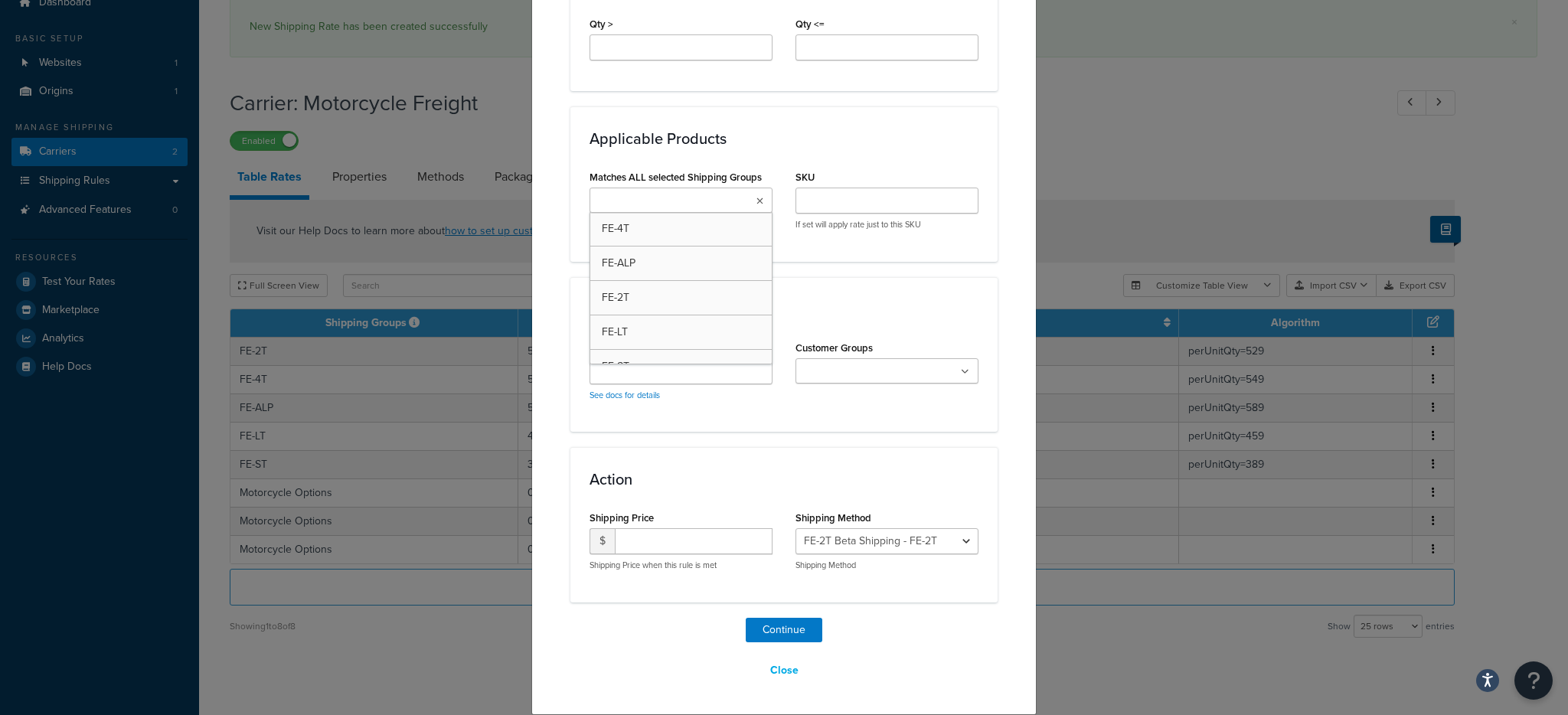
click at [661, 203] on input "Matches ALL selected Shipping Groups" at bounding box center [662, 201] width 136 height 17
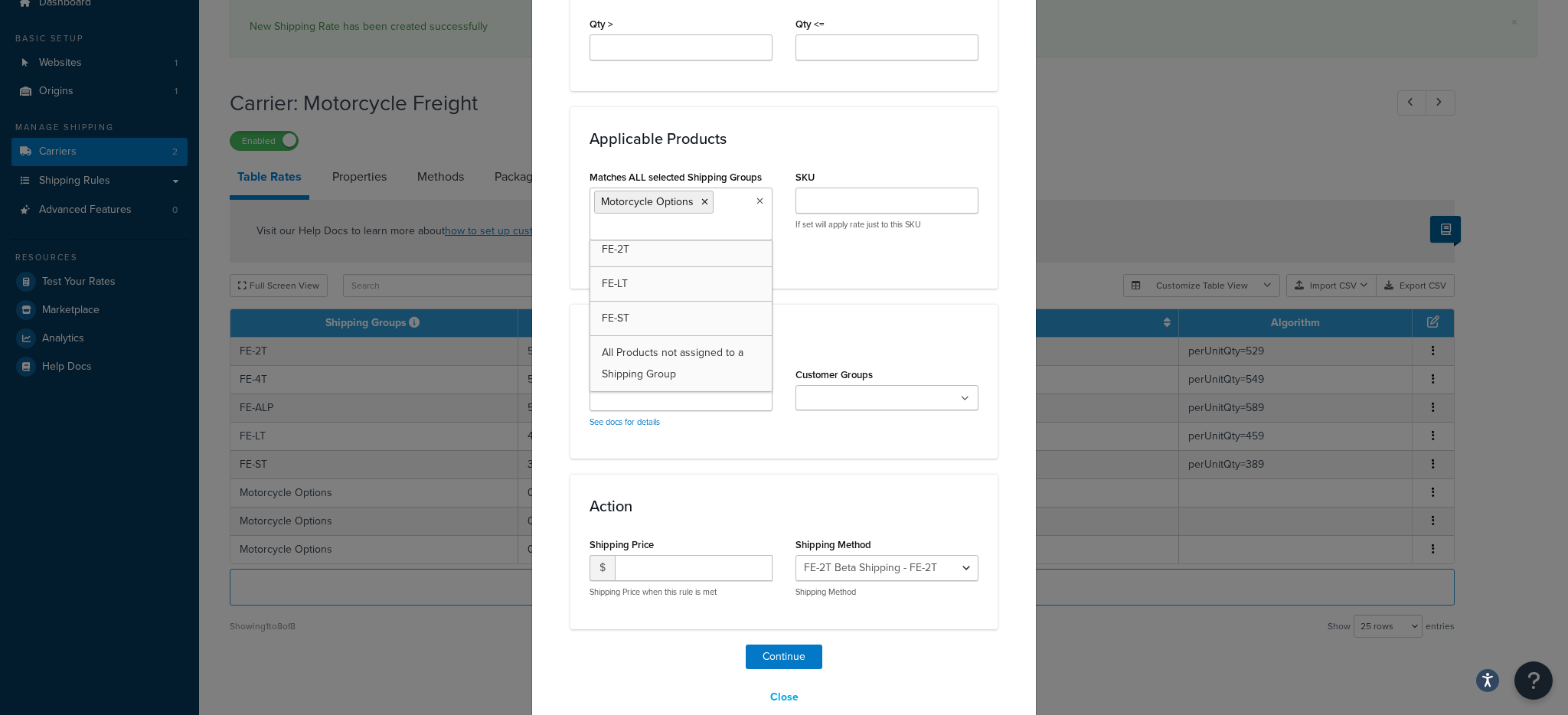
scroll to position [76, 0]
click at [679, 586] on p "Shipping Price when this rule is met" at bounding box center [681, 592] width 183 height 11
click at [681, 571] on input "number" at bounding box center [694, 568] width 158 height 26
type input "0.0"
click at [820, 573] on select "FE-2T Beta Shipping - FE-2T FE-4T Beta Shipping - FE-4T FE-ALP Beta Shipping - …" at bounding box center [887, 568] width 183 height 26
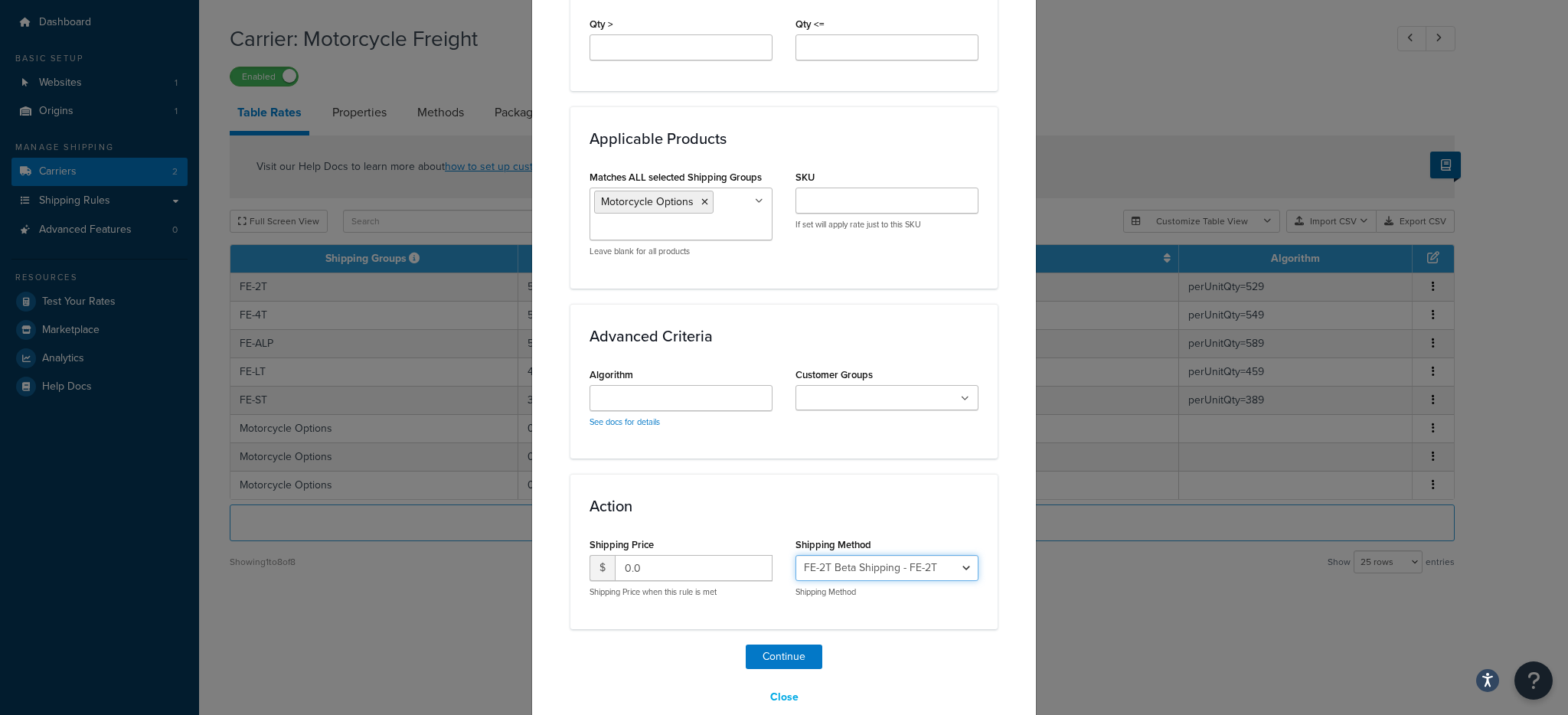
select select "175482"
click at [779, 653] on button "Continue" at bounding box center [783, 657] width 76 height 24
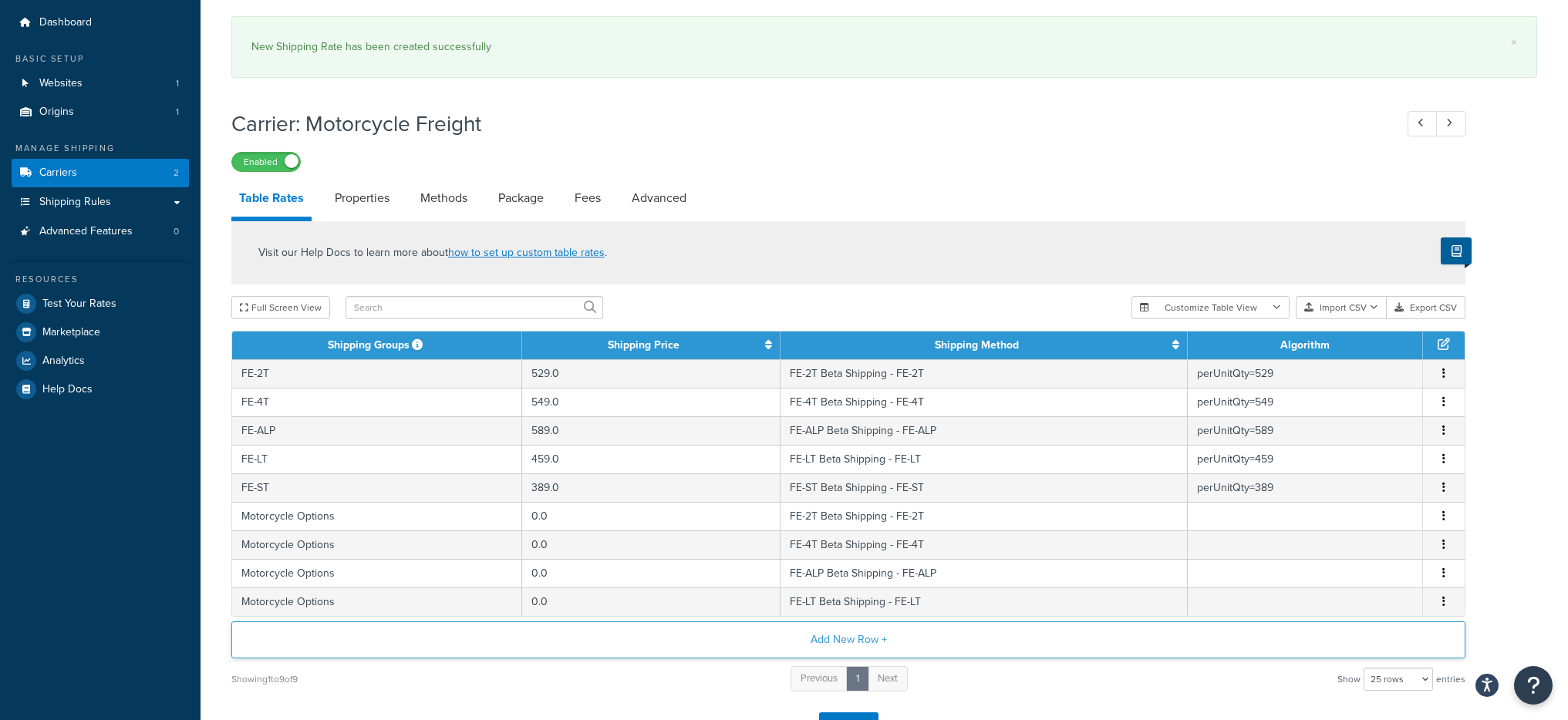
click at [562, 633] on button "Add New Row +" at bounding box center [849, 640] width 1234 height 37
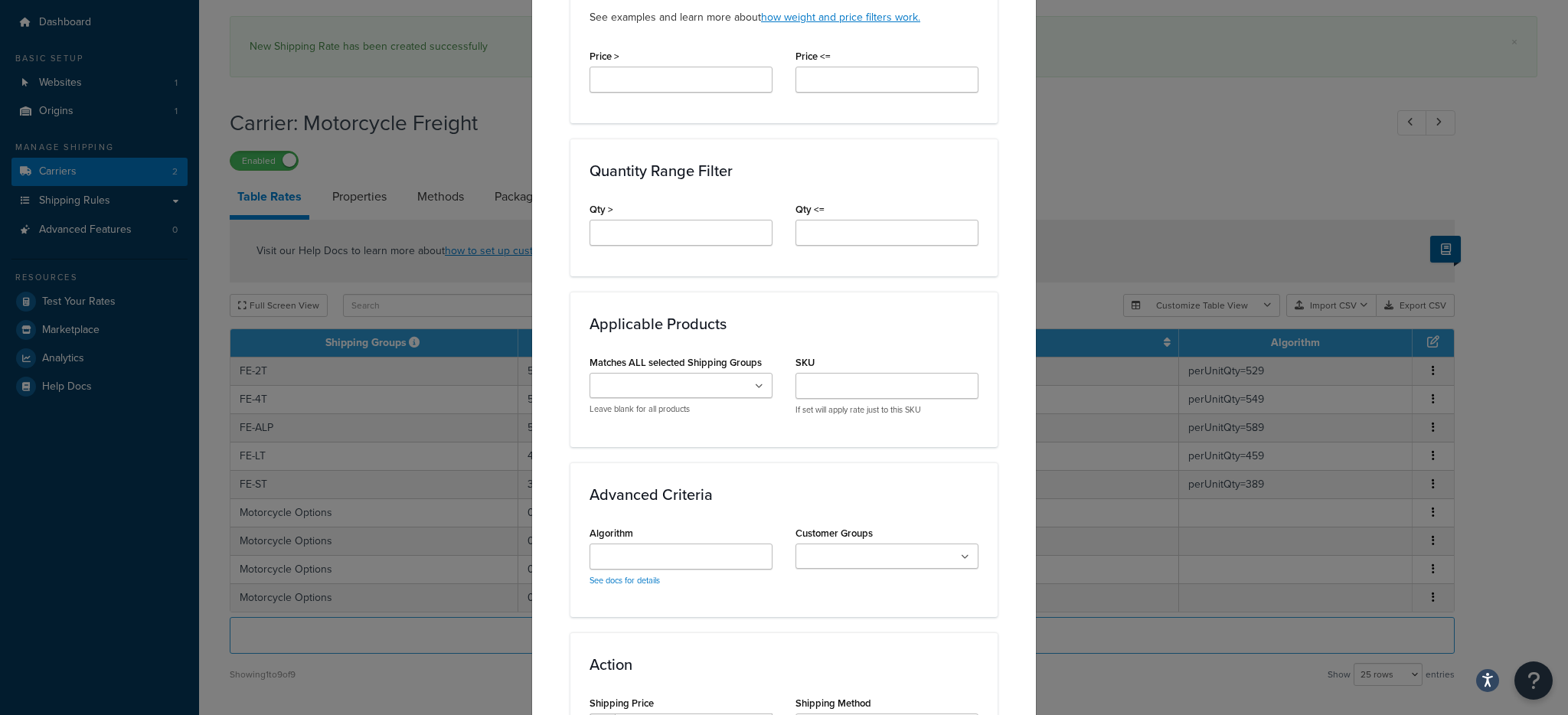
scroll to position [680, 0]
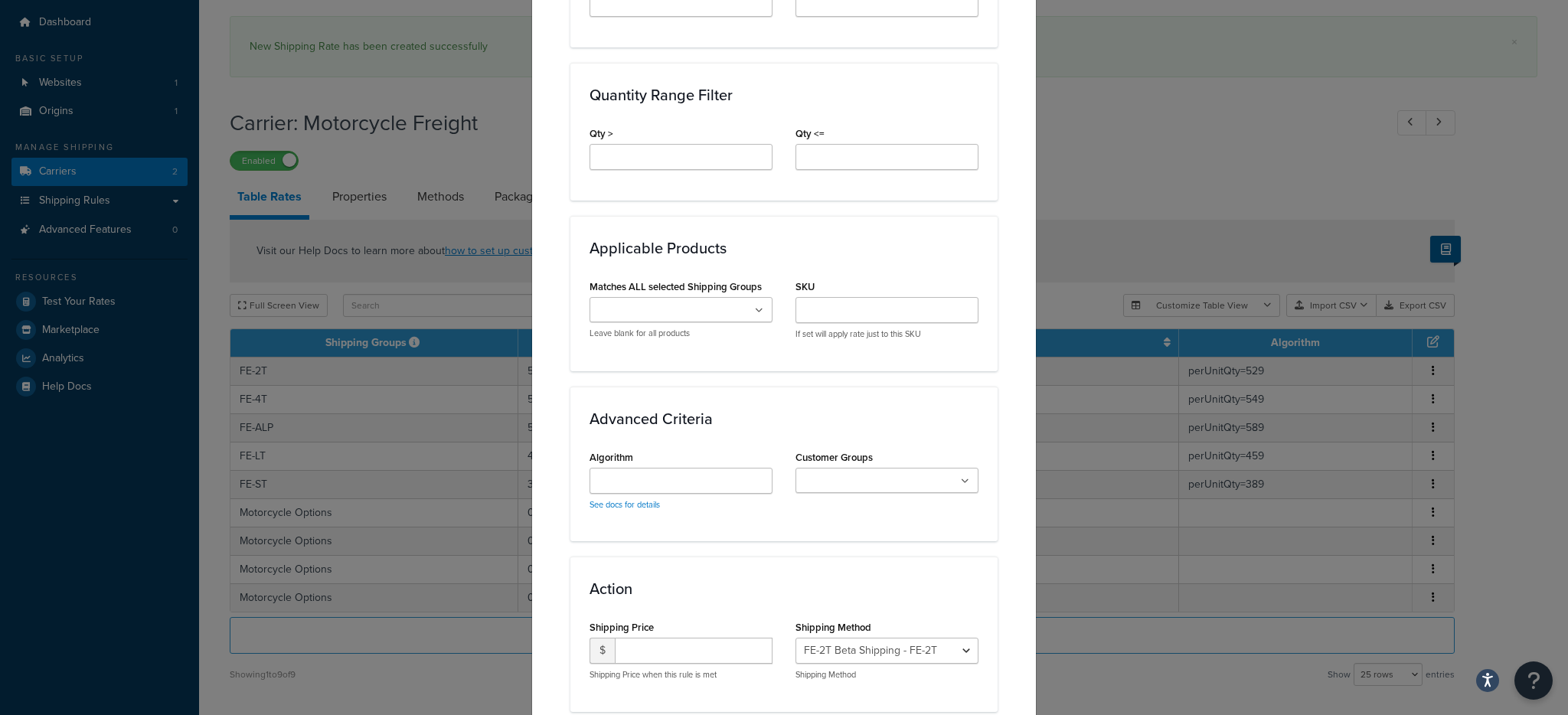
click at [650, 295] on div "Matches ALL selected Shipping Groups FE-4T FE-ALP FE-2T FE-LT FE-ST Motorcycle …" at bounding box center [681, 307] width 183 height 64
click at [651, 305] on input "Matches ALL selected Shipping Groups" at bounding box center [662, 310] width 136 height 17
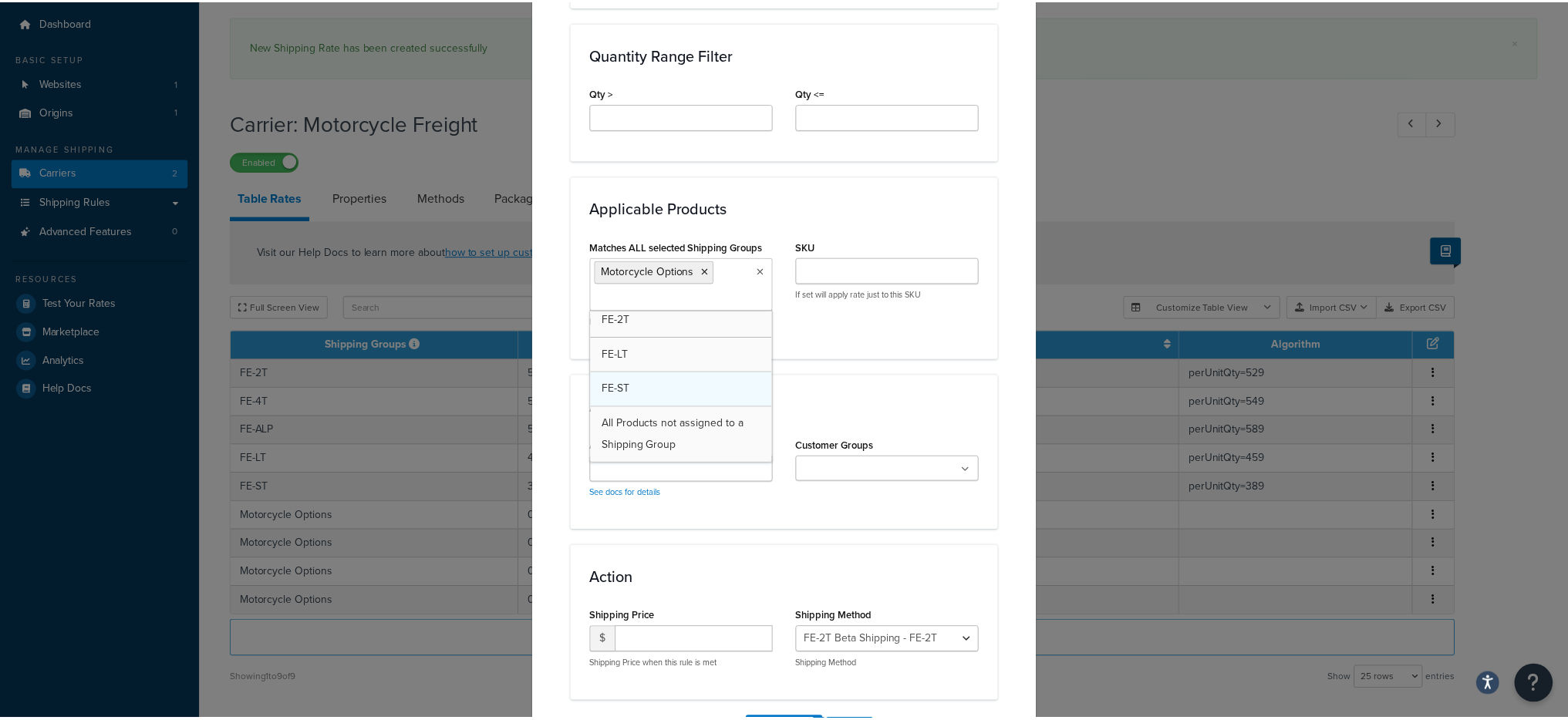
scroll to position [821, 0]
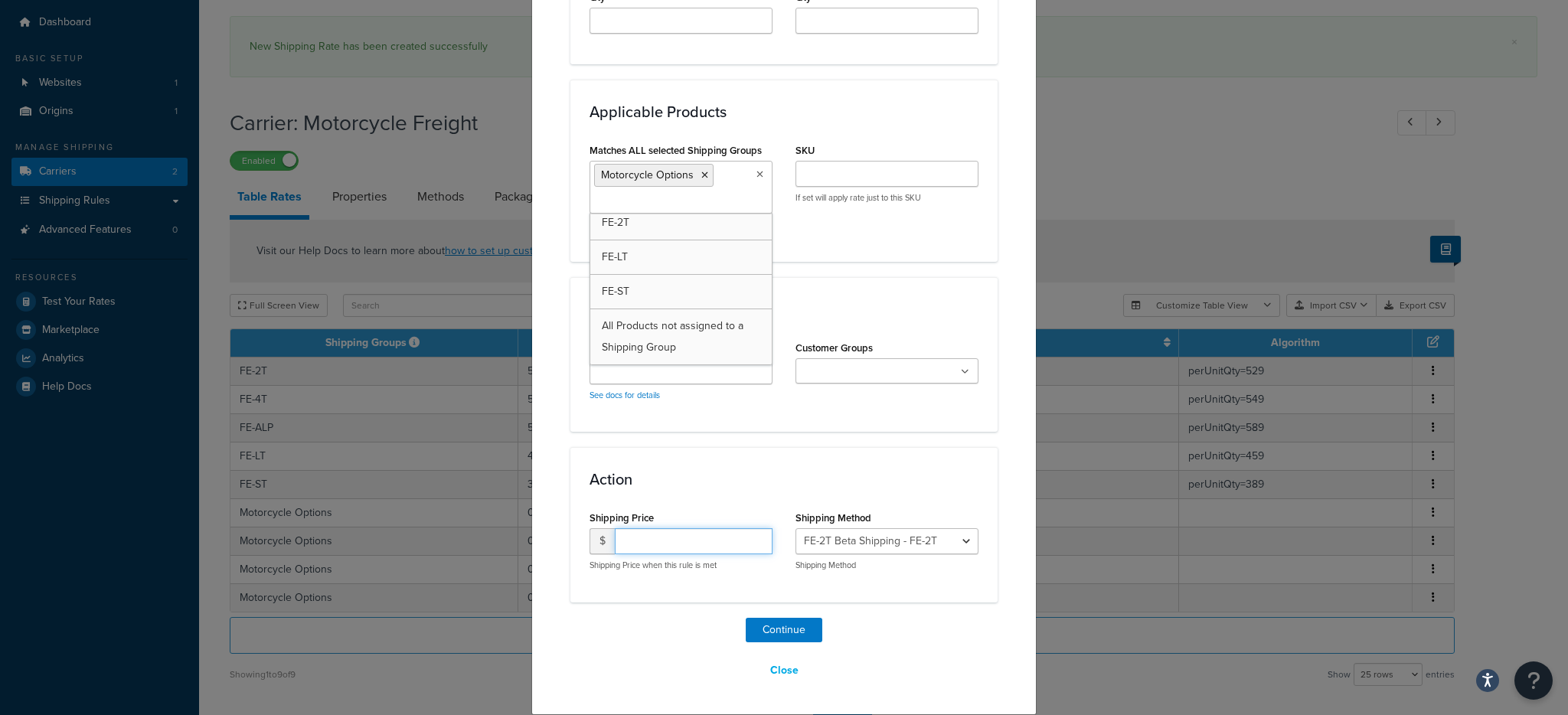
click at [707, 541] on input "number" at bounding box center [694, 541] width 158 height 26
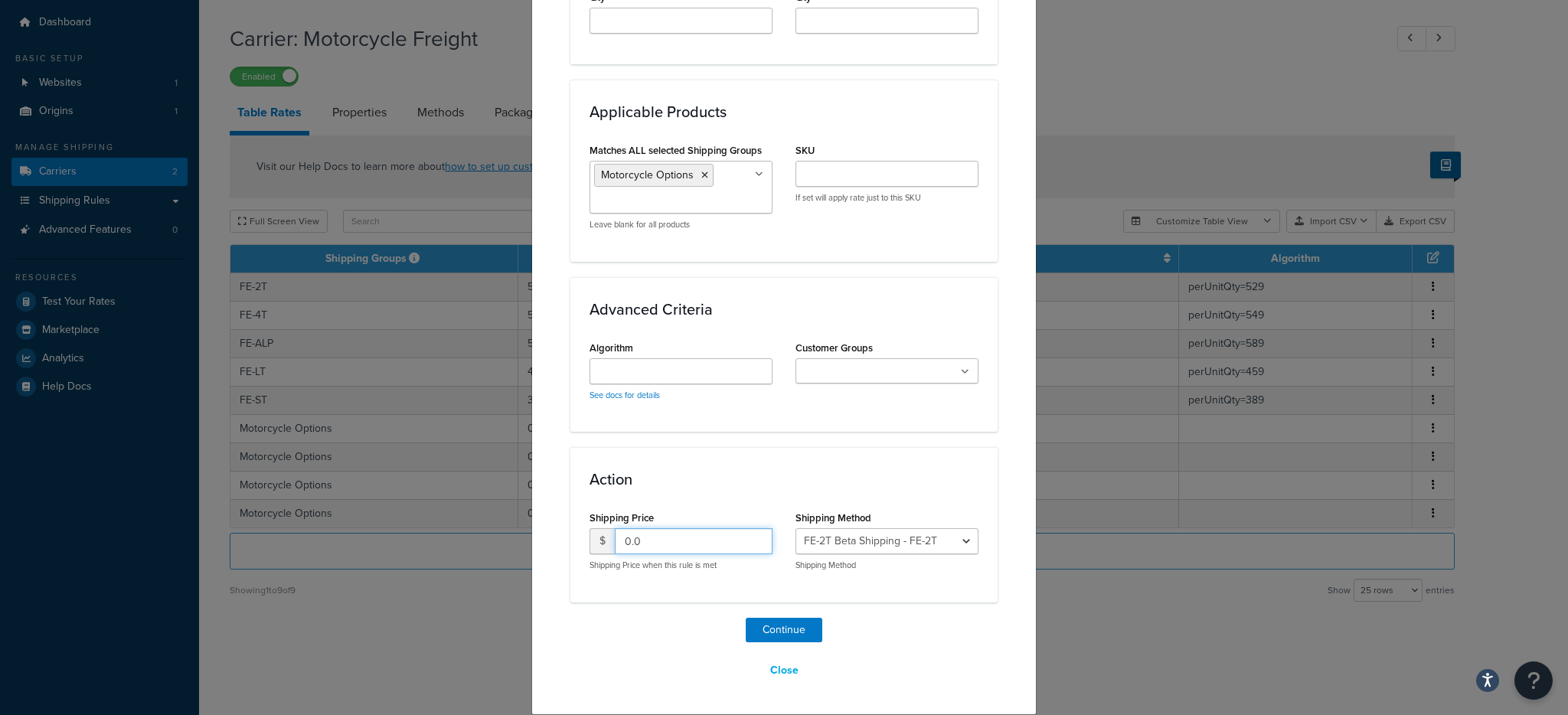
type input "0.0"
click at [819, 540] on select "FE-2T Beta Shipping - FE-2T FE-4T Beta Shipping - FE-4T FE-ALP Beta Shipping - …" at bounding box center [887, 541] width 183 height 26
select select "175483"
click at [798, 635] on button "Continue" at bounding box center [783, 630] width 76 height 24
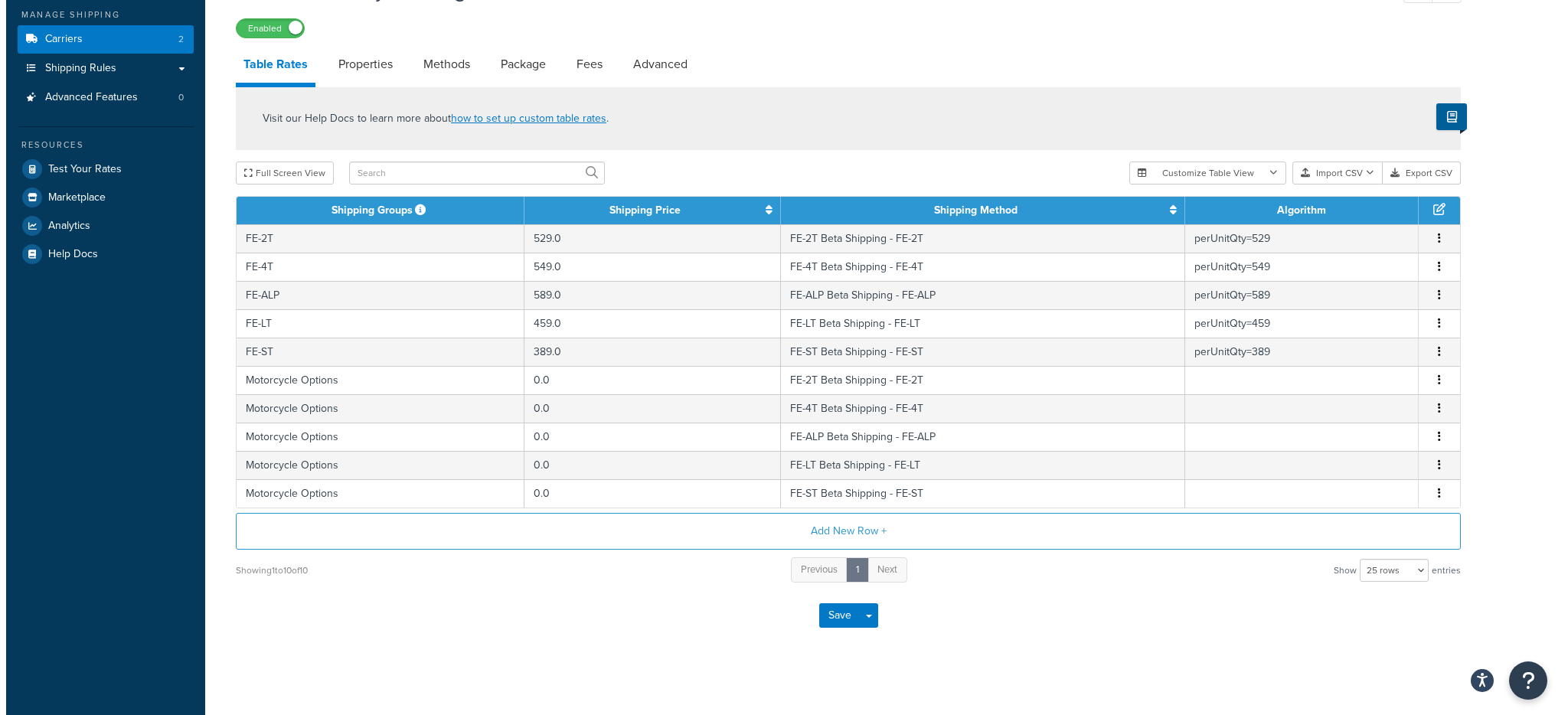
scroll to position [186, 0]
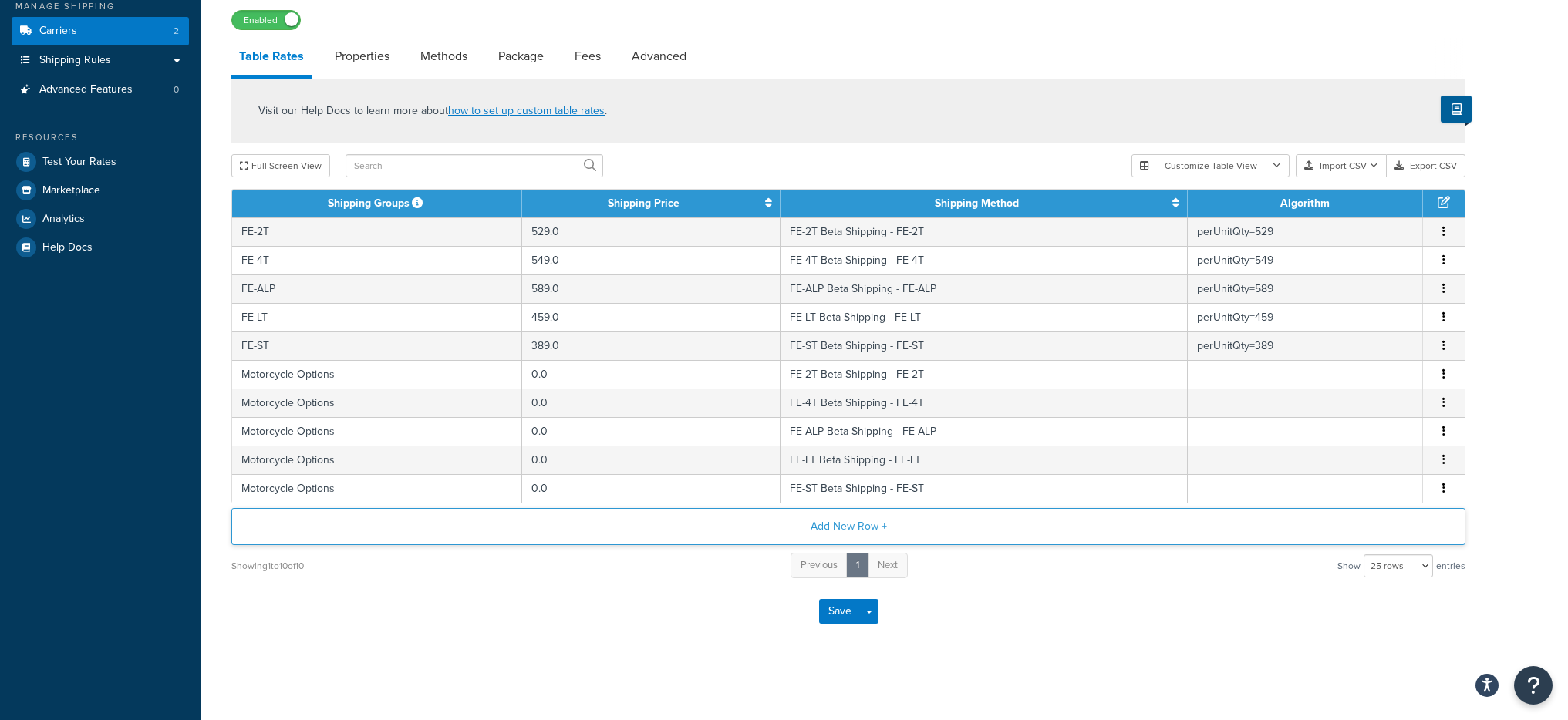
click at [752, 530] on button "Add New Row +" at bounding box center [849, 527] width 1234 height 37
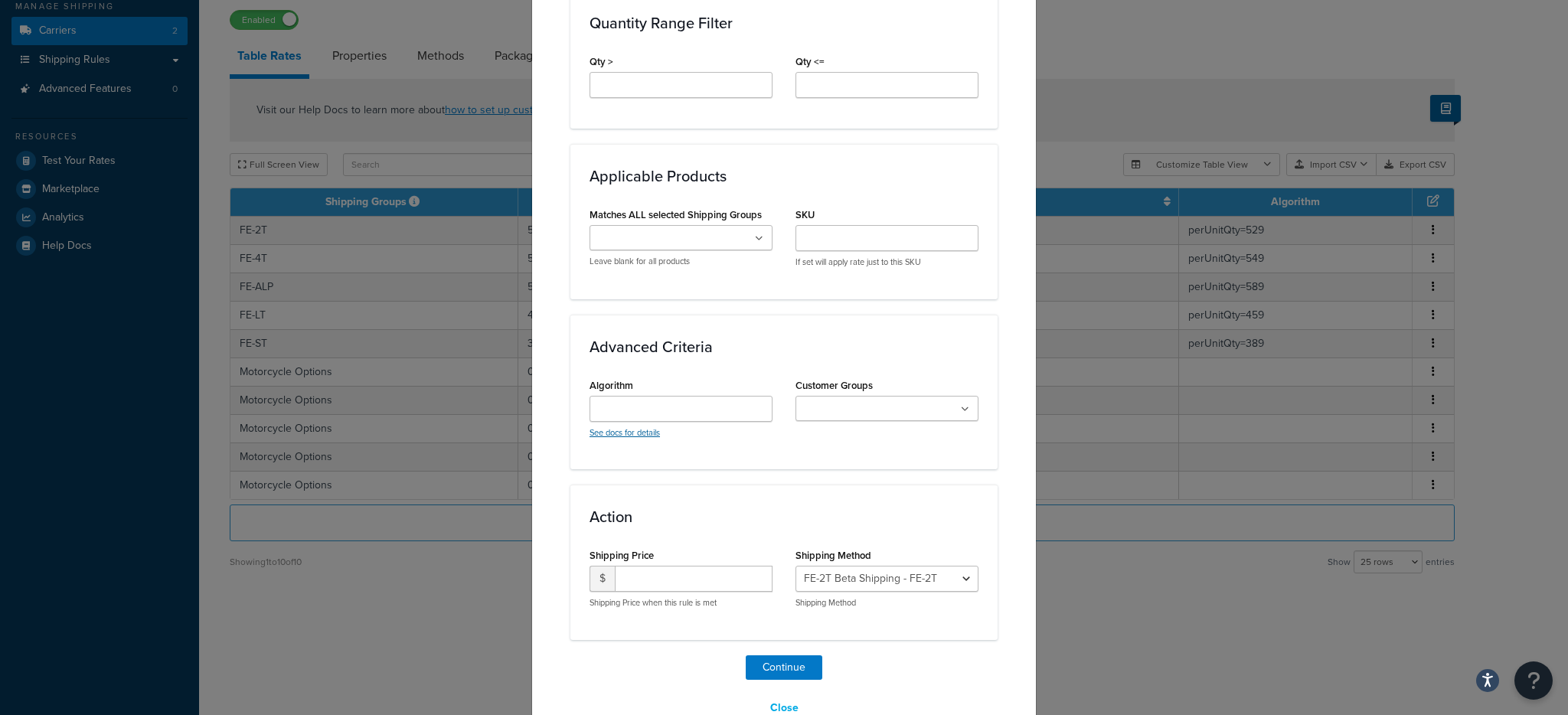
scroll to position [789, 0]
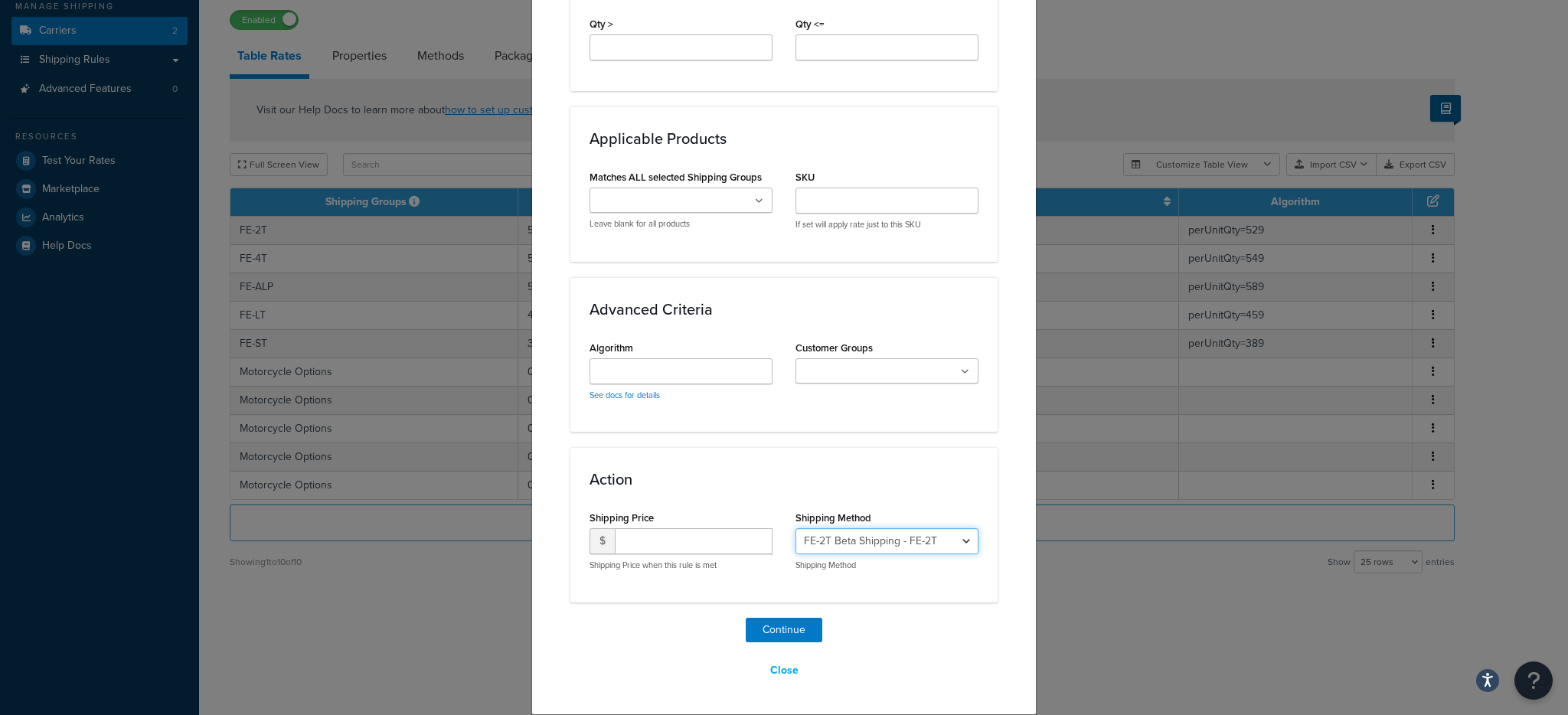
click at [898, 536] on select "FE-2T Beta Shipping - FE-2T FE-4T Beta Shipping - FE-4T FE-ALP Beta Shipping - …" at bounding box center [887, 541] width 183 height 26
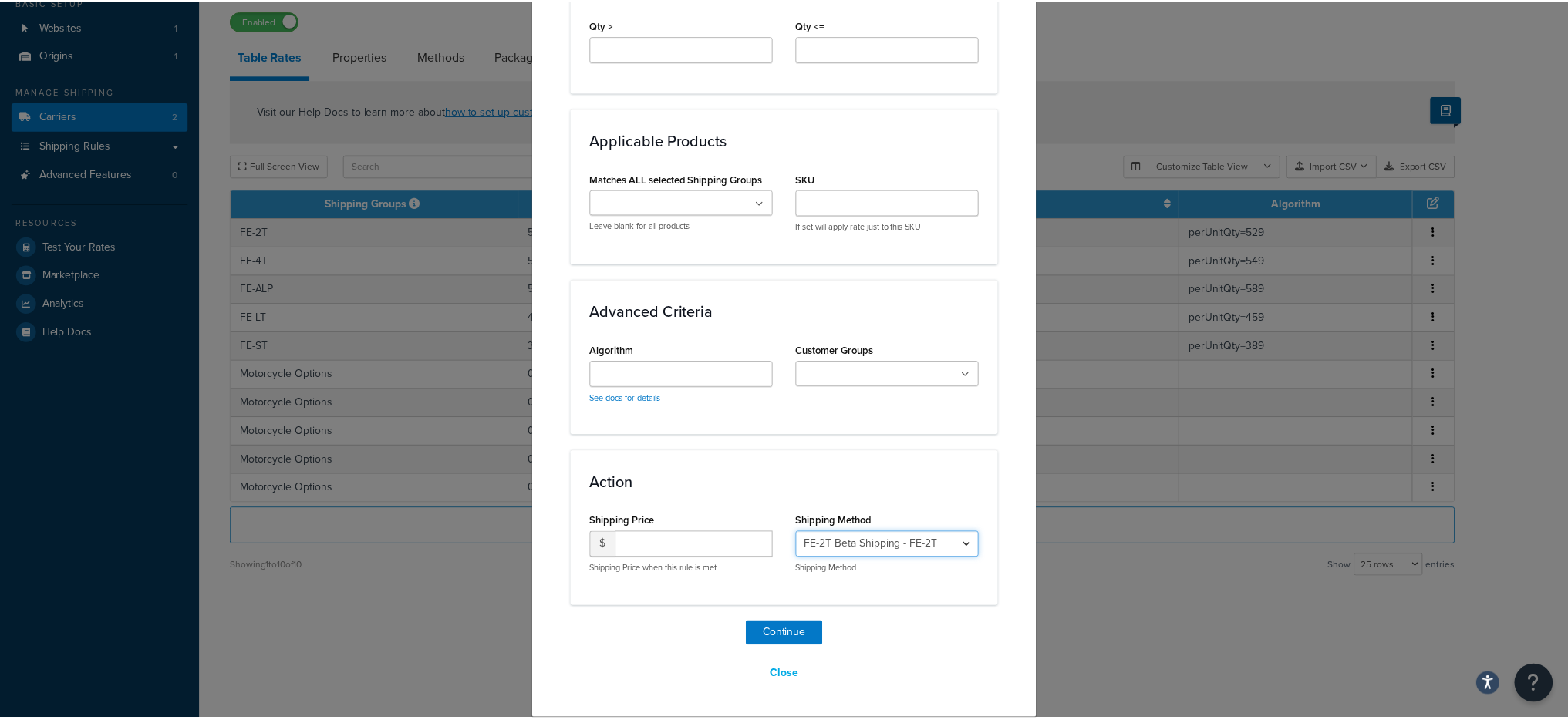
scroll to position [103, 0]
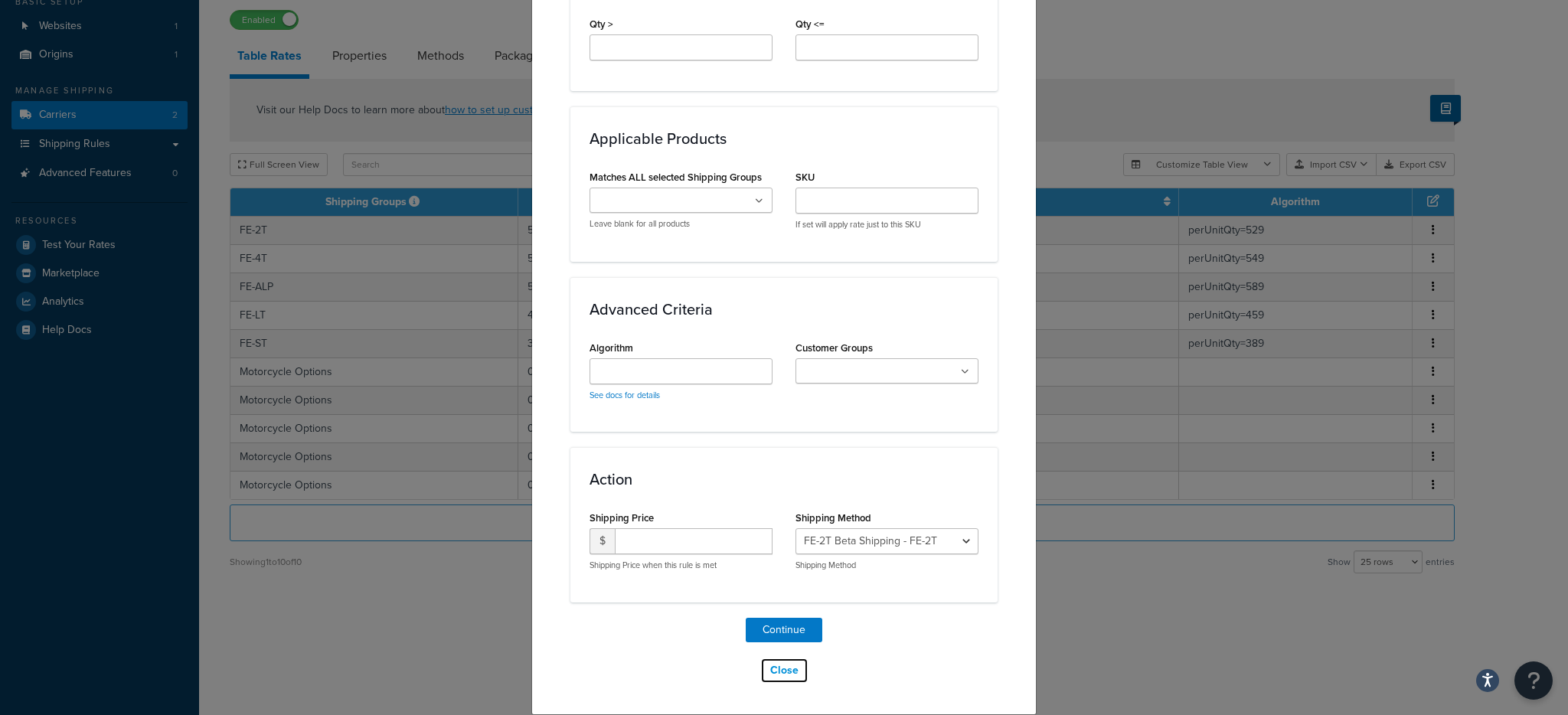
click at [771, 668] on button "Close" at bounding box center [785, 671] width 48 height 26
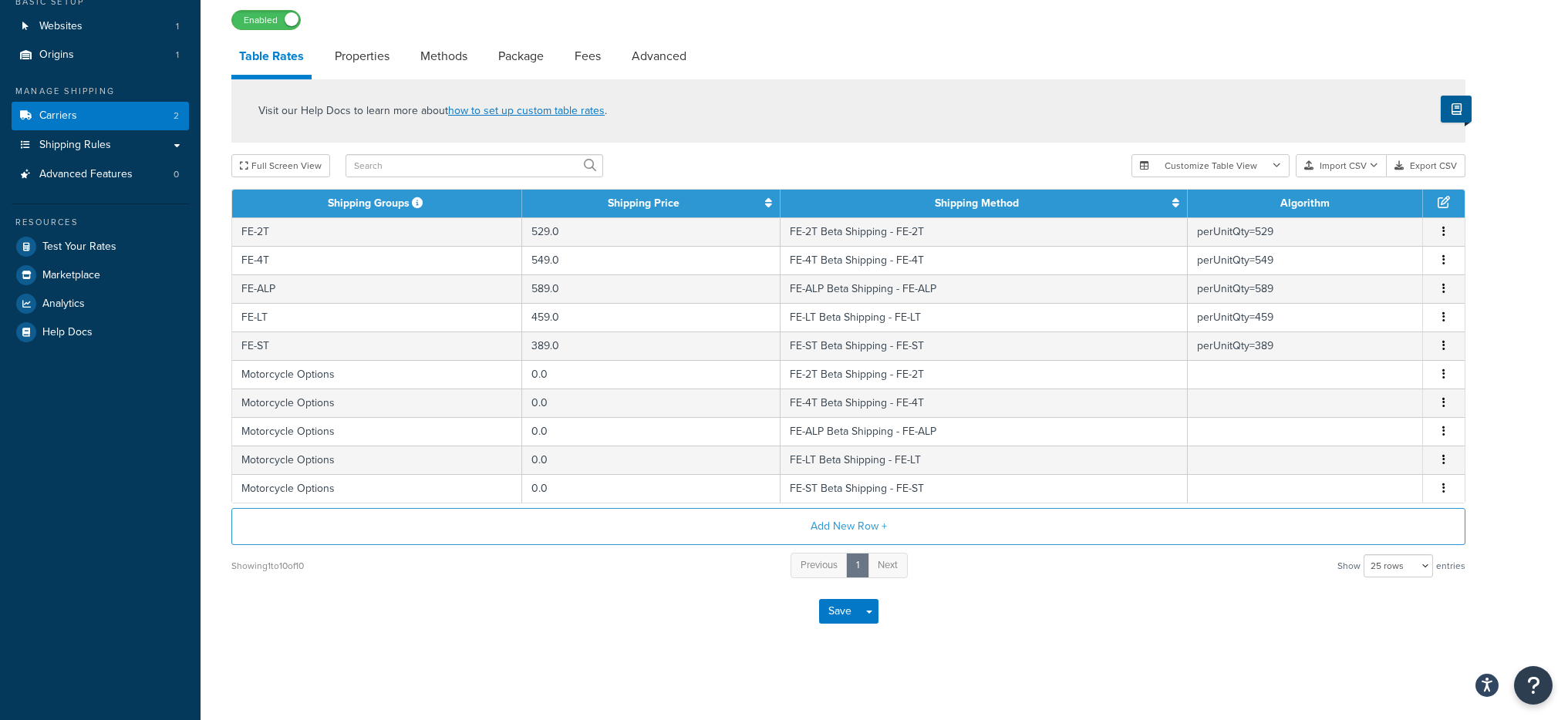
click at [220, 461] on div "Visit our Help Docs to learn more about how to set up custom table rates . Full…" at bounding box center [848, 330] width 1257 height 501
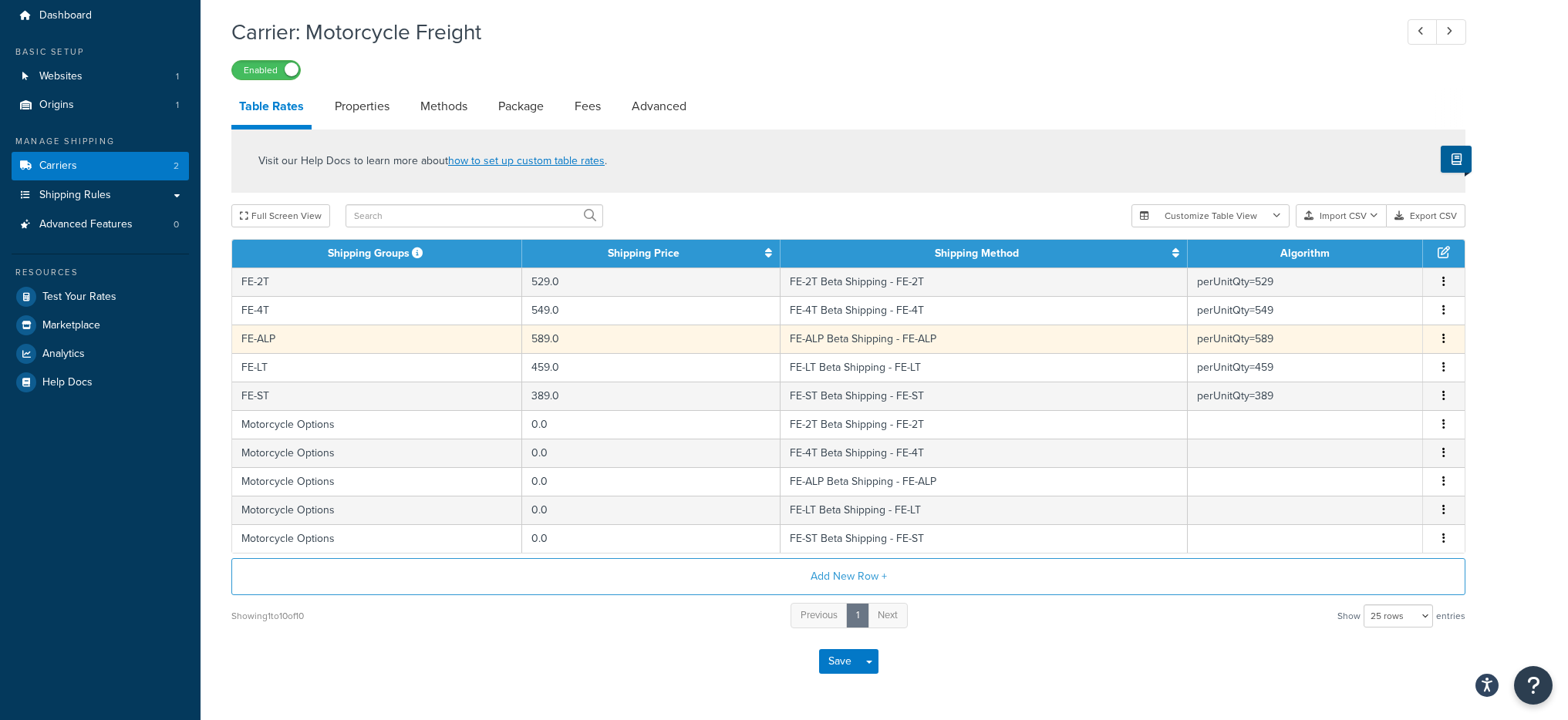
scroll to position [0, 0]
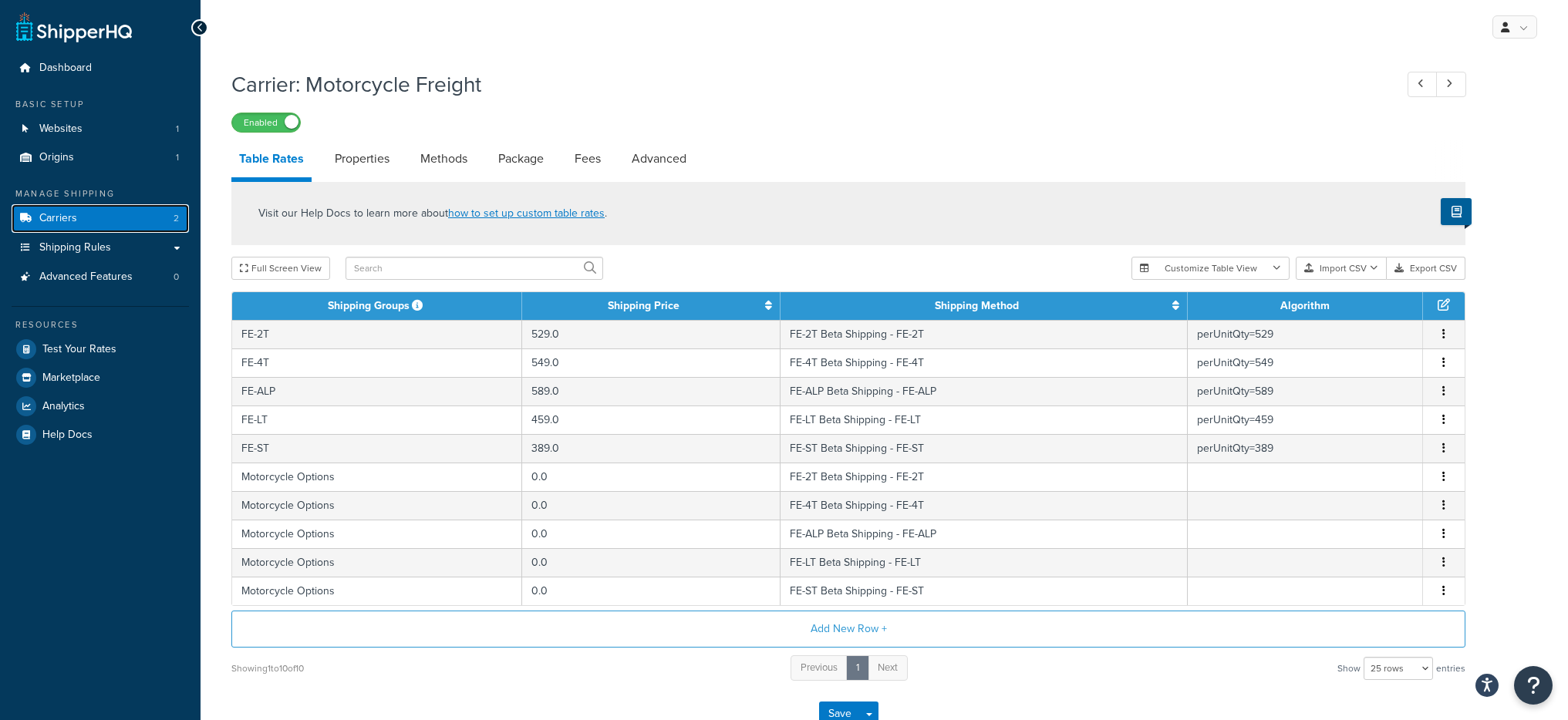
click at [141, 218] on link "Carriers 2" at bounding box center [100, 218] width 177 height 28
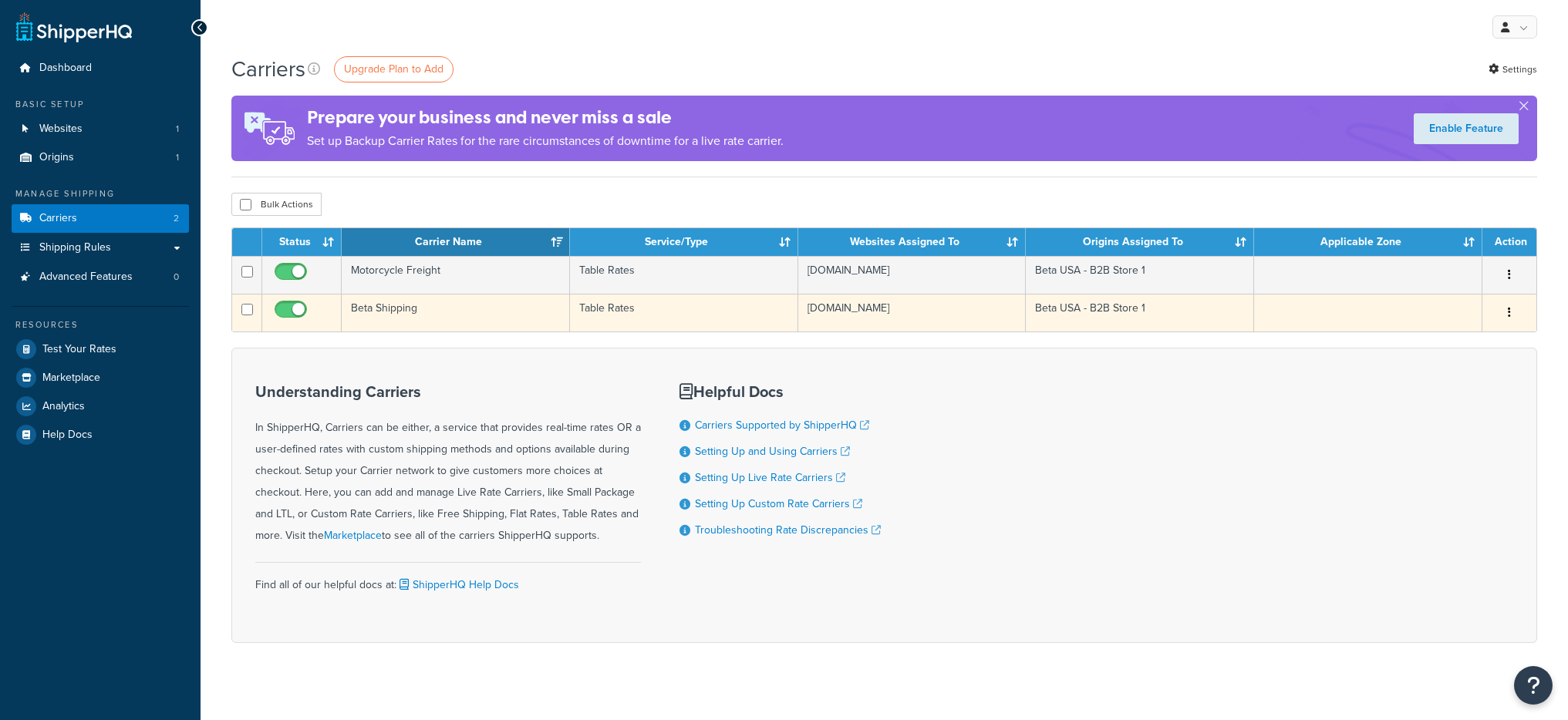
click at [446, 311] on td "Beta Shipping" at bounding box center [456, 313] width 228 height 38
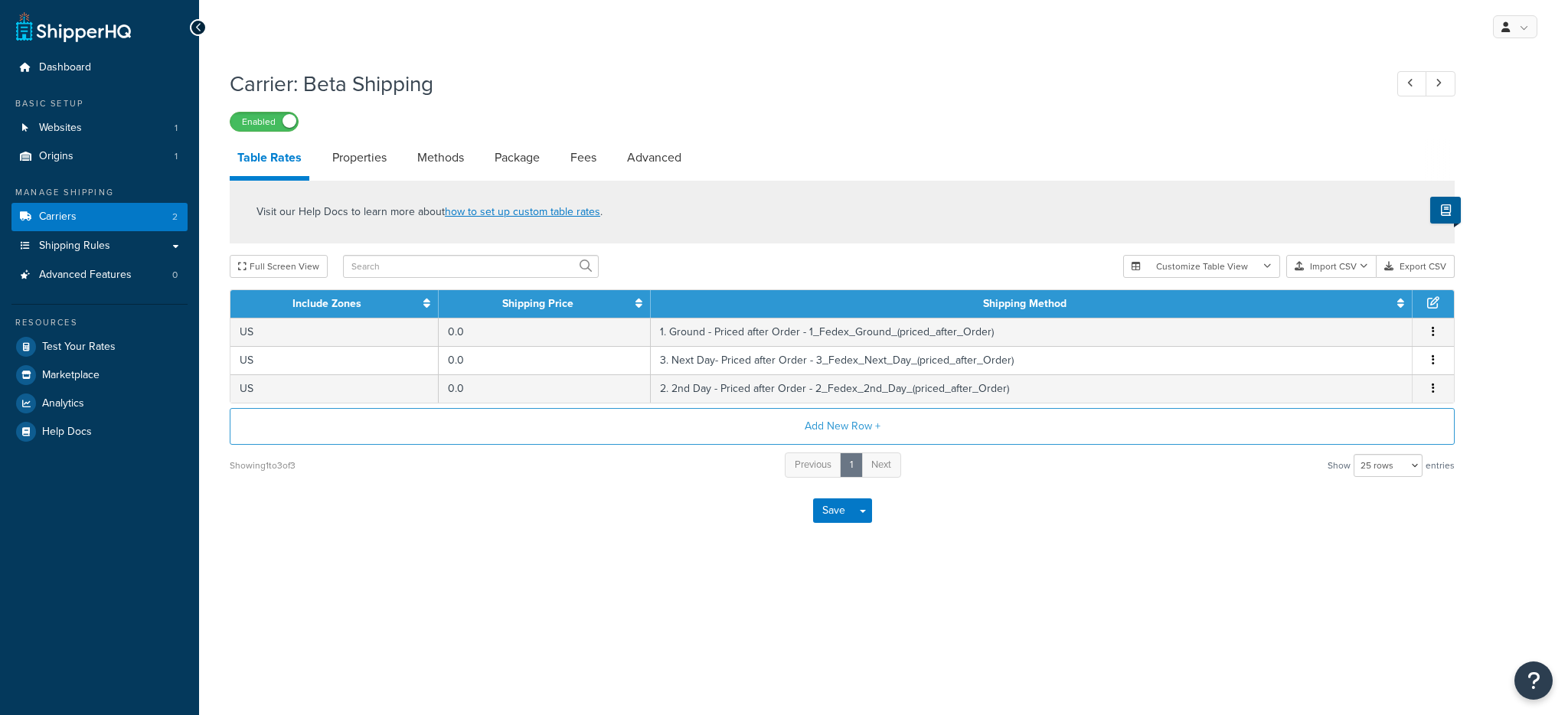
select select "25"
click at [105, 216] on link "Carriers 2" at bounding box center [99, 216] width 176 height 28
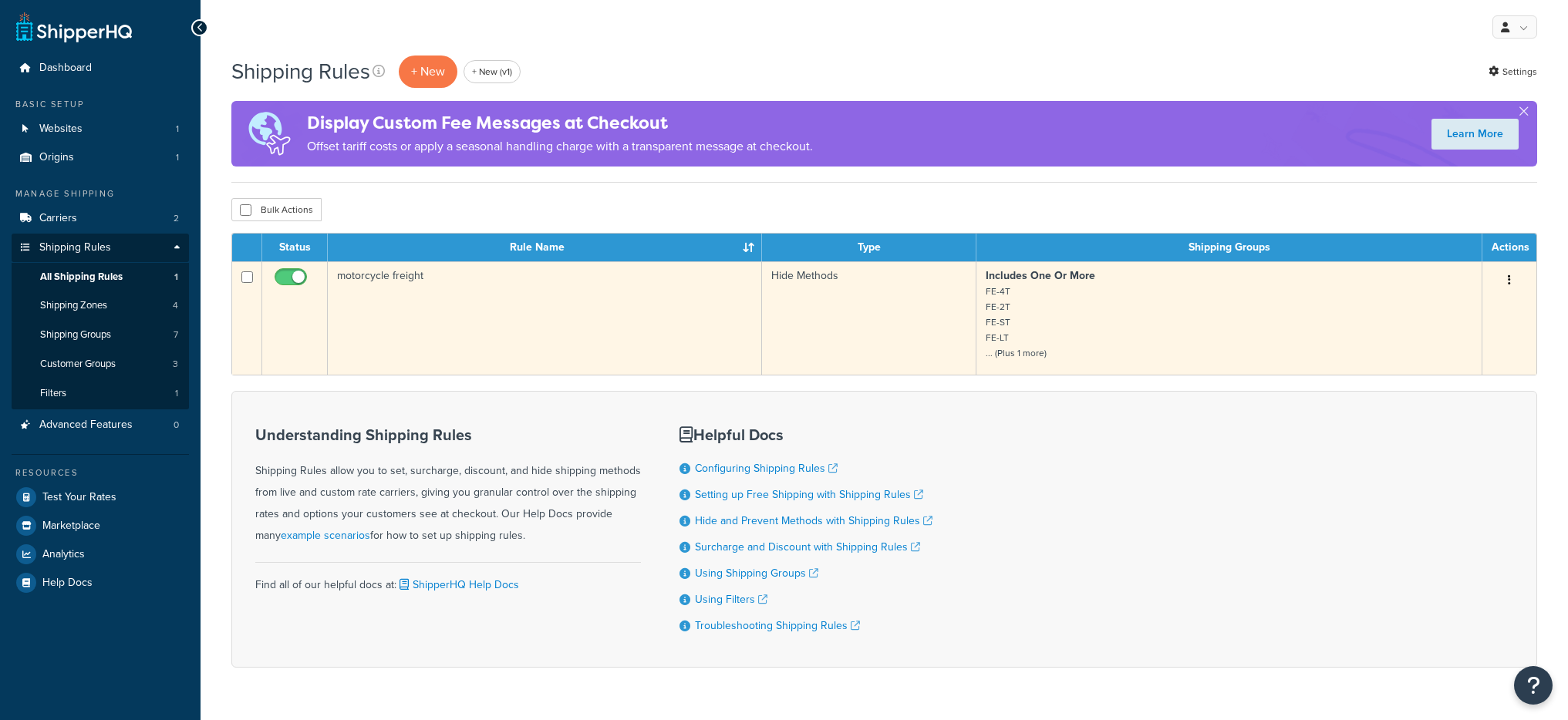
click at [717, 354] on td "motorcycle freight" at bounding box center [545, 318] width 434 height 113
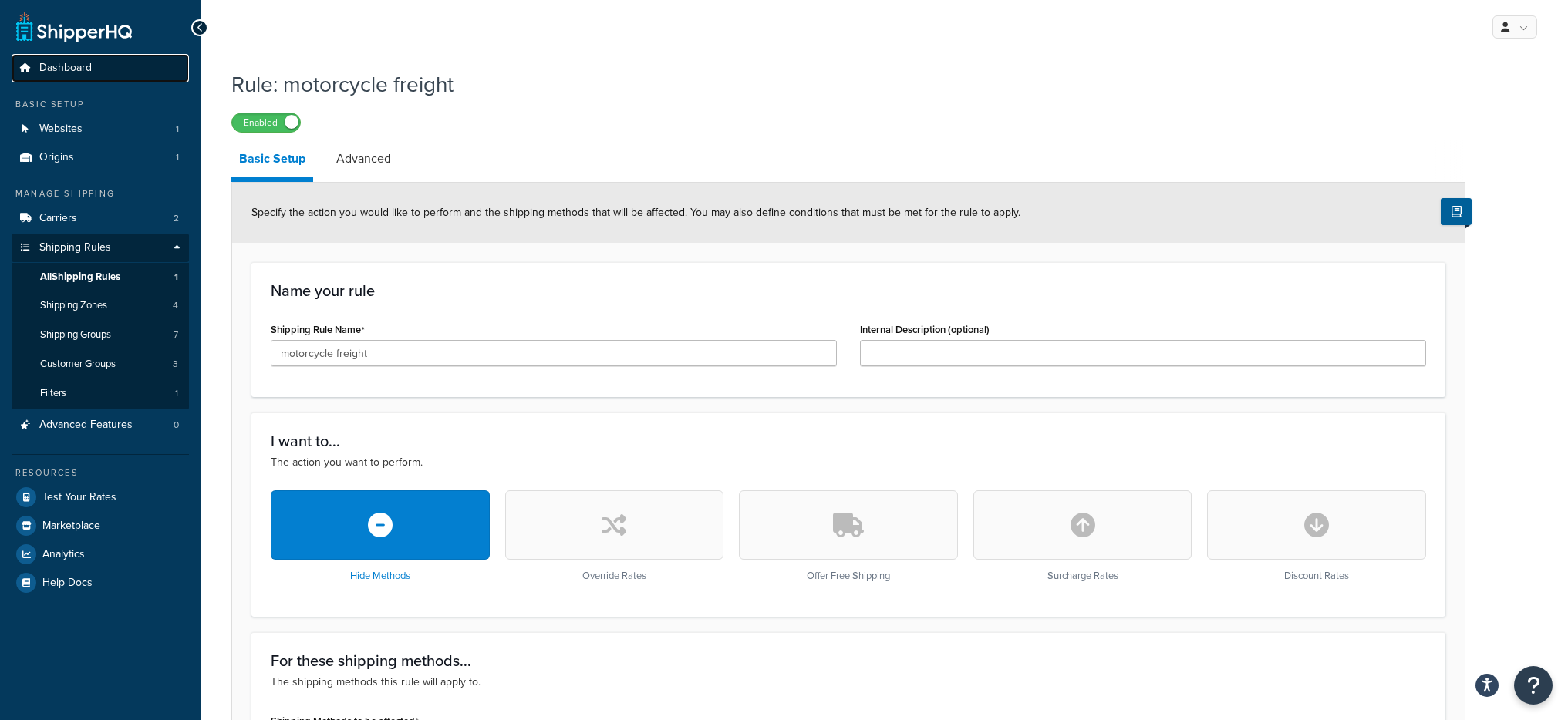
click at [123, 63] on link "Dashboard" at bounding box center [100, 68] width 177 height 28
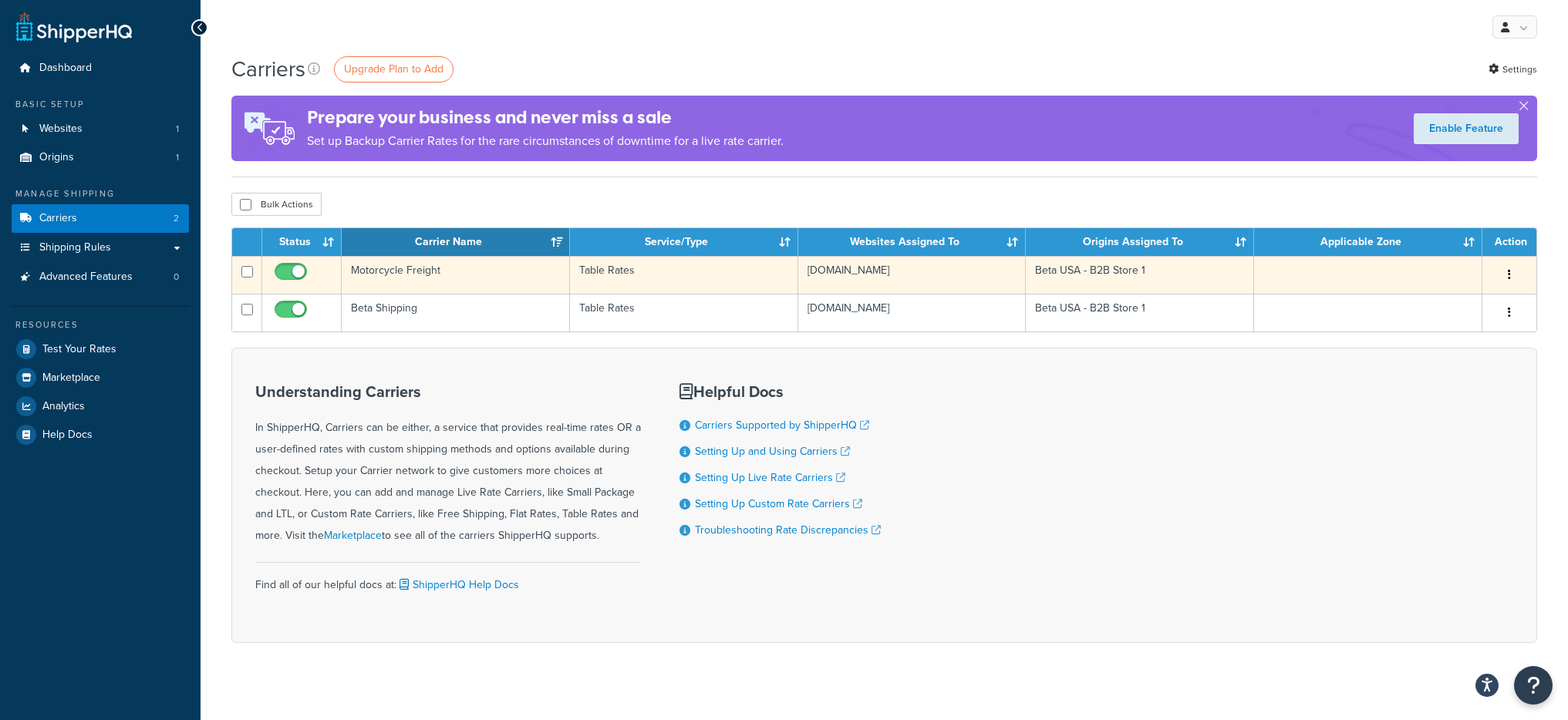
click at [468, 283] on td "Motorcycle Freight" at bounding box center [456, 275] width 228 height 38
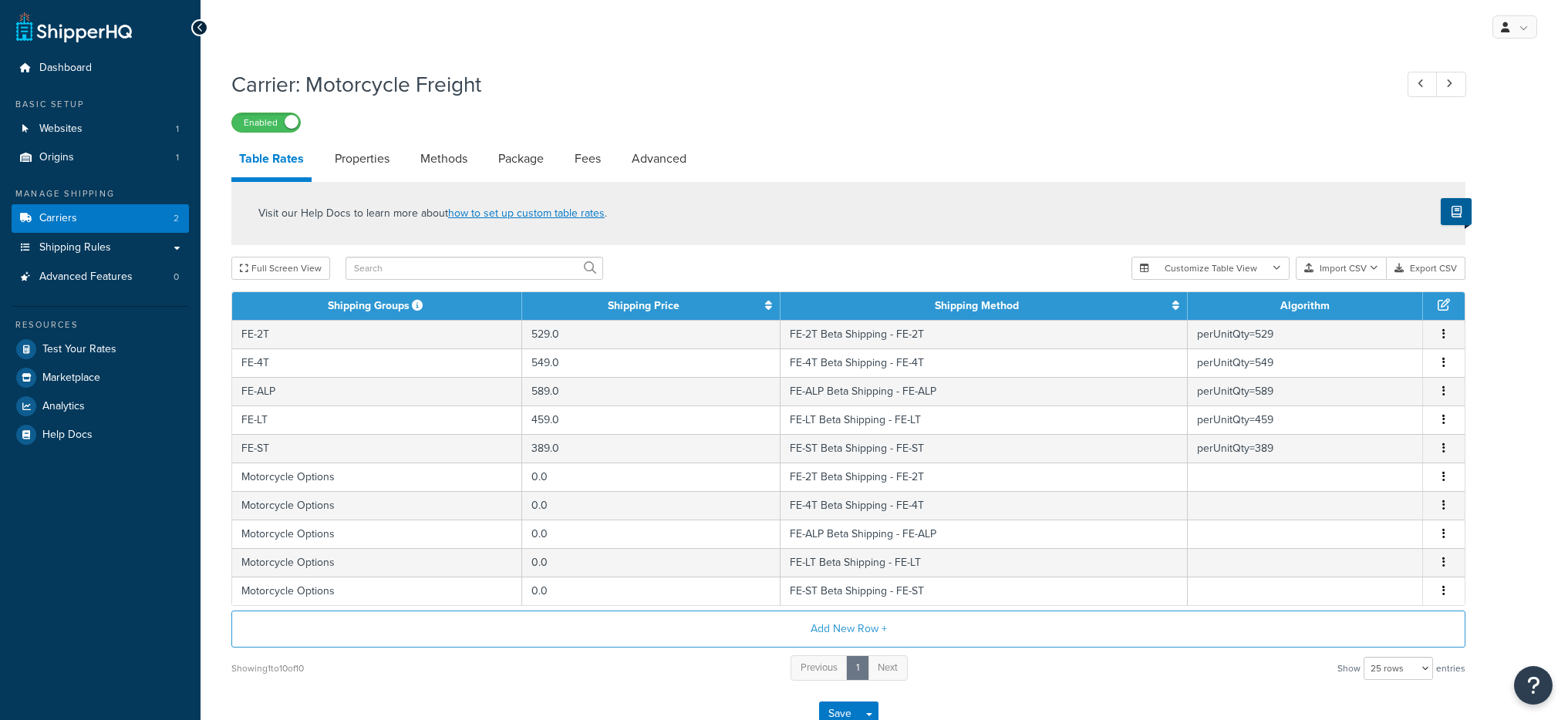
select select "25"
